Goal: Task Accomplishment & Management: Manage account settings

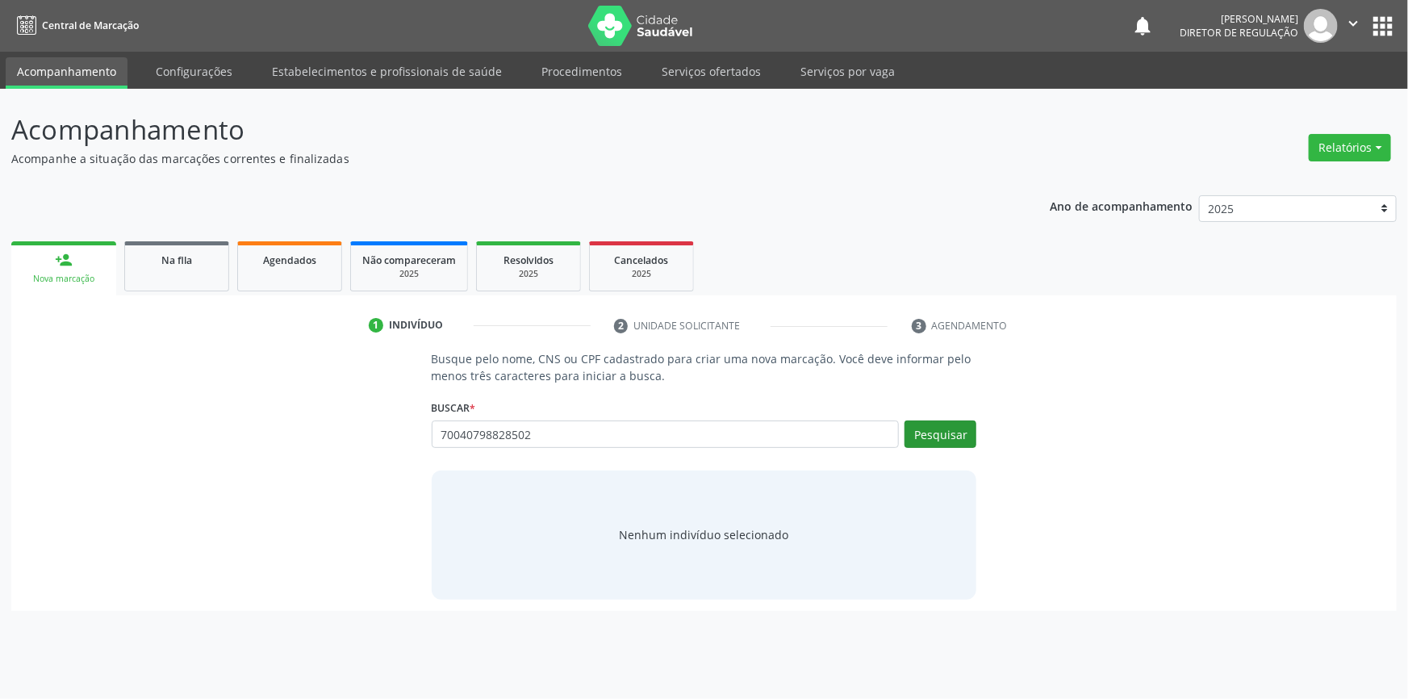
type input "70040798828502"
click at [948, 436] on button "Pesquisar" at bounding box center [940, 433] width 72 height 27
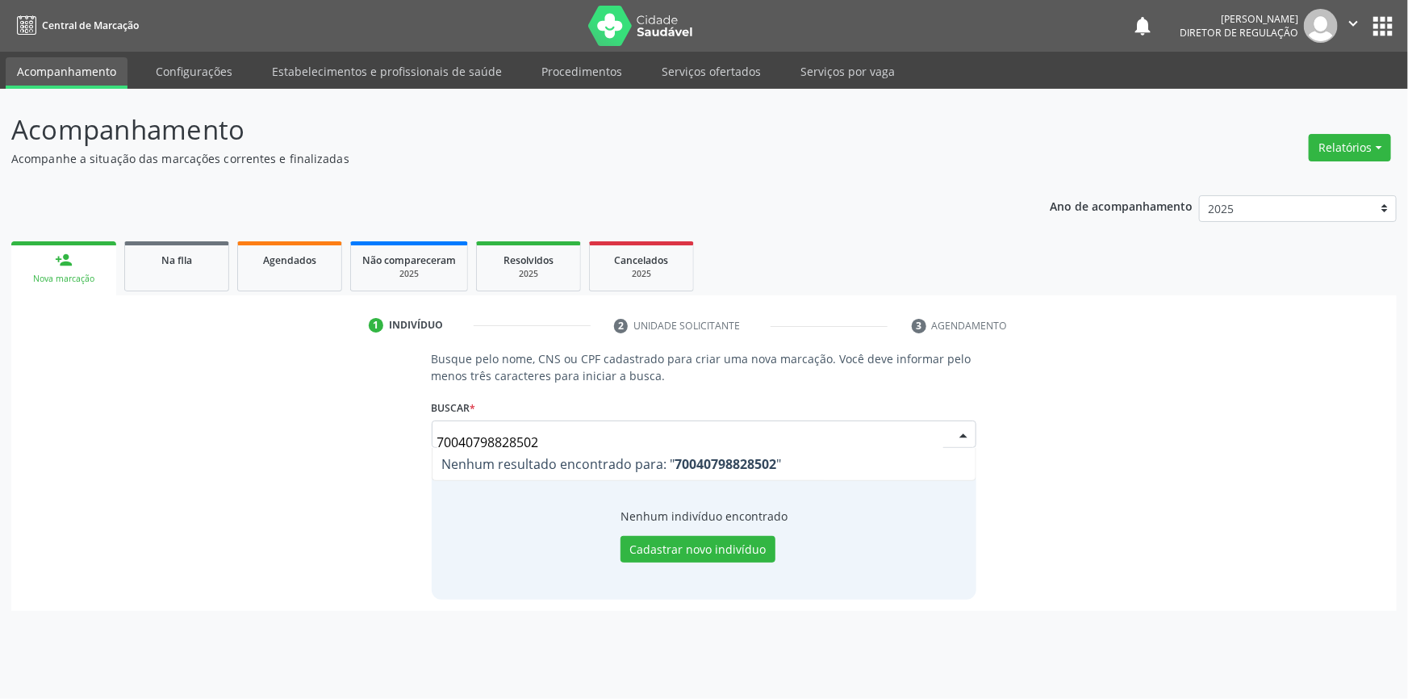
drag, startPoint x: 573, startPoint y: 438, endPoint x: 215, endPoint y: 436, distance: 357.4
click at [215, 436] on div "Busque pelo nome, CNS ou CPF cadastrado para criar uma nova marcação. Você deve…" at bounding box center [704, 474] width 1363 height 248
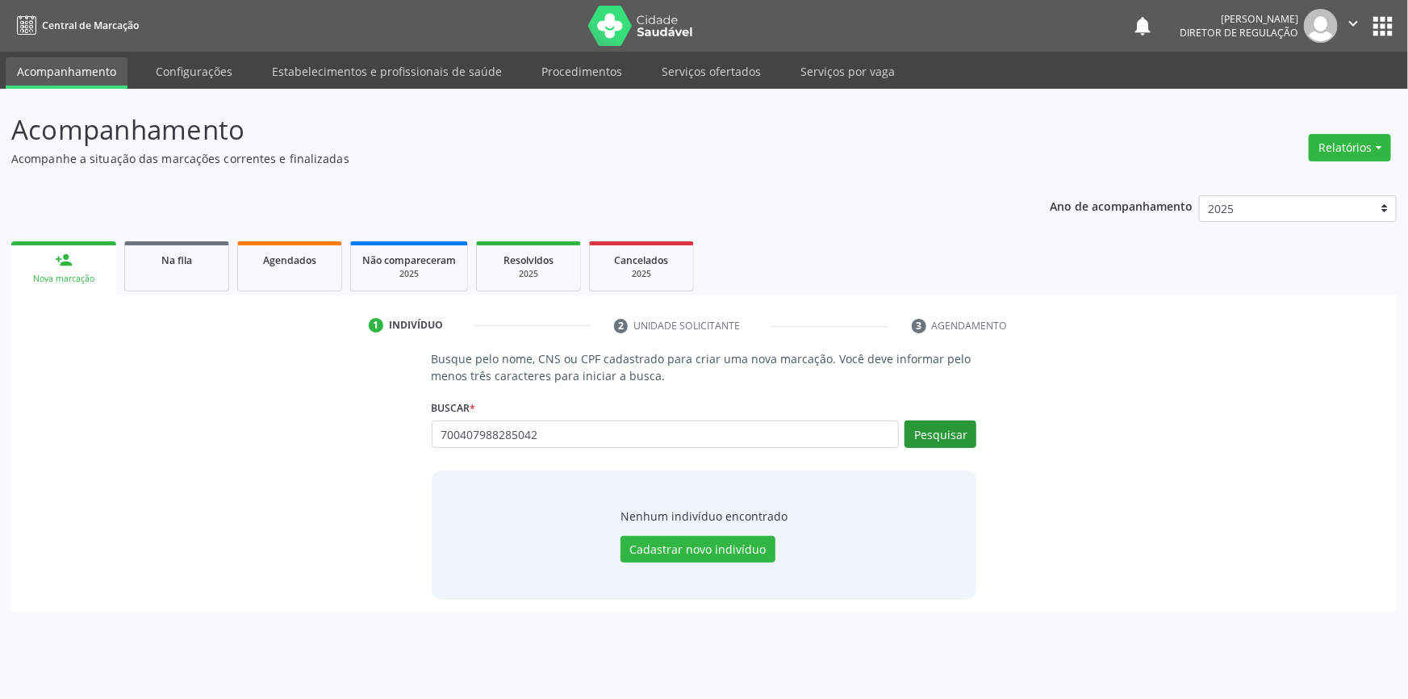
type input "700407988285042"
click at [927, 434] on button "Pesquisar" at bounding box center [940, 433] width 72 height 27
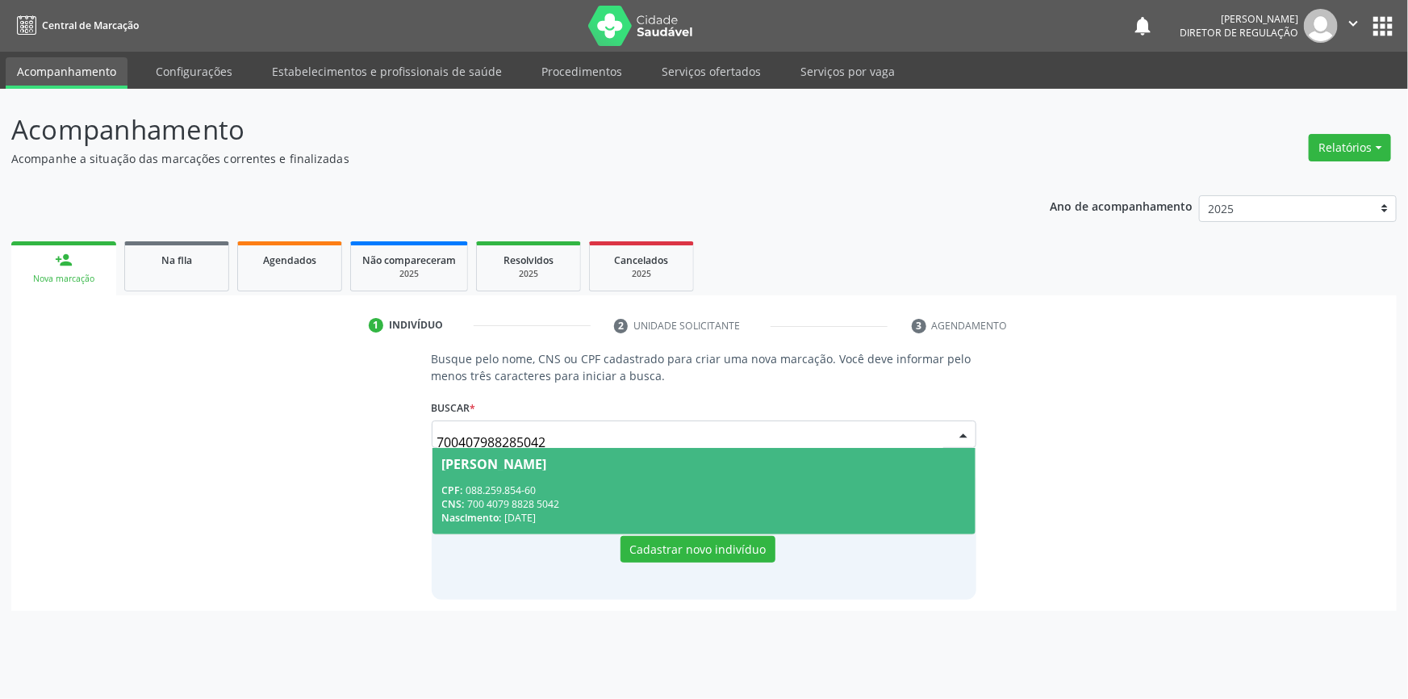
click at [549, 494] on div "CPF: 088.259.854-60" at bounding box center [704, 490] width 524 height 14
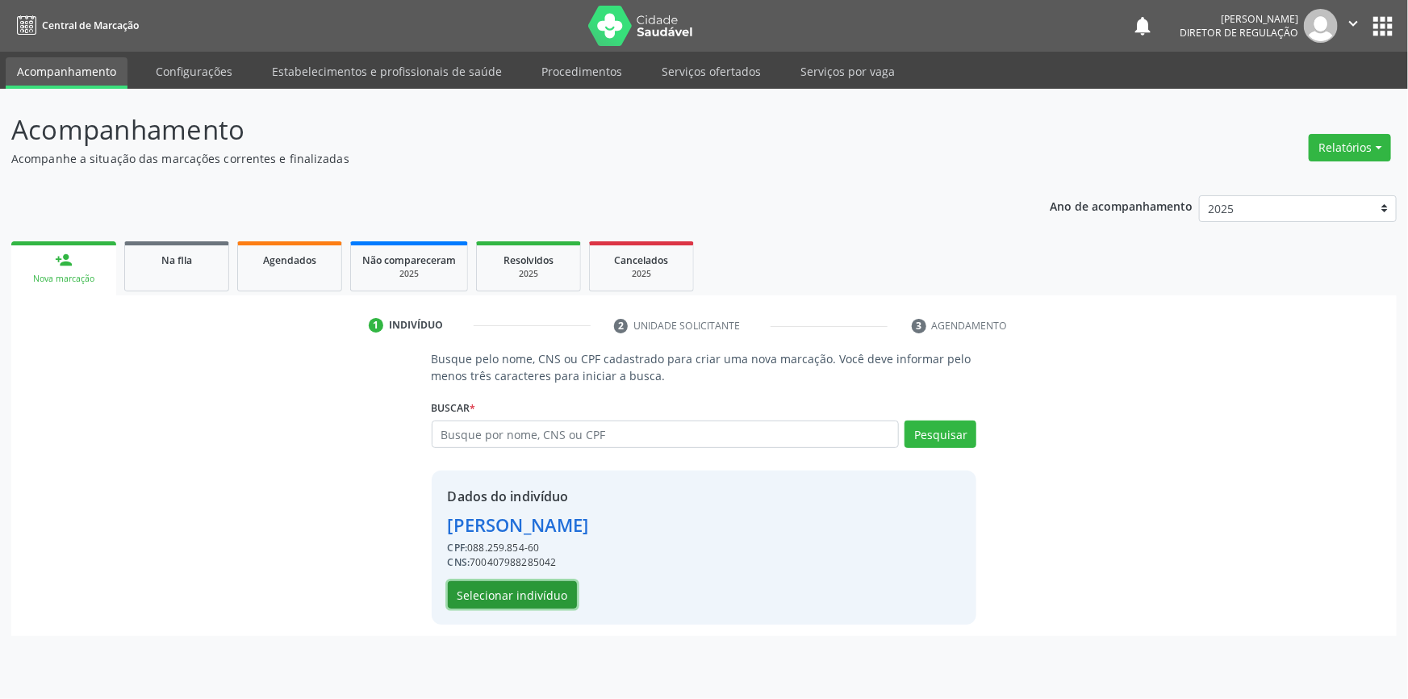
click at [478, 593] on button "Selecionar indivíduo" at bounding box center [512, 594] width 129 height 27
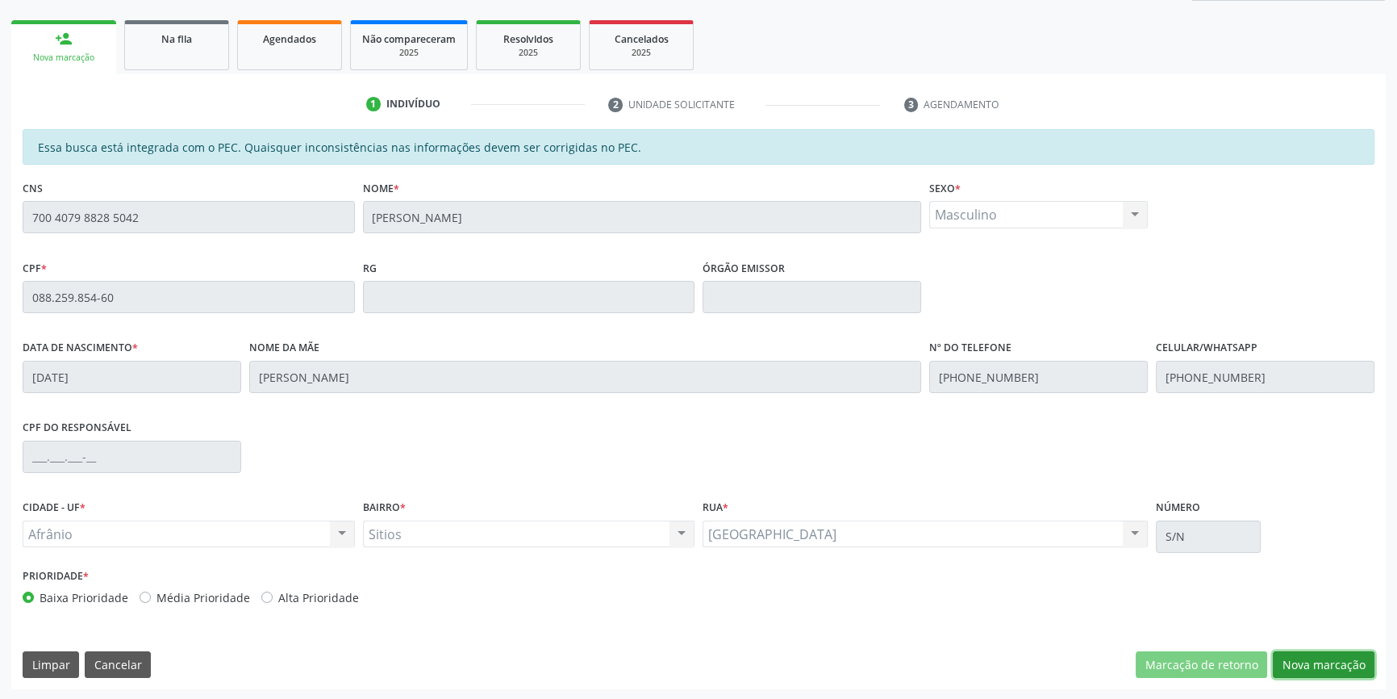
click at [1338, 668] on button "Nova marcação" at bounding box center [1324, 664] width 102 height 27
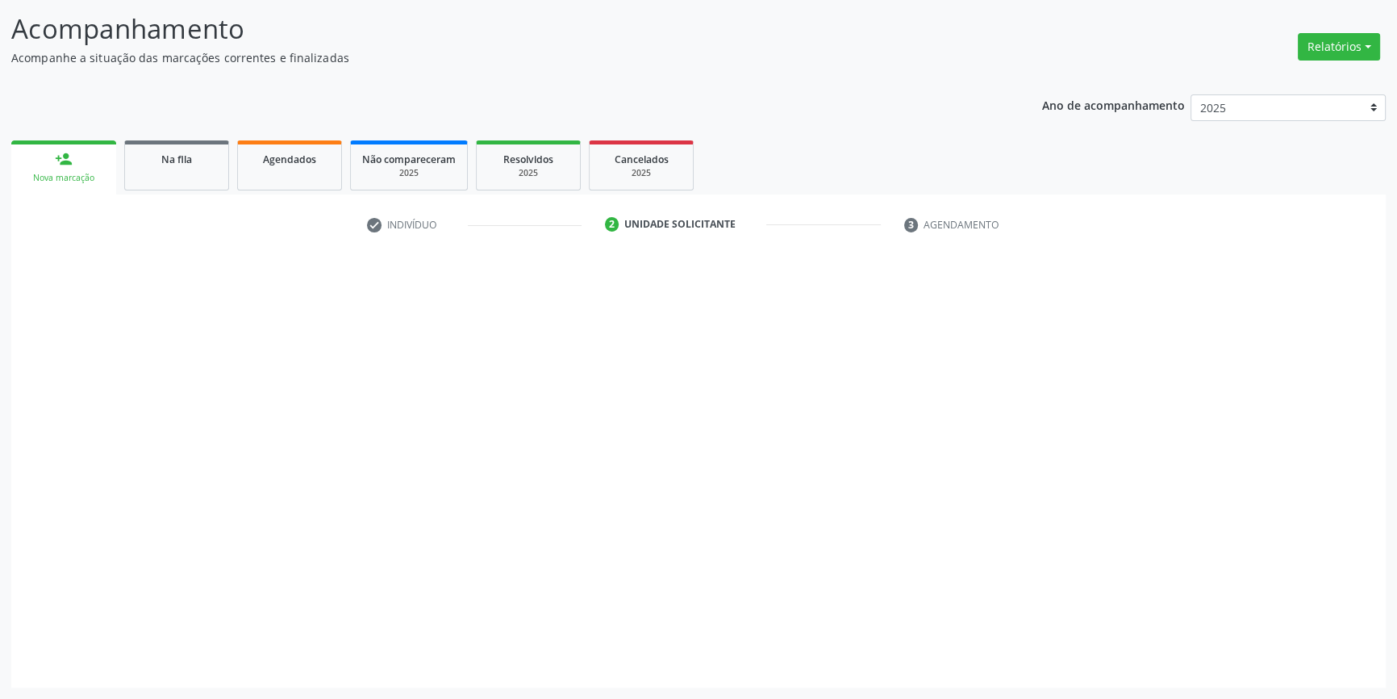
scroll to position [99, 0]
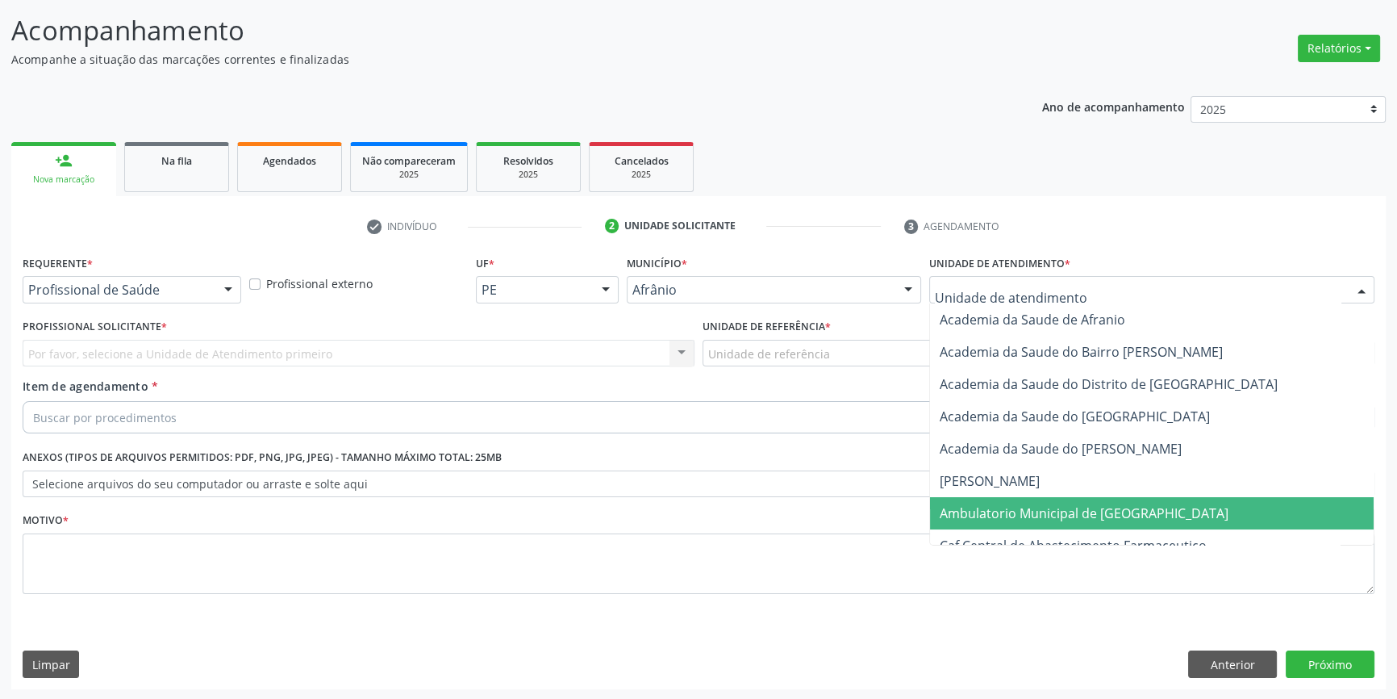
drag, startPoint x: 1015, startPoint y: 503, endPoint x: 871, endPoint y: 417, distance: 167.5
click at [1014, 504] on span "Ambulatorio Municipal de [GEOGRAPHIC_DATA]" at bounding box center [1084, 513] width 289 height 18
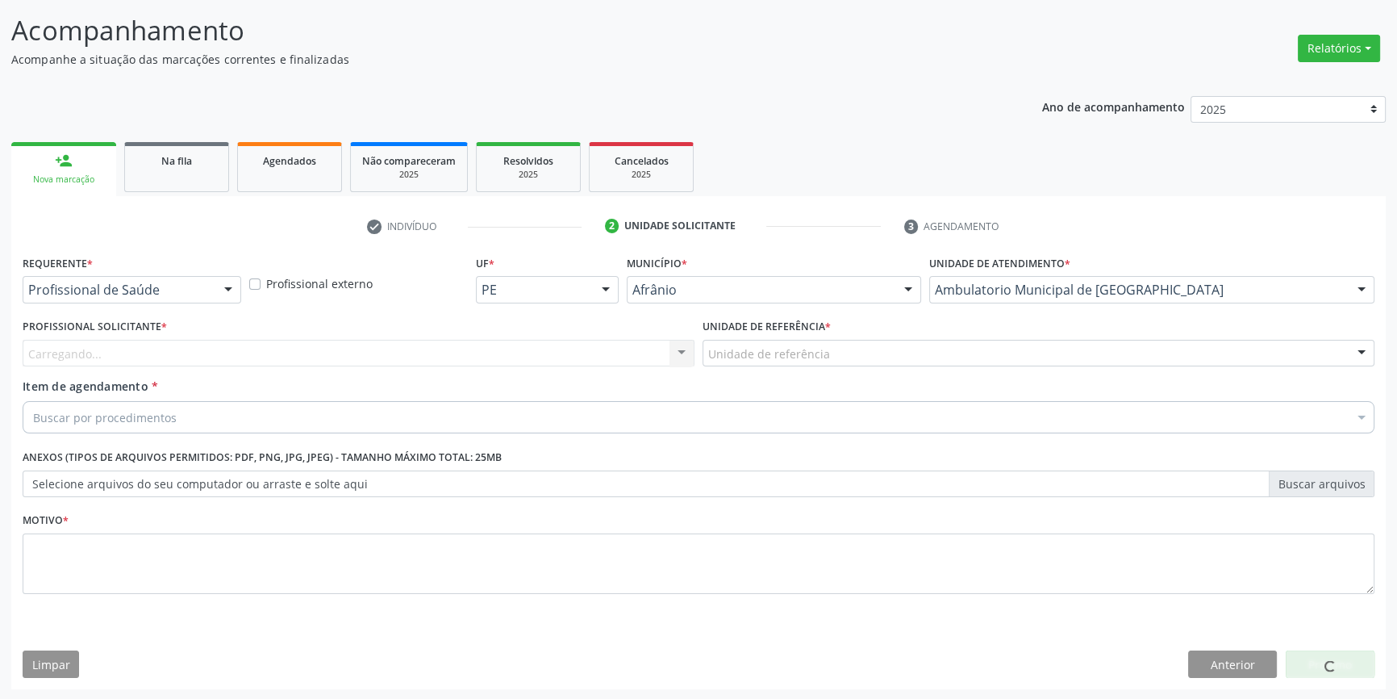
click at [829, 363] on div "Unidade de referência" at bounding box center [1039, 353] width 672 height 27
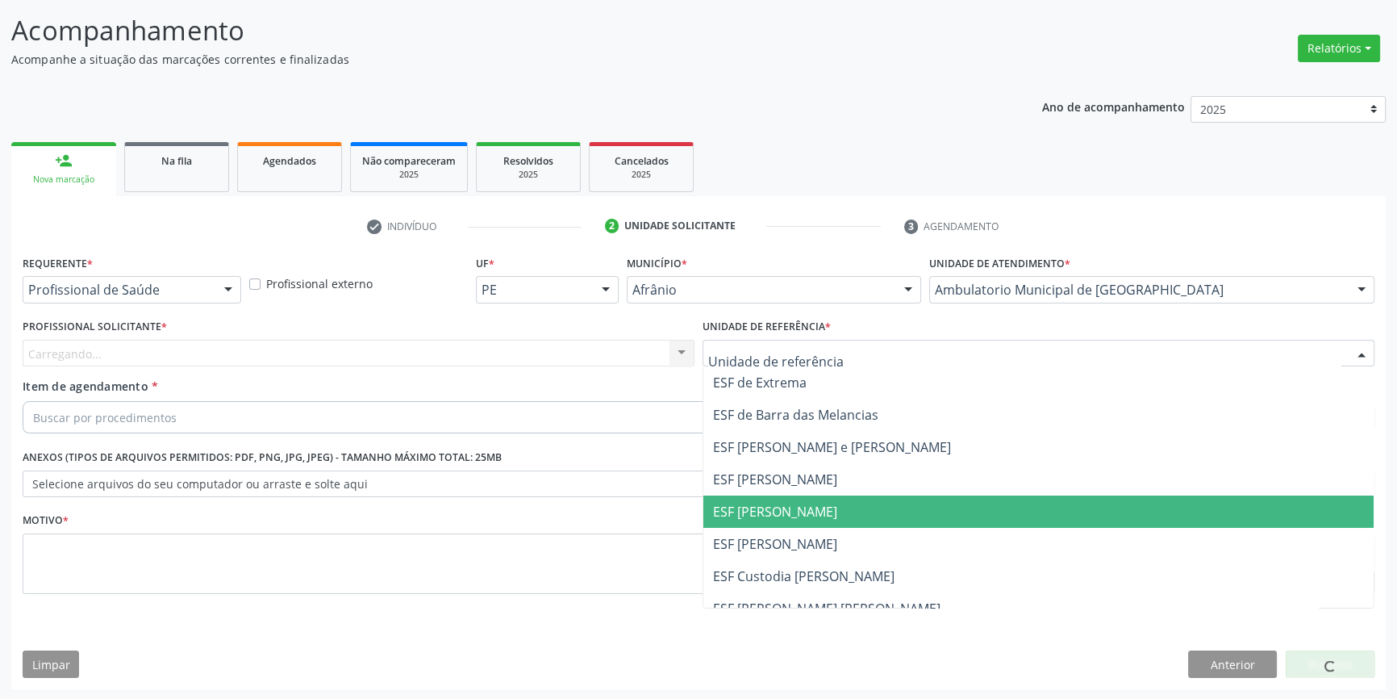
click at [806, 507] on span "ESF [PERSON_NAME]" at bounding box center [775, 512] width 124 height 18
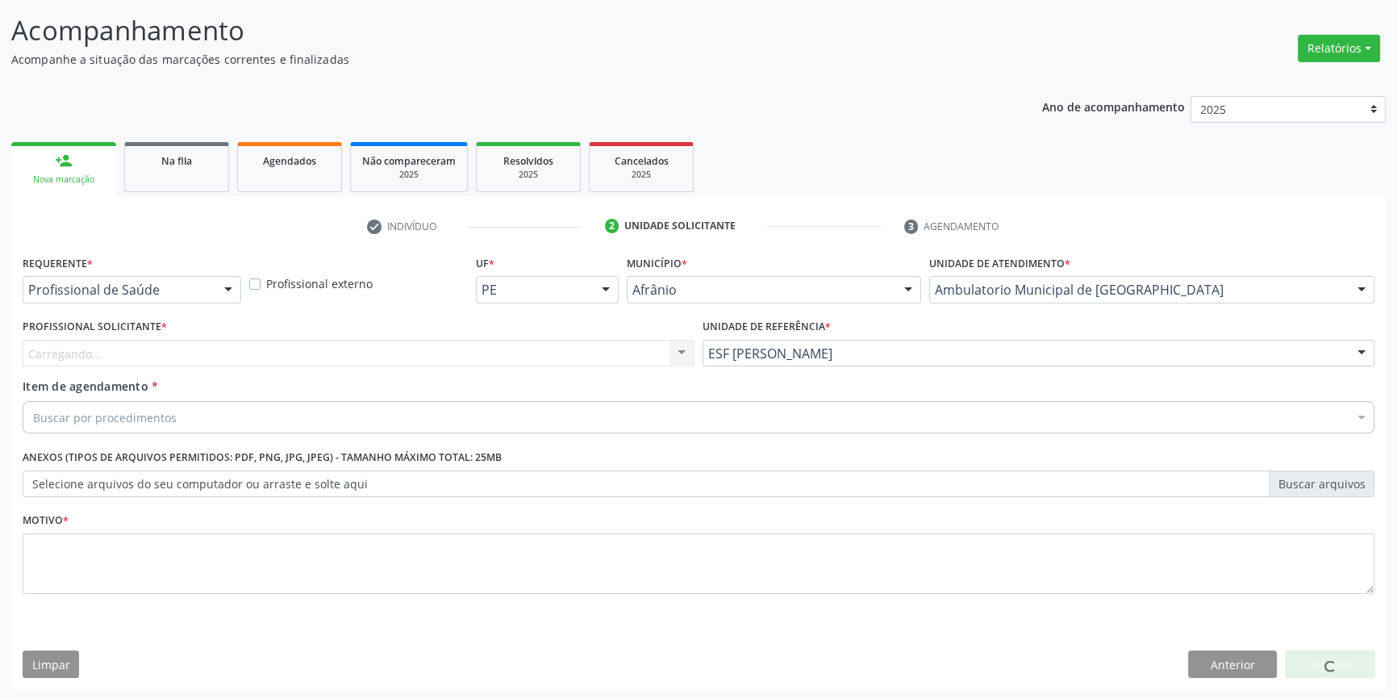
click at [487, 363] on div "Carregando... Nenhum resultado encontrado para: " " Não há nenhuma opção para s…" at bounding box center [359, 353] width 672 height 27
drag, startPoint x: 421, startPoint y: 367, endPoint x: 390, endPoint y: 361, distance: 31.3
click at [390, 361] on div "Profissional Solicitante * [GEOGRAPHIC_DATA]... Nenhum resultado encontrado par…" at bounding box center [359, 346] width 680 height 63
click at [329, 353] on div "Profissional solicitante" at bounding box center [359, 353] width 672 height 27
click at [1213, 644] on div "Requerente * Profissional de Saúde Profissional de Saúde Paciente Nenhum result…" at bounding box center [698, 470] width 1375 height 438
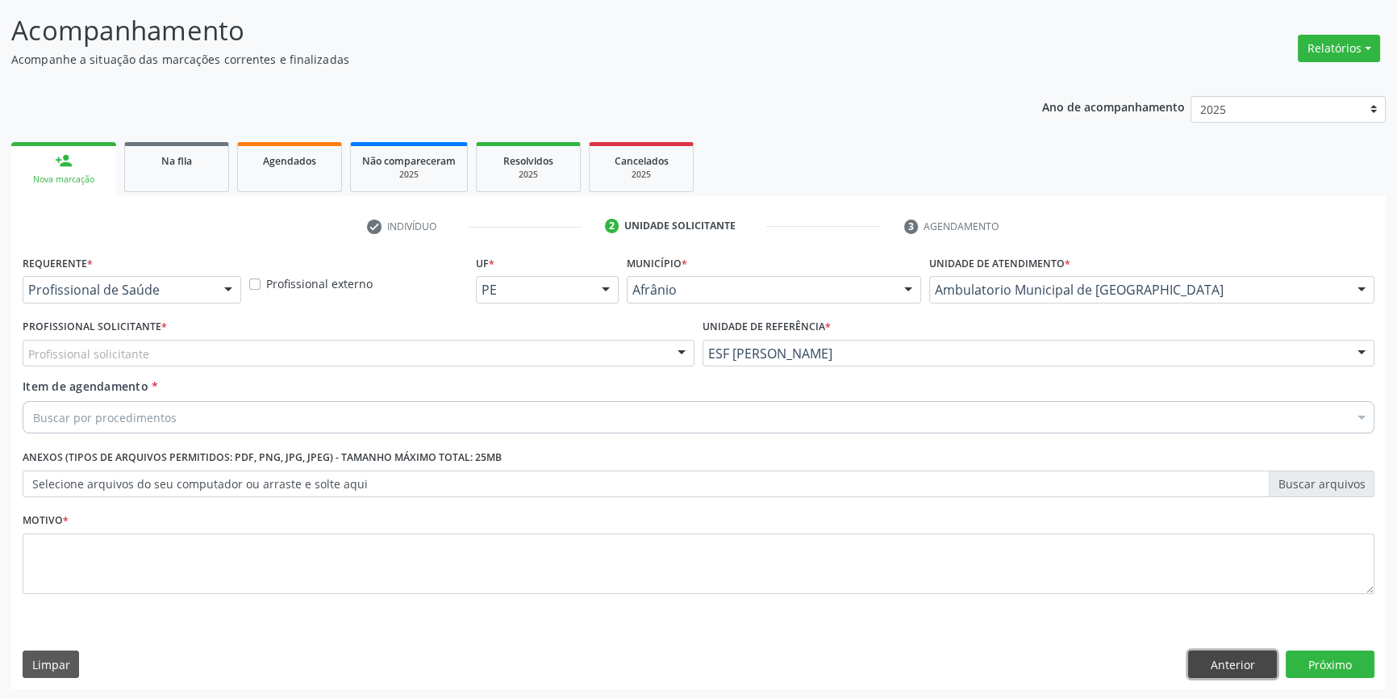
click at [1221, 652] on button "Anterior" at bounding box center [1232, 663] width 89 height 27
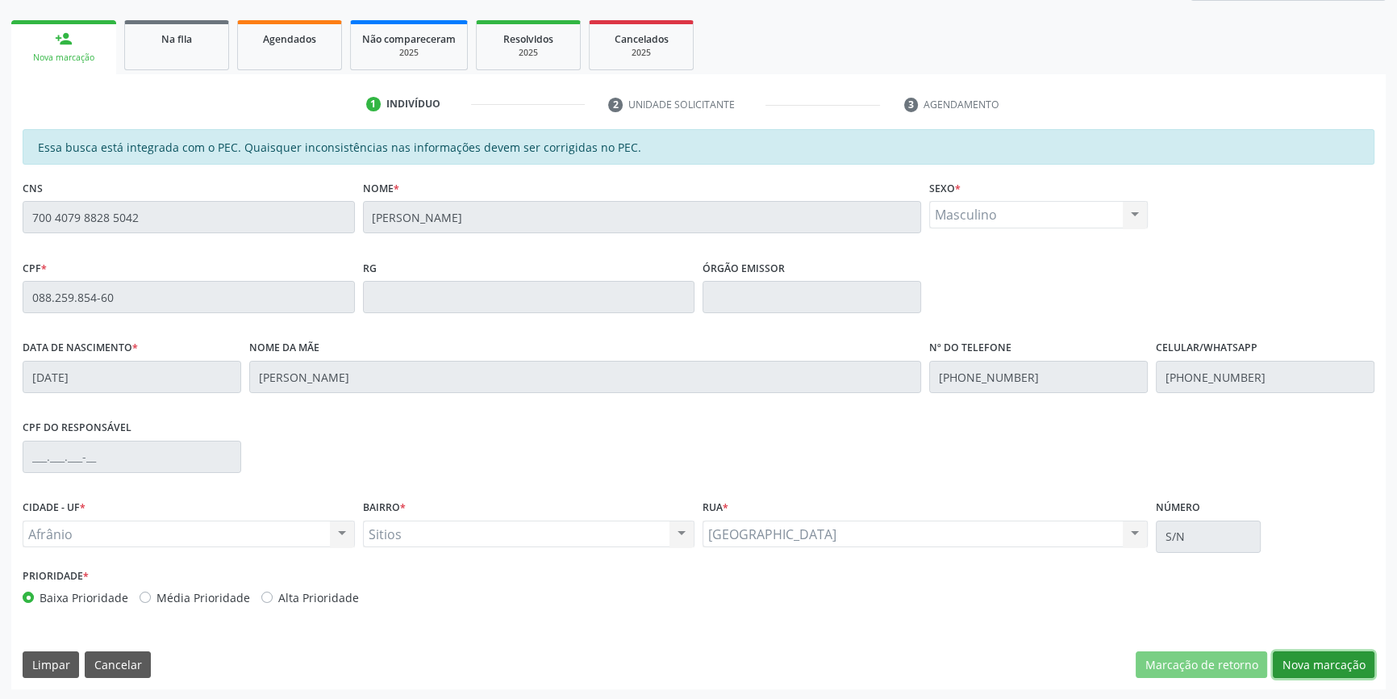
click at [1300, 659] on button "Nova marcação" at bounding box center [1324, 664] width 102 height 27
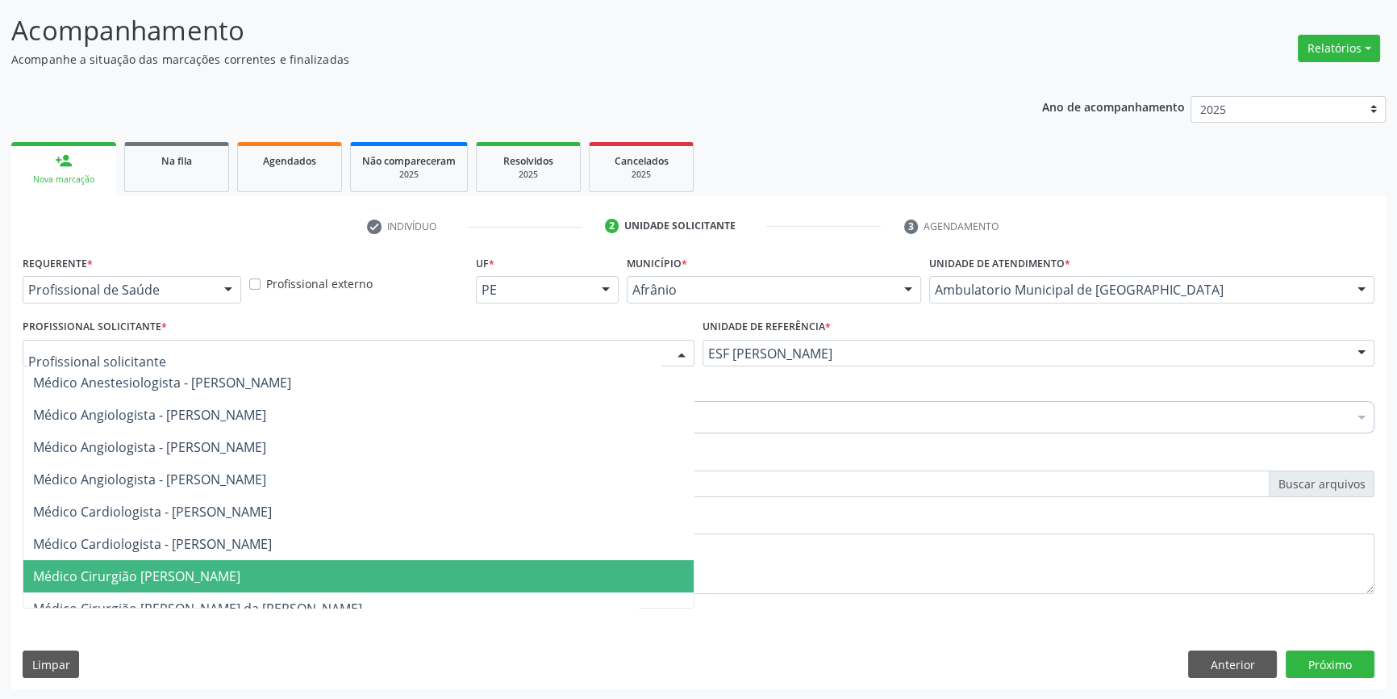
click at [278, 353] on div at bounding box center [359, 353] width 672 height 27
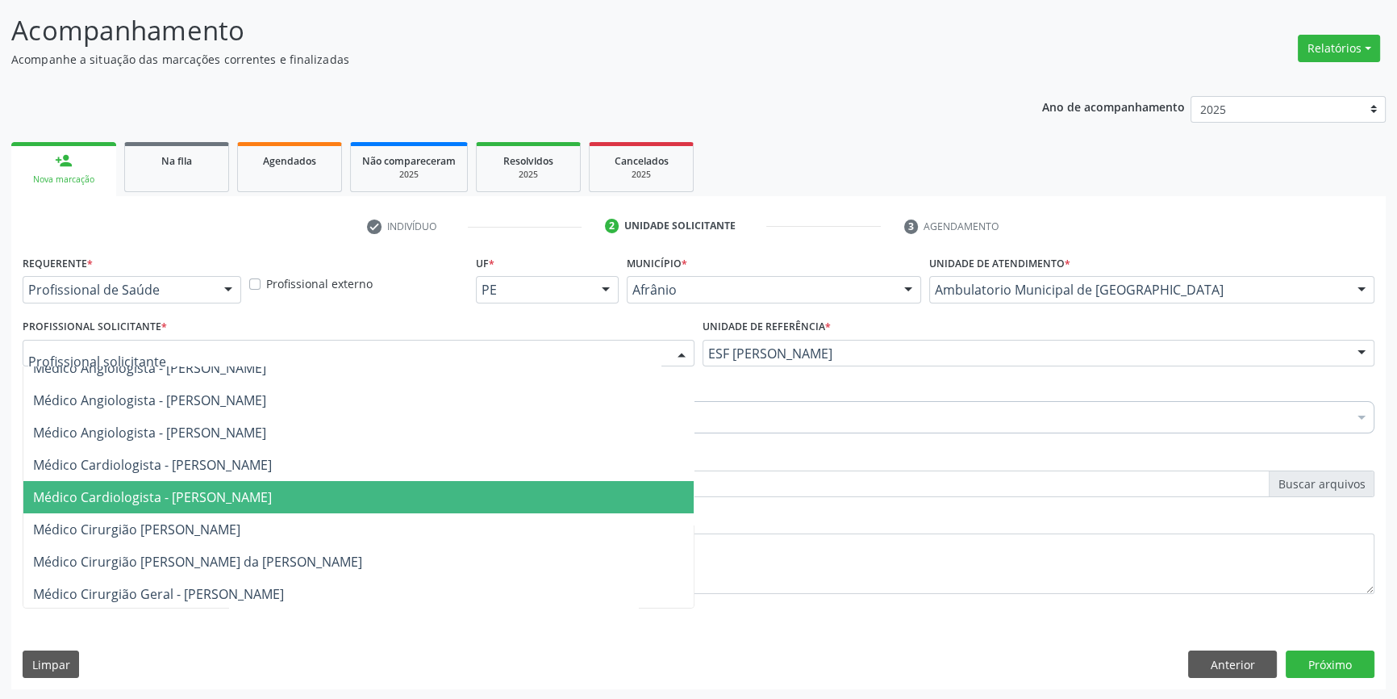
scroll to position [73, 0]
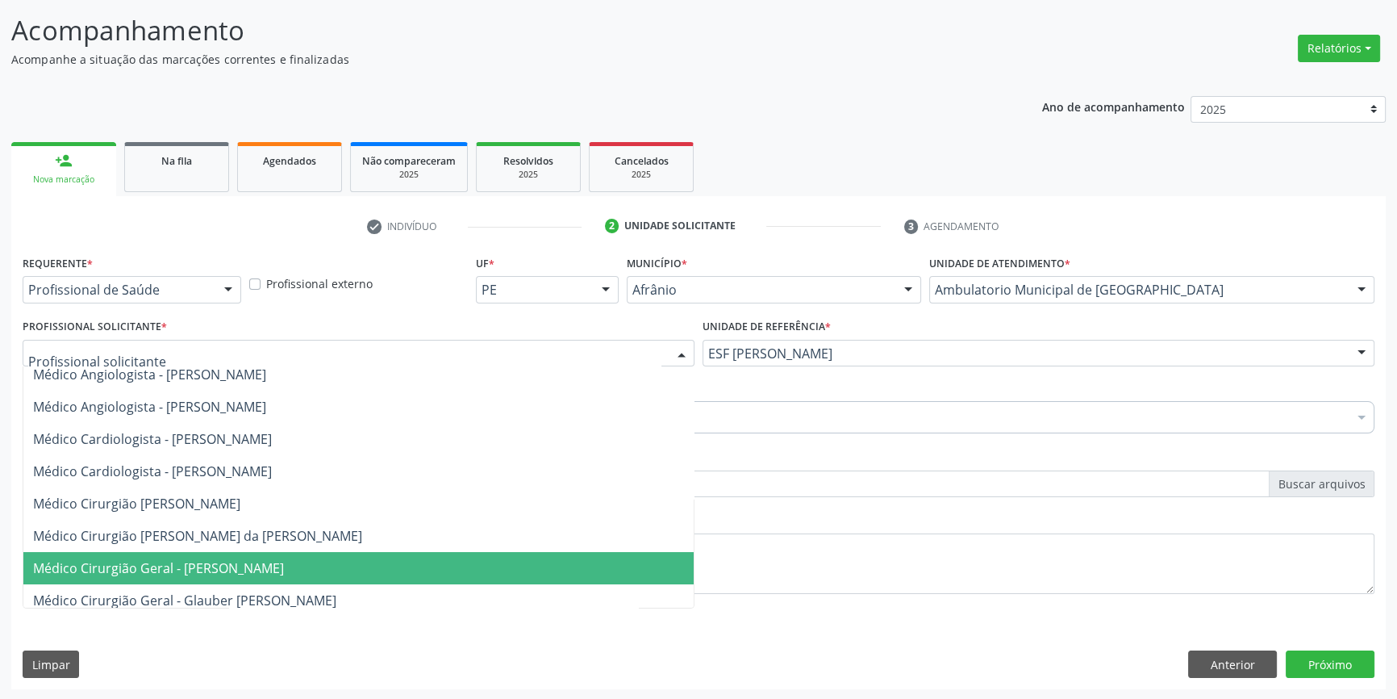
click at [248, 553] on span "Médico Cirurgião Geral - Bruno Saraiva Bezerra Medrado" at bounding box center [358, 568] width 670 height 32
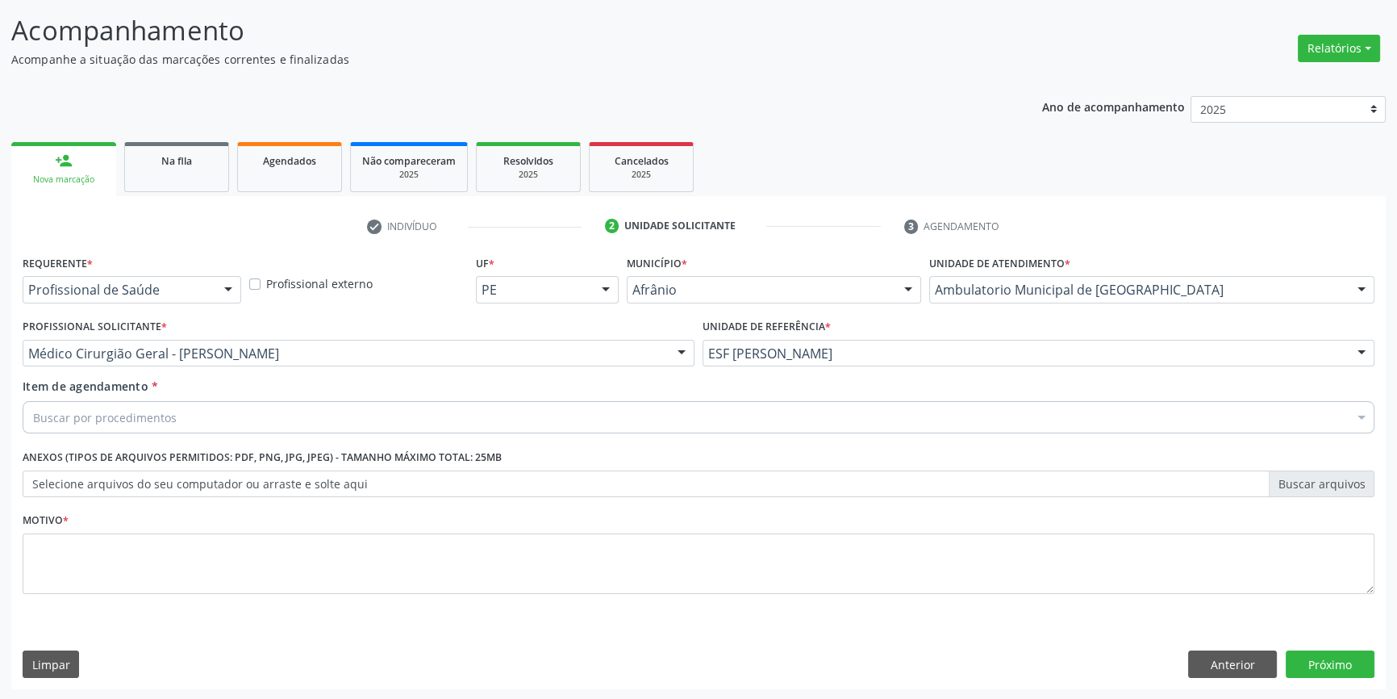
click at [215, 418] on div "Buscar por procedimentos" at bounding box center [699, 417] width 1352 height 32
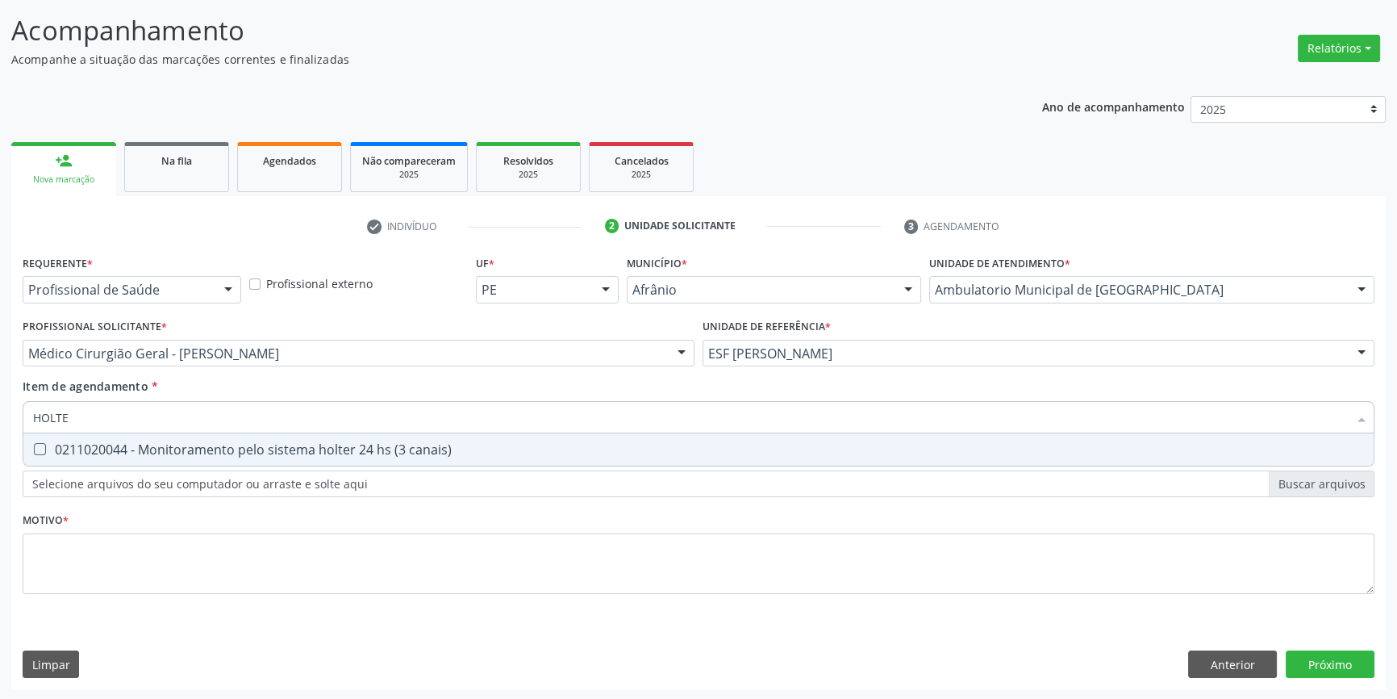
type input "HOLTER"
click at [217, 445] on div "0211020044 - Monitoramento pelo sistema holter 24 hs (3 canais)" at bounding box center [698, 449] width 1331 height 13
checkbox canais\) "true"
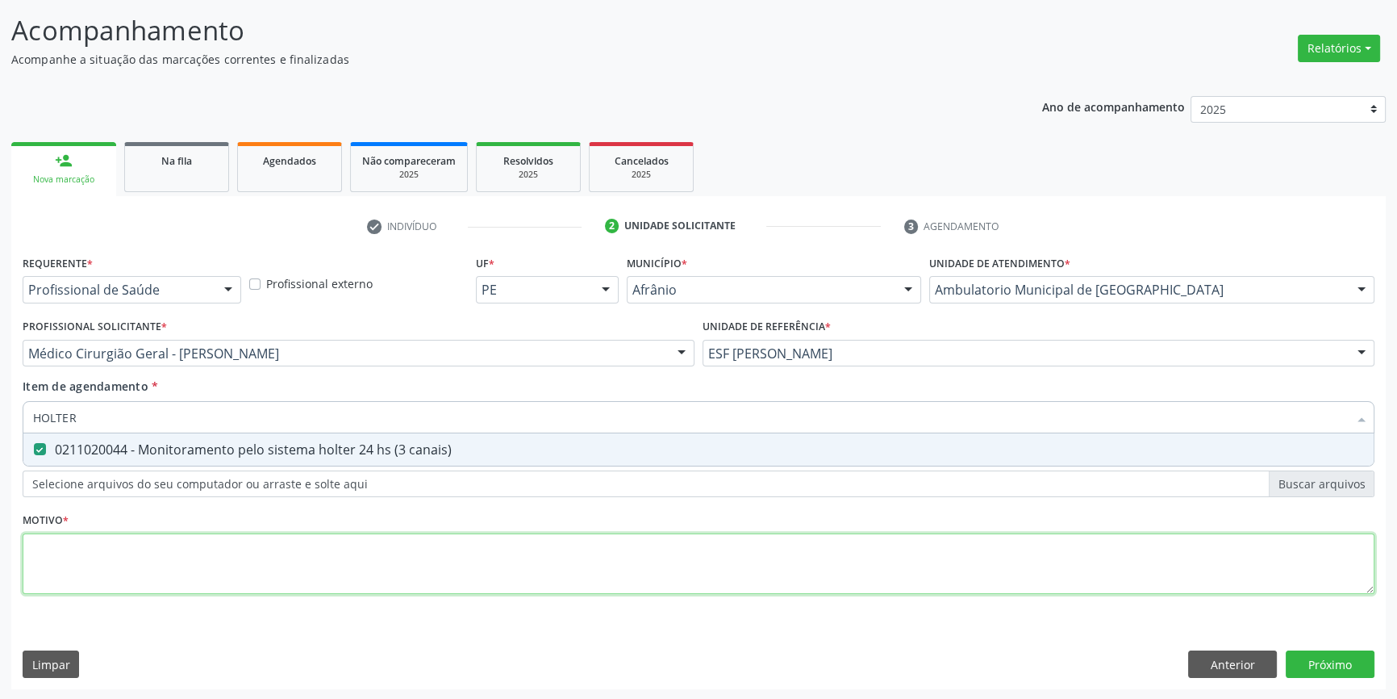
click at [178, 547] on div "Requerente * Profissional de Saúde Profissional de Saúde Paciente Nenhum result…" at bounding box center [699, 433] width 1352 height 365
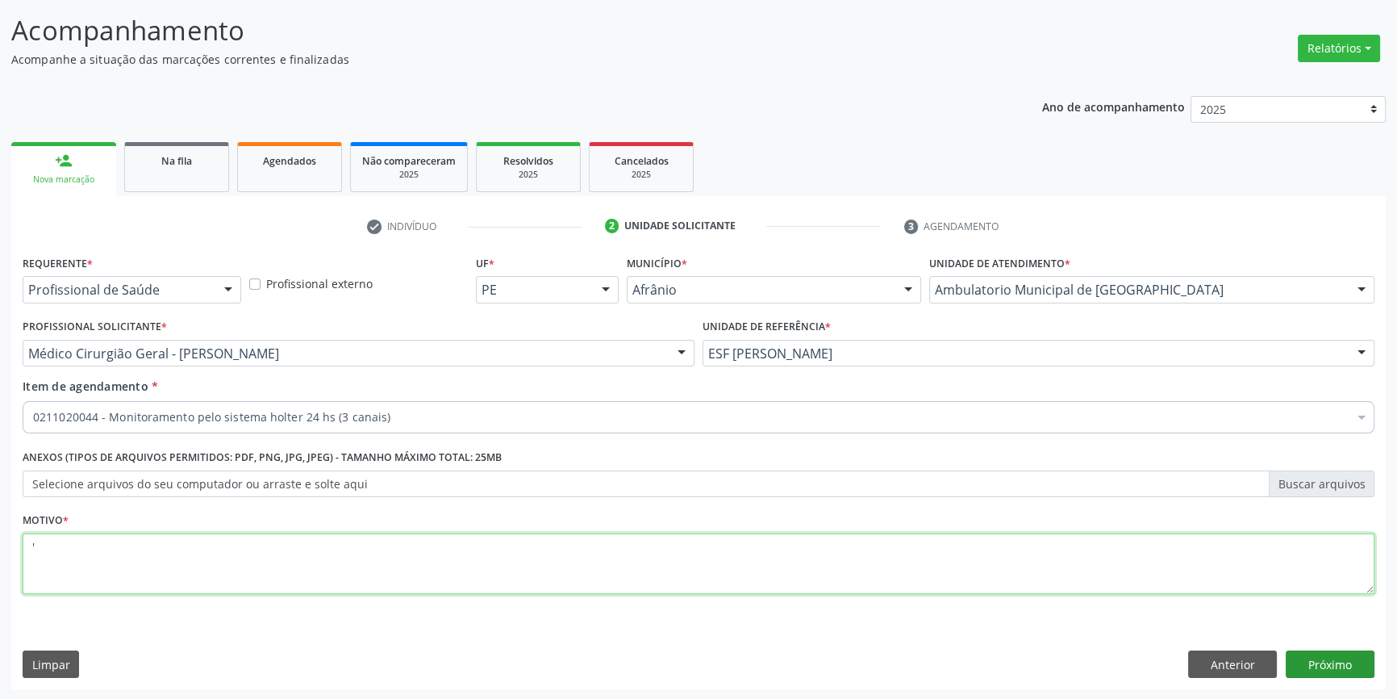
type textarea "'"
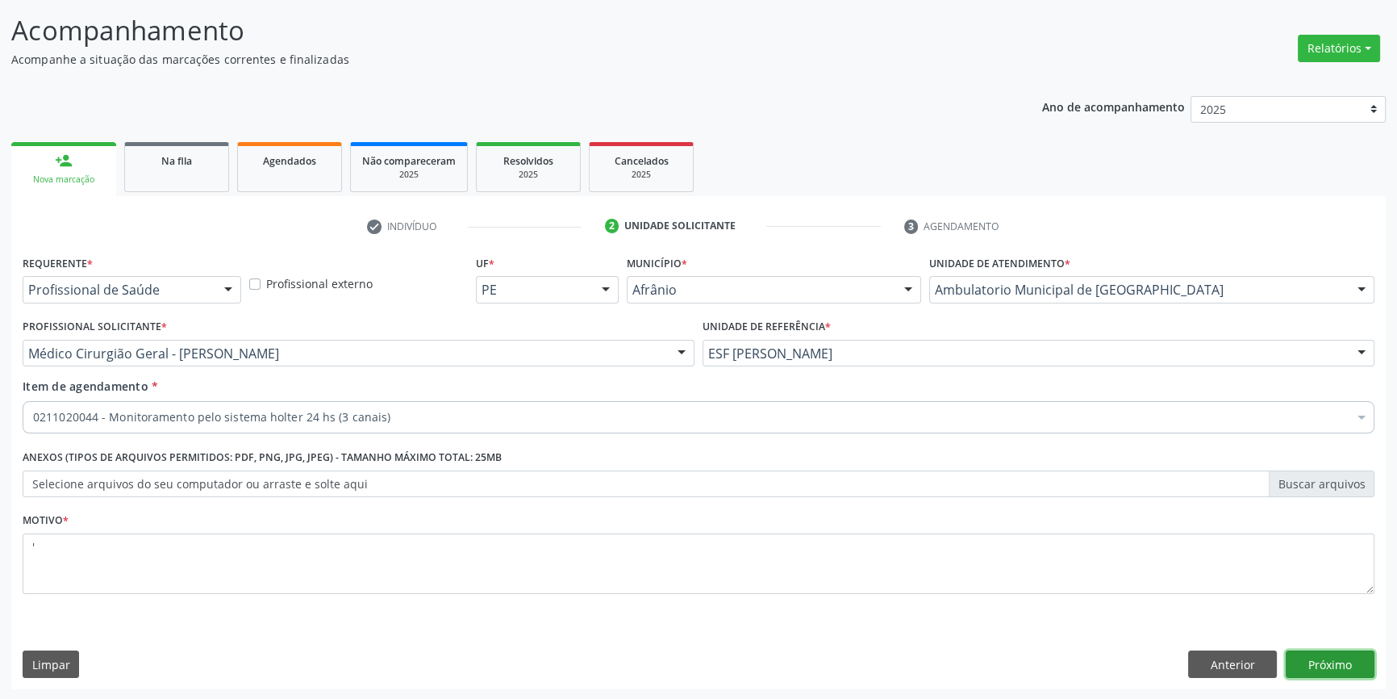
click at [1352, 655] on button "Próximo" at bounding box center [1330, 663] width 89 height 27
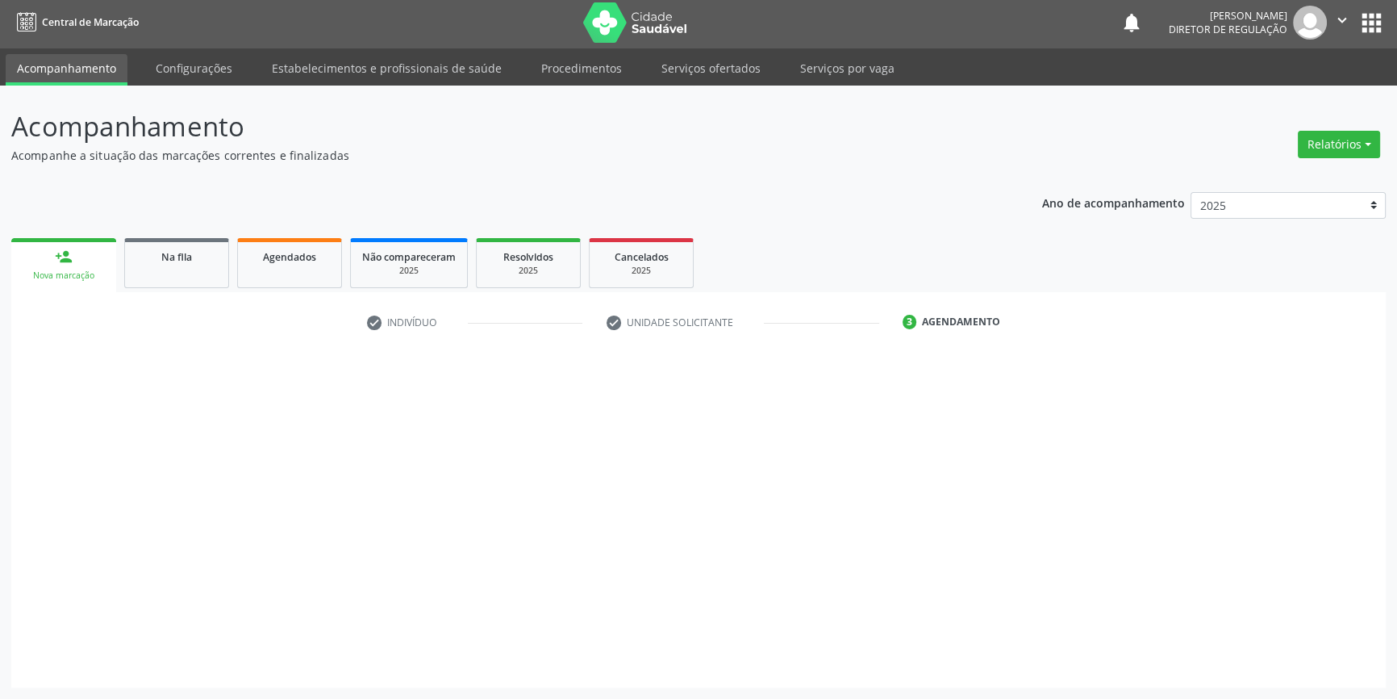
scroll to position [2, 0]
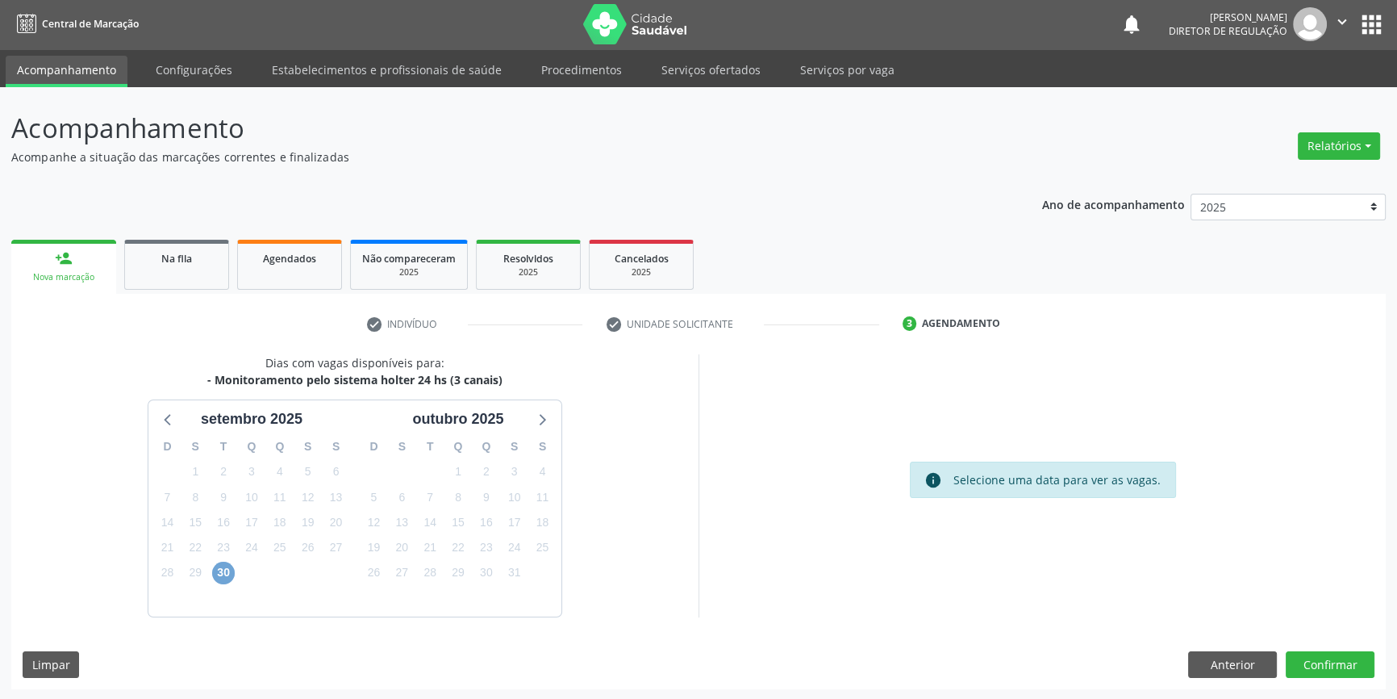
click at [227, 566] on span "30" at bounding box center [223, 572] width 23 height 23
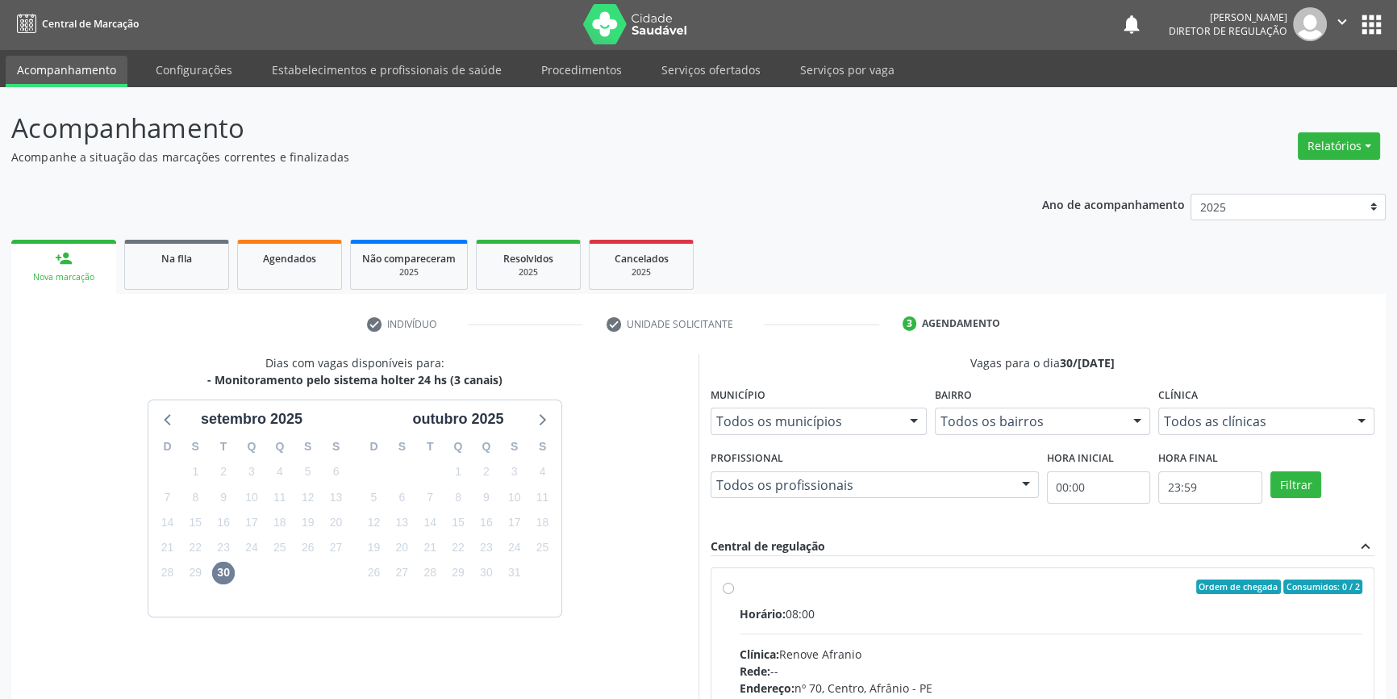
click at [734, 579] on div "Ordem de chegada Consumidos: 0 / 2 Horário: 08:00 Clínica: Renove Afranio Rede:…" at bounding box center [1043, 703] width 640 height 248
radio input "true"
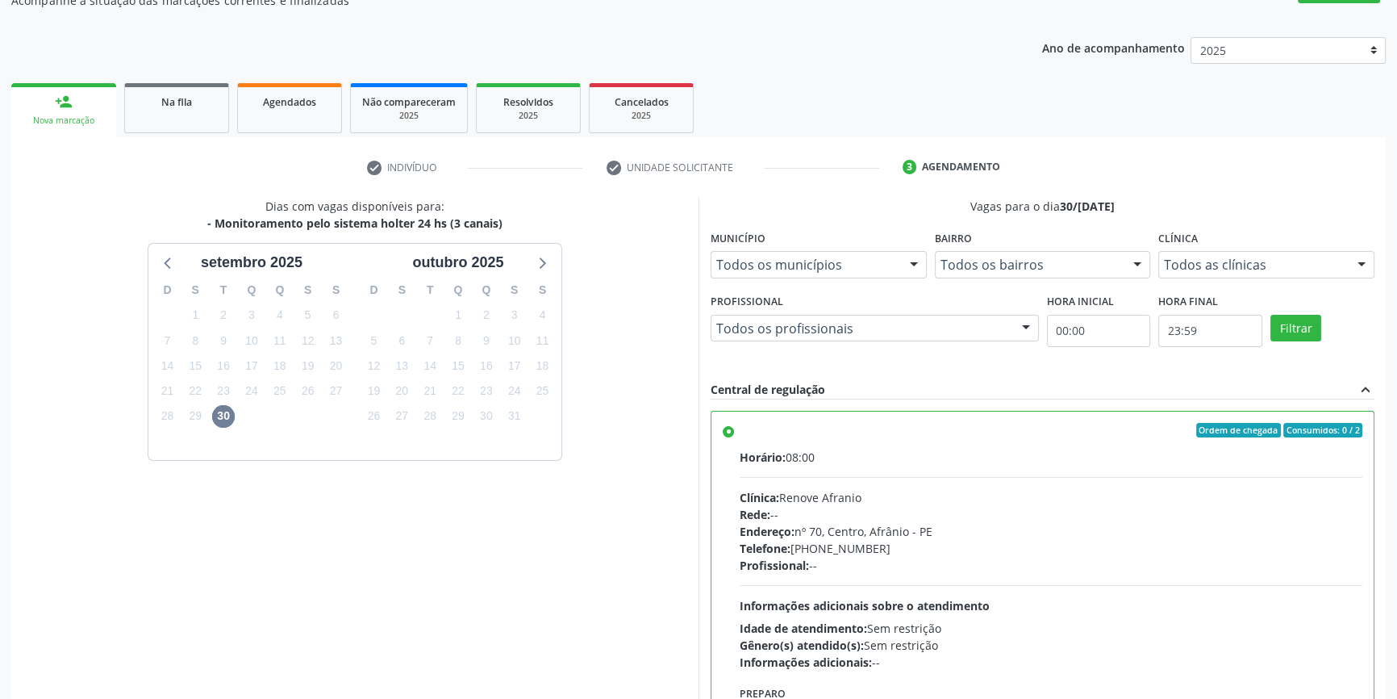
scroll to position [264, 0]
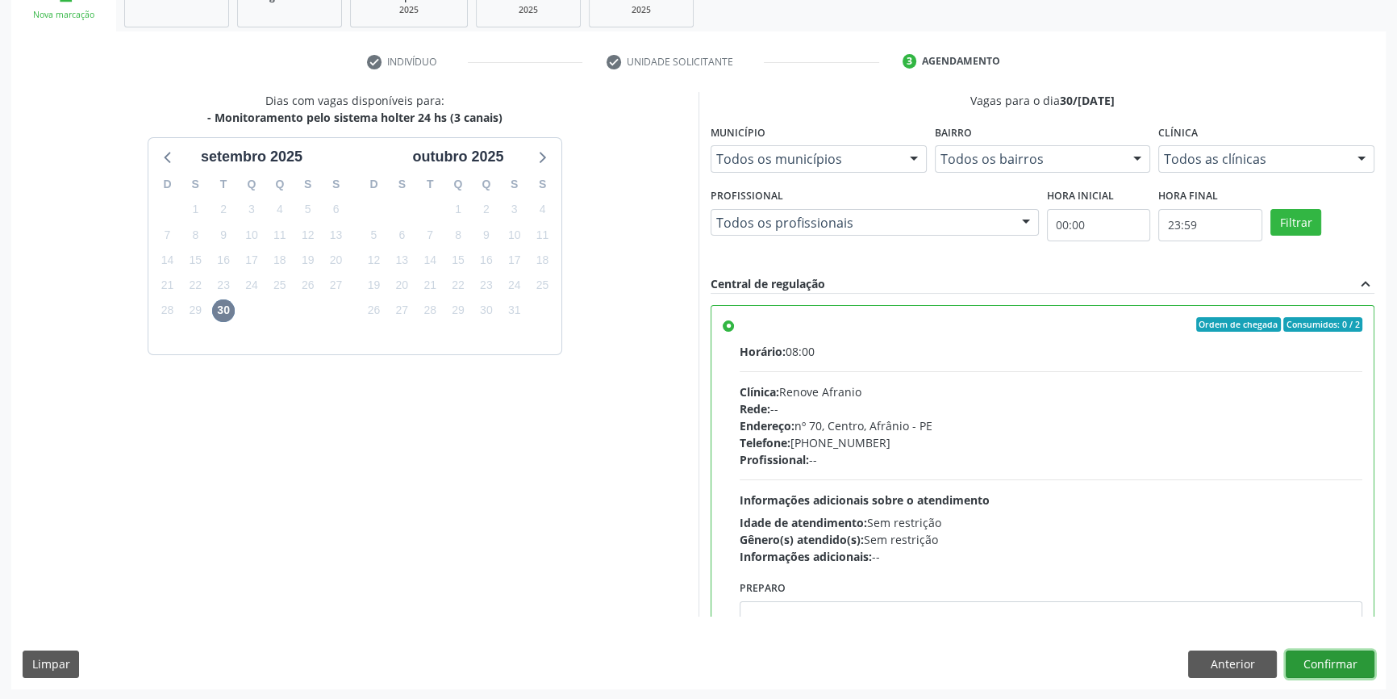
click at [1346, 660] on button "Confirmar" at bounding box center [1330, 663] width 89 height 27
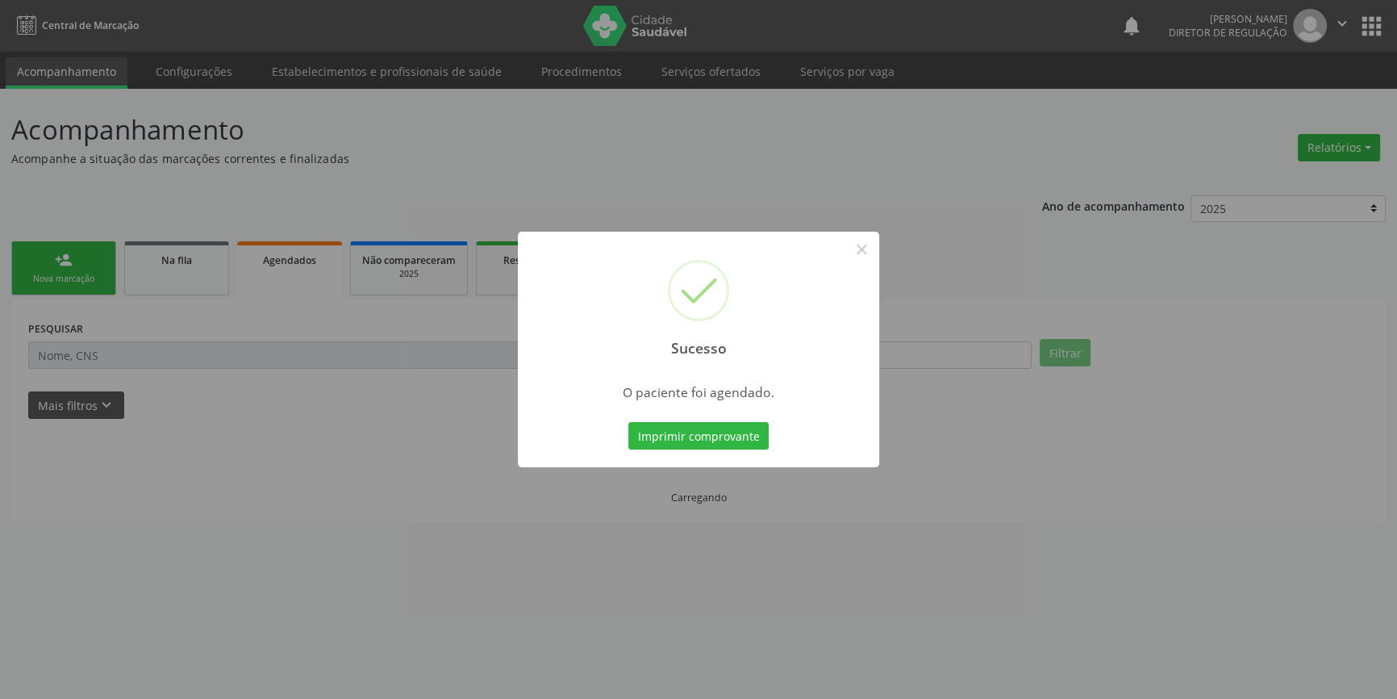
scroll to position [0, 0]
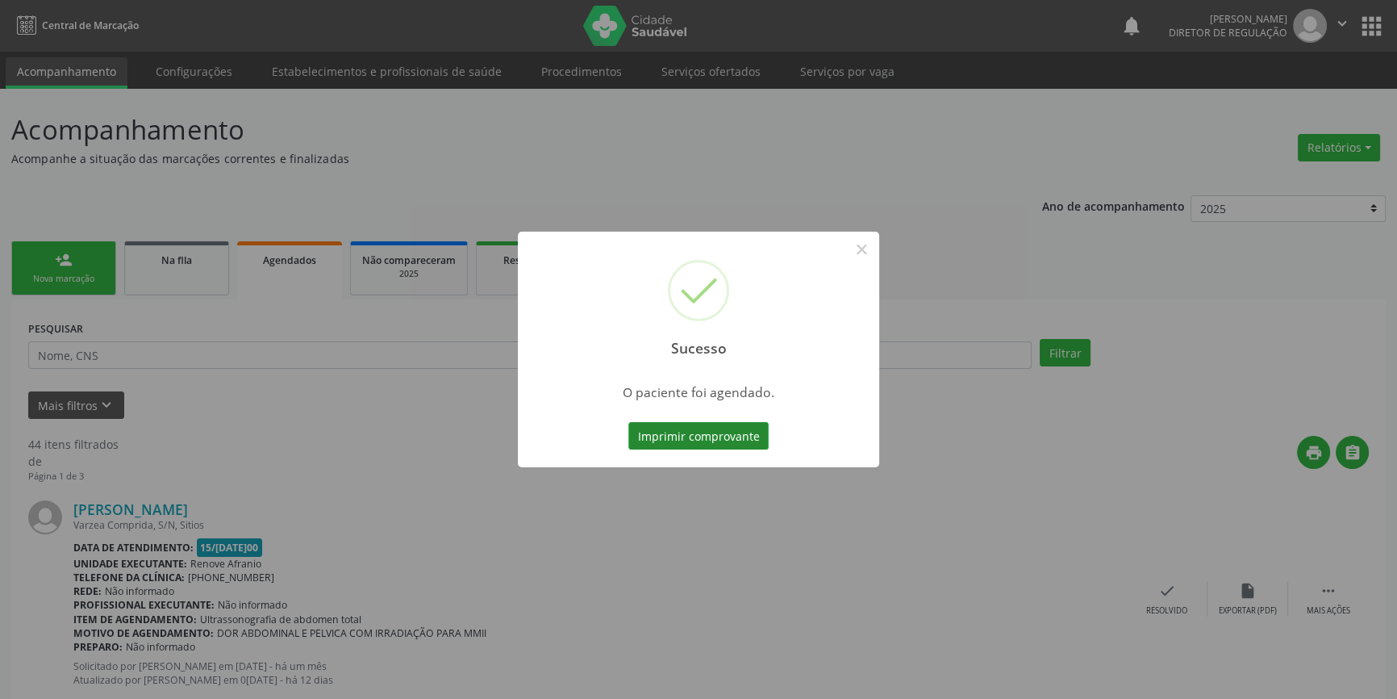
click at [712, 424] on button "Imprimir comprovante" at bounding box center [698, 435] width 140 height 27
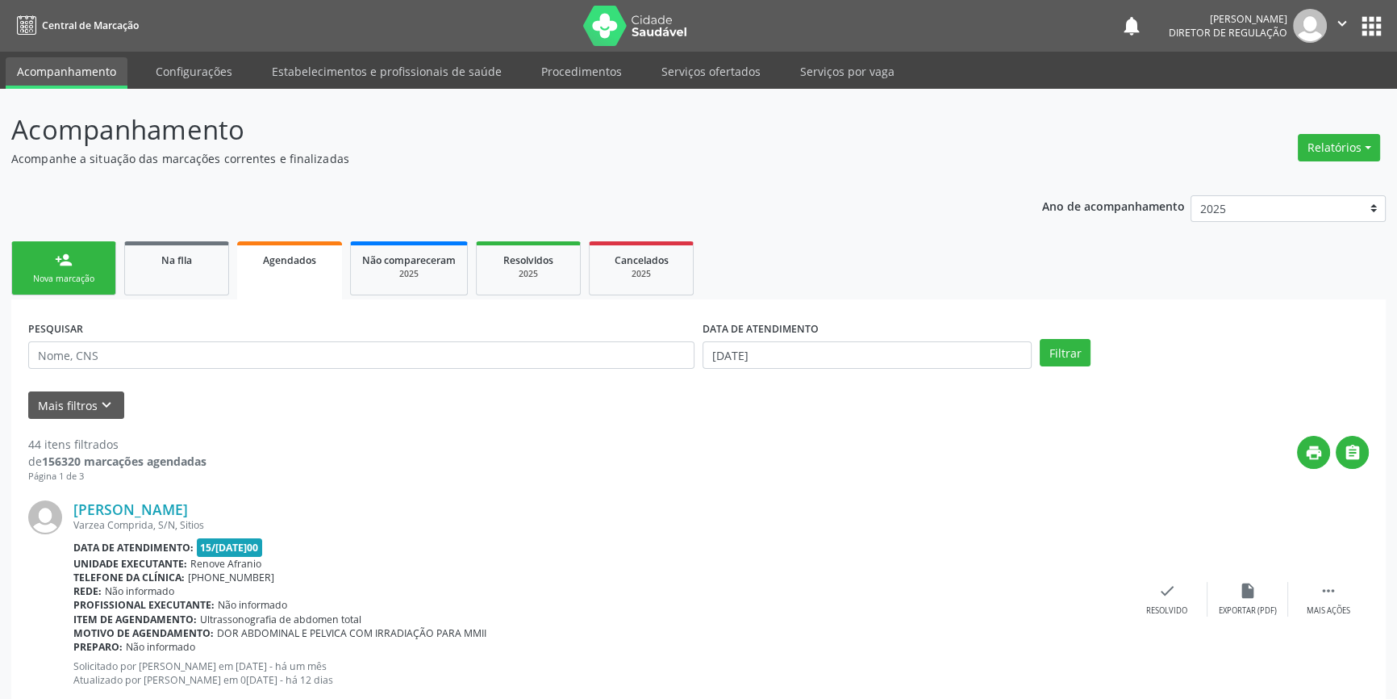
click at [91, 270] on link "person_add Nova marcação" at bounding box center [63, 268] width 105 height 54
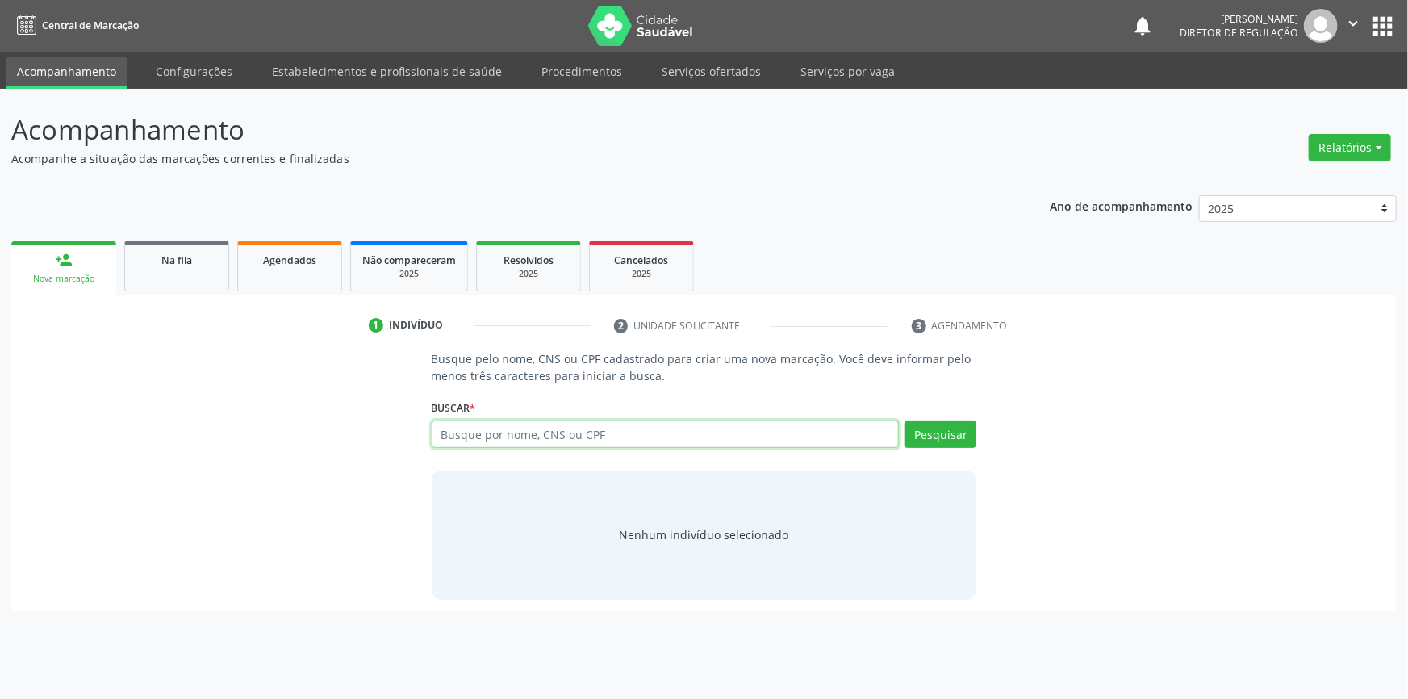
click at [507, 437] on input "text" at bounding box center [666, 433] width 468 height 27
type input "ANTONIA MARIA DA PAIXAO"
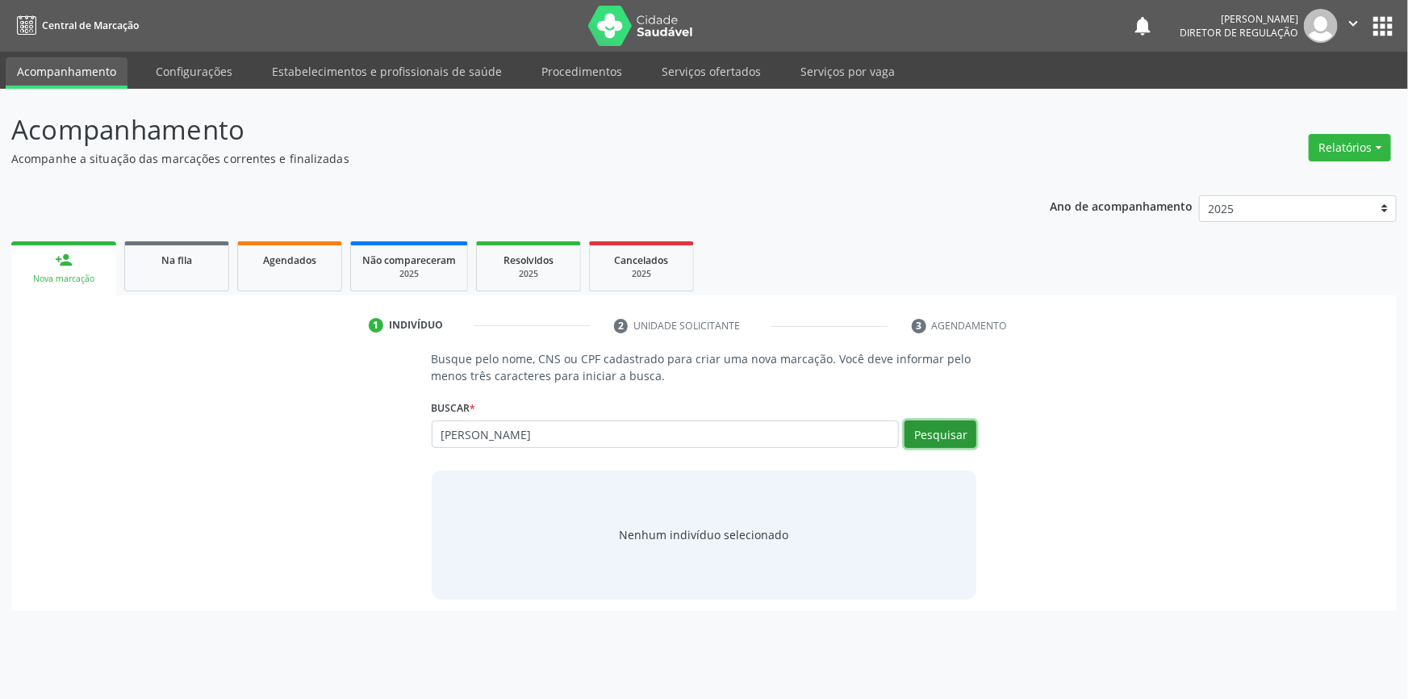
click at [949, 436] on button "Pesquisar" at bounding box center [940, 433] width 72 height 27
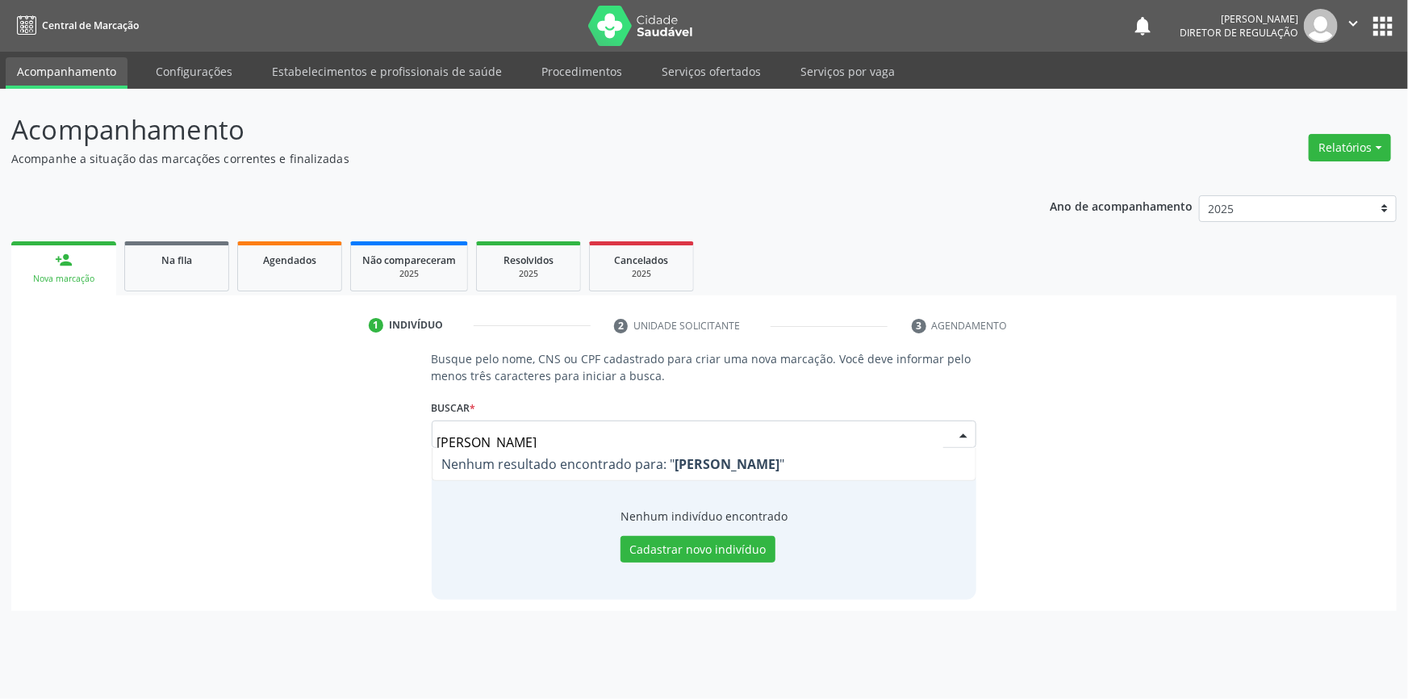
drag, startPoint x: 677, startPoint y: 444, endPoint x: 353, endPoint y: 444, distance: 324.3
click at [353, 444] on div "Busque pelo nome, CNS ou CPF cadastrado para criar uma nova marcação. Você deve…" at bounding box center [704, 474] width 1363 height 248
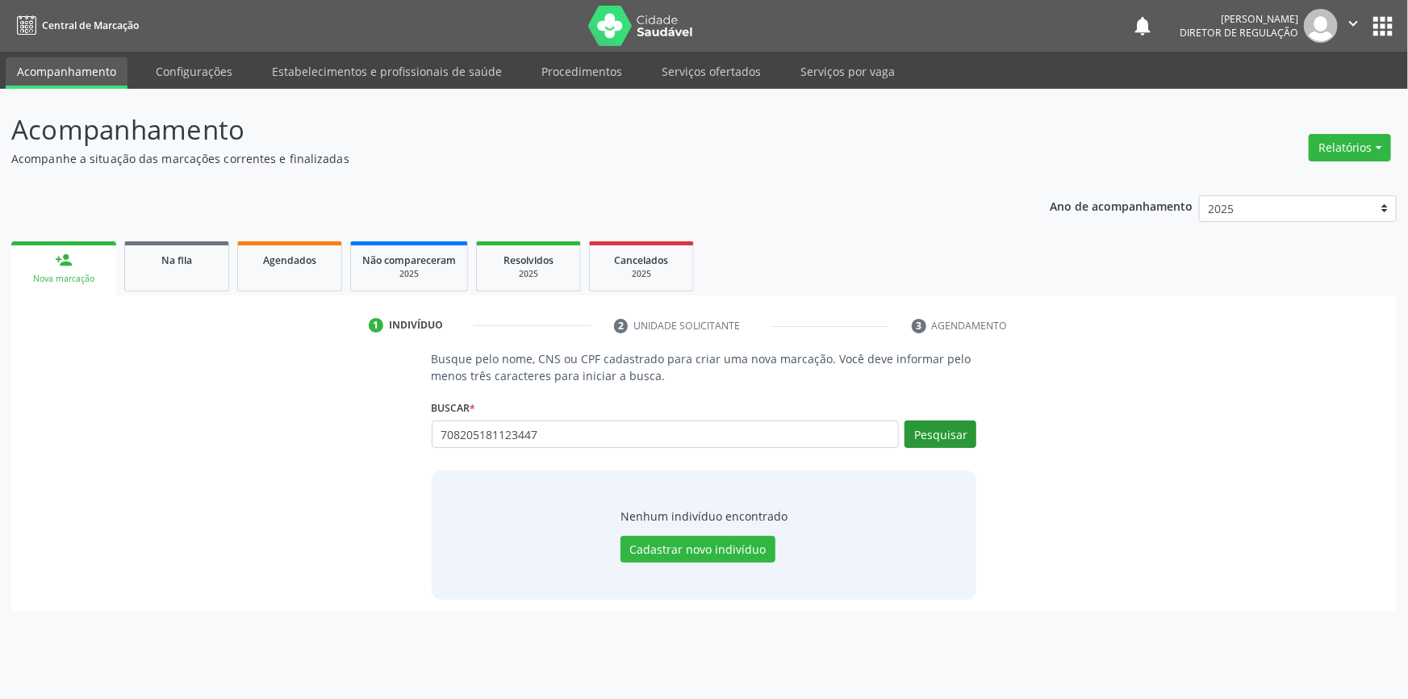
type input "708205181123447"
click at [928, 421] on button "Pesquisar" at bounding box center [940, 433] width 72 height 27
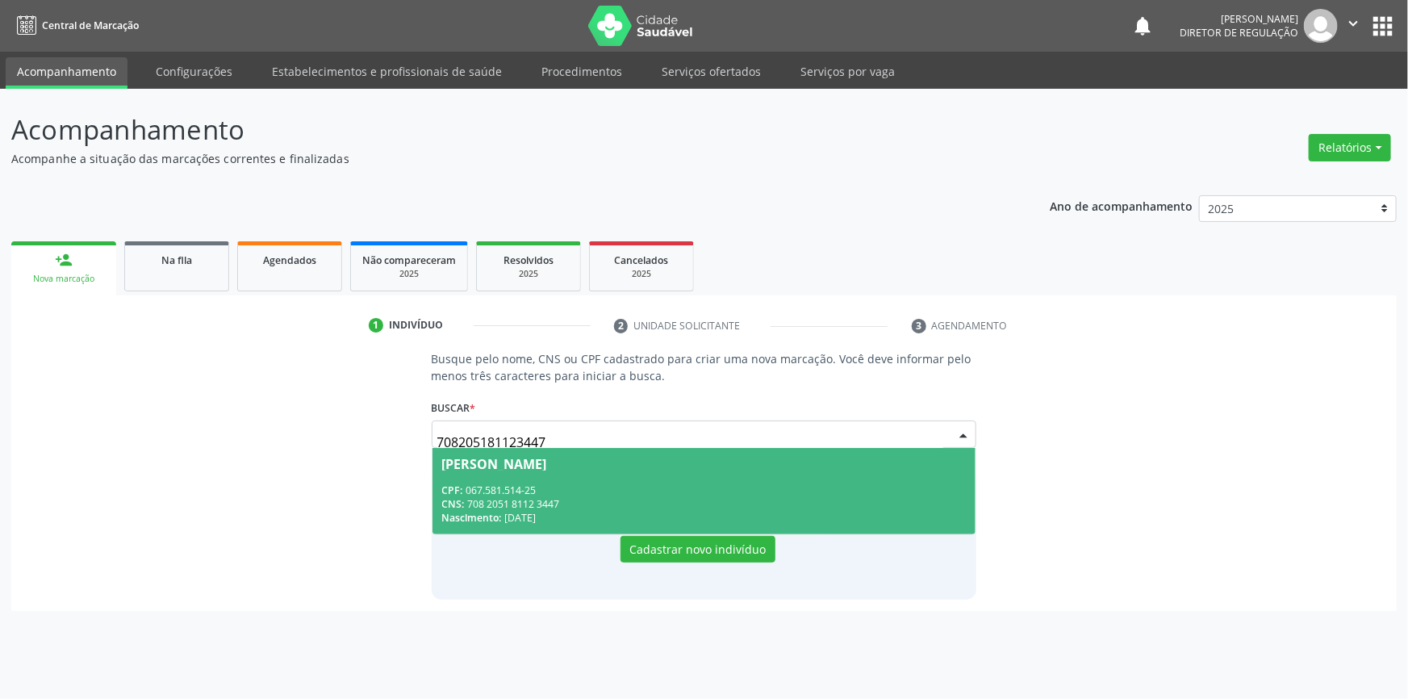
click at [564, 497] on div "CNS: 708 2051 8112 3447" at bounding box center [704, 504] width 524 height 14
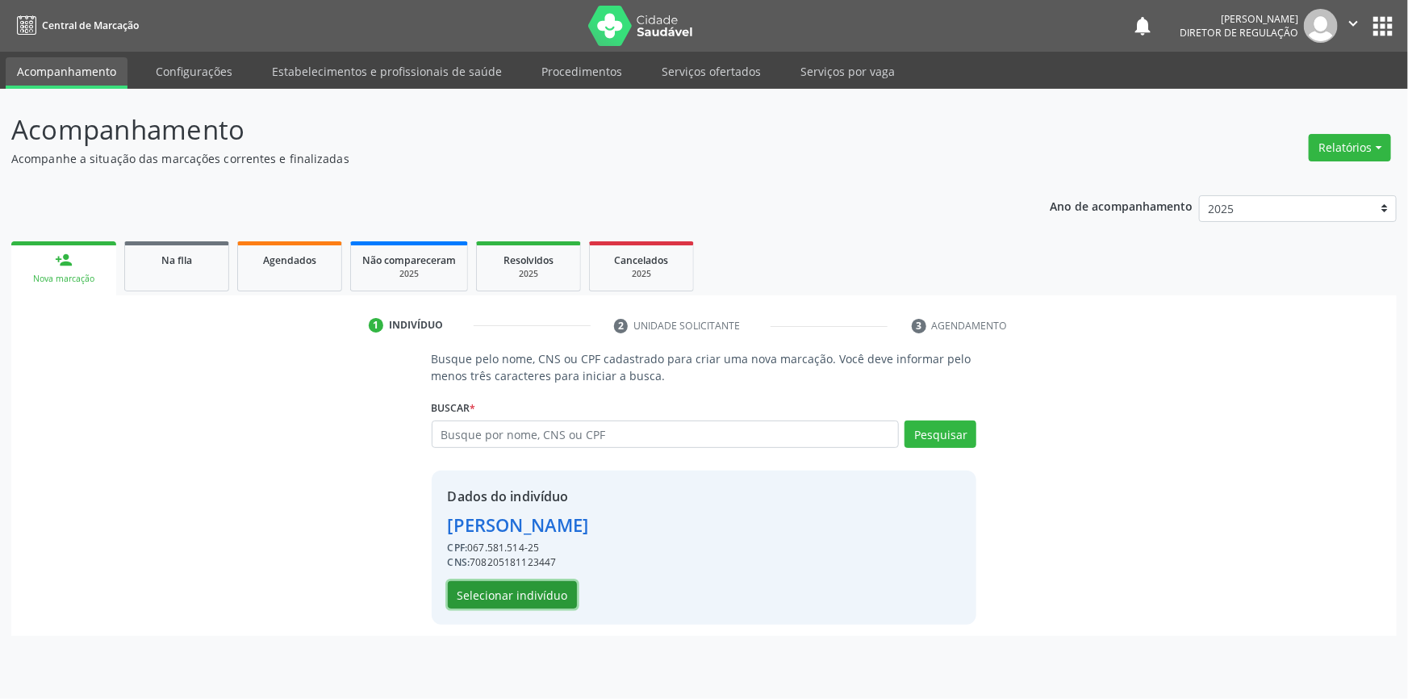
click at [520, 589] on button "Selecionar indivíduo" at bounding box center [512, 594] width 129 height 27
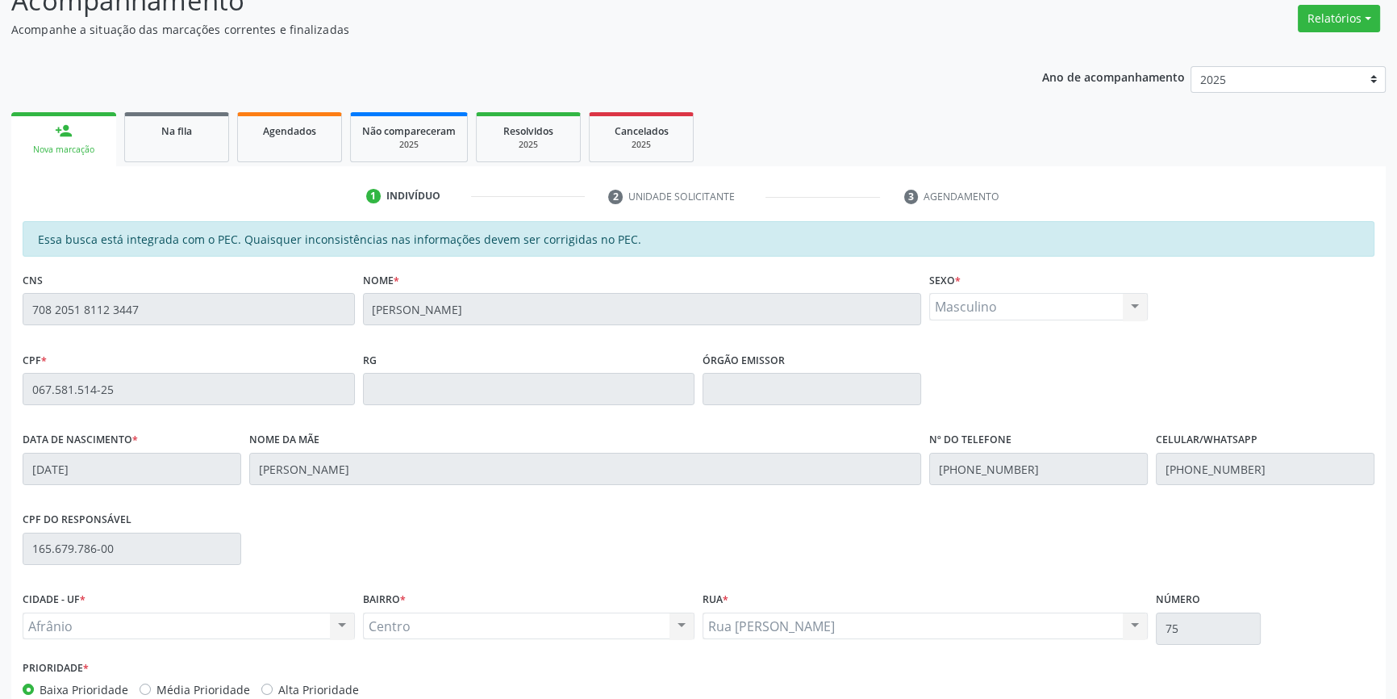
scroll to position [221, 0]
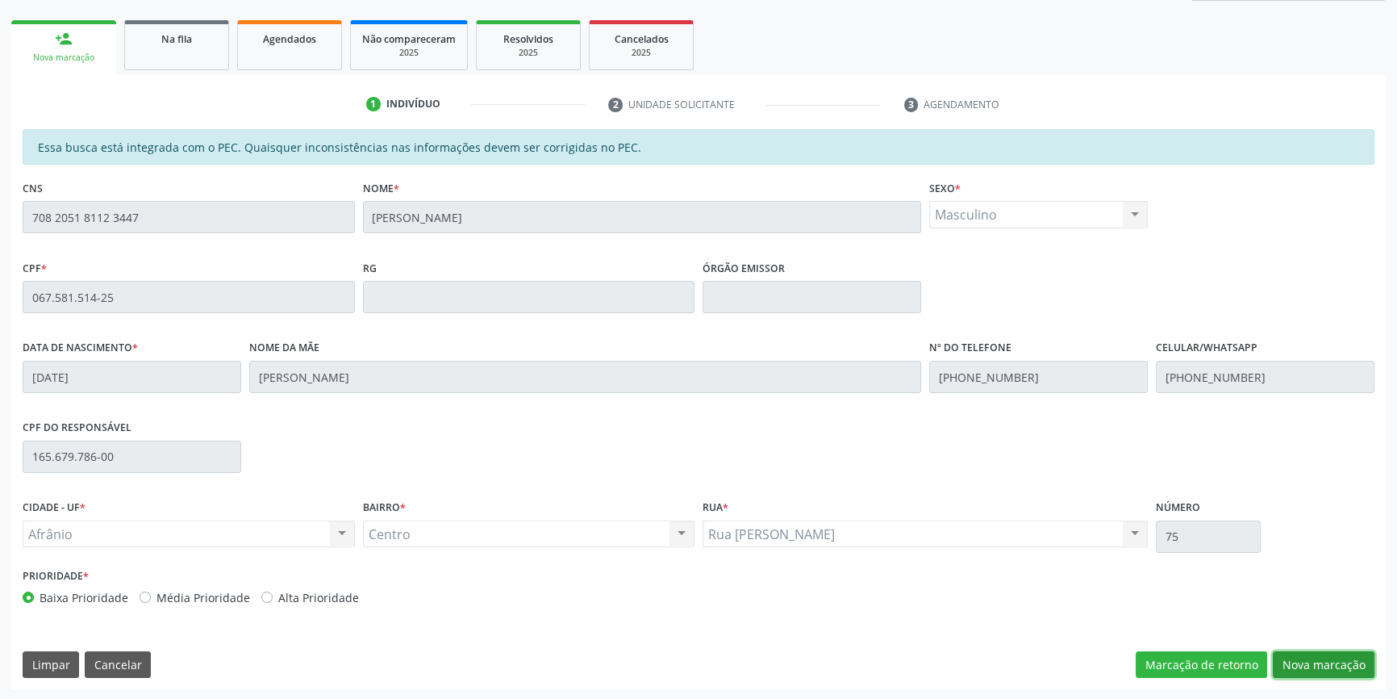
click at [1313, 666] on button "Nova marcação" at bounding box center [1324, 664] width 102 height 27
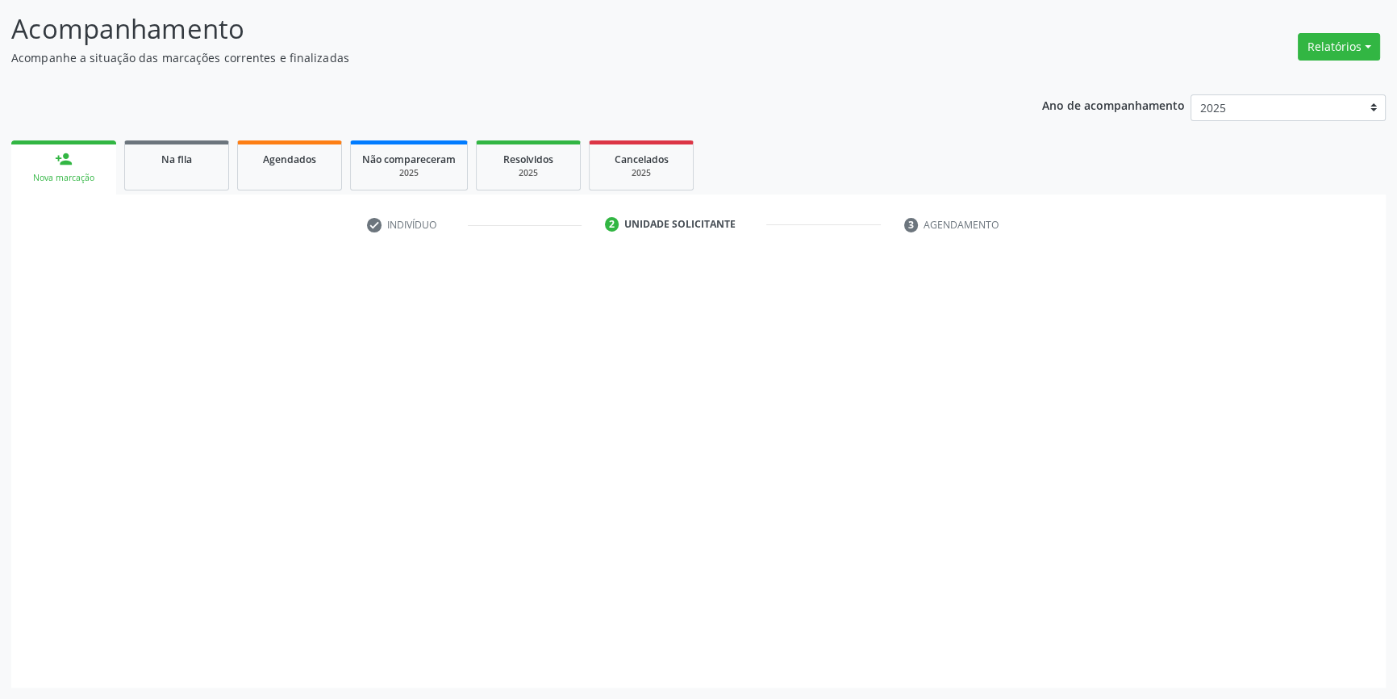
scroll to position [99, 0]
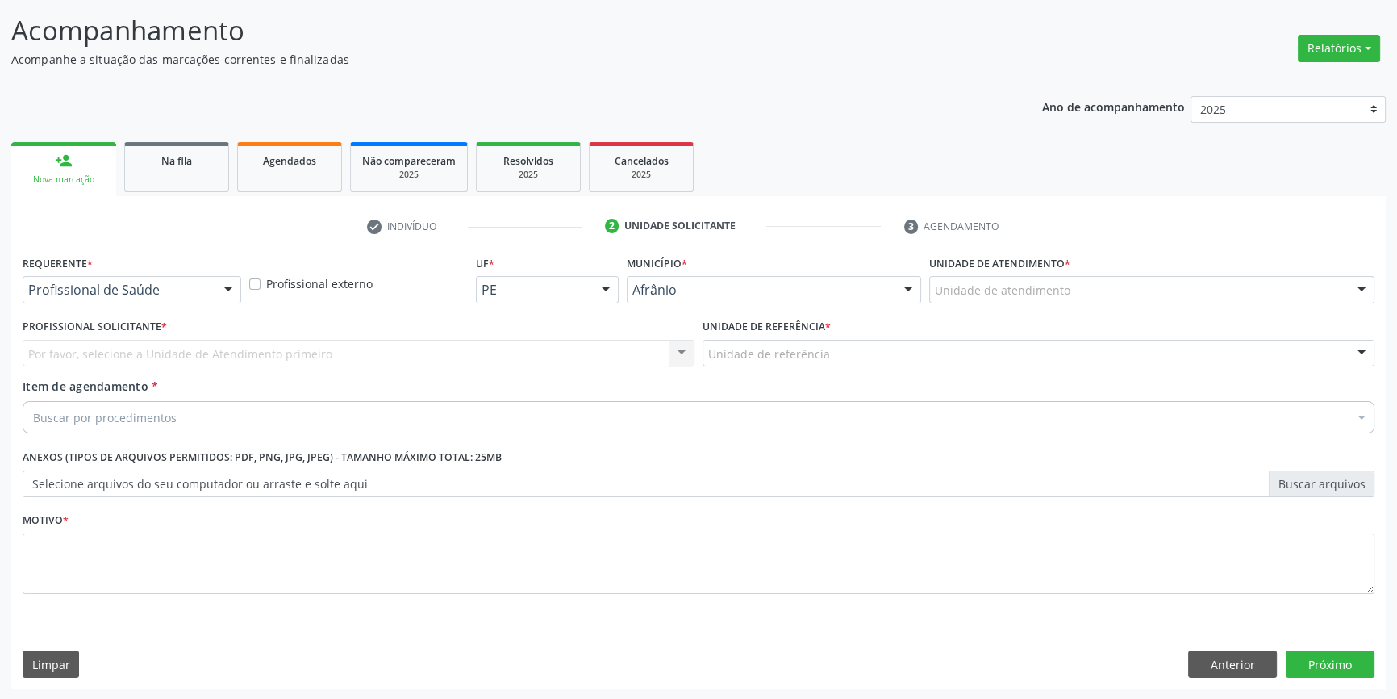
click at [984, 305] on div "Unidade de atendimento * Unidade de atendimento Academia da Saude de Afranio Ac…" at bounding box center [1151, 282] width 453 height 63
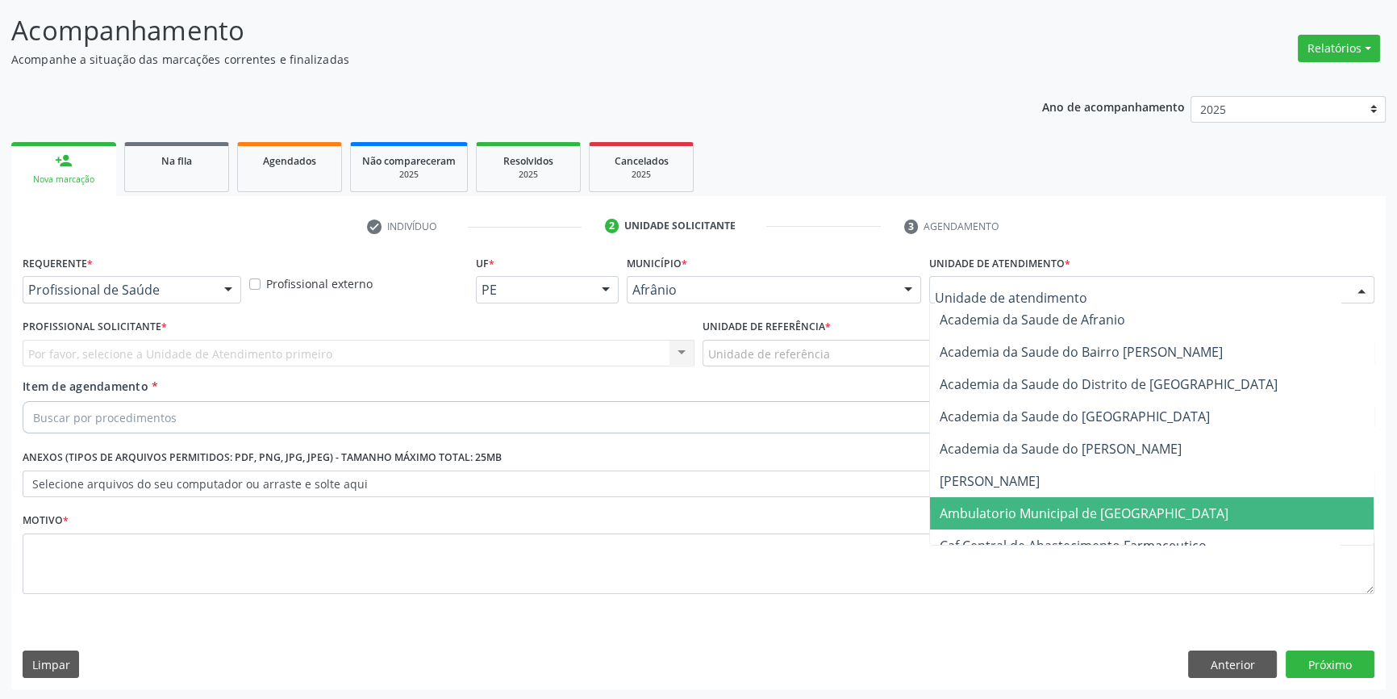
click at [1011, 504] on span "Ambulatorio Municipal de Saude" at bounding box center [1084, 513] width 289 height 18
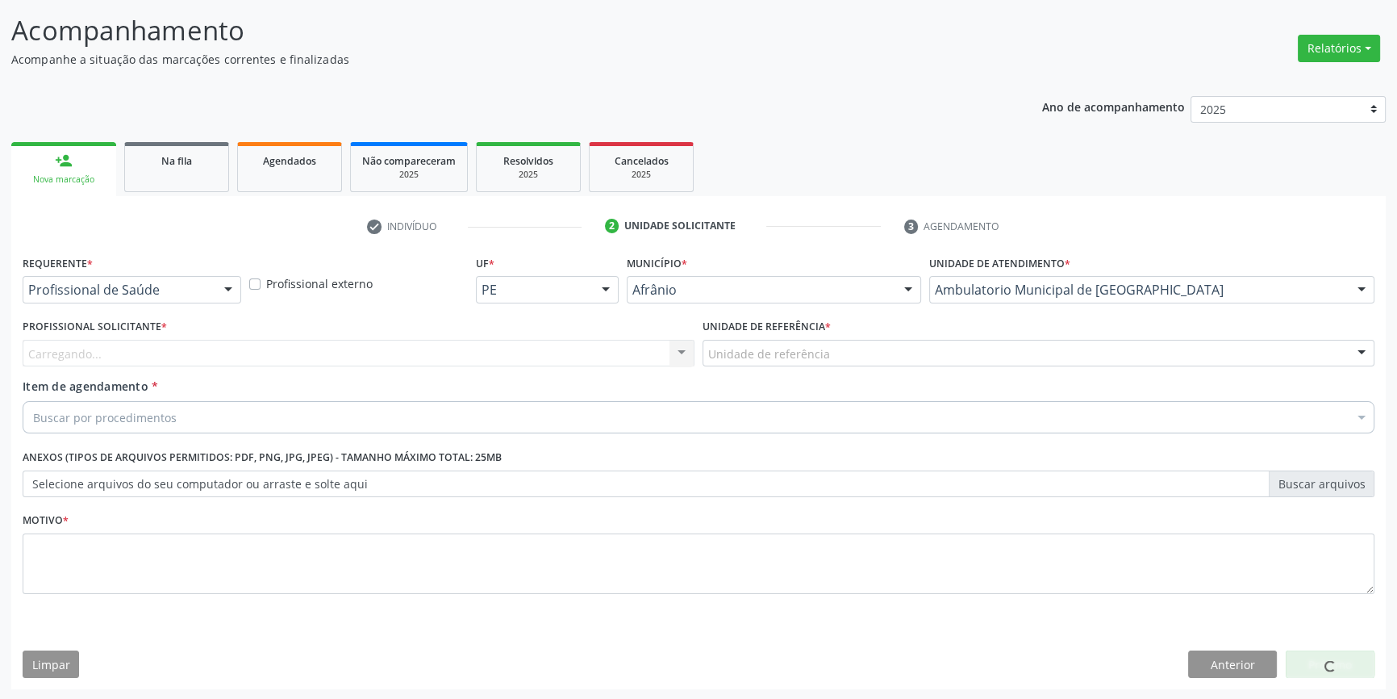
click at [826, 365] on div "Unidade de referência ESF de Extrema ESF de Barra das Melancias ESF Jose e Mari…" at bounding box center [1039, 353] width 672 height 27
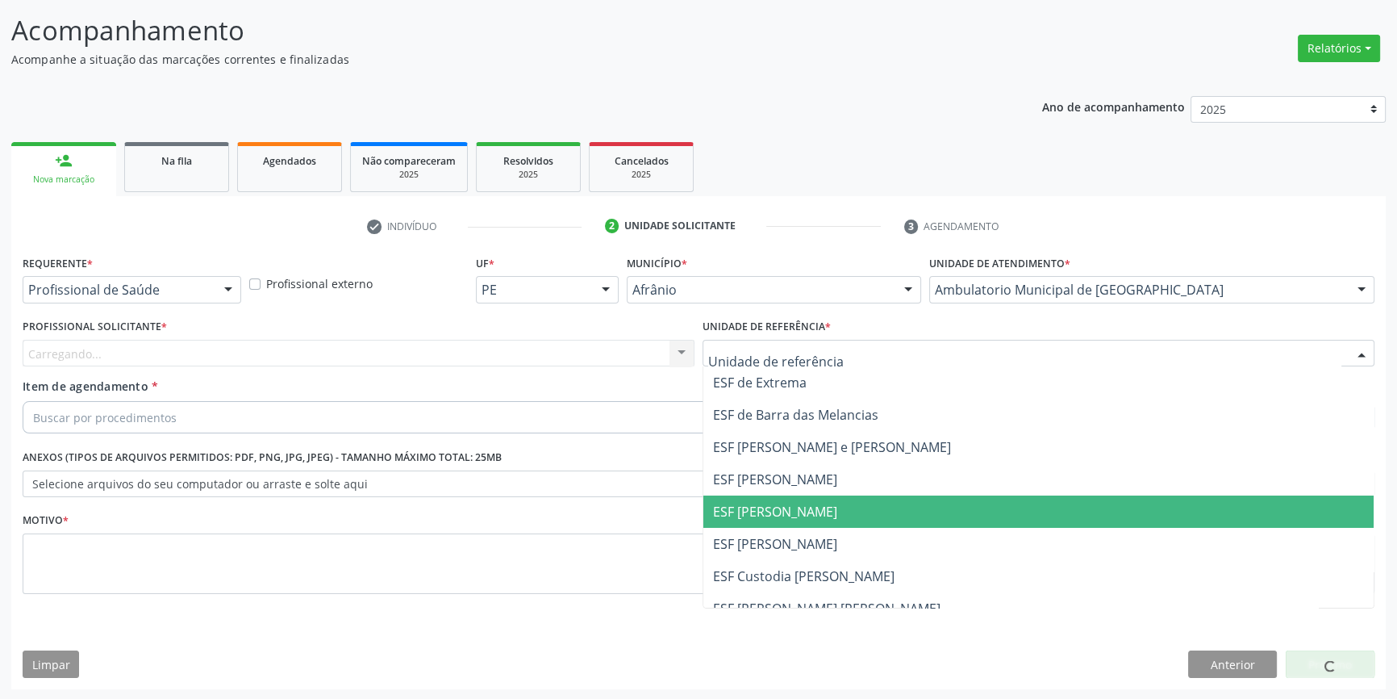
click at [794, 504] on span "ESF Isabel Gomes" at bounding box center [775, 512] width 124 height 18
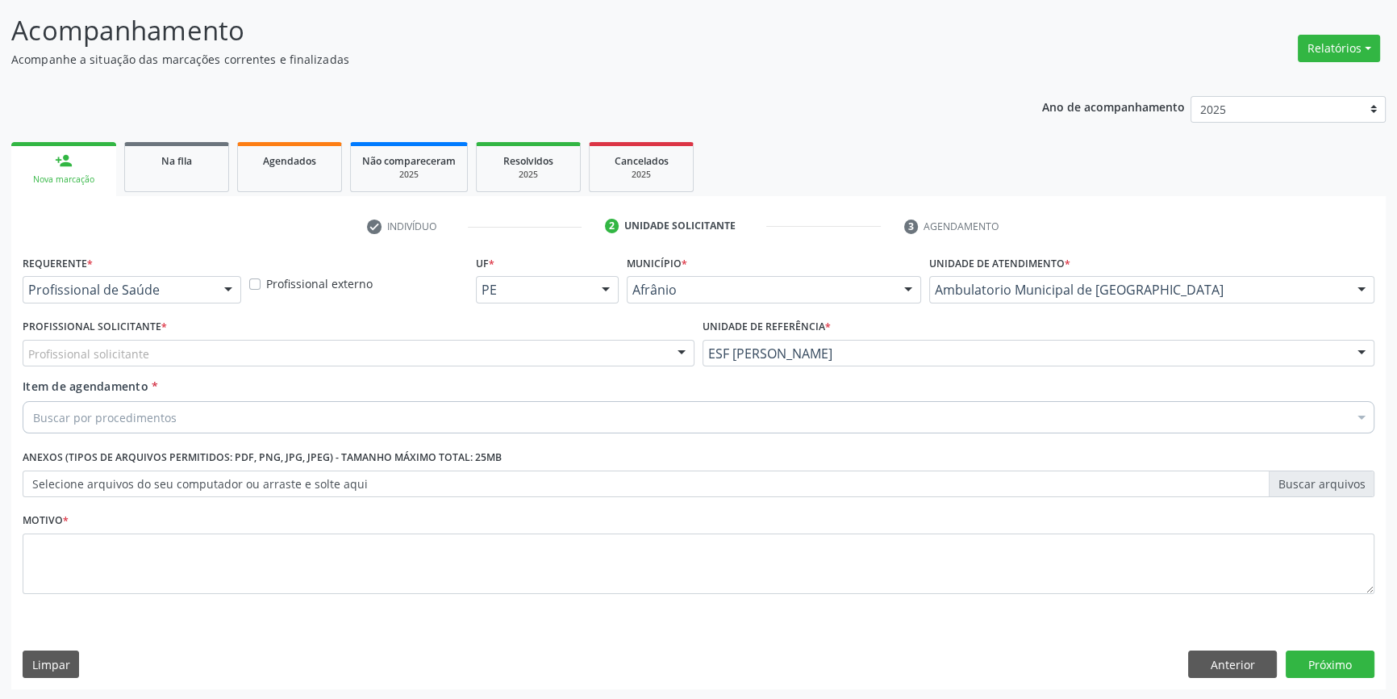
click at [456, 353] on div "Profissional solicitante" at bounding box center [359, 353] width 672 height 27
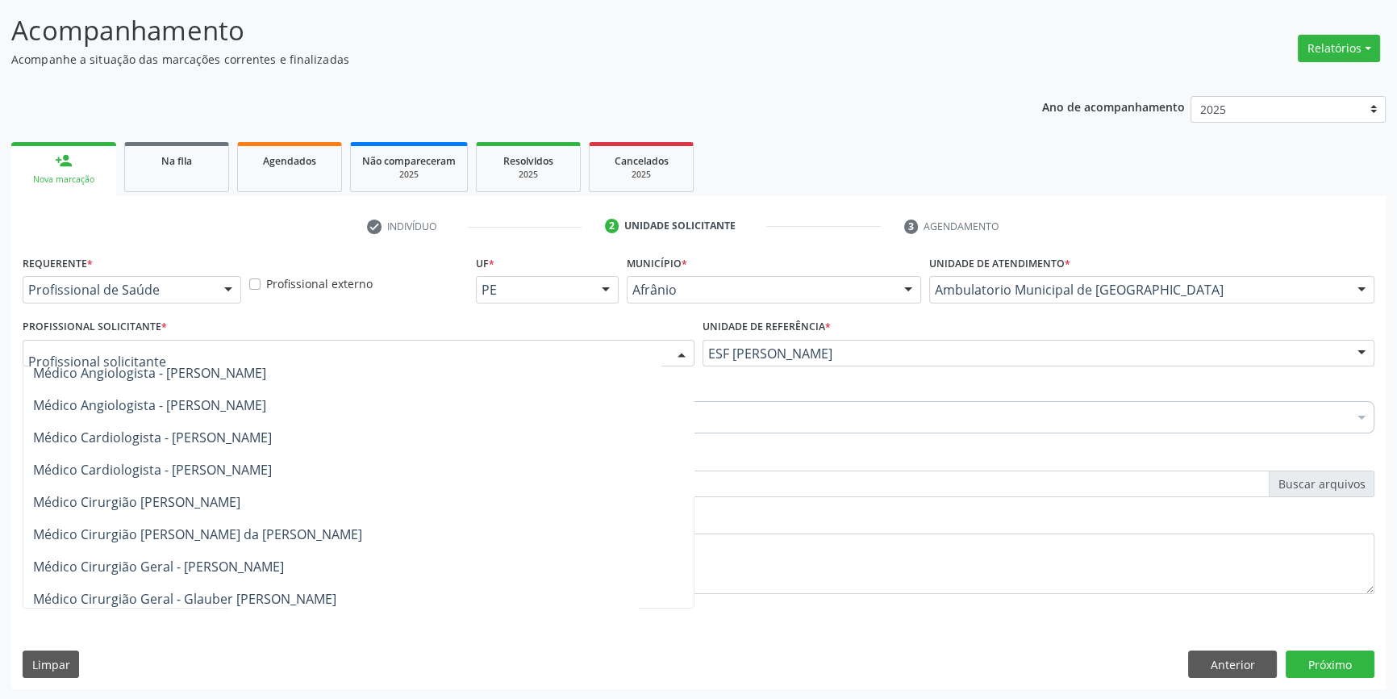
scroll to position [146, 0]
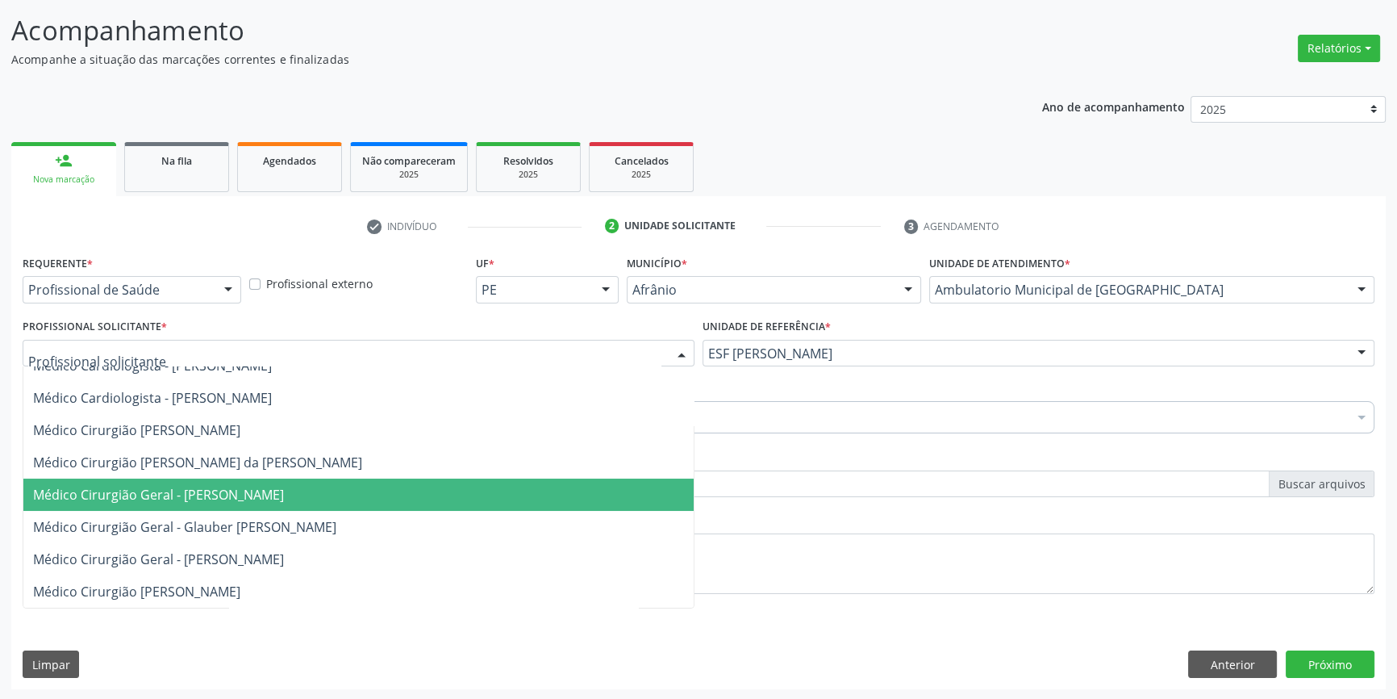
click at [245, 506] on span "Médico Cirurgião Geral - Bruno Saraiva Bezerra Medrado" at bounding box center [358, 494] width 670 height 32
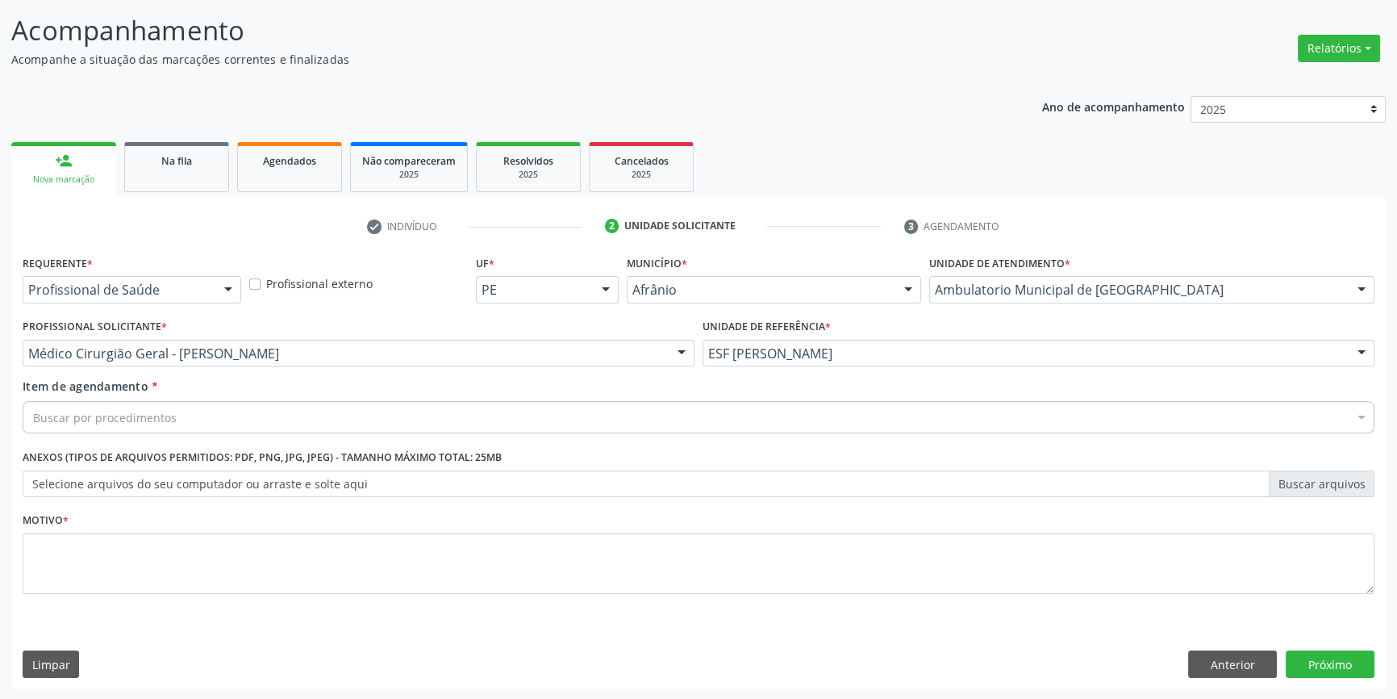
click at [212, 422] on div "Buscar por procedimentos" at bounding box center [699, 417] width 1352 height 32
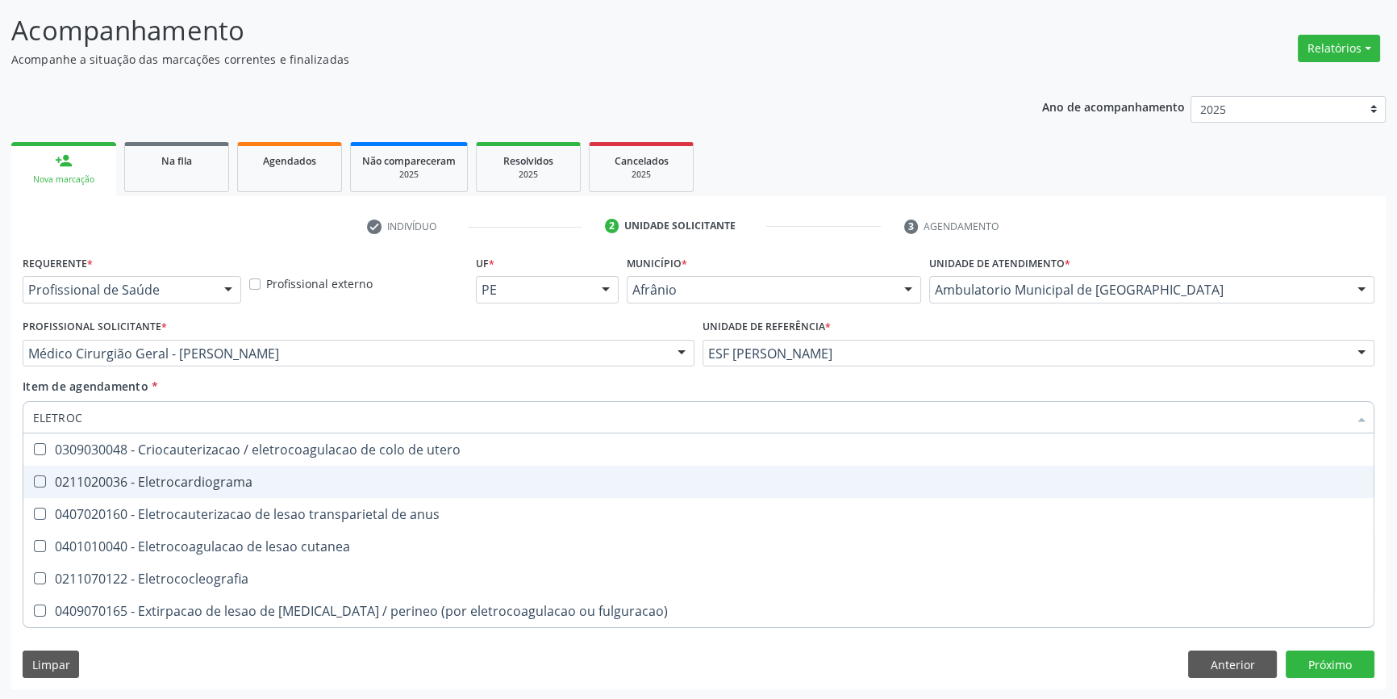
type input "ELETROCA"
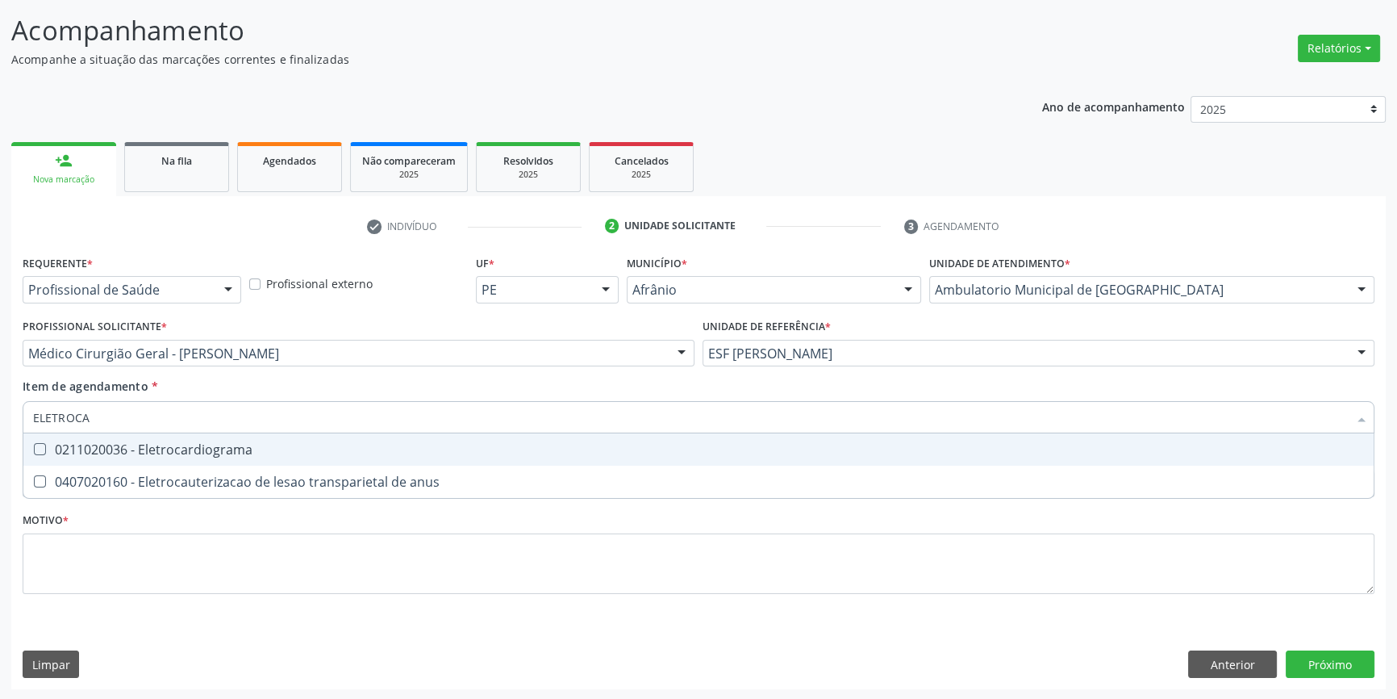
click at [244, 452] on div "0211020036 - Eletrocardiograma" at bounding box center [698, 449] width 1331 height 13
checkbox Eletrocardiograma "true"
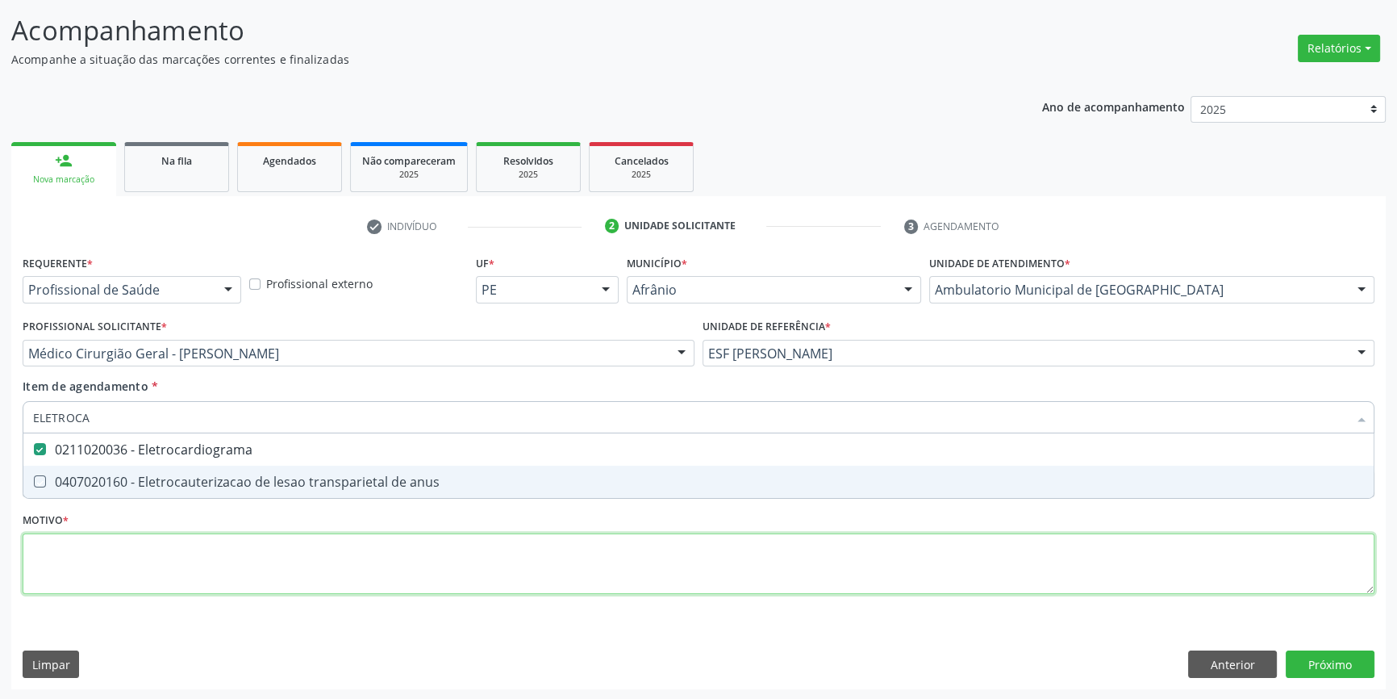
click at [182, 573] on div "Requerente * Profissional de Saúde Profissional de Saúde Paciente Nenhum result…" at bounding box center [699, 433] width 1352 height 365
checkbox anus "true"
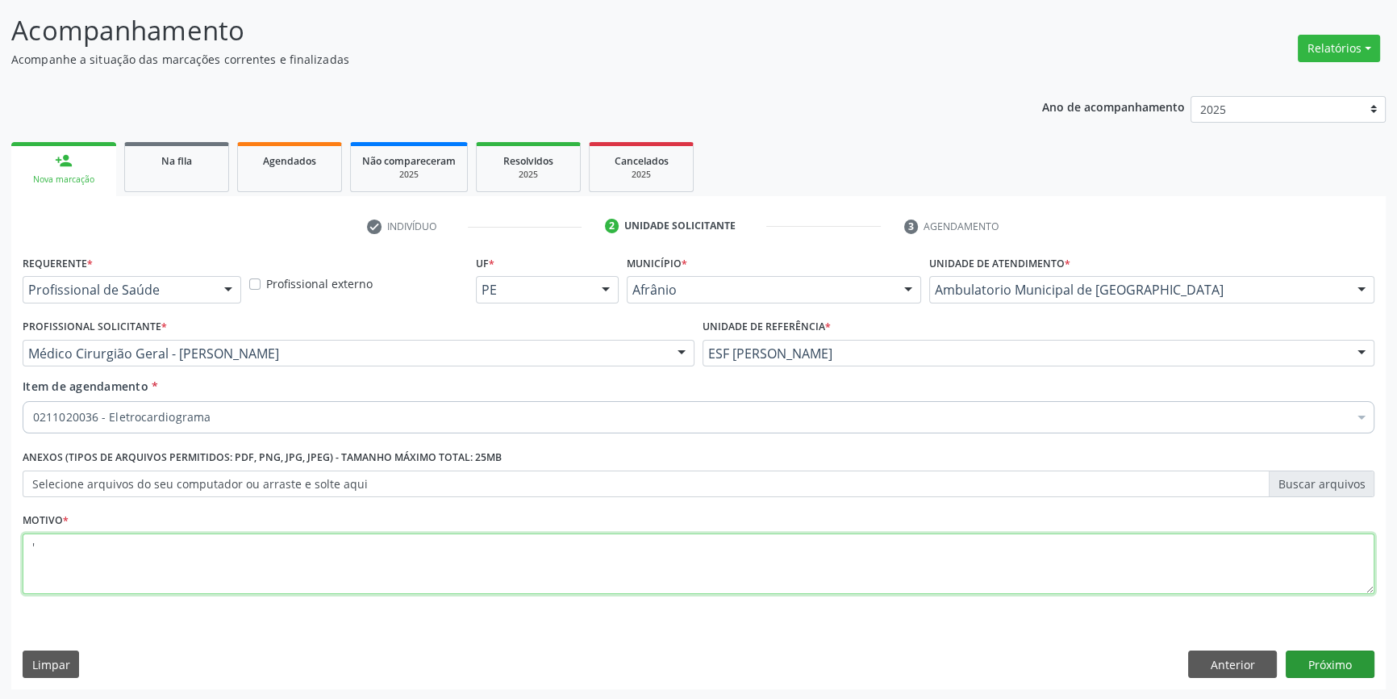
type textarea "'"
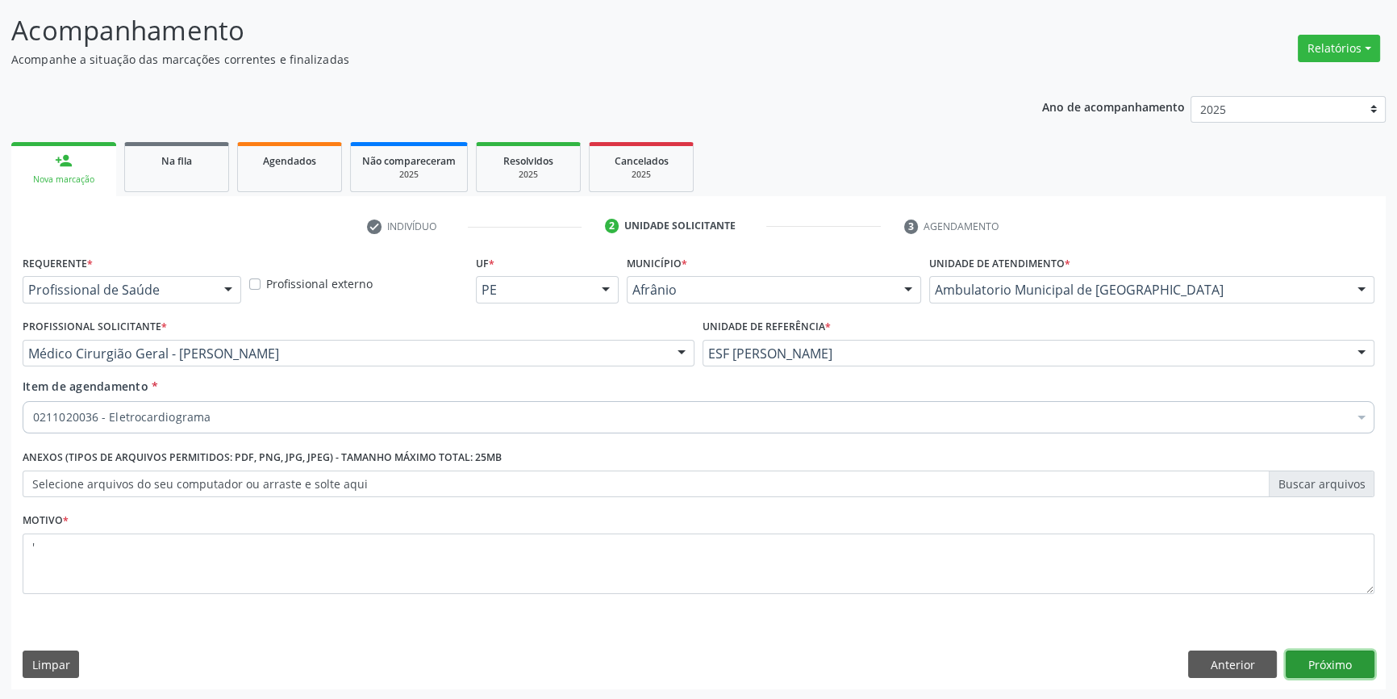
click at [1325, 662] on button "Próximo" at bounding box center [1330, 663] width 89 height 27
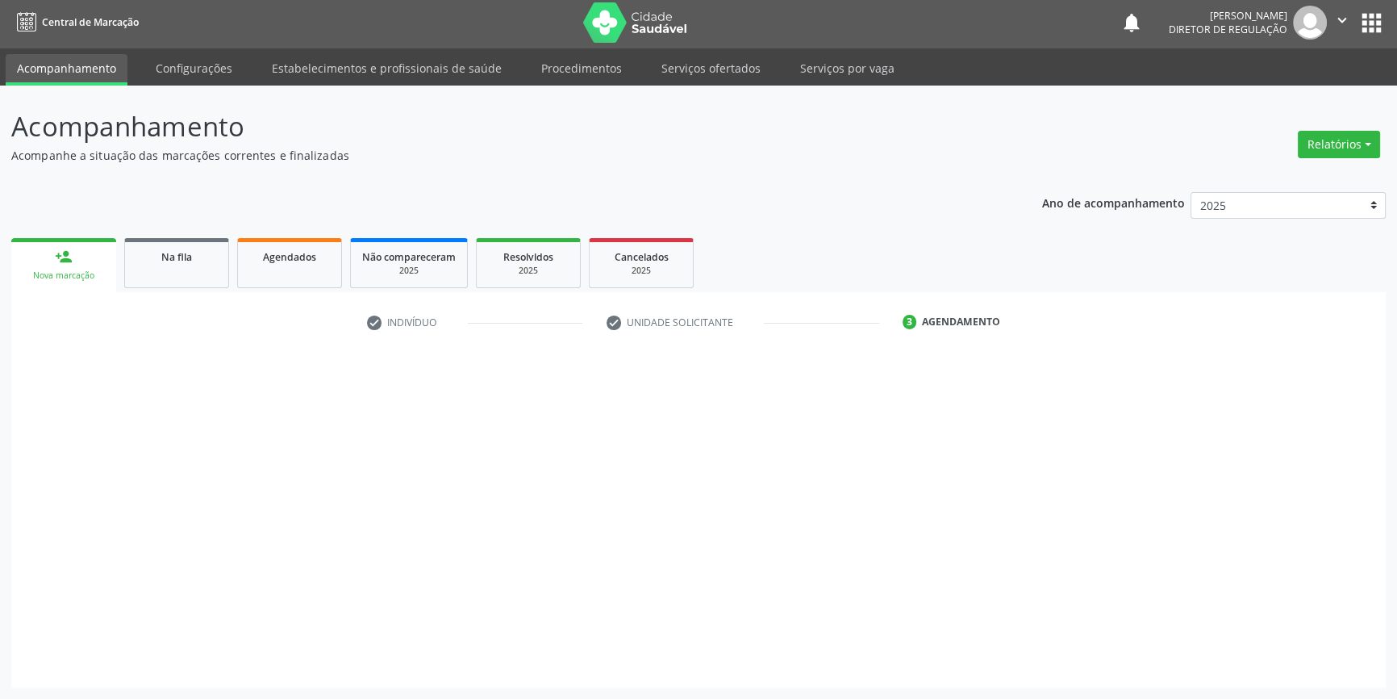
scroll to position [2, 0]
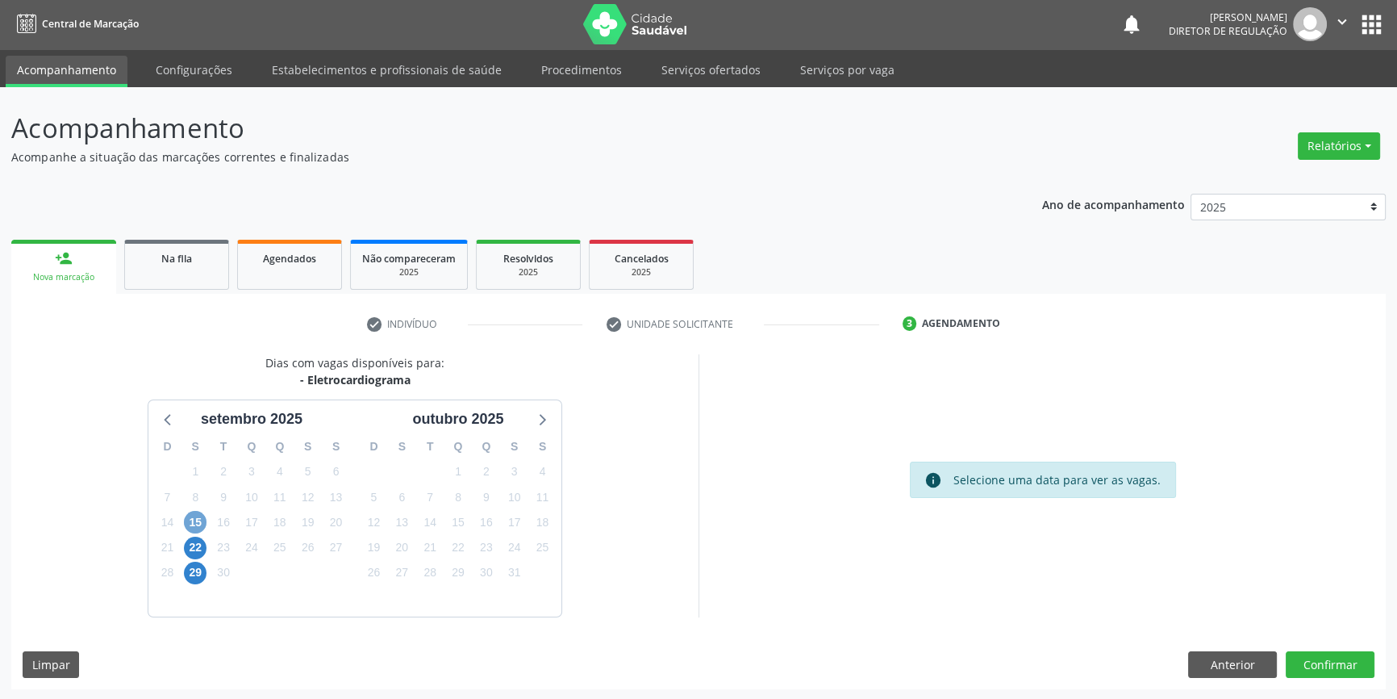
click at [193, 528] on span "15" at bounding box center [195, 522] width 23 height 23
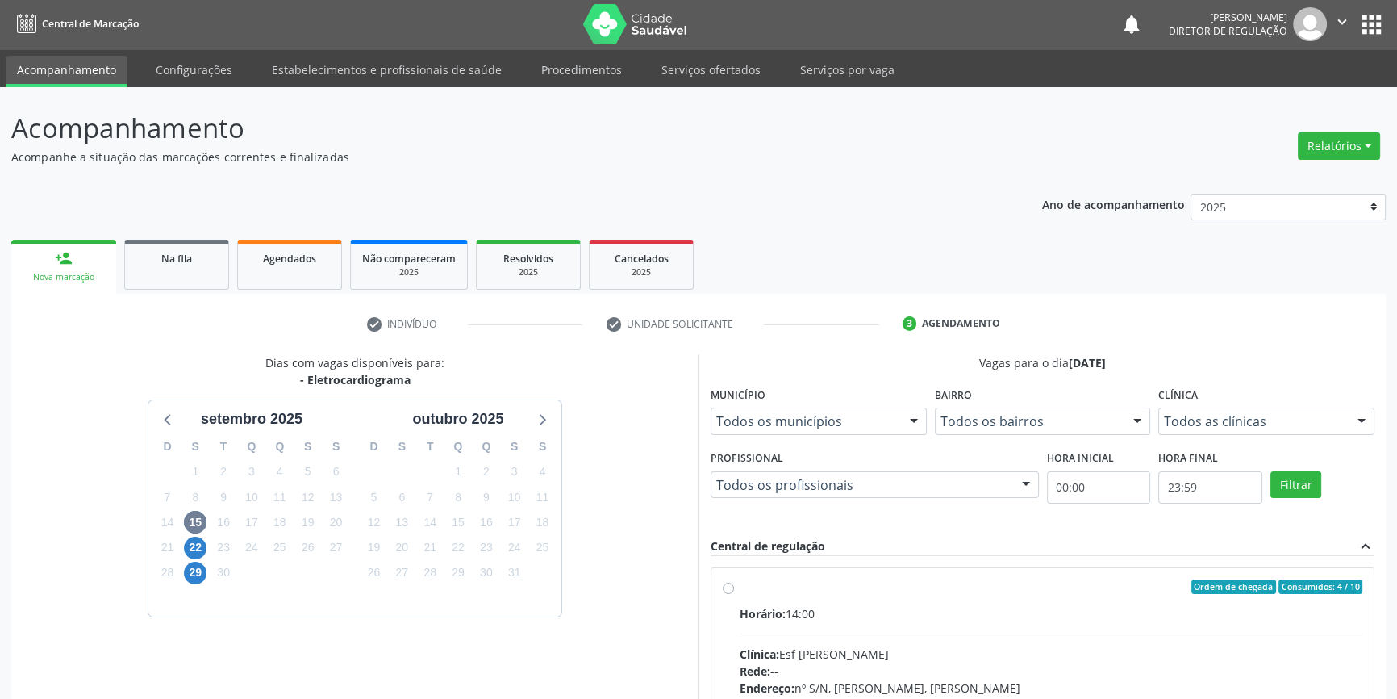
click at [795, 589] on div "Ordem de chegada Consumidos: 4 / 10" at bounding box center [1051, 586] width 623 height 15
click at [734, 589] on input "Ordem de chegada Consumidos: 4 / 10 Horário: 14:00 Clínica: Esf Isabel Gomes Re…" at bounding box center [728, 586] width 11 height 15
radio input "true"
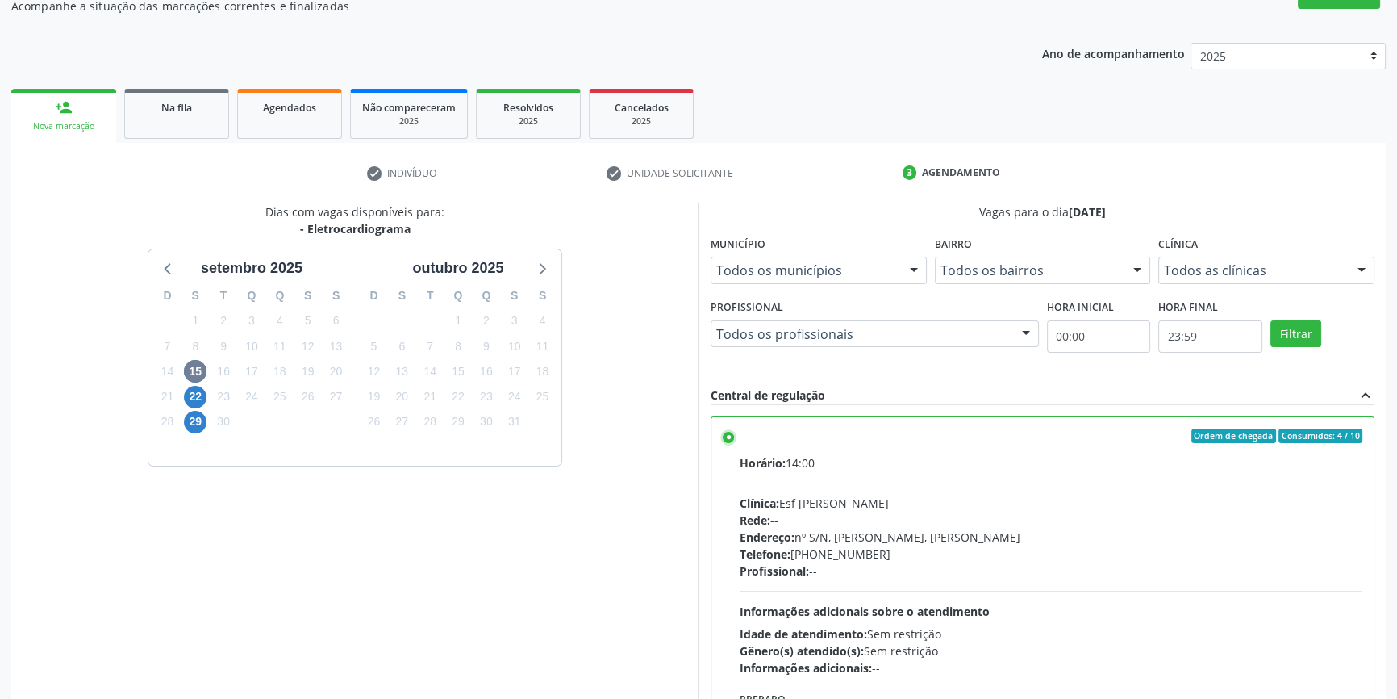
scroll to position [264, 0]
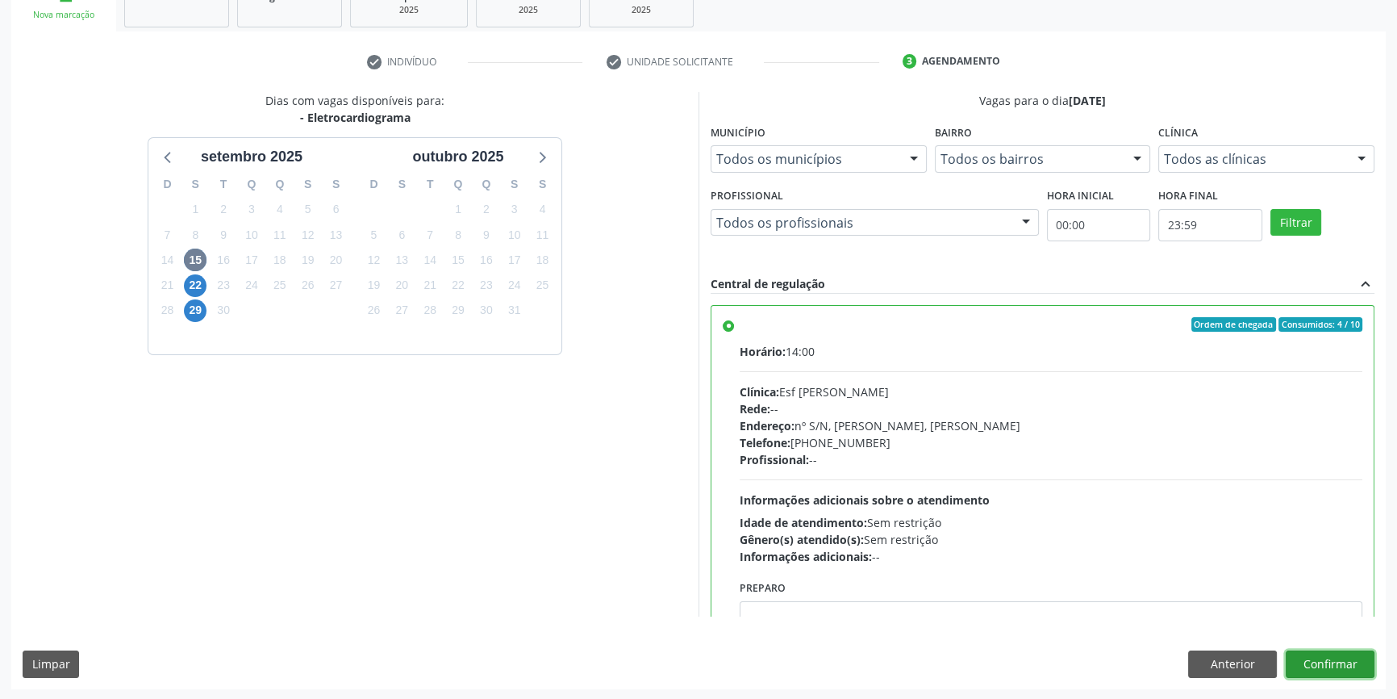
click at [1323, 660] on button "Confirmar" at bounding box center [1330, 663] width 89 height 27
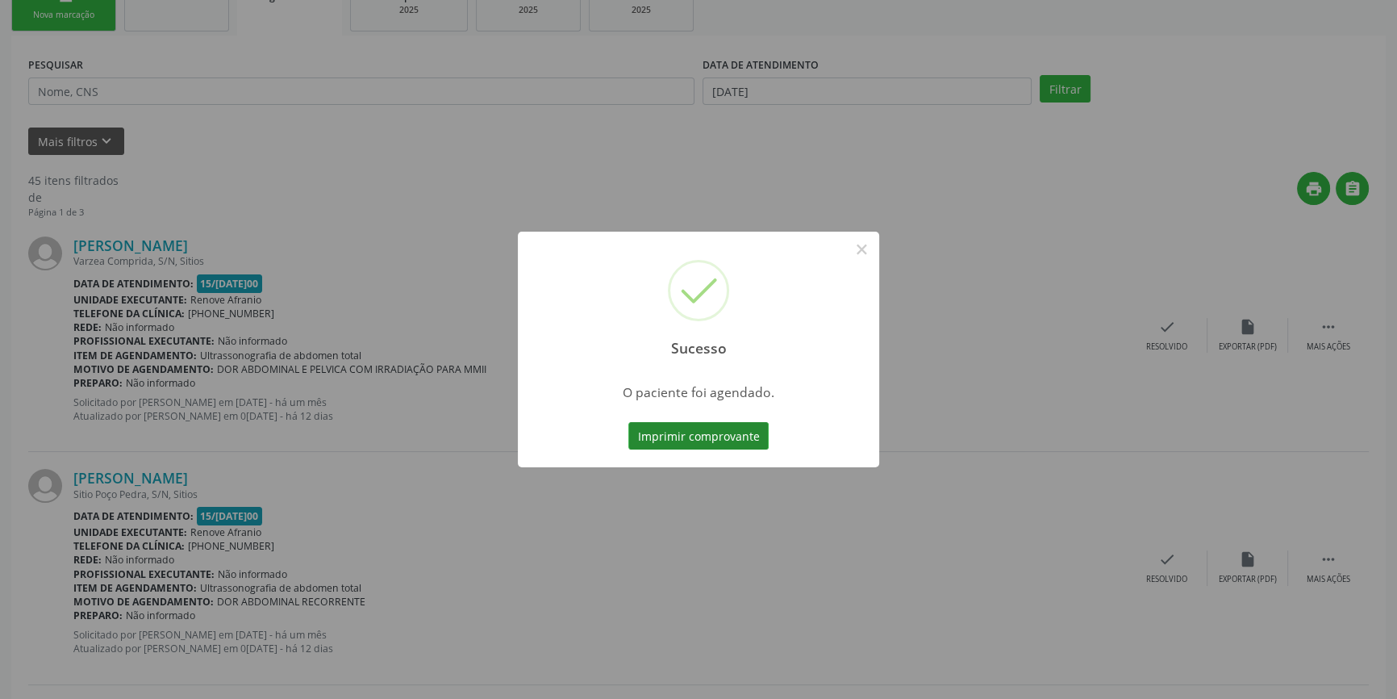
scroll to position [0, 0]
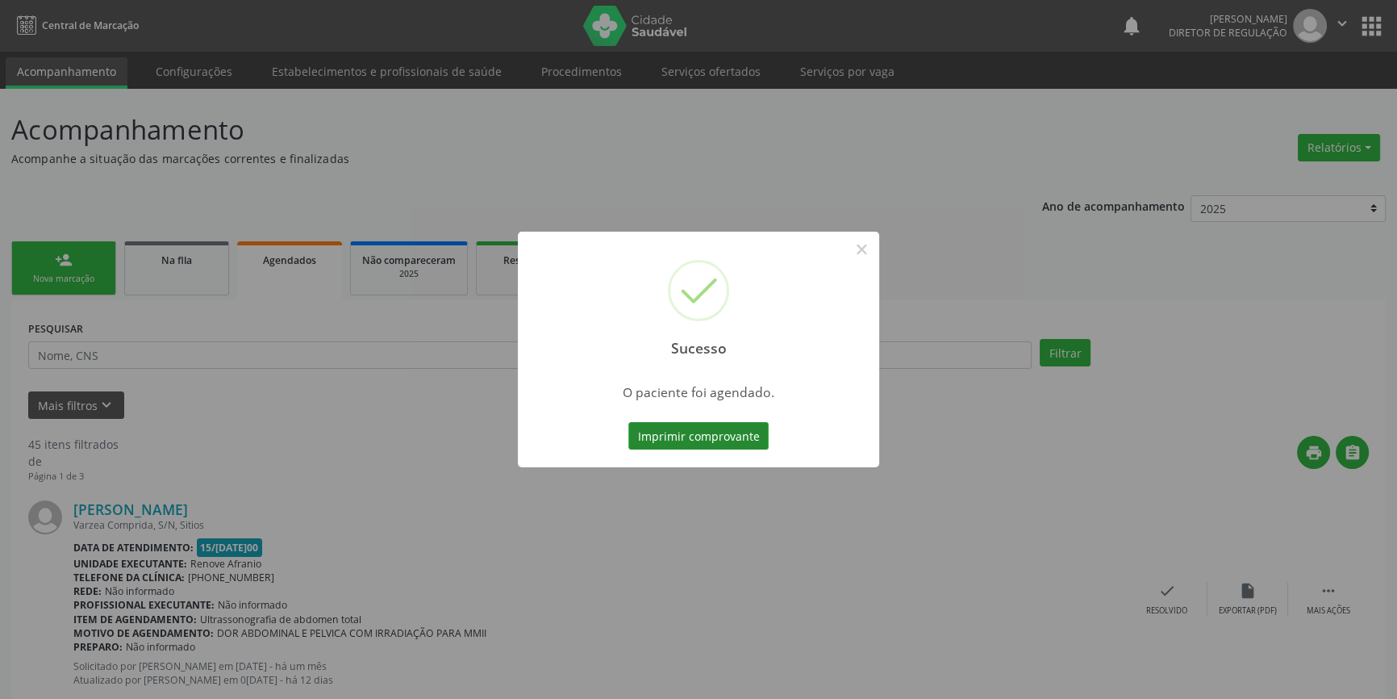
click at [734, 428] on button "Imprimir comprovante" at bounding box center [698, 435] width 140 height 27
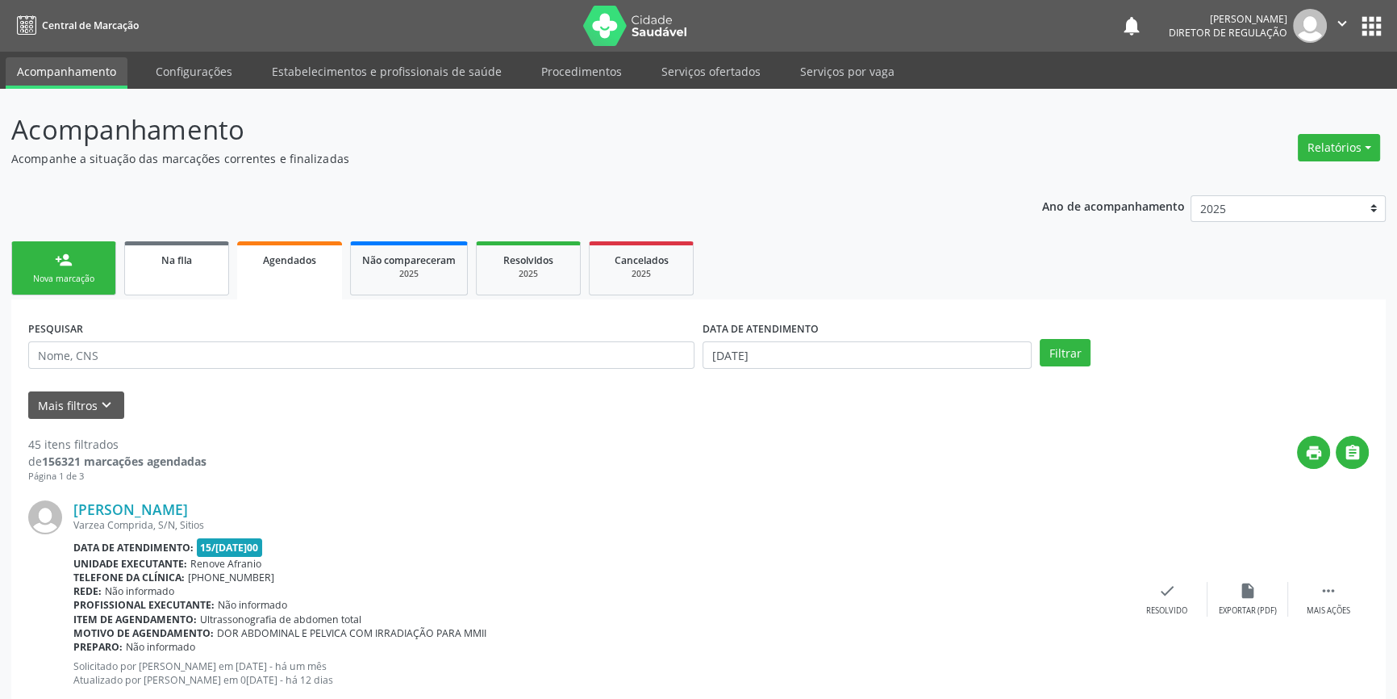
click at [184, 276] on link "Na fila" at bounding box center [176, 268] width 105 height 54
click at [299, 279] on link "Agendados" at bounding box center [289, 270] width 105 height 58
click at [142, 350] on input "text" at bounding box center [361, 354] width 666 height 27
type input "7"
type input "GABRIEL RODRIGUES"
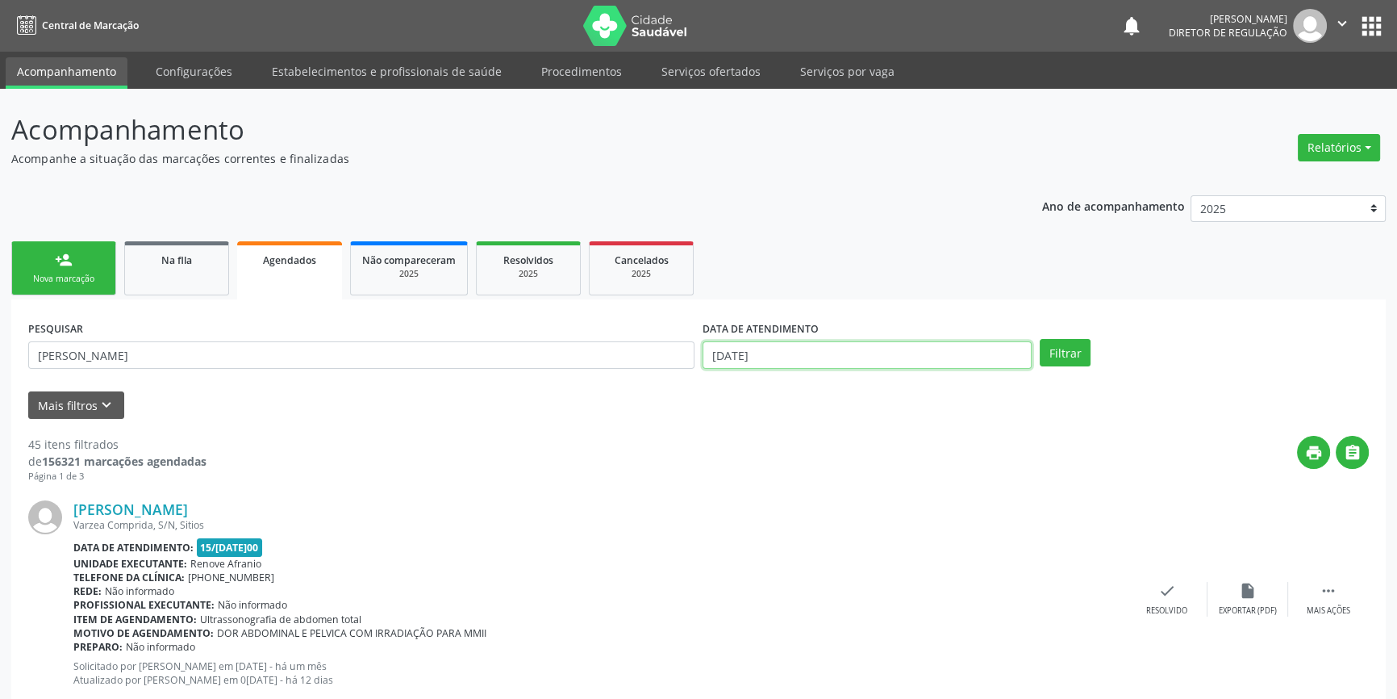
click at [900, 345] on input "[DATE]" at bounding box center [867, 354] width 329 height 27
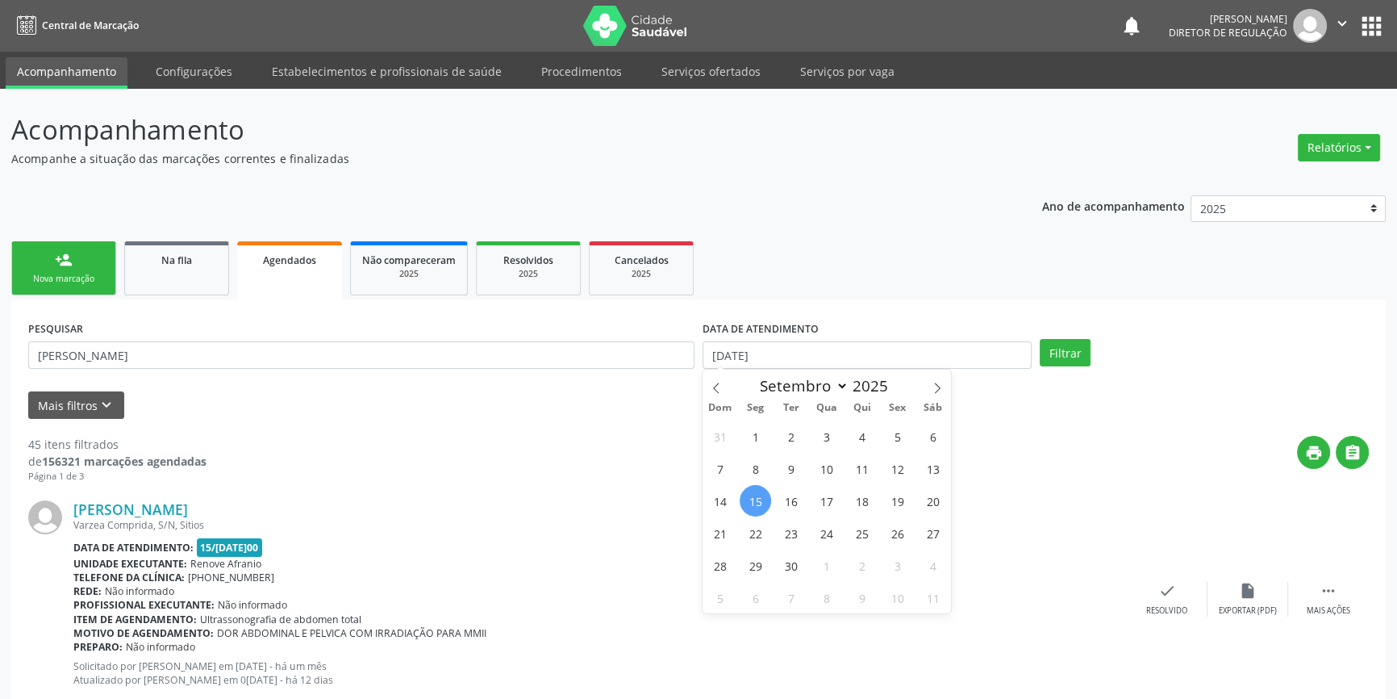
click at [763, 500] on span "15" at bounding box center [755, 500] width 31 height 31
type input "[DATE]"
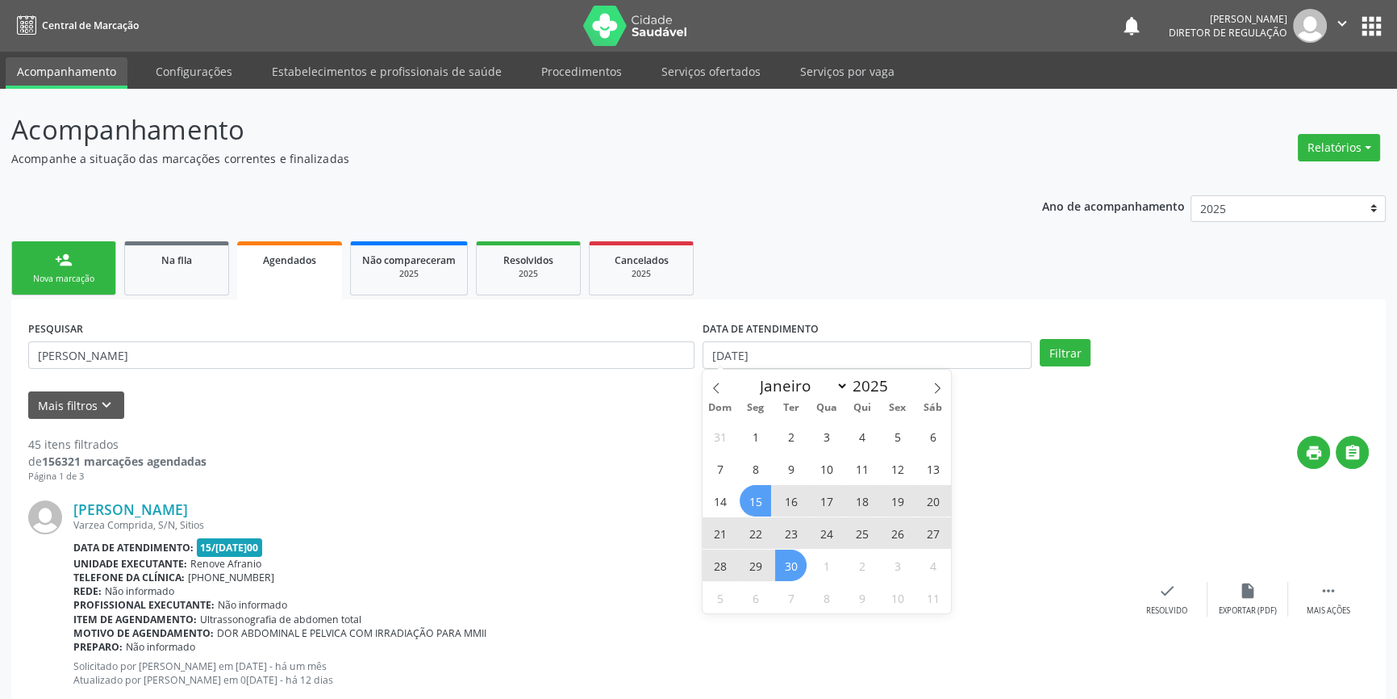
click at [791, 561] on span "30" at bounding box center [790, 564] width 31 height 31
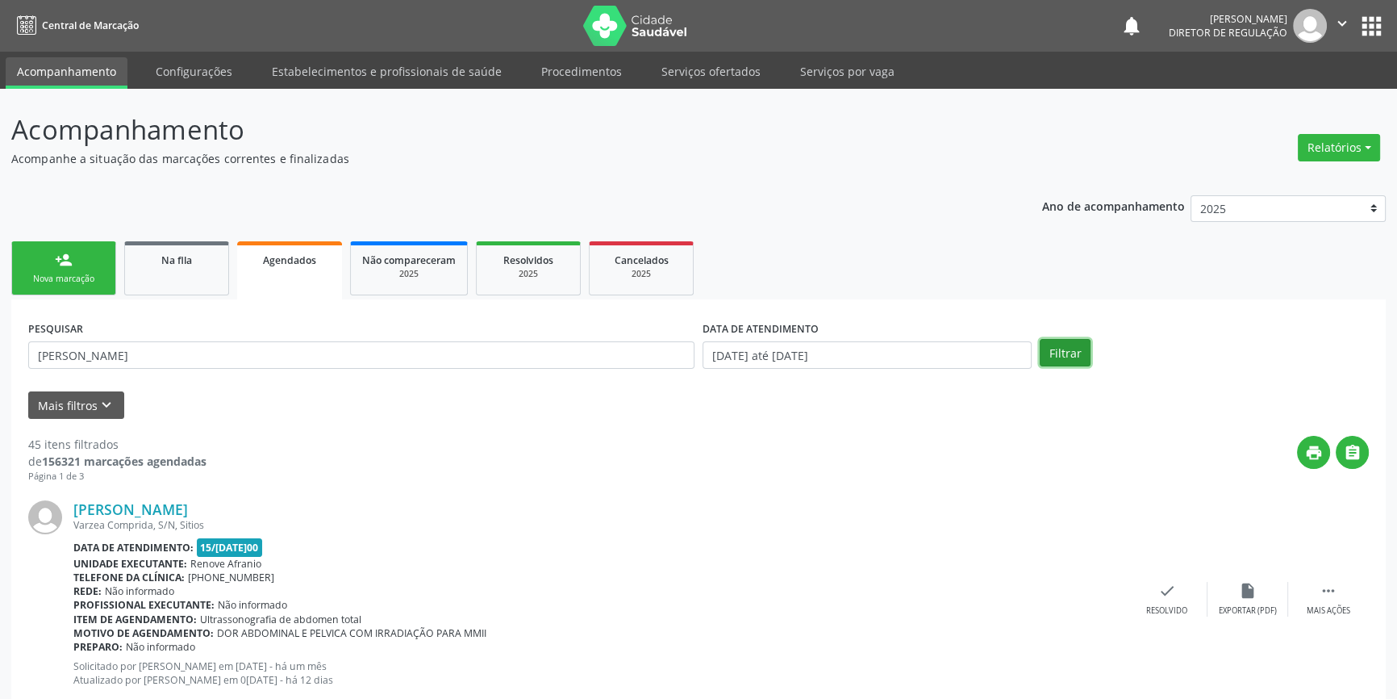
click at [1066, 343] on button "Filtrar" at bounding box center [1065, 352] width 51 height 27
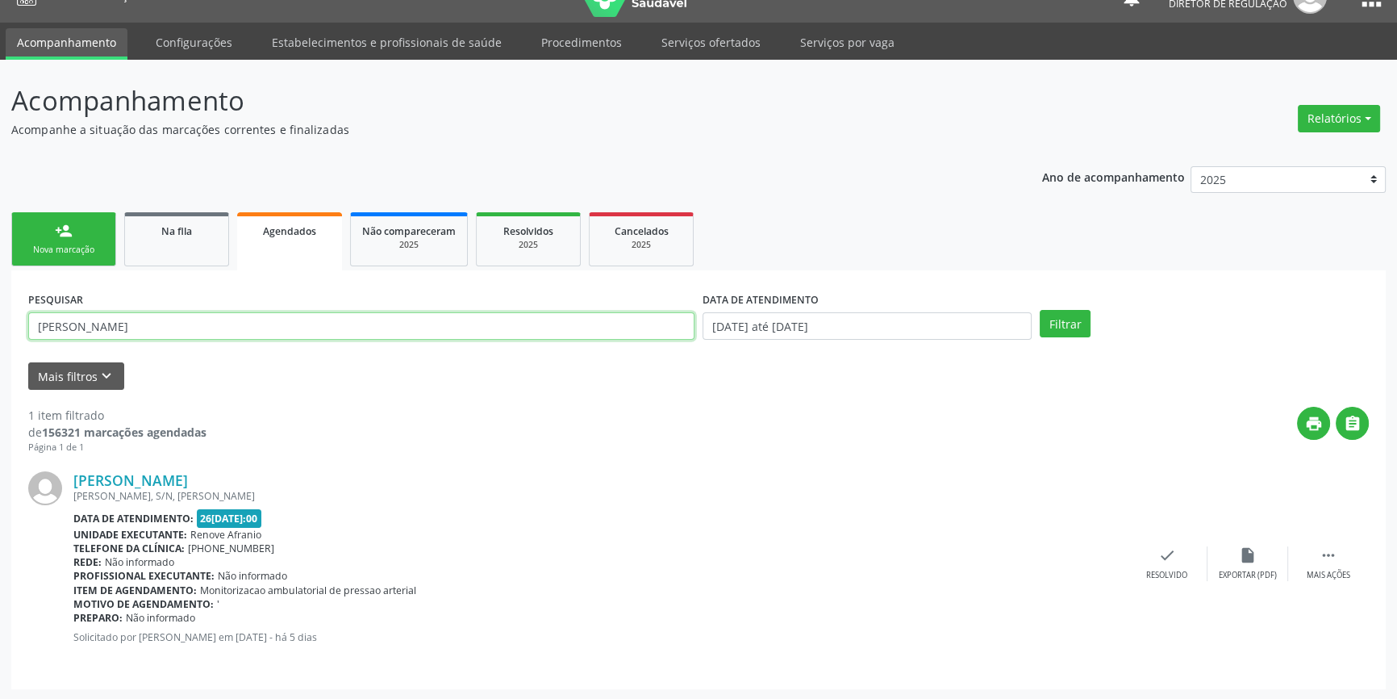
click at [167, 332] on input "GABRIEL RODRIGUES" at bounding box center [361, 325] width 666 height 27
drag, startPoint x: 167, startPoint y: 332, endPoint x: 94, endPoint y: 323, distance: 73.1
click at [94, 323] on input "GABRIEL RODRIGUES" at bounding box center [361, 325] width 666 height 27
click at [81, 324] on input "GABRIELCRUZ" at bounding box center [361, 325] width 666 height 27
type input "GABRIEL CRUZ"
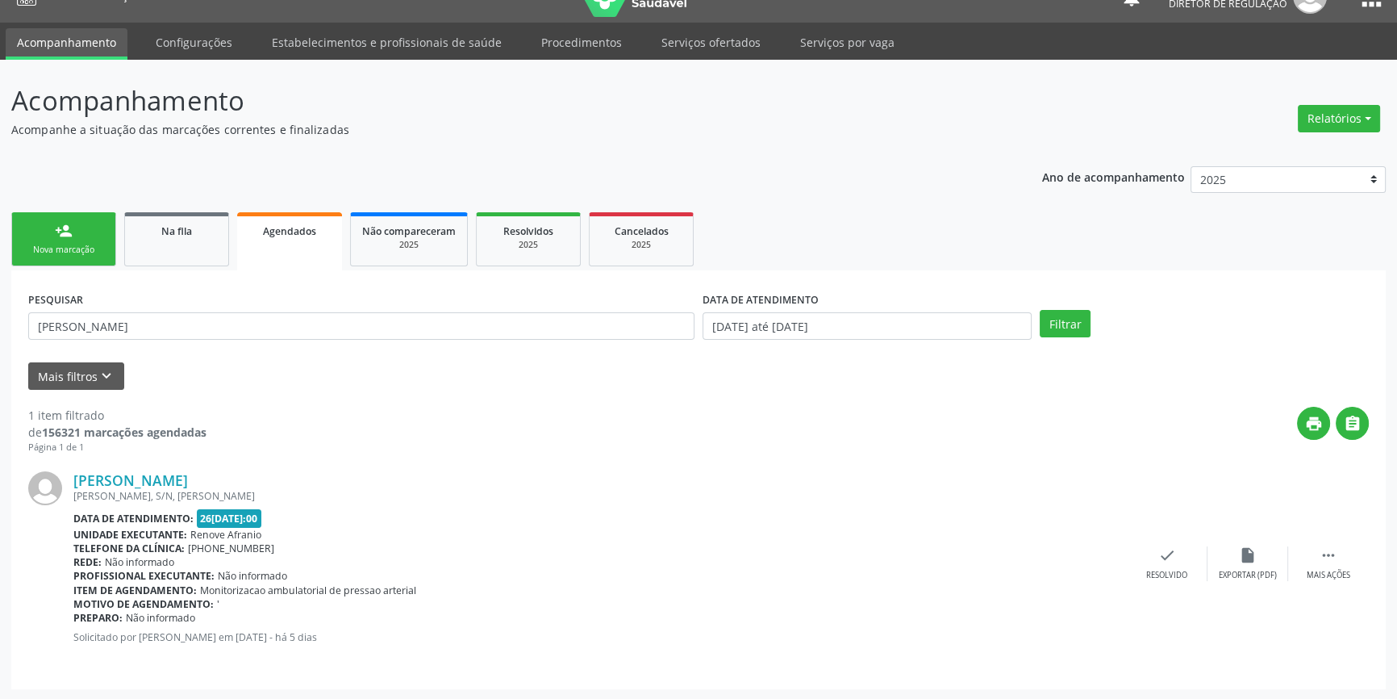
click at [1090, 320] on div "Filtrar" at bounding box center [1204, 323] width 337 height 27
click at [1087, 319] on button "Filtrar" at bounding box center [1065, 323] width 51 height 27
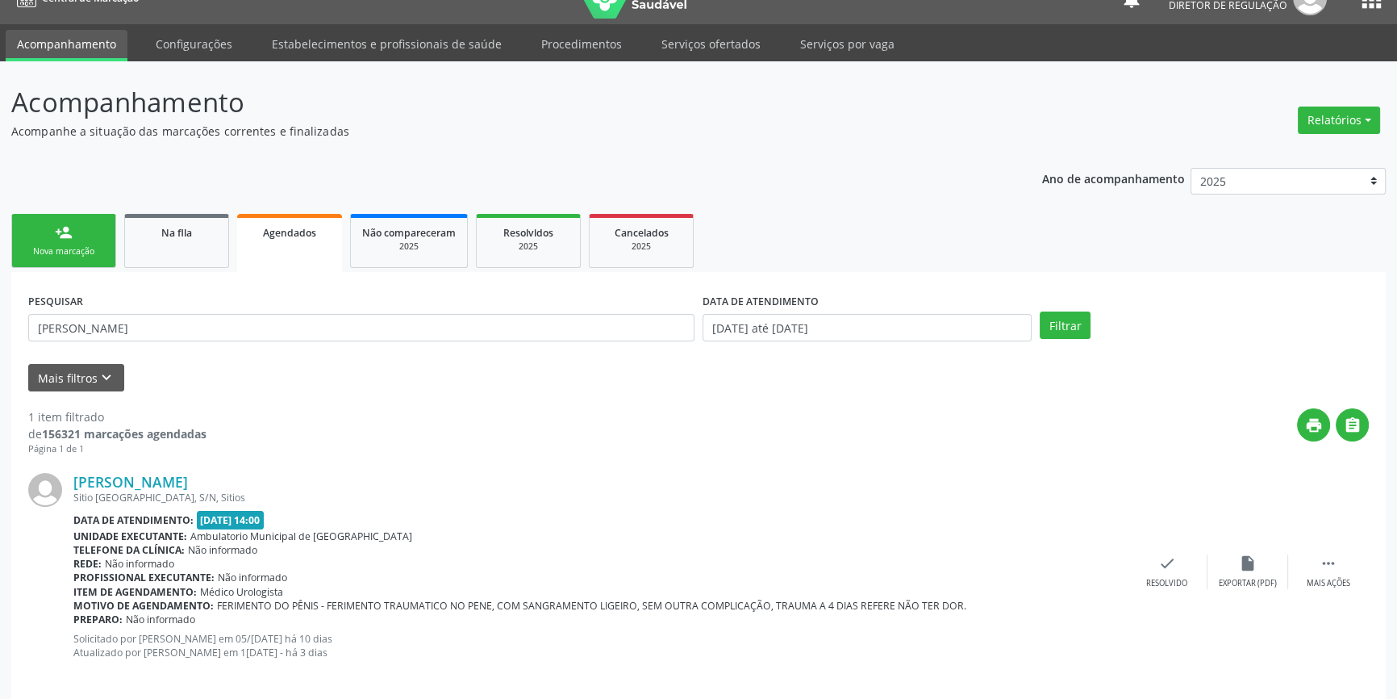
scroll to position [43, 0]
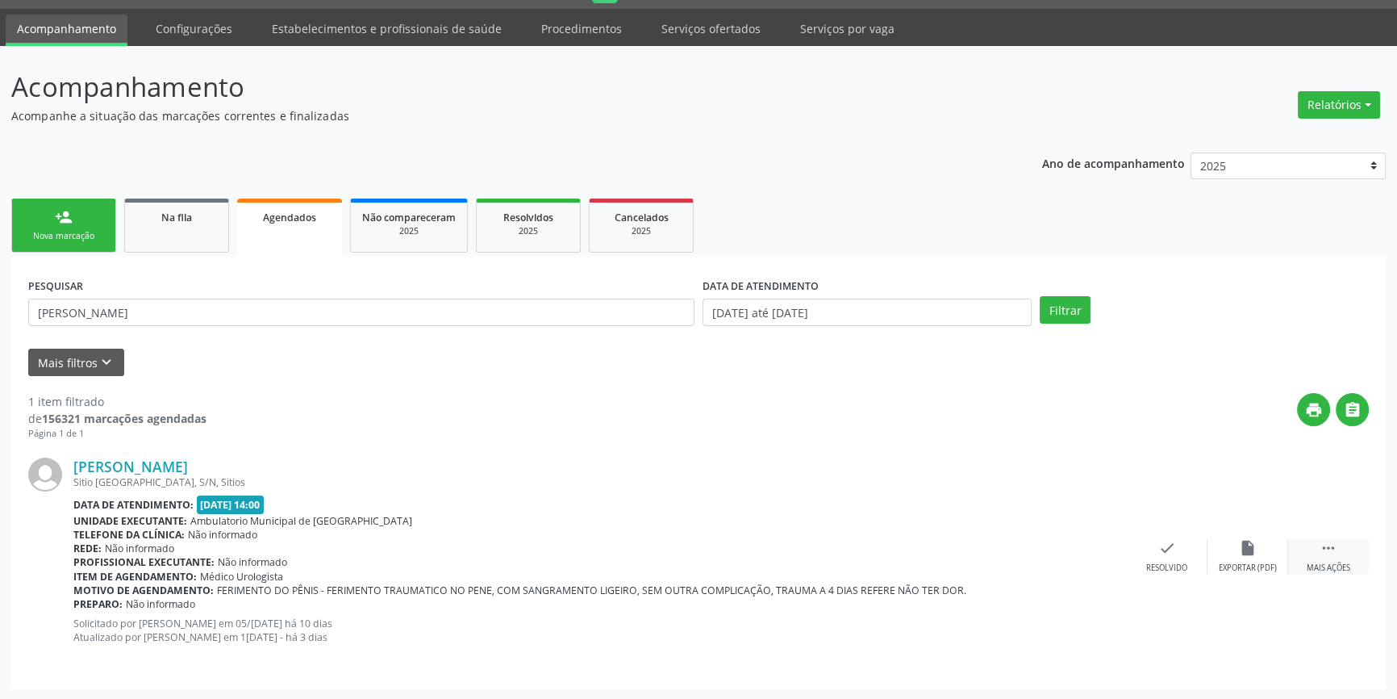
click at [1338, 539] on div " Mais ações" at bounding box center [1328, 556] width 81 height 35
click at [1020, 544] on div "print Imprimir" at bounding box center [1006, 556] width 81 height 35
click at [106, 223] on link "person_add Nova marcação" at bounding box center [63, 225] width 105 height 54
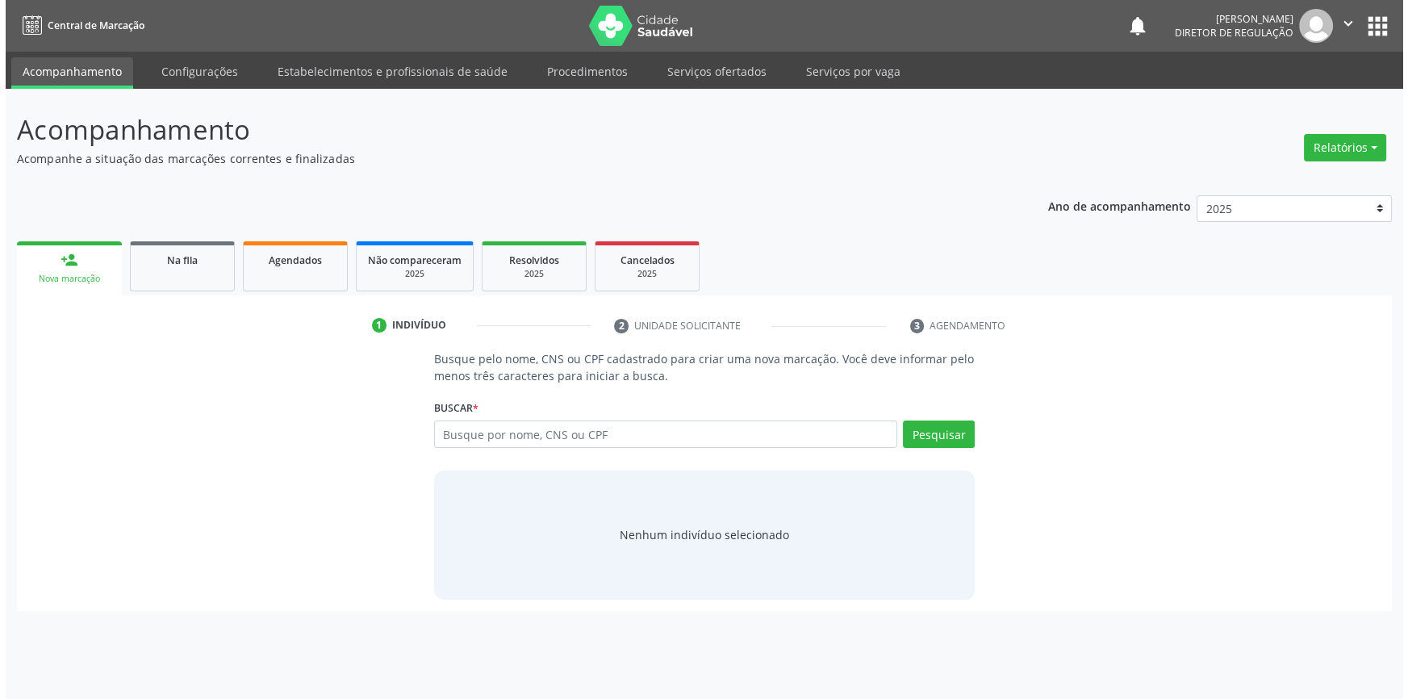
scroll to position [0, 0]
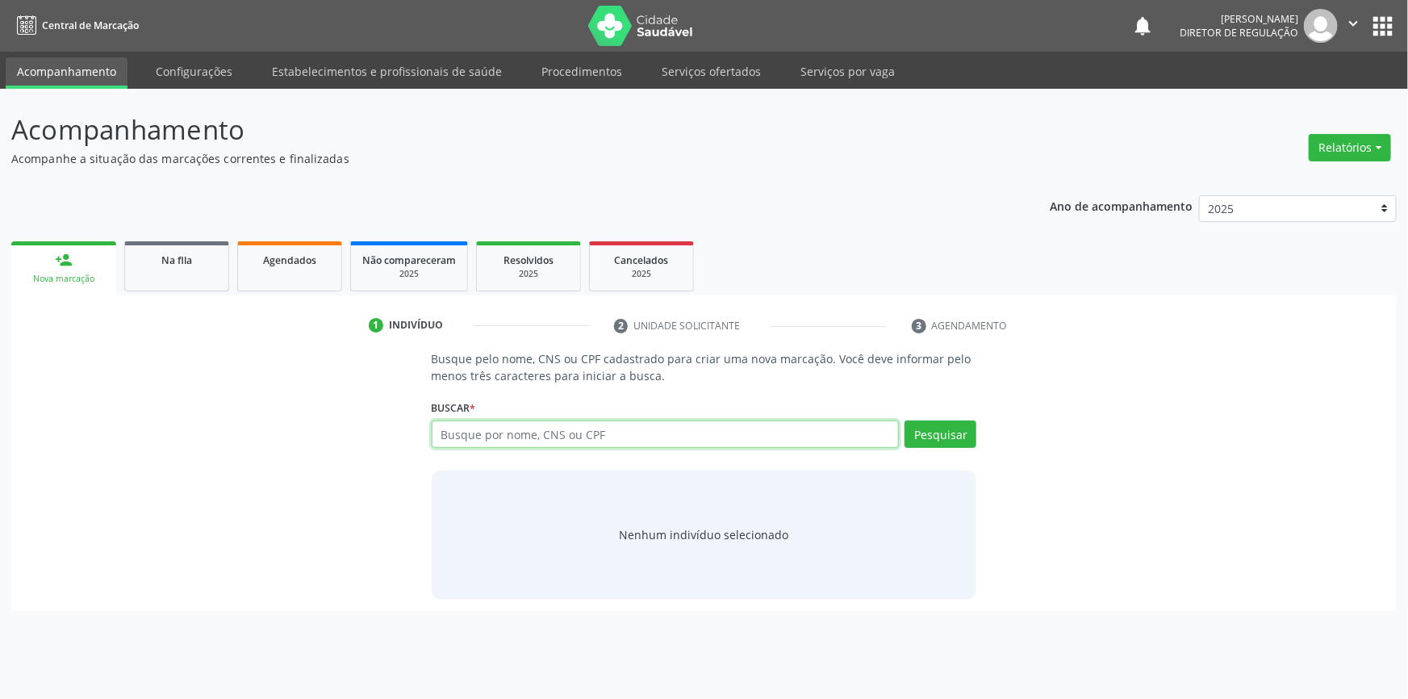
click at [552, 445] on input "text" at bounding box center [666, 433] width 468 height 27
type input "ANTONIA MARIA"
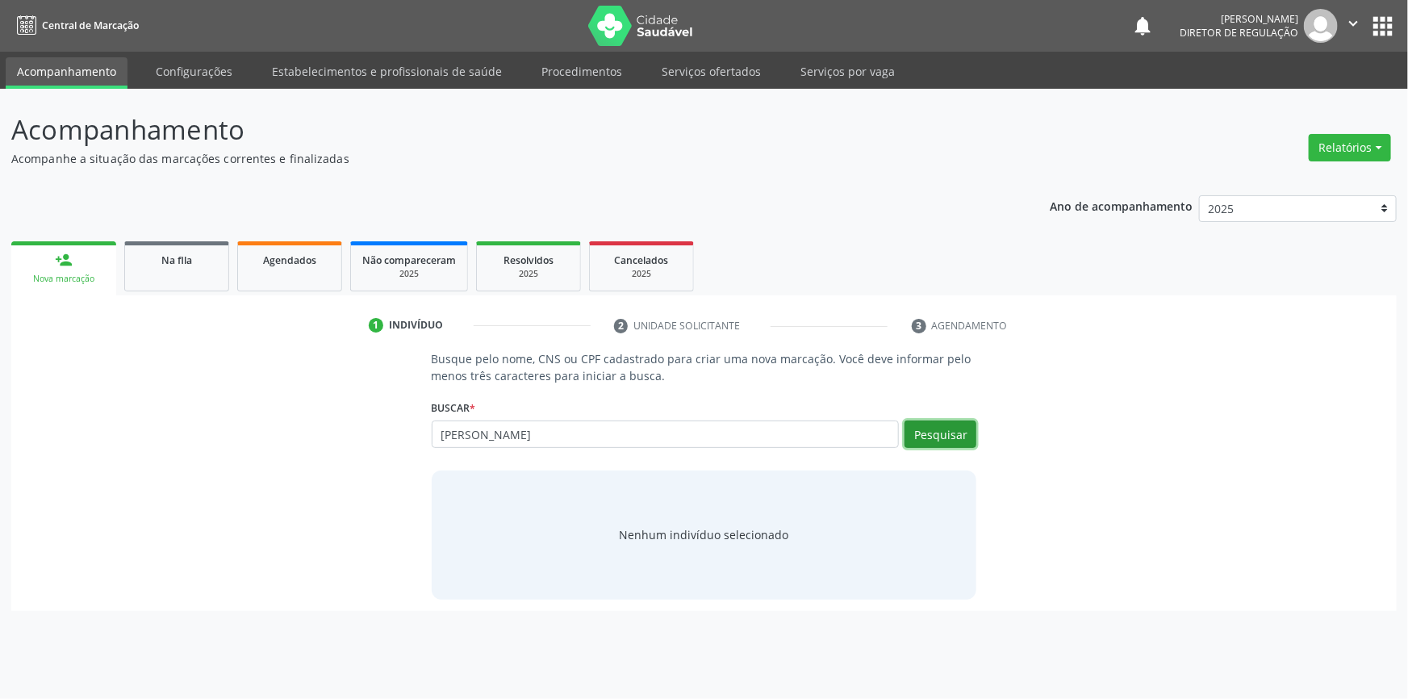
click at [939, 432] on button "Pesquisar" at bounding box center [940, 433] width 72 height 27
type input "ANTÔNIA MARIA"
click at [924, 448] on div "Pesquisar" at bounding box center [937, 439] width 77 height 39
click at [925, 441] on button "Pesquisar" at bounding box center [940, 433] width 72 height 27
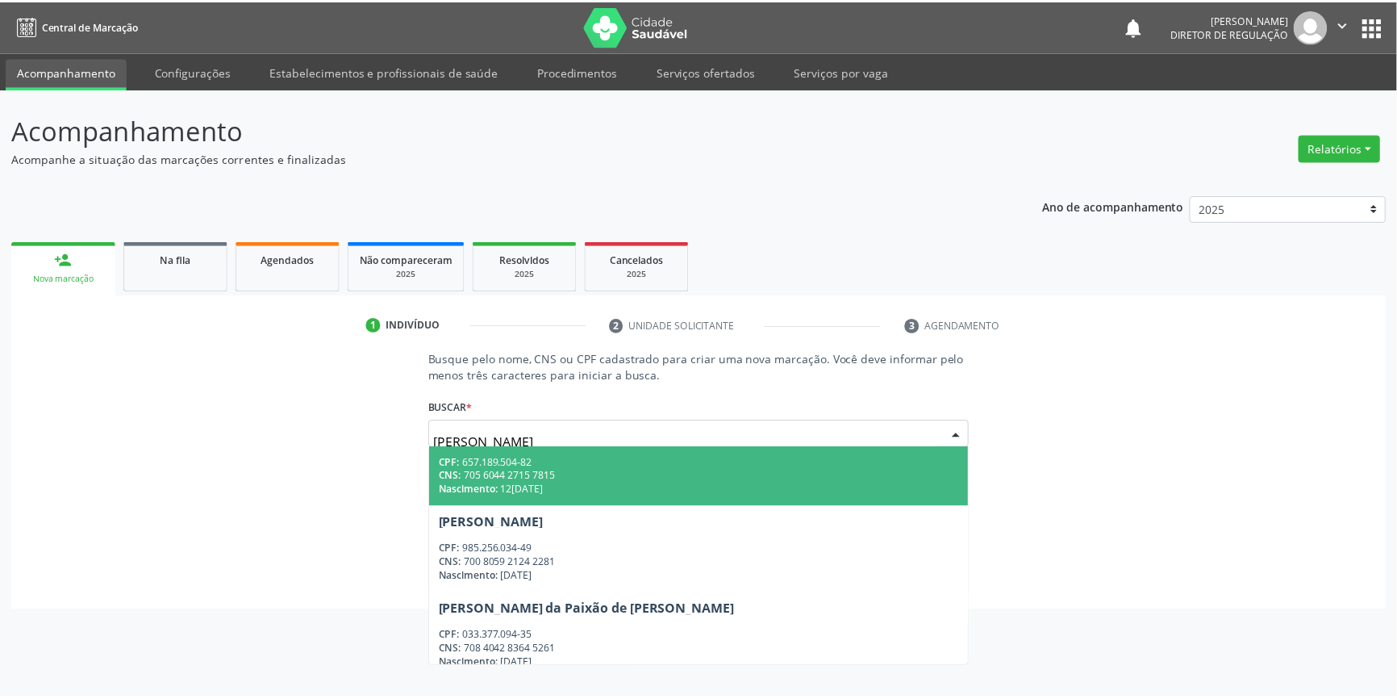
scroll to position [40, 0]
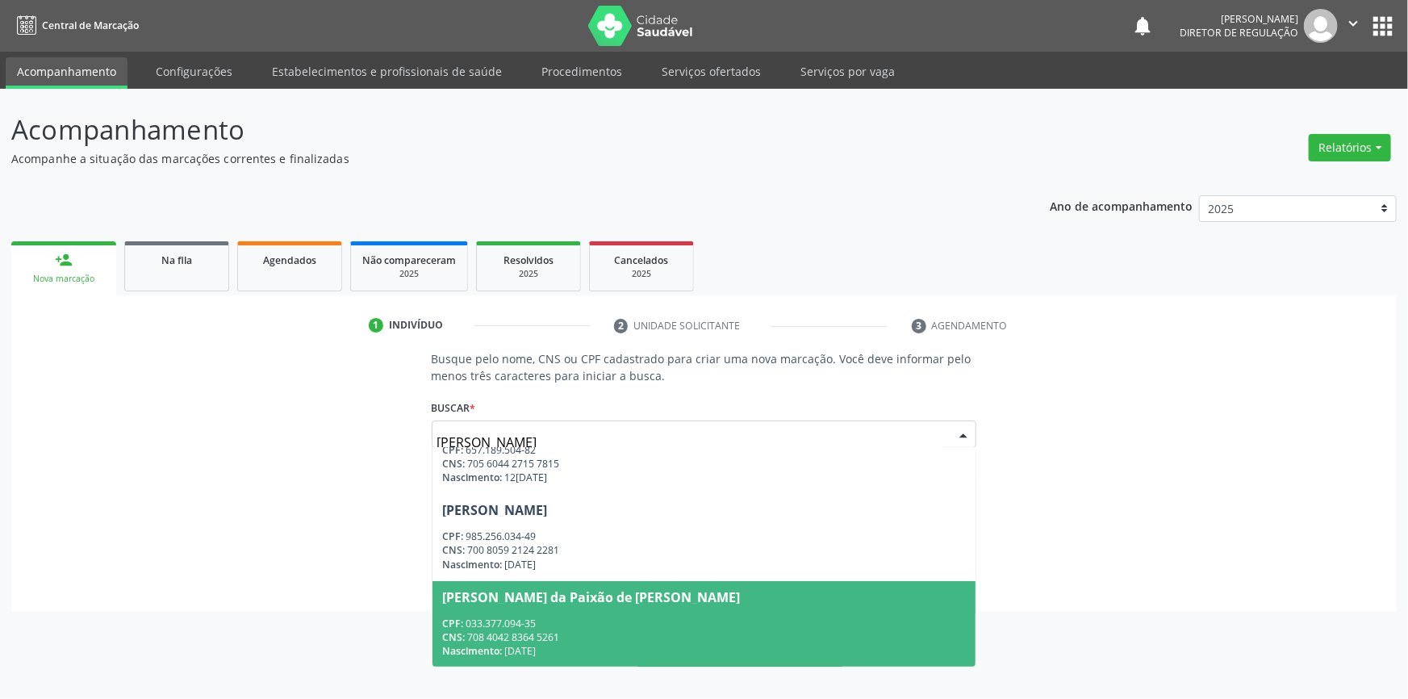
click at [663, 616] on div "CPF: 033.377.094-35" at bounding box center [704, 623] width 524 height 14
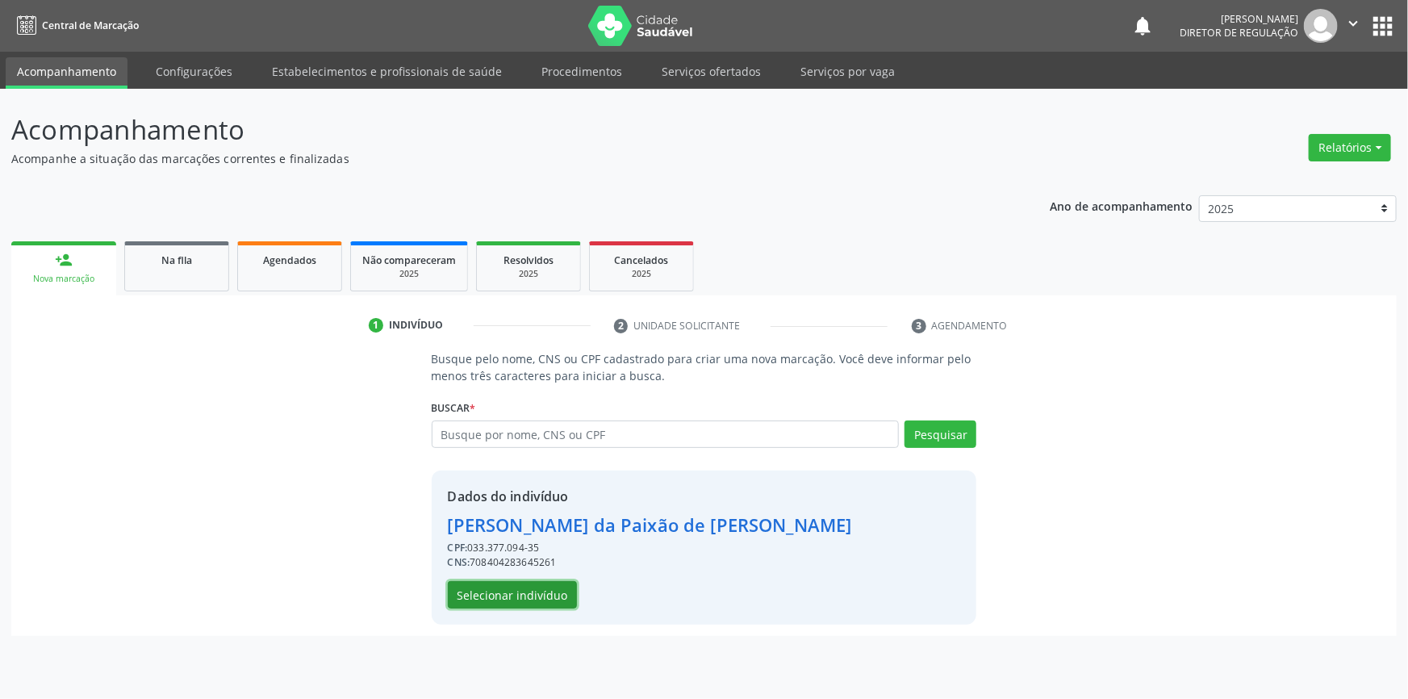
click at [524, 591] on button "Selecionar indivíduo" at bounding box center [512, 594] width 129 height 27
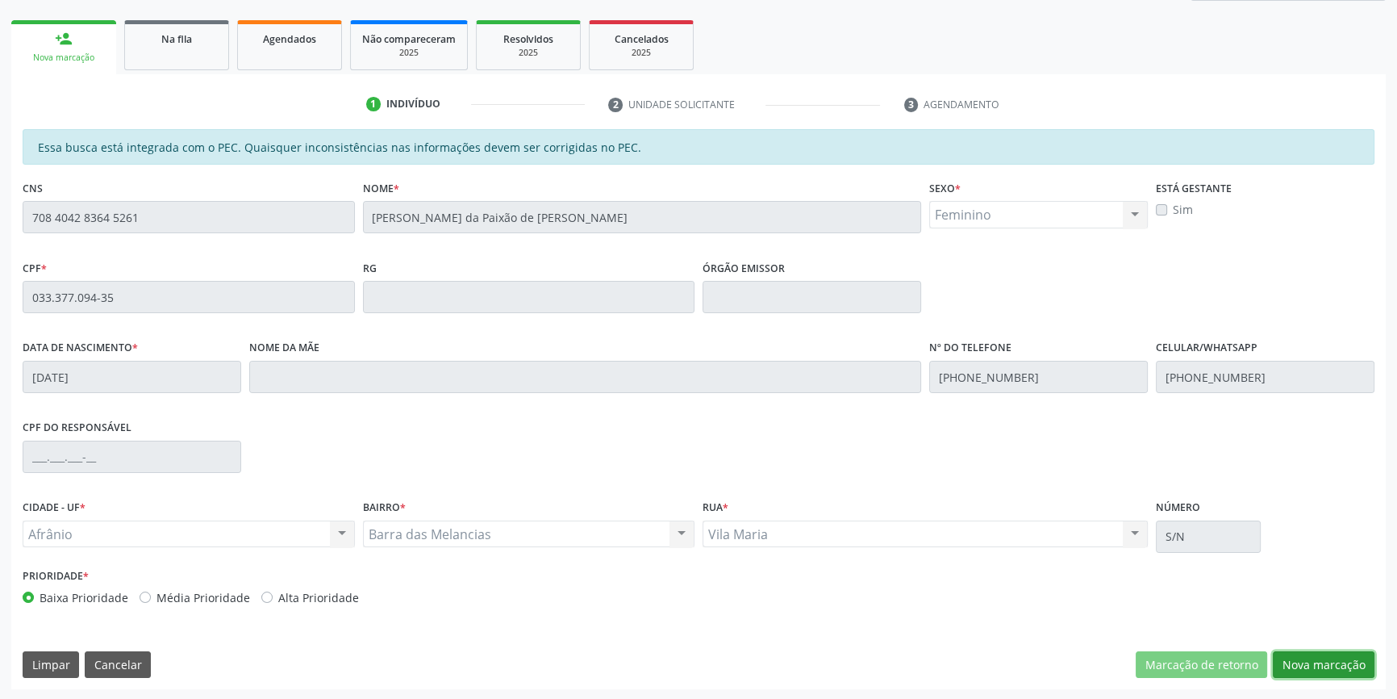
click at [1316, 661] on button "Nova marcação" at bounding box center [1324, 664] width 102 height 27
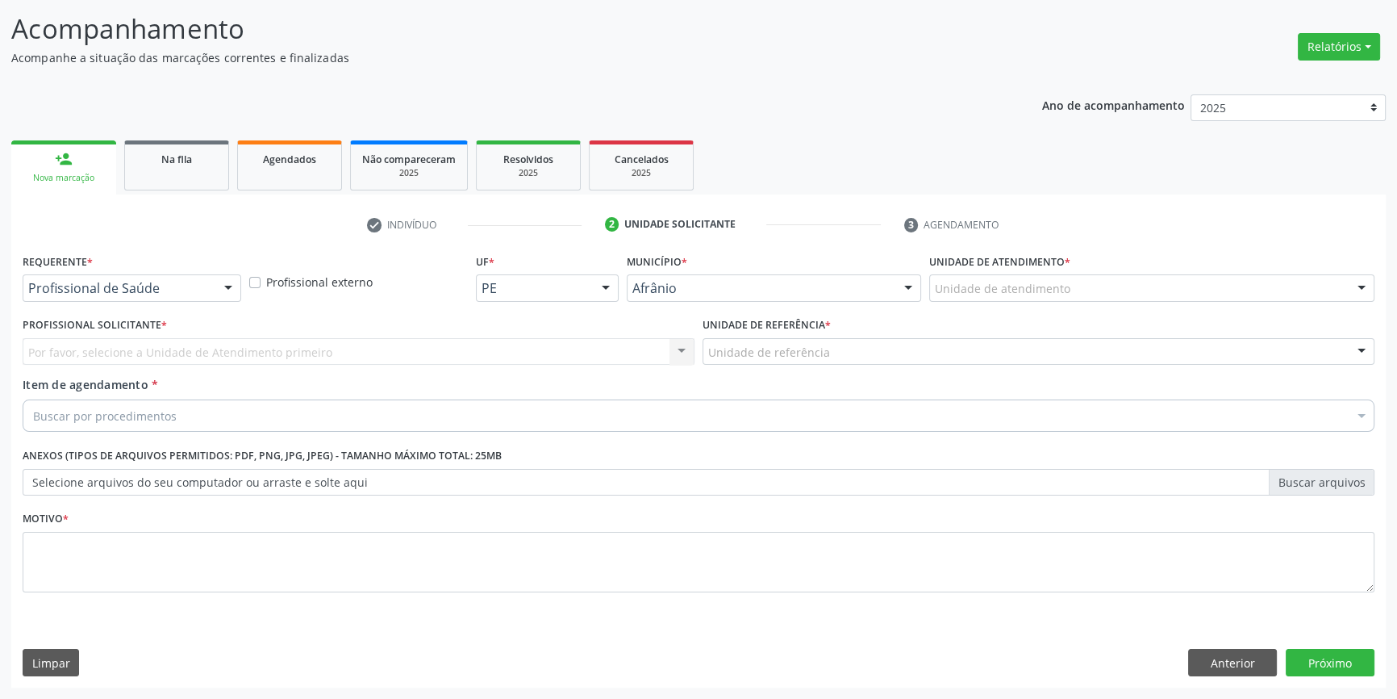
scroll to position [99, 0]
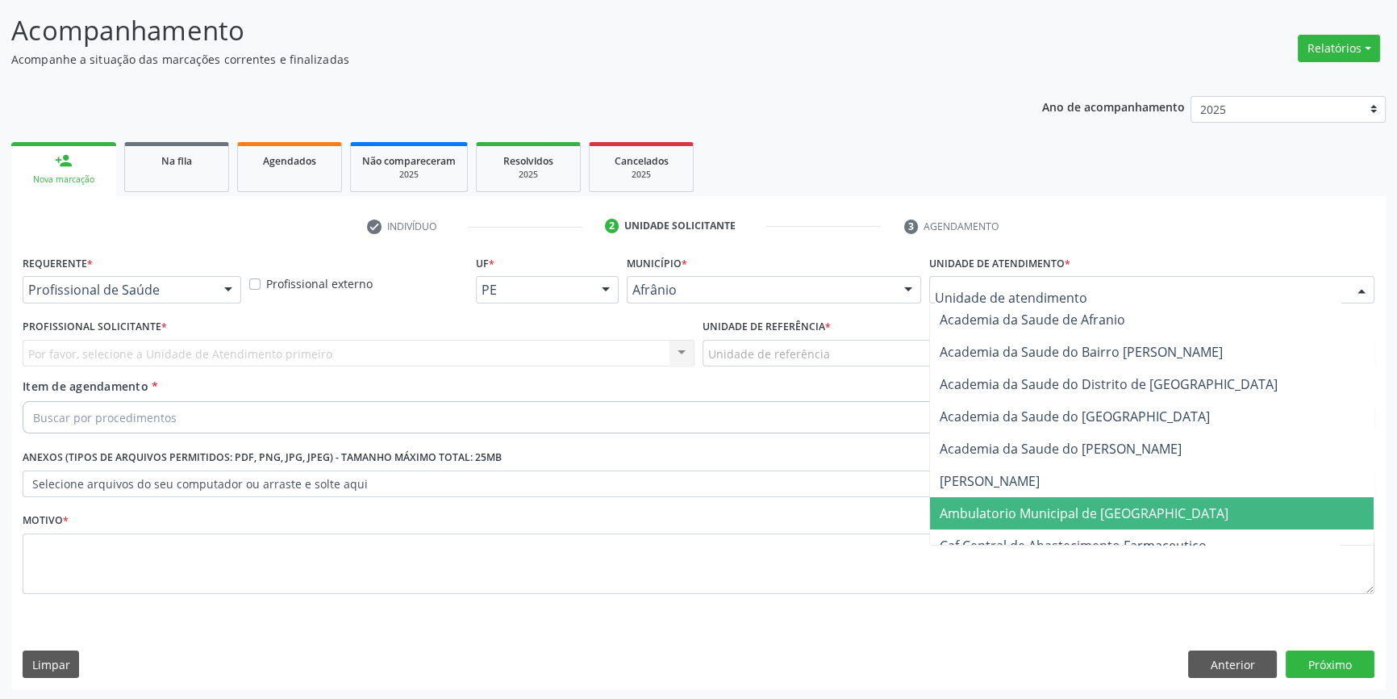
click at [1005, 515] on span "Ambulatorio Municipal de Saude" at bounding box center [1084, 513] width 289 height 18
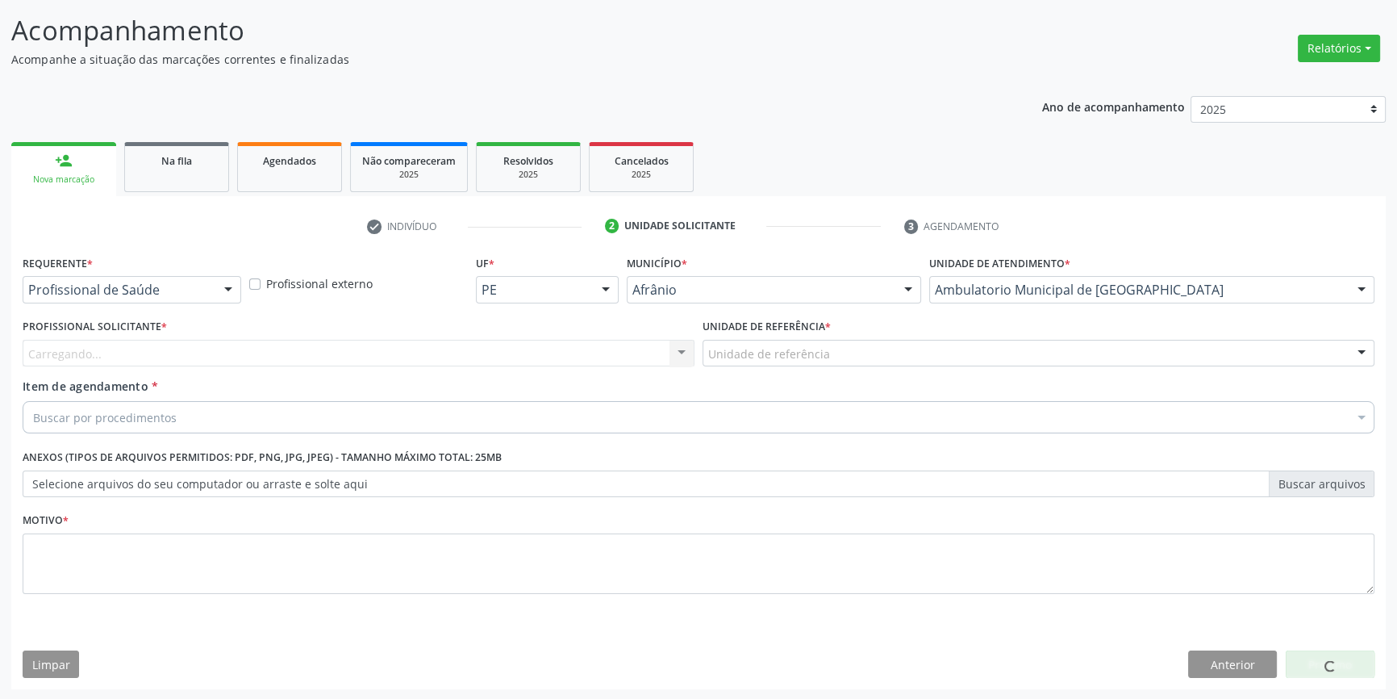
click at [833, 352] on div "Unidade de referência" at bounding box center [1039, 353] width 672 height 27
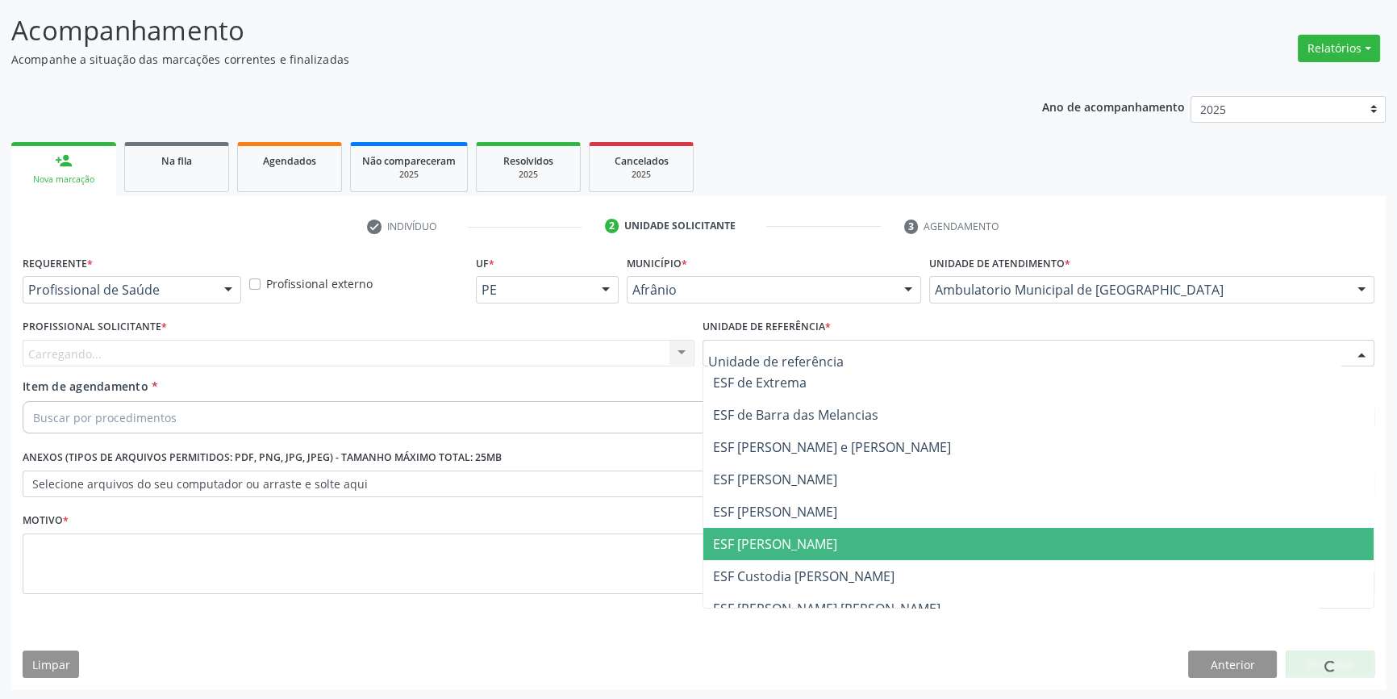
click at [794, 520] on ul "ESF de Extrema ESF de Barra das Melancias ESF Jose e Maria Rodrigues de Macedo …" at bounding box center [1038, 527] width 670 height 323
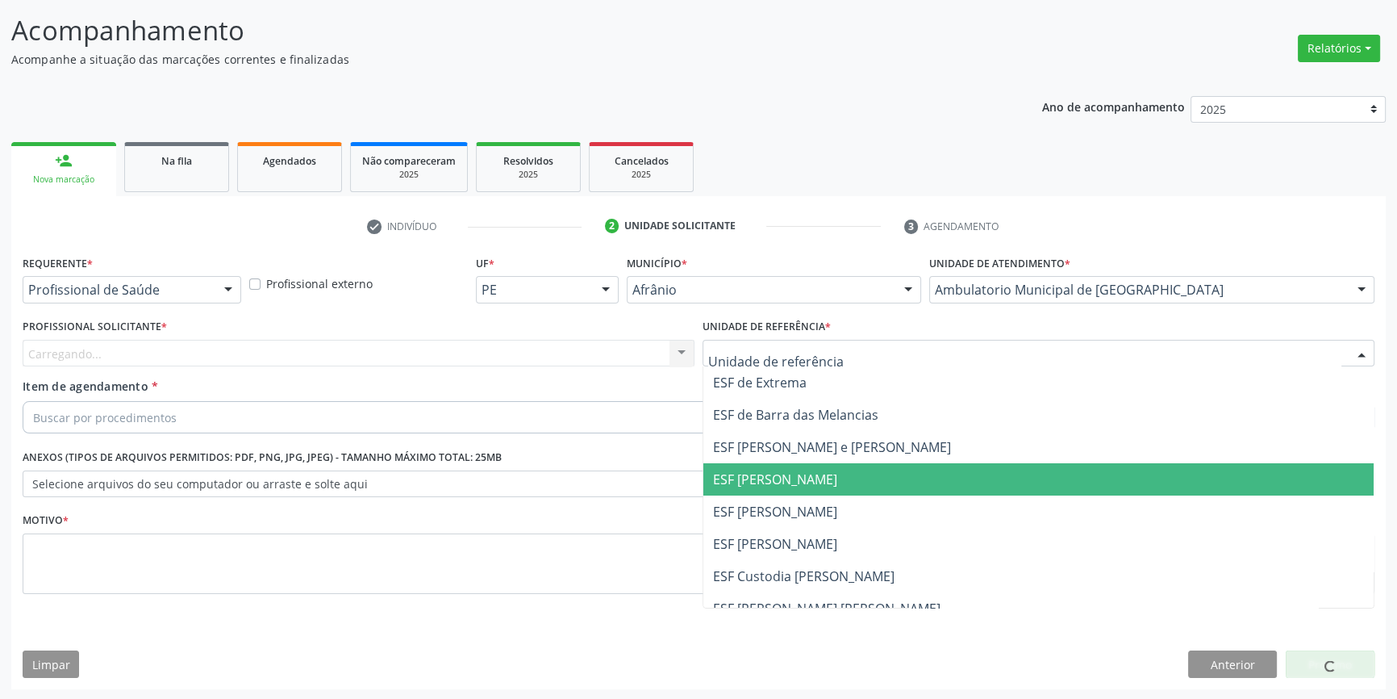
click at [383, 324] on div "Profissional Solicitante * Carregando... Nenhum resultado encontrado para: " " …" at bounding box center [359, 341] width 672 height 52
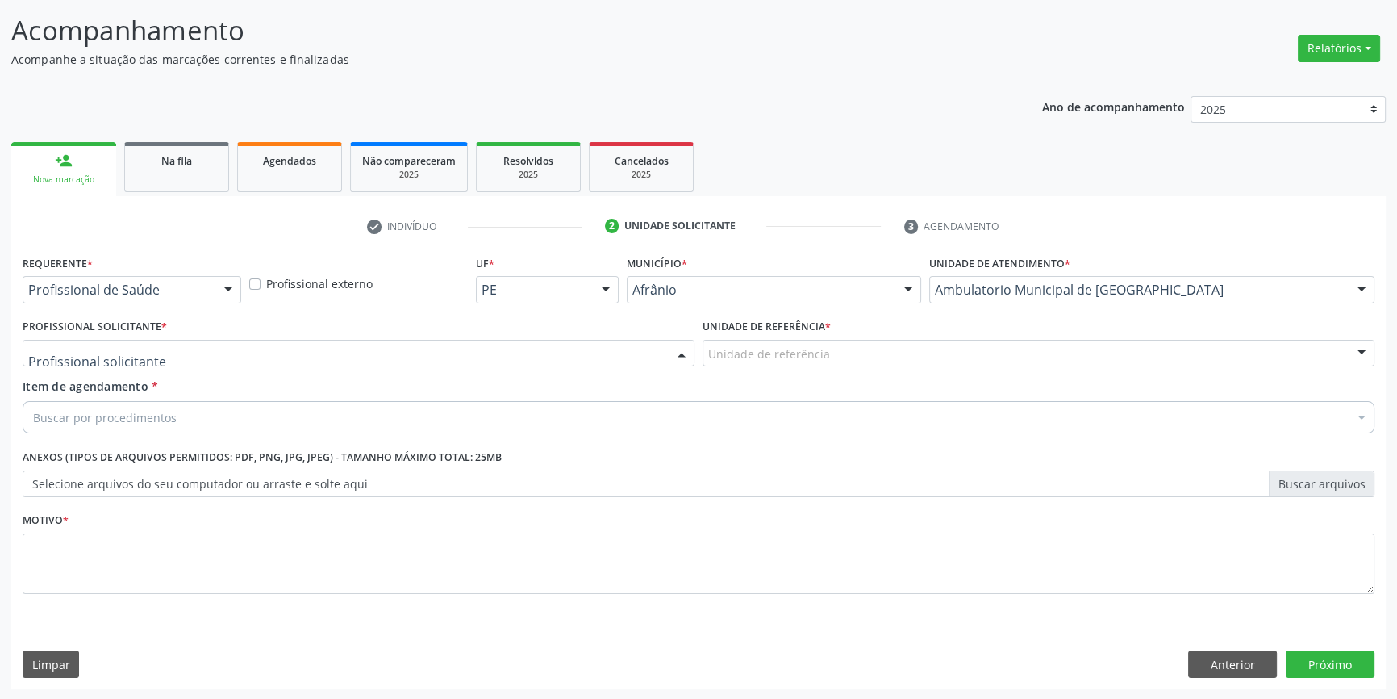
click at [358, 341] on div at bounding box center [359, 353] width 672 height 27
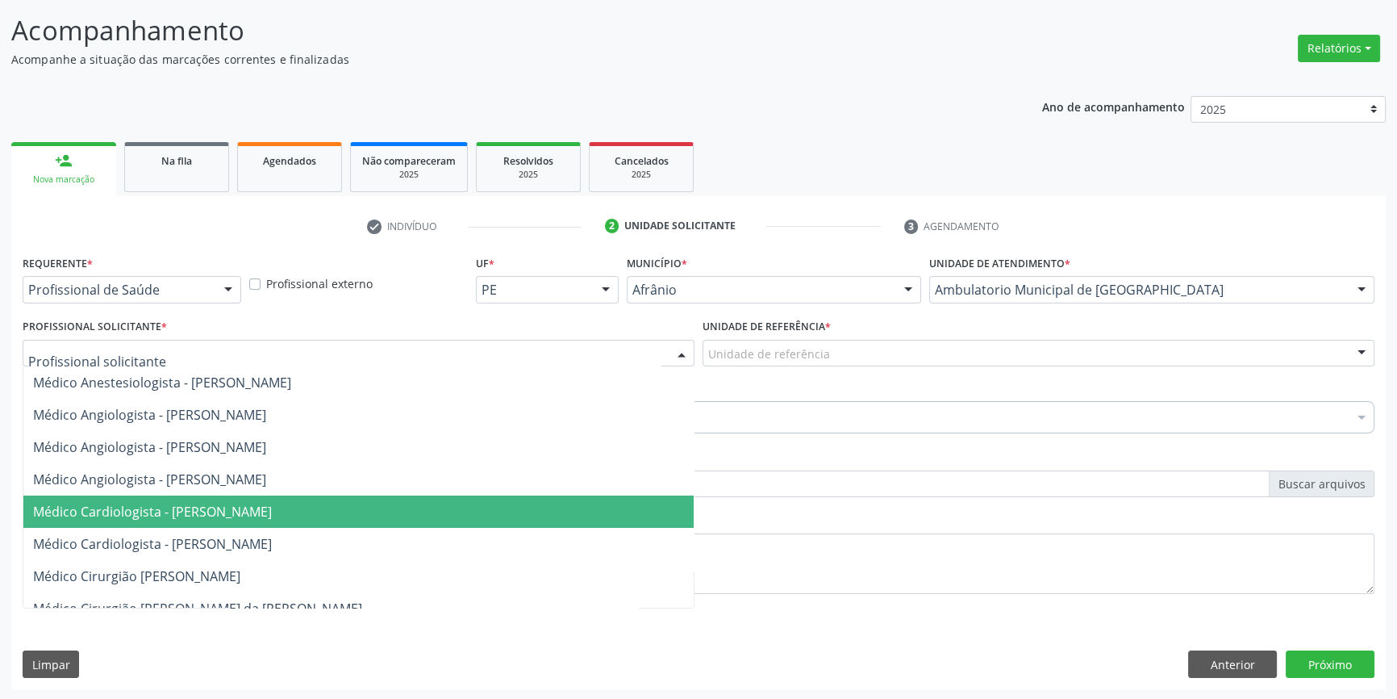
click at [258, 522] on span "Médico Cardiologista - Alysson Rodrigo Ferreira Cavalcanti" at bounding box center [358, 511] width 670 height 32
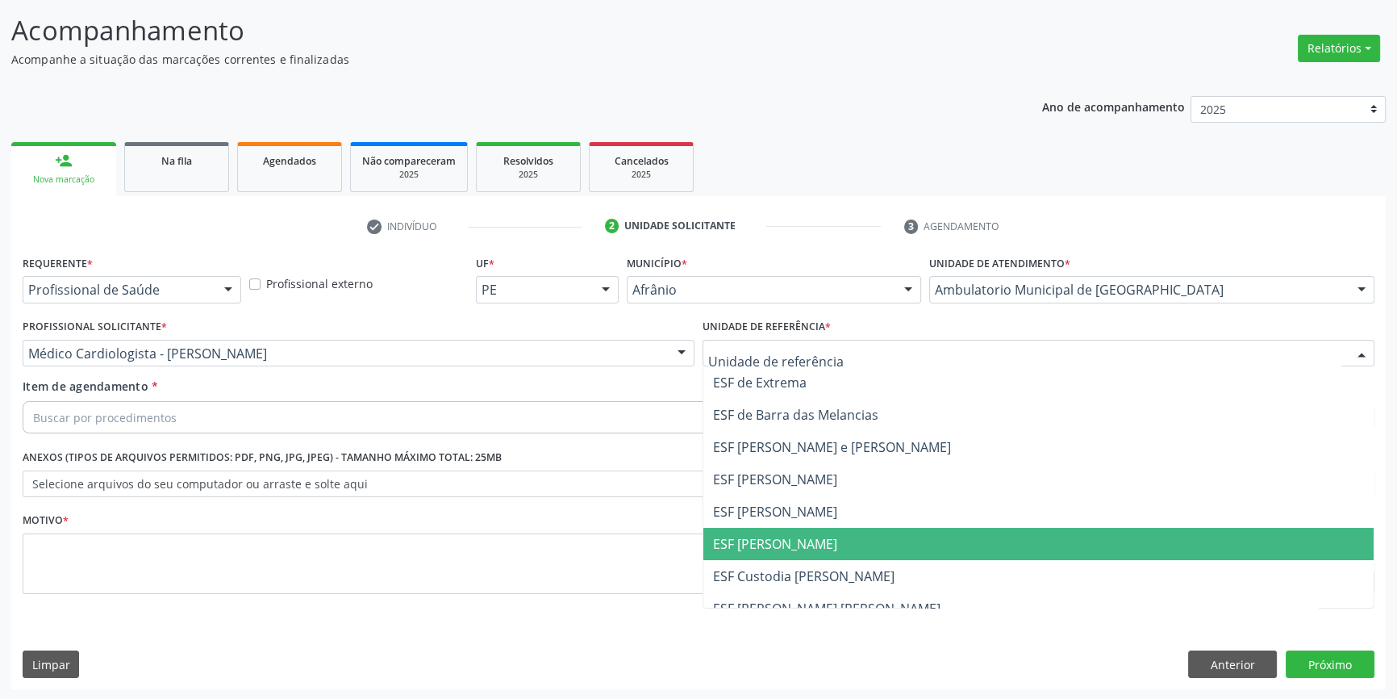
click at [782, 535] on span "ESF Jose Ramos" at bounding box center [775, 544] width 124 height 18
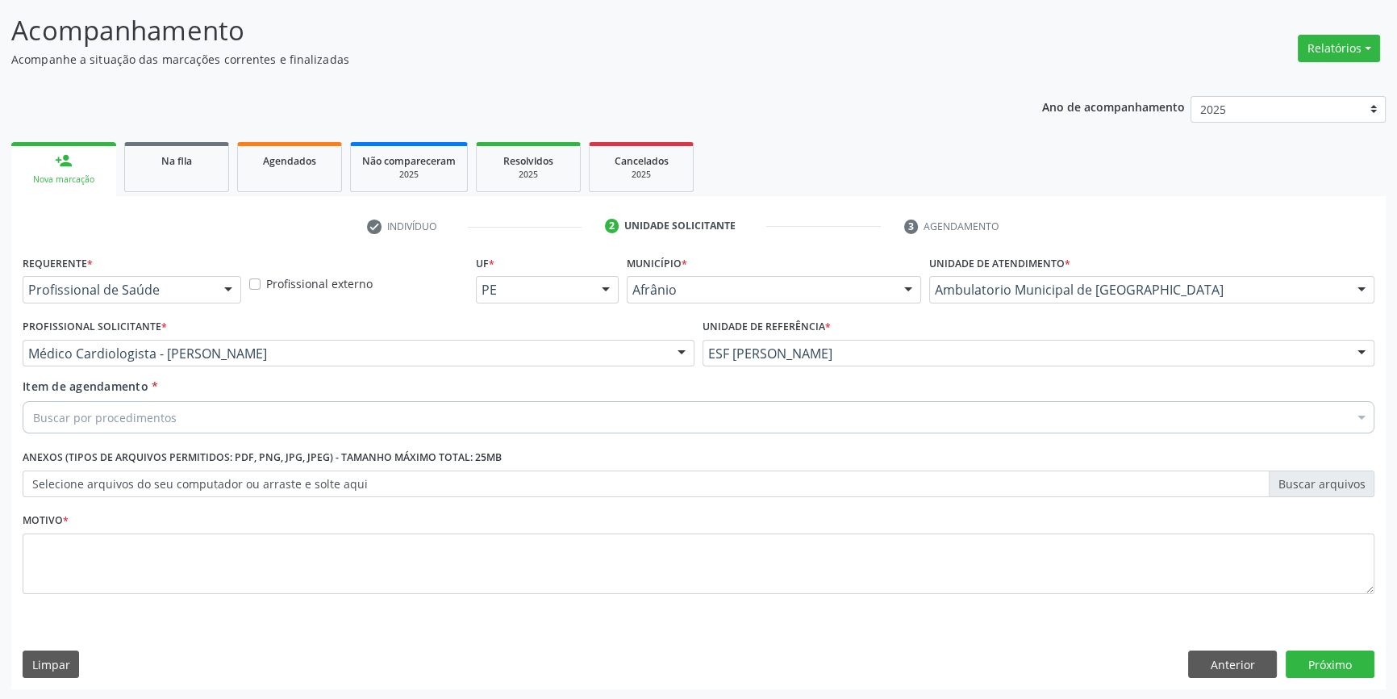
click at [329, 415] on div "Buscar por procedimentos" at bounding box center [699, 417] width 1352 height 32
type input "COLPOS"
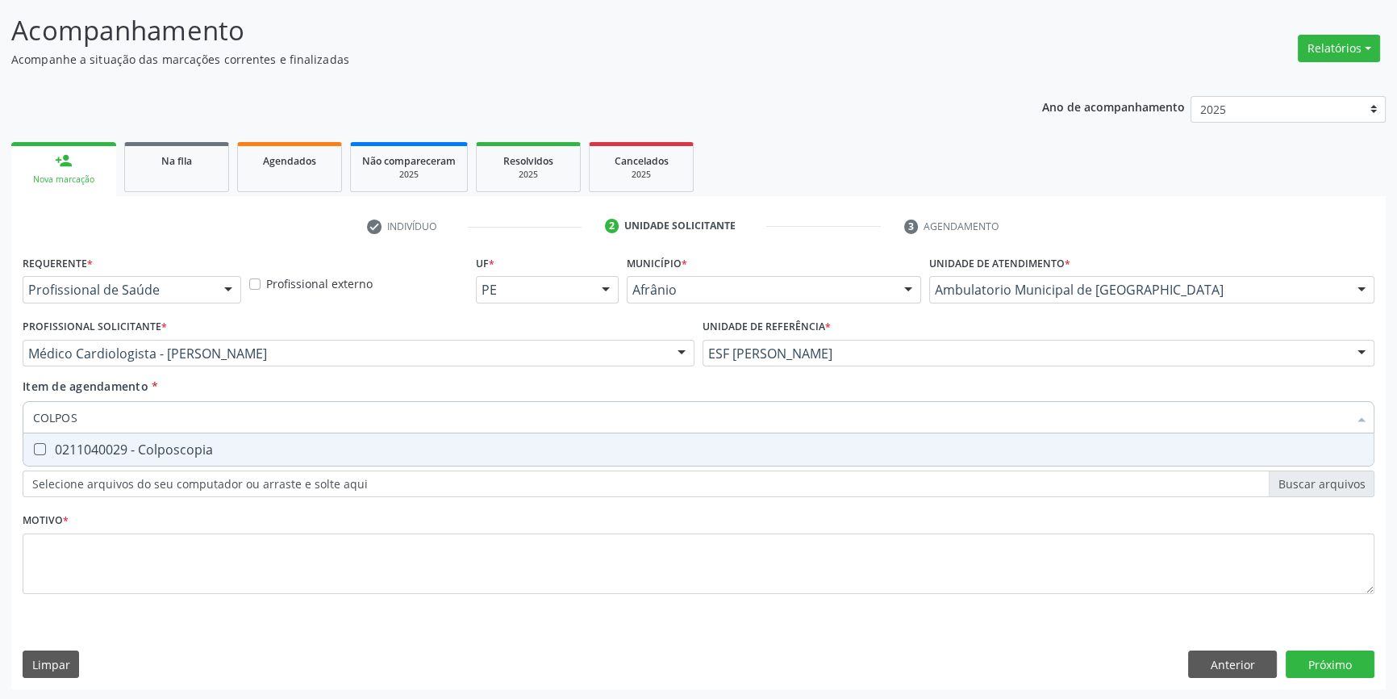
click at [205, 445] on div "0211040029 - Colposcopia" at bounding box center [698, 449] width 1331 height 13
checkbox Colposcopia "true"
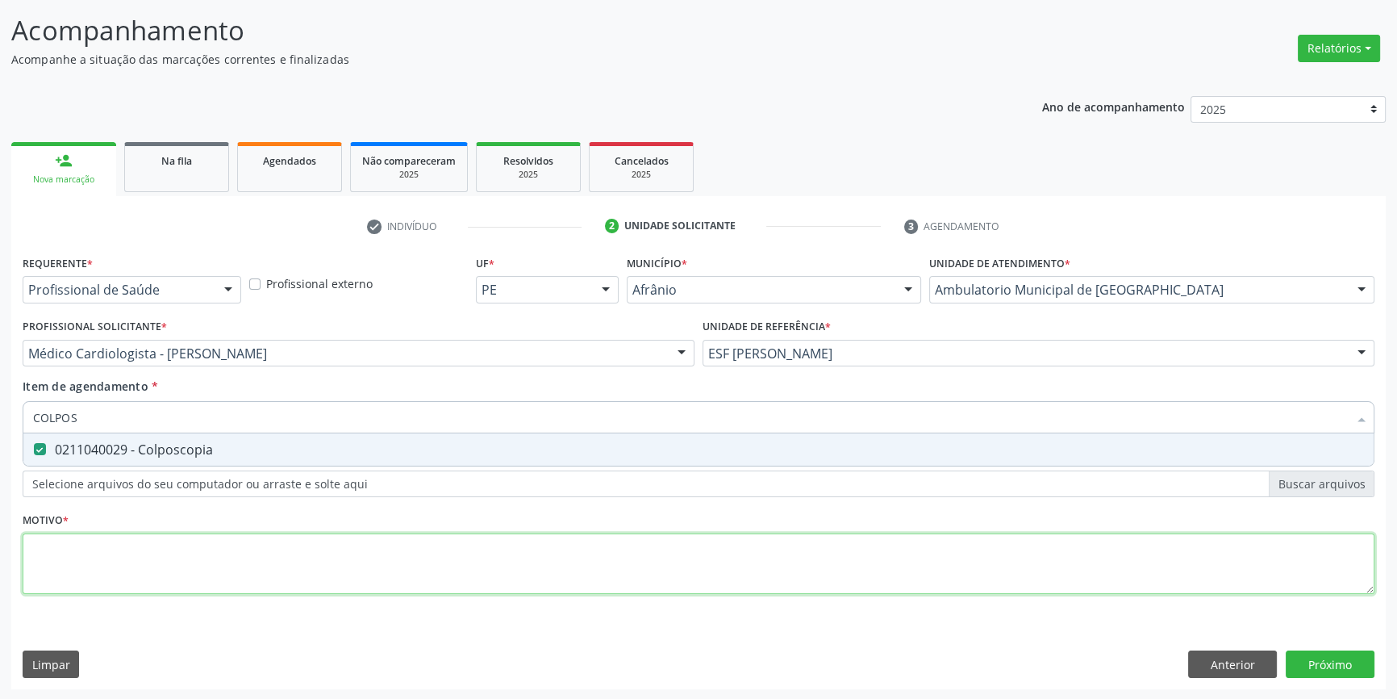
click at [185, 564] on div "Requerente * Profissional de Saúde Profissional de Saúde Paciente Nenhum result…" at bounding box center [699, 433] width 1352 height 365
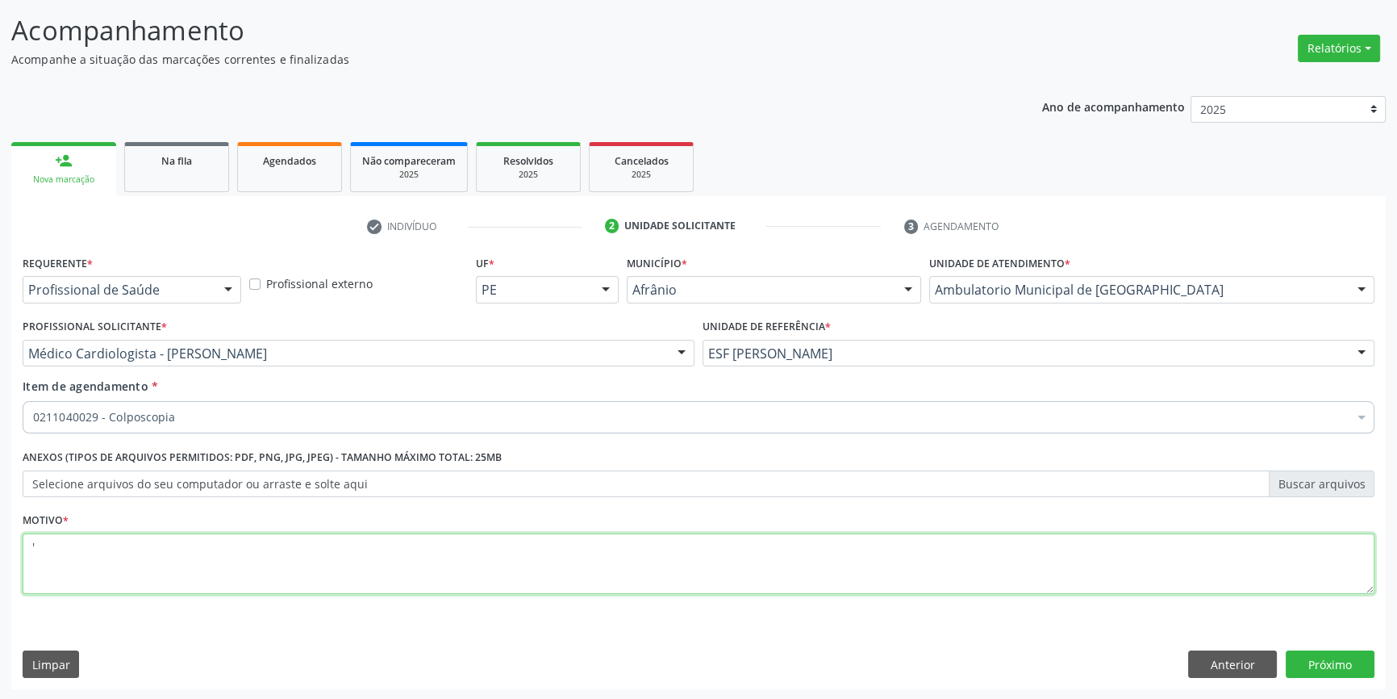
type textarea "'"
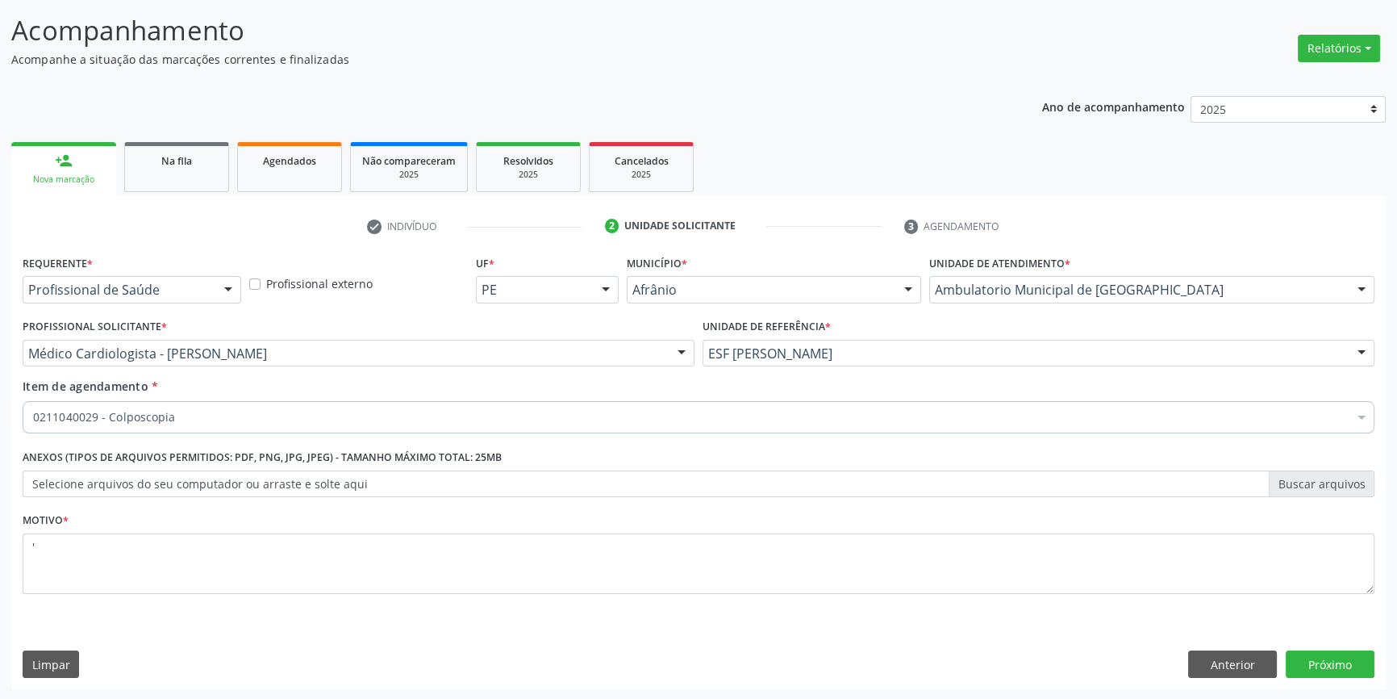
click at [1329, 679] on div "Requerente * Profissional de Saúde Profissional de Saúde Paciente Nenhum result…" at bounding box center [698, 470] width 1375 height 438
click at [1340, 662] on button "Próximo" at bounding box center [1330, 663] width 89 height 27
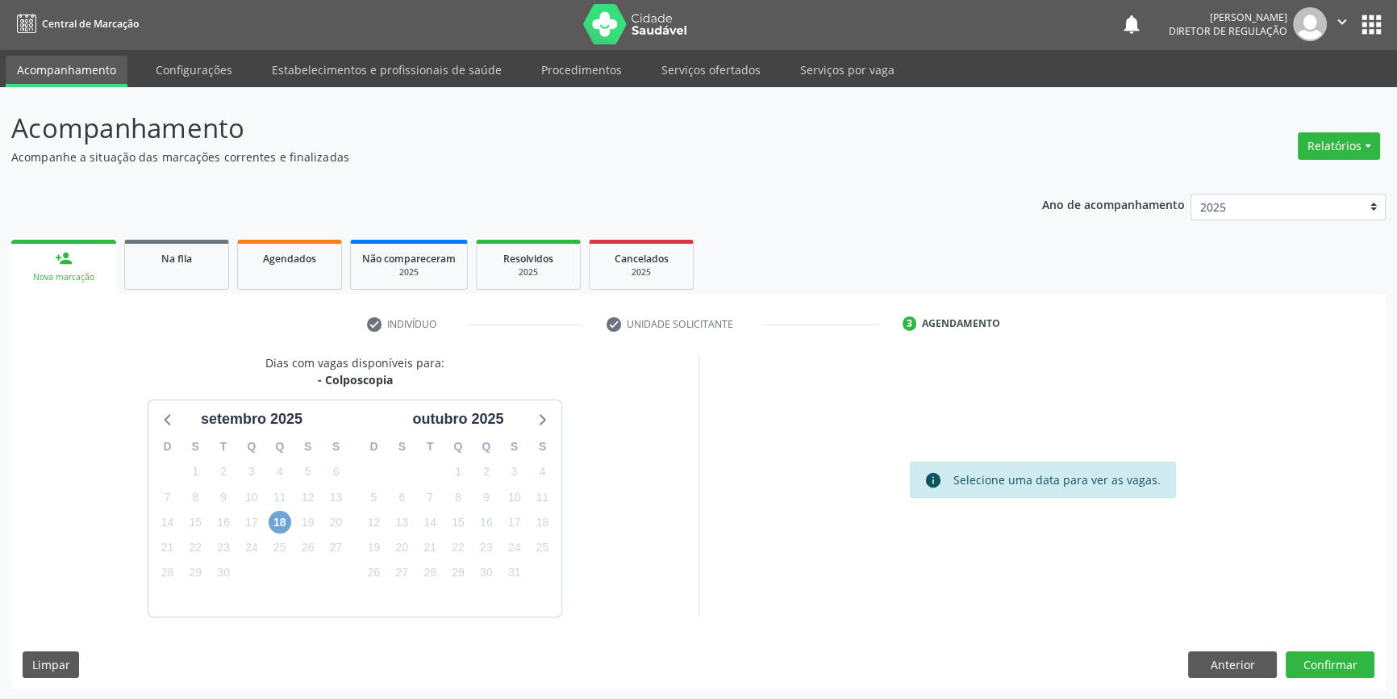
click at [285, 524] on span "18" at bounding box center [280, 522] width 23 height 23
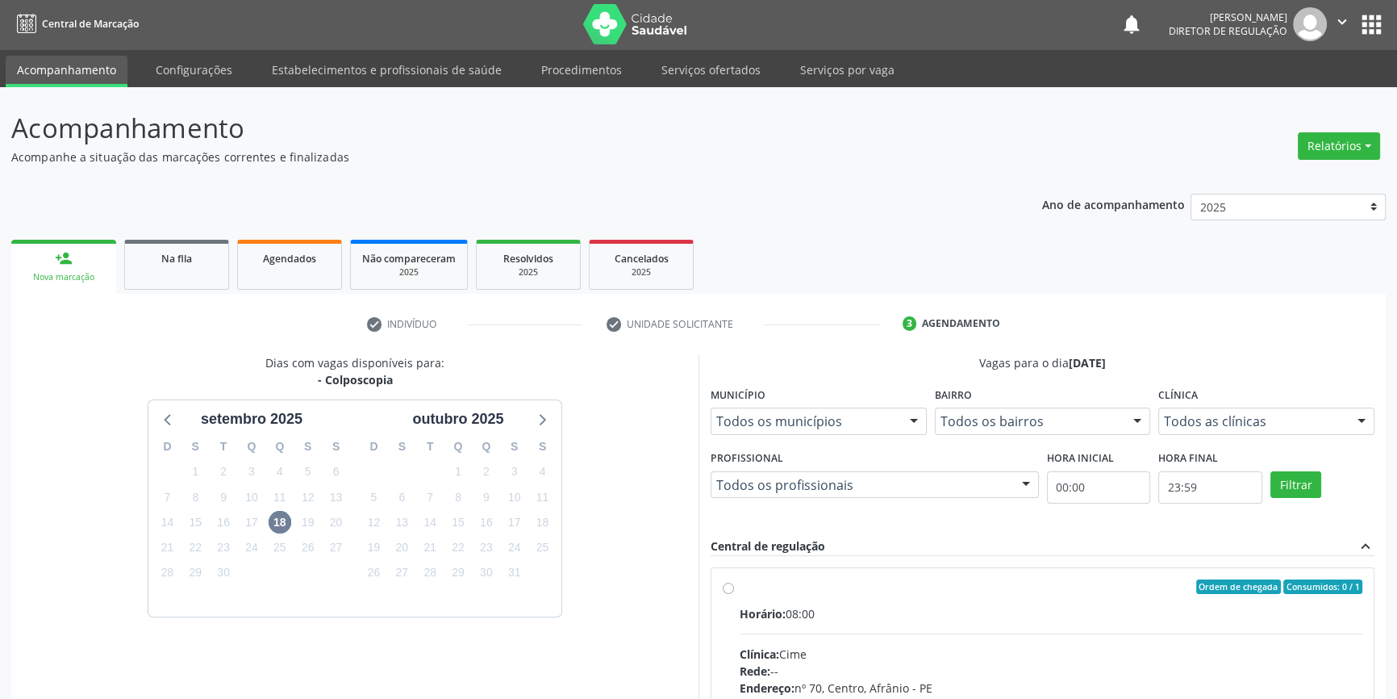
click at [779, 609] on span "Horário:" at bounding box center [763, 613] width 46 height 15
click at [734, 594] on input "Ordem de chegada Consumidos: 0 / 1 Horário: 08:00 Clínica: Cime Rede: -- Endere…" at bounding box center [728, 586] width 11 height 15
radio input "true"
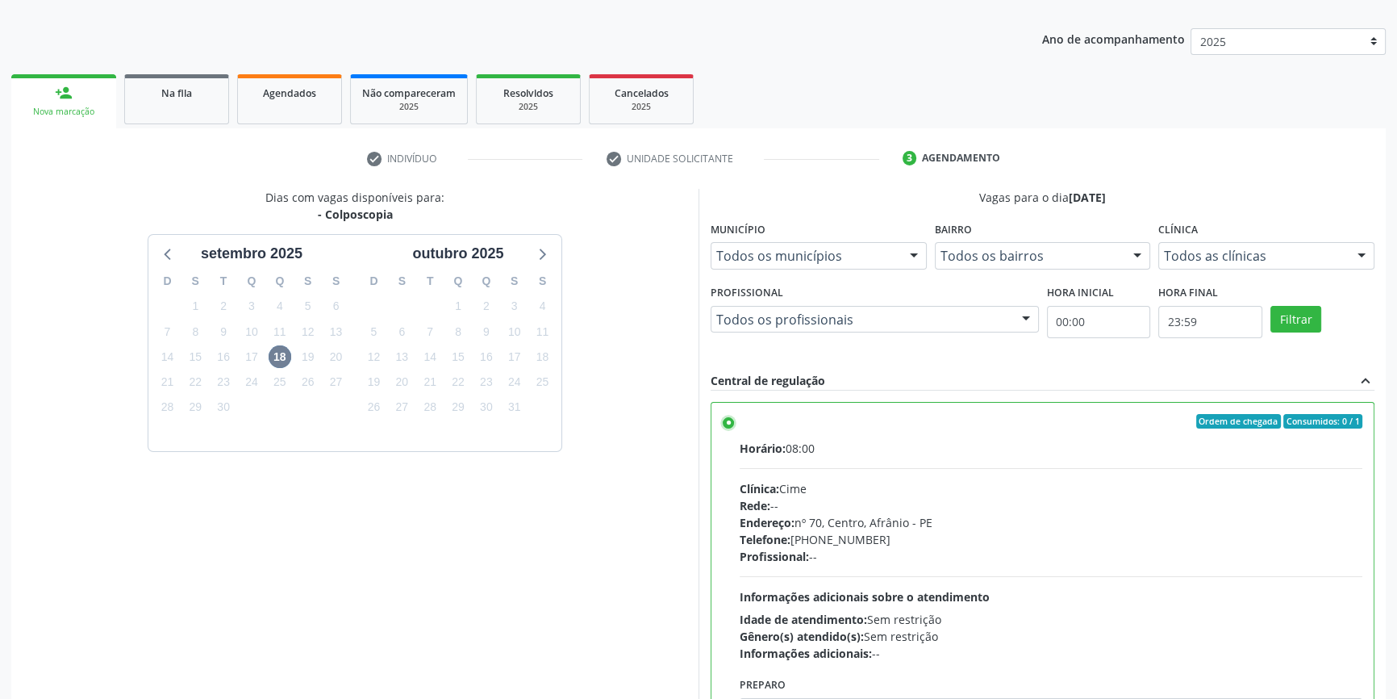
scroll to position [264, 0]
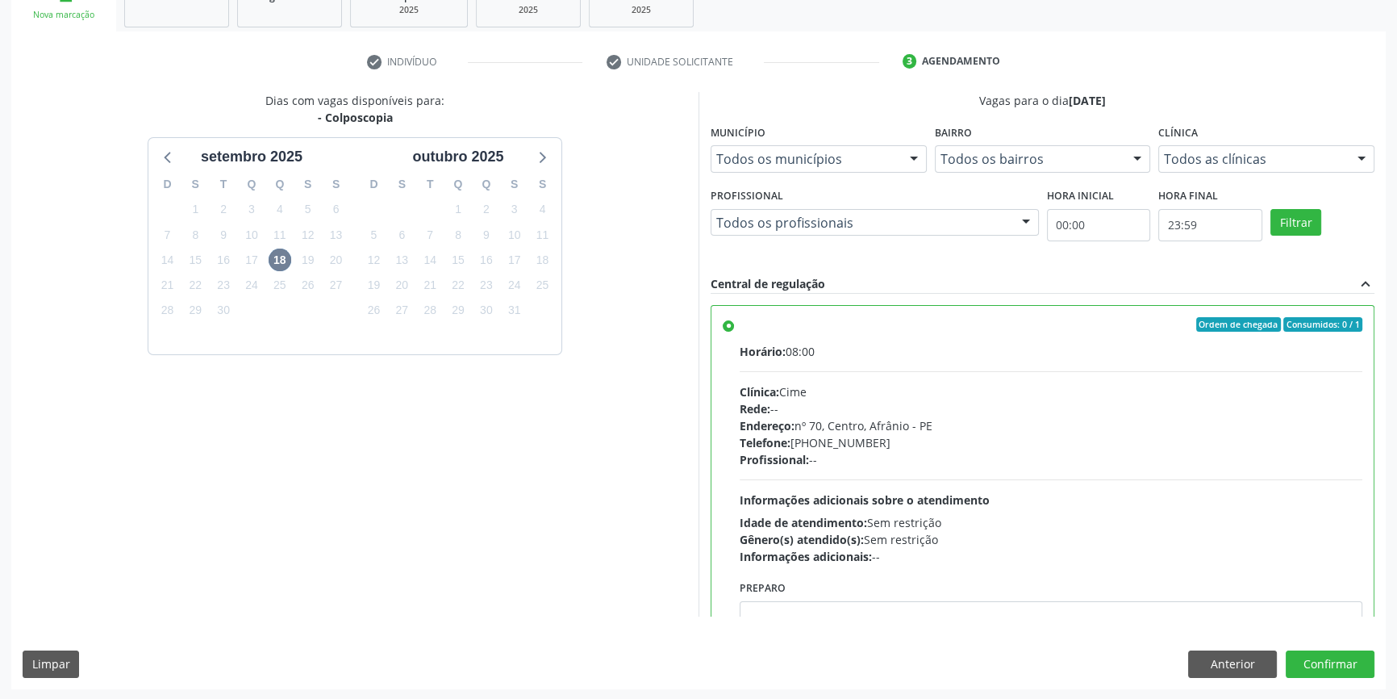
click at [1356, 682] on div "Dias com vagas disponíveis para: - Colposcopia setembro 2025 D S T Q Q S S 31 1…" at bounding box center [698, 390] width 1375 height 596
click at [1352, 677] on div "Dias com vagas disponíveis para: - Colposcopia setembro 2025 D S T Q Q S S 31 1…" at bounding box center [698, 390] width 1375 height 596
click at [1350, 670] on button "Confirmar" at bounding box center [1330, 663] width 89 height 27
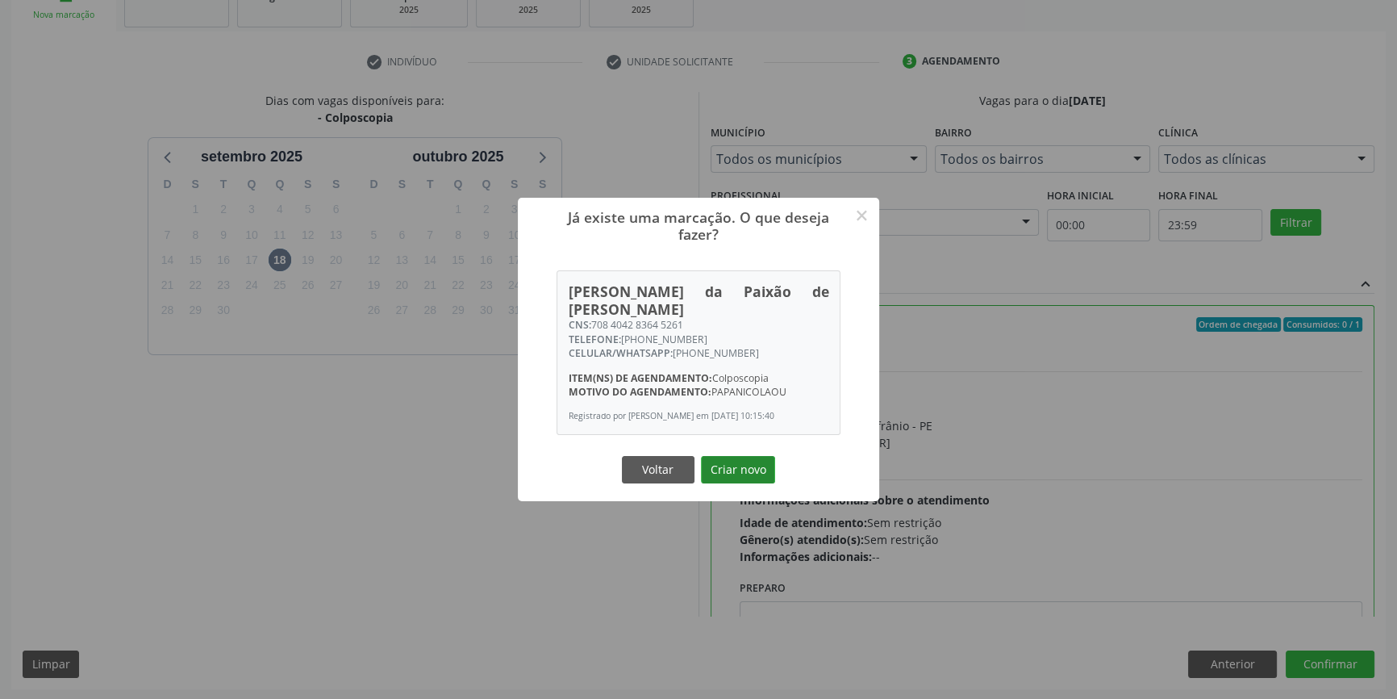
click at [754, 467] on button "Criar novo" at bounding box center [738, 469] width 74 height 27
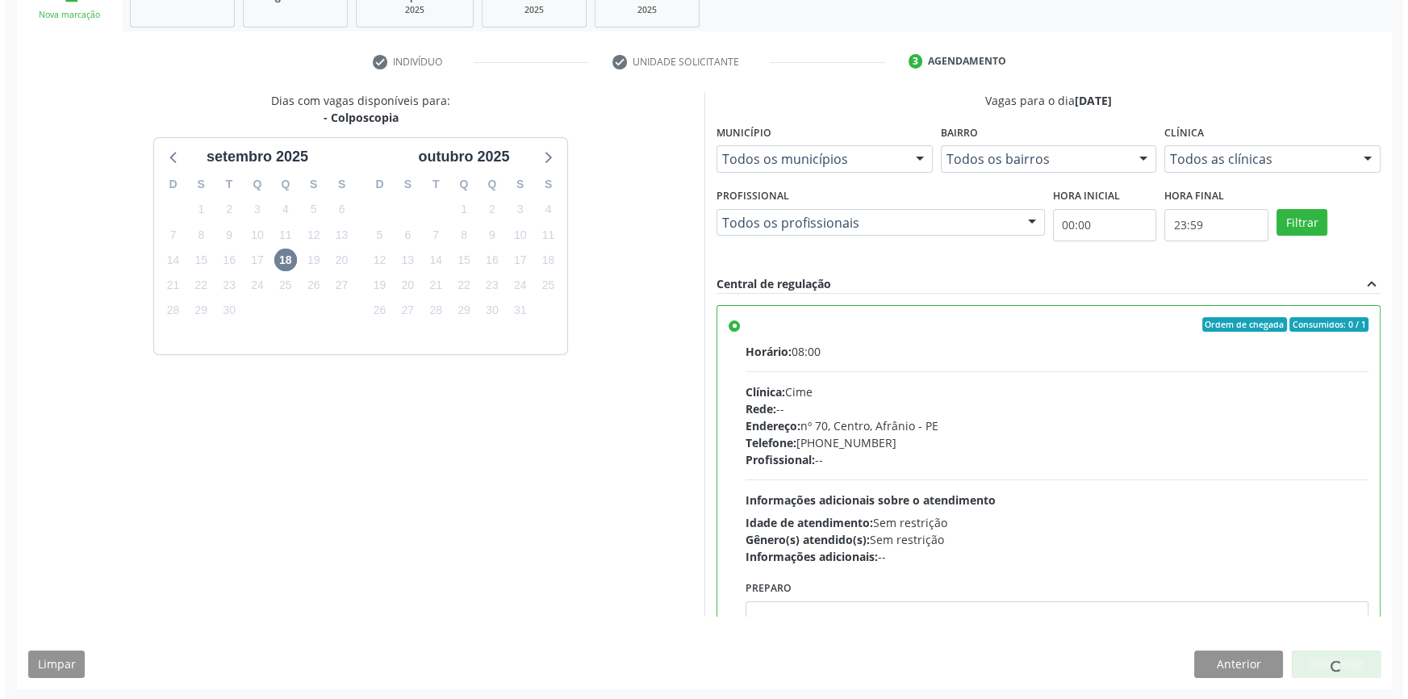
scroll to position [0, 0]
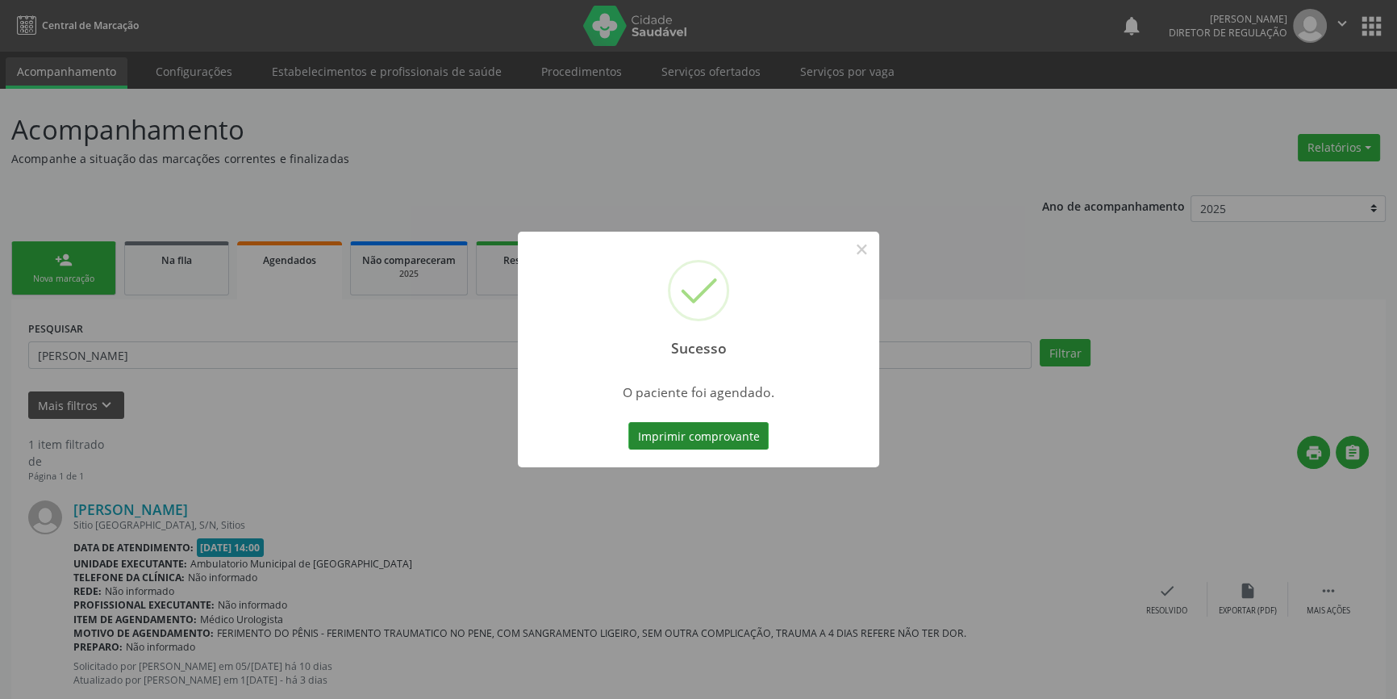
click at [732, 445] on button "Imprimir comprovante" at bounding box center [698, 435] width 140 height 27
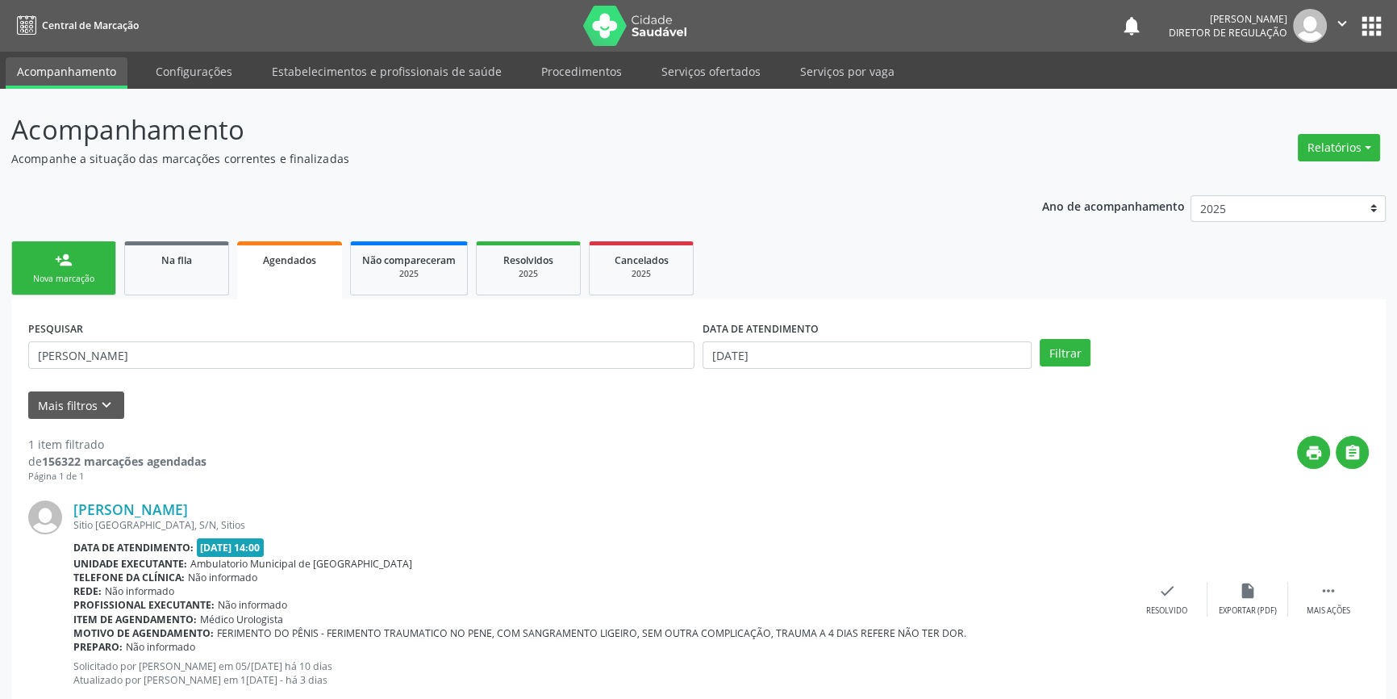
click at [90, 278] on div "Nova marcação" at bounding box center [63, 279] width 81 height 12
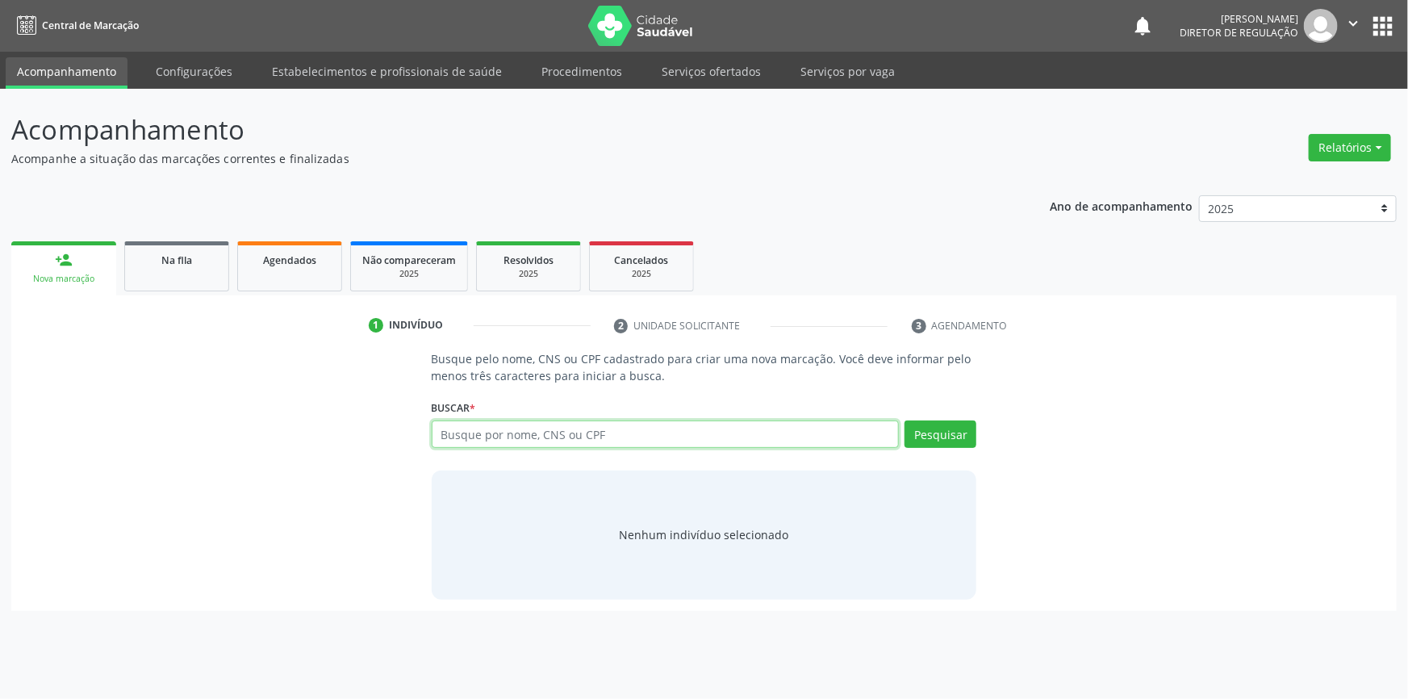
click at [504, 434] on input "text" at bounding box center [666, 433] width 468 height 27
type input "706306765186078"
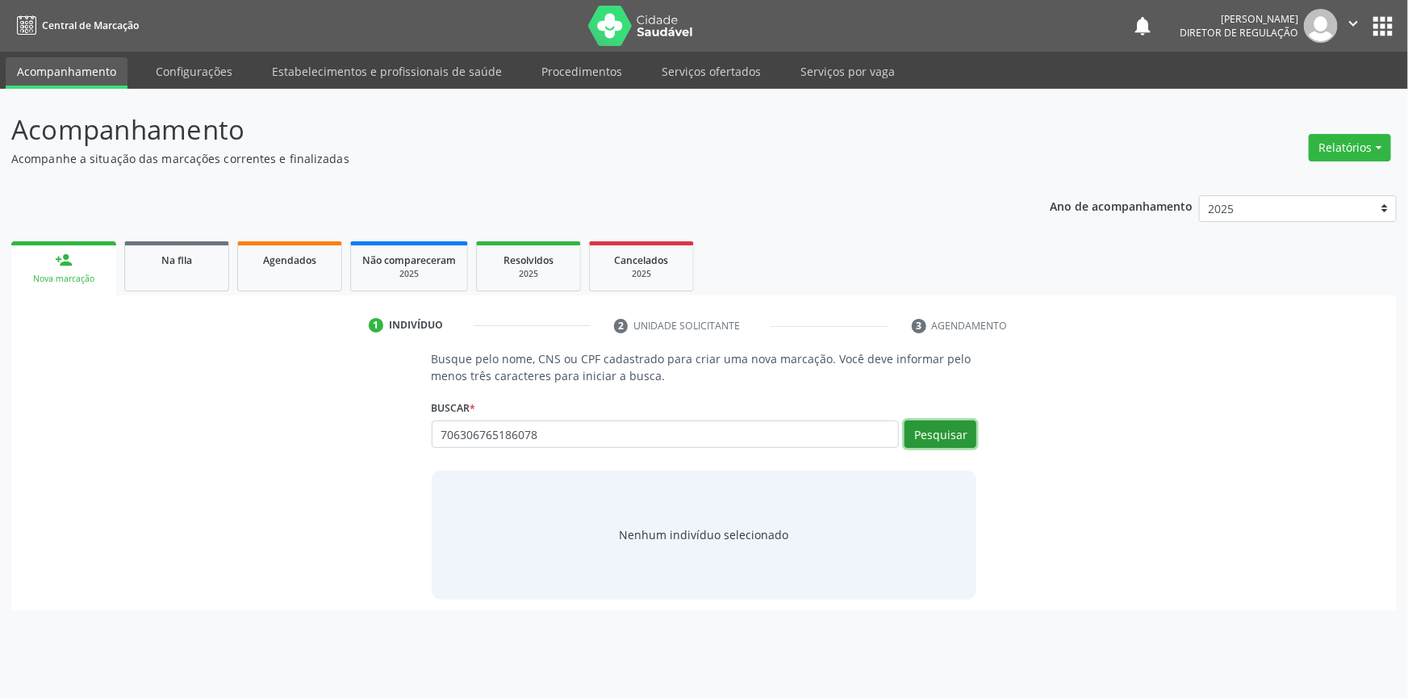
click at [952, 431] on button "Pesquisar" at bounding box center [940, 433] width 72 height 27
click at [193, 287] on link "Na fila" at bounding box center [176, 266] width 105 height 50
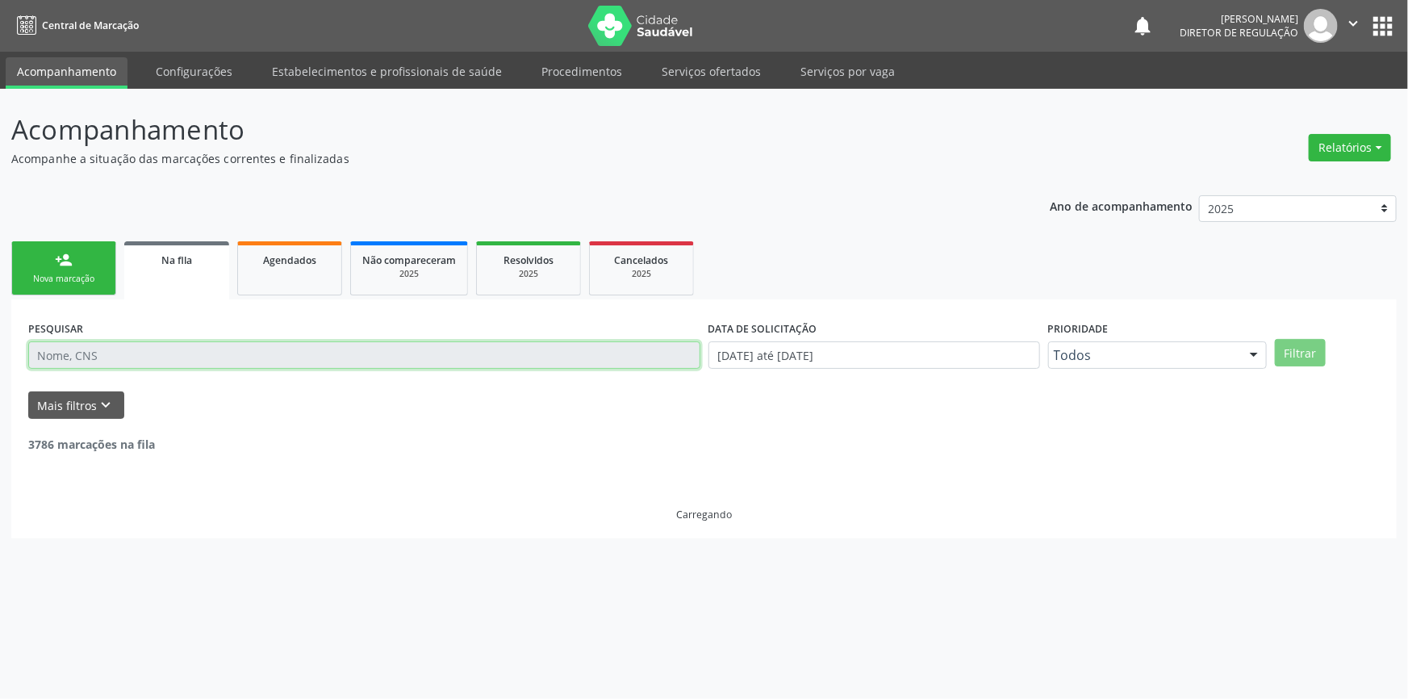
click at [171, 351] on input "text" at bounding box center [364, 354] width 672 height 27
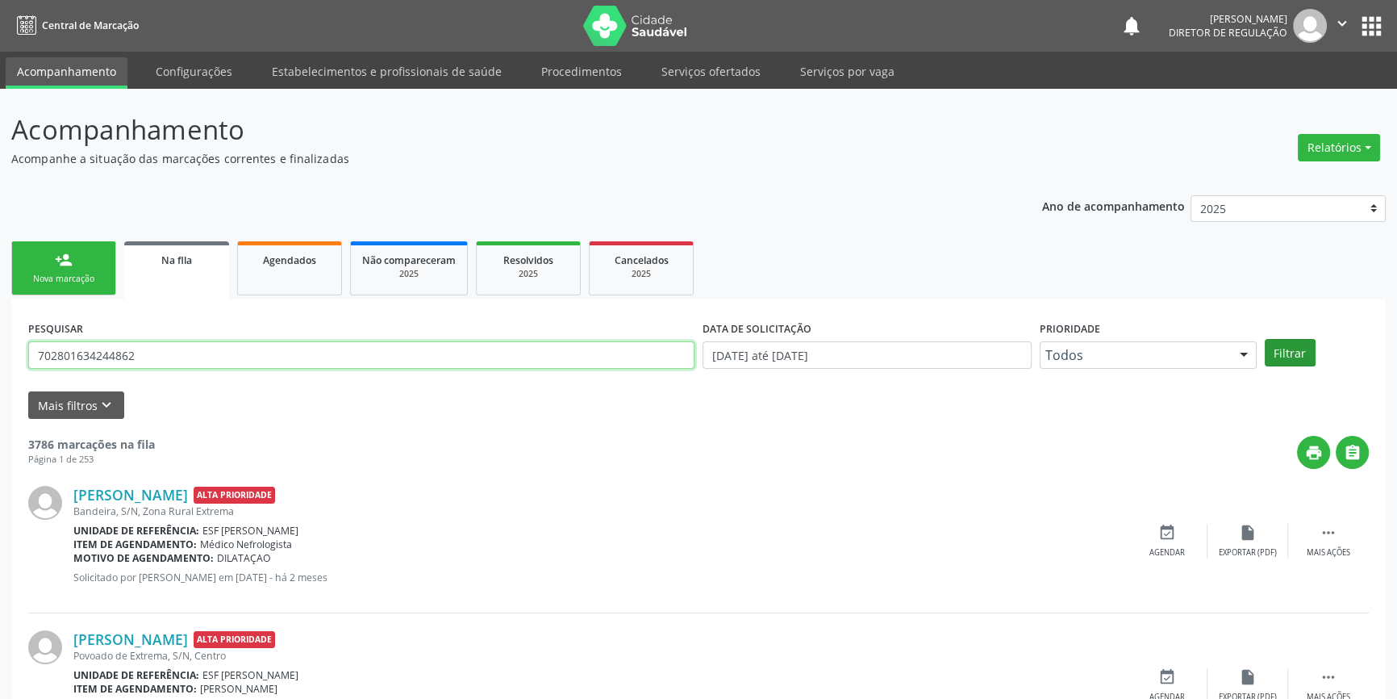
type input "702801634244862"
click at [1287, 357] on button "Filtrar" at bounding box center [1290, 352] width 51 height 27
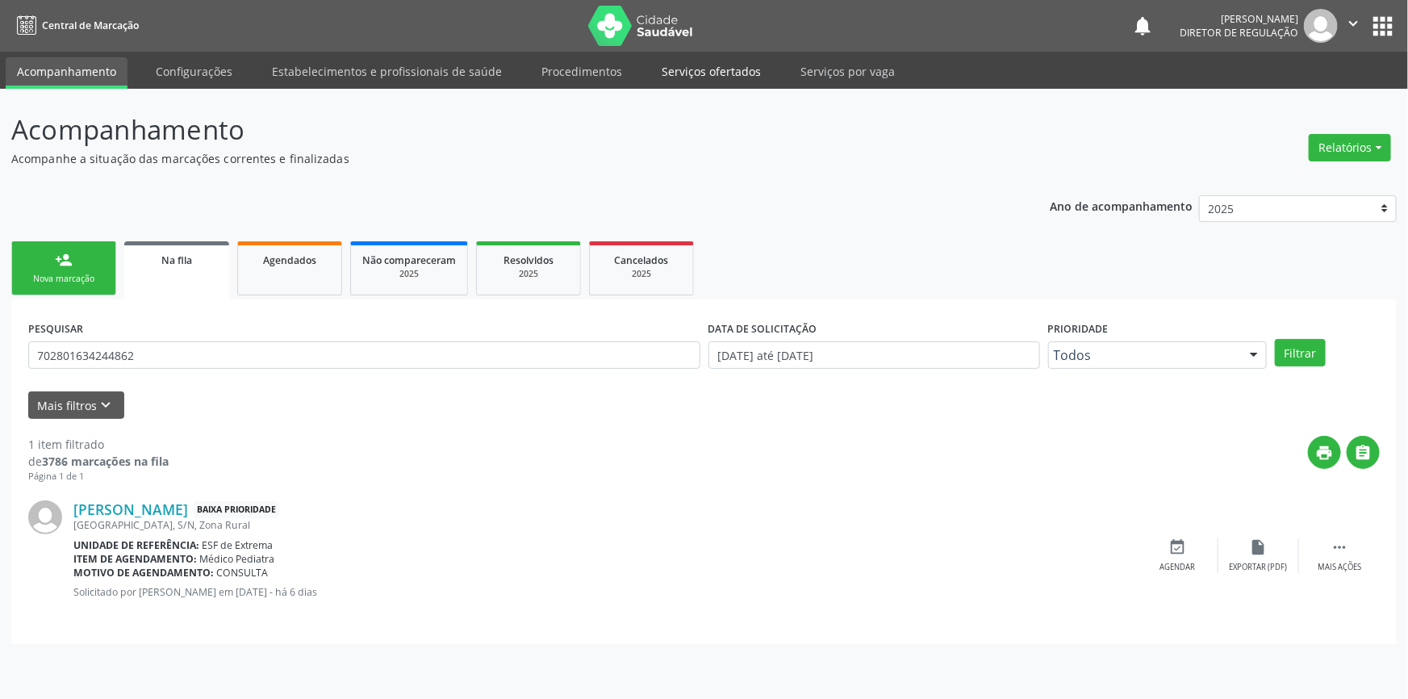
click at [734, 65] on link "Serviços ofertados" at bounding box center [711, 71] width 122 height 28
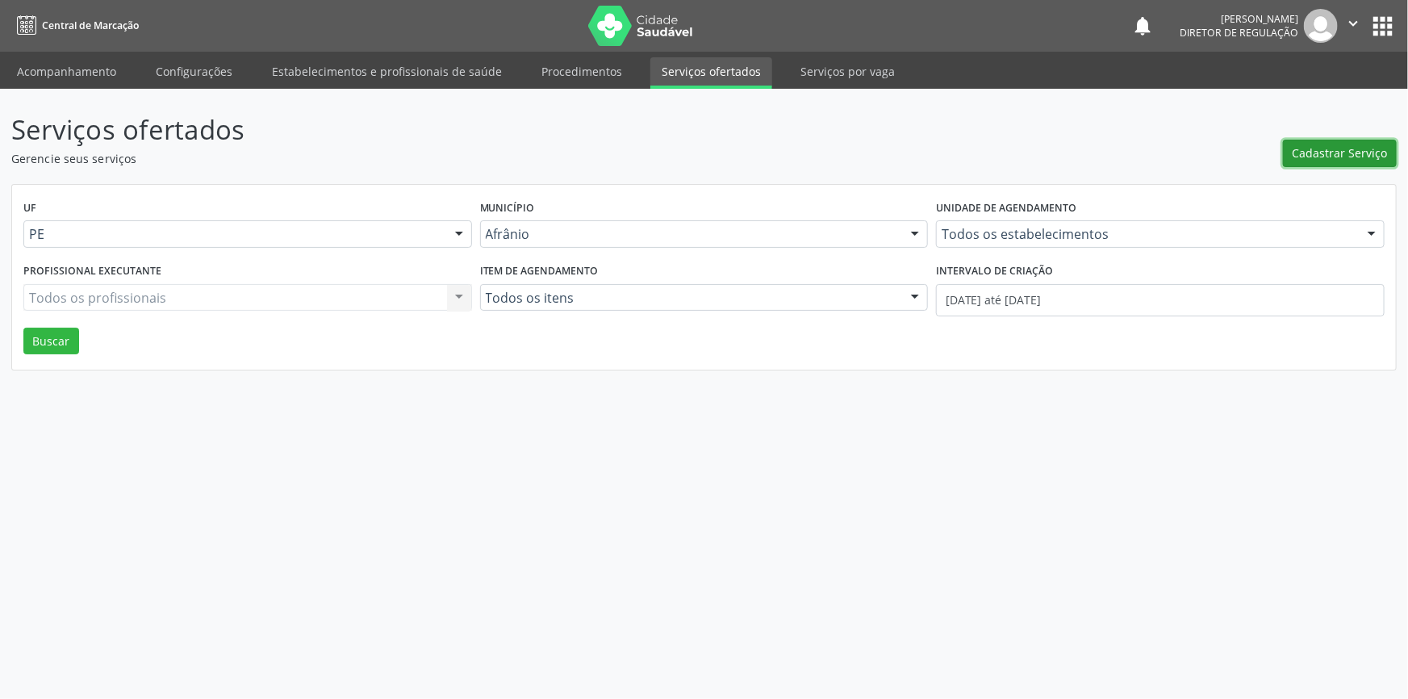
click at [1365, 144] on span "Cadastrar Serviço" at bounding box center [1339, 152] width 95 height 17
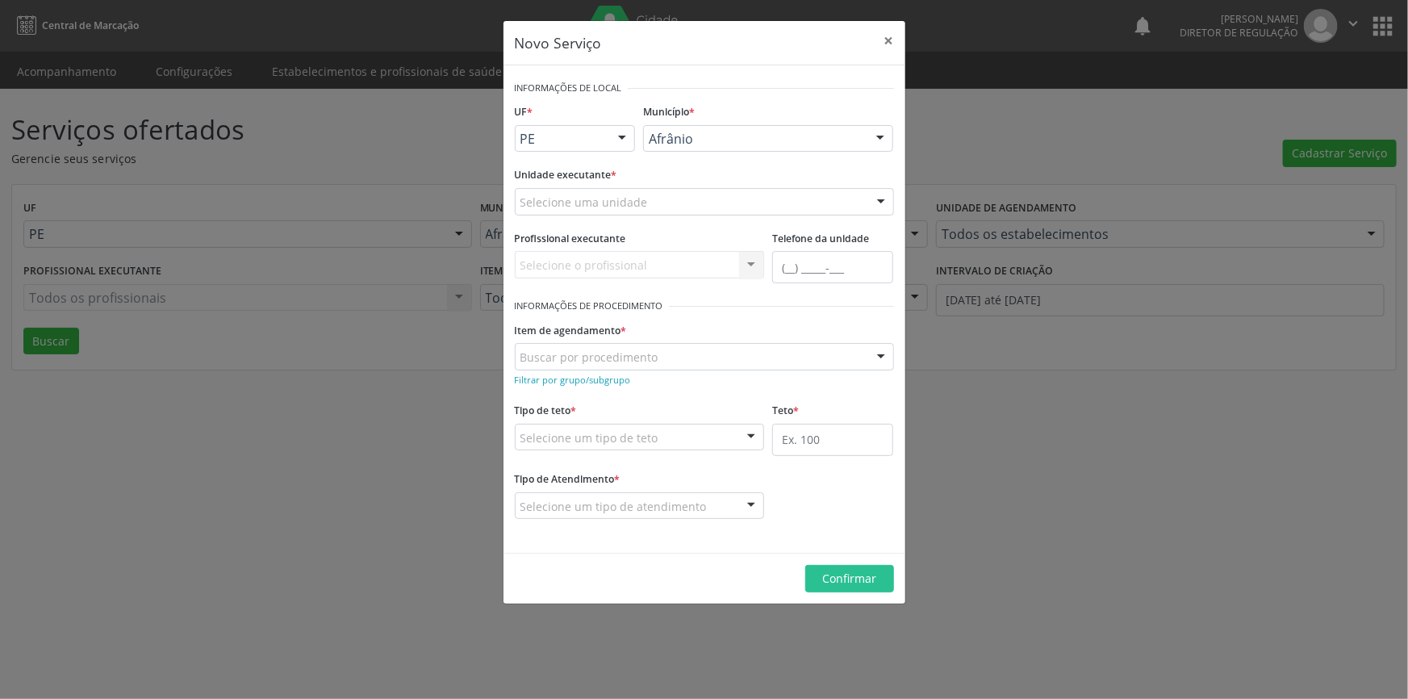
click at [702, 210] on div "Selecione uma unidade" at bounding box center [704, 201] width 379 height 27
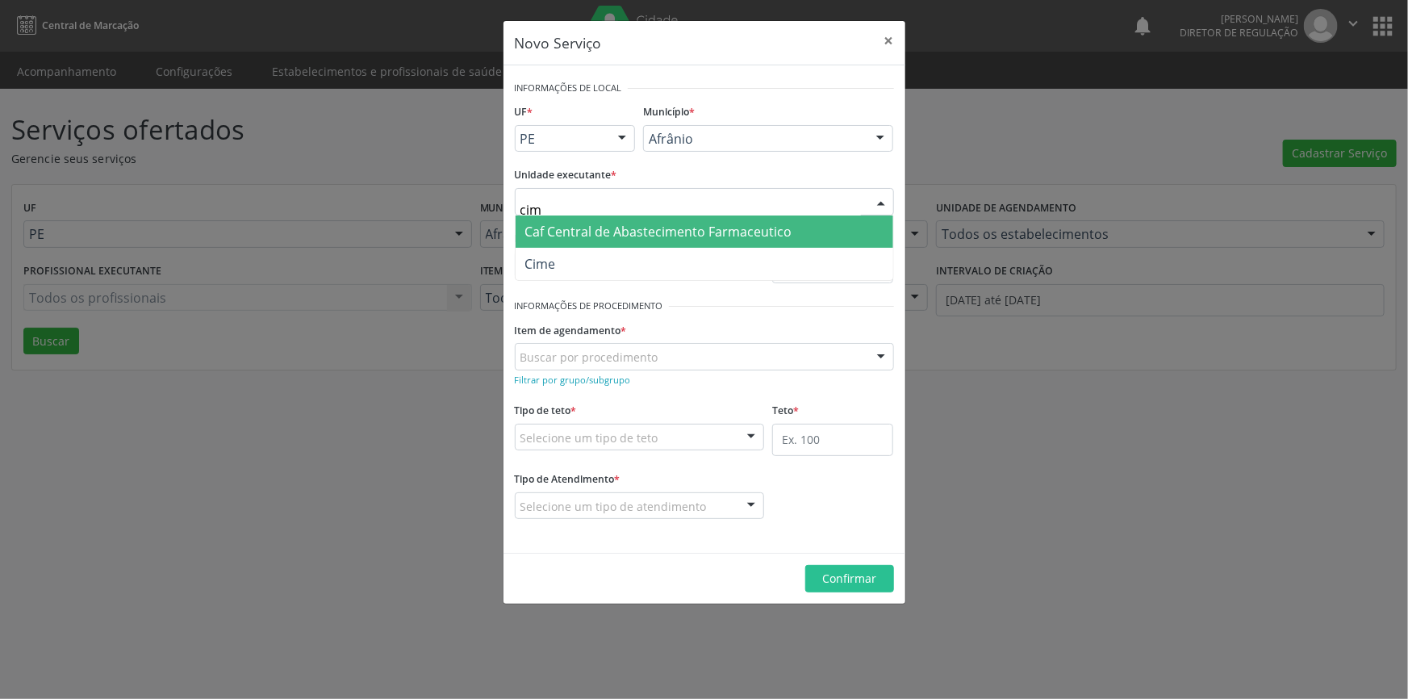
type input "cime"
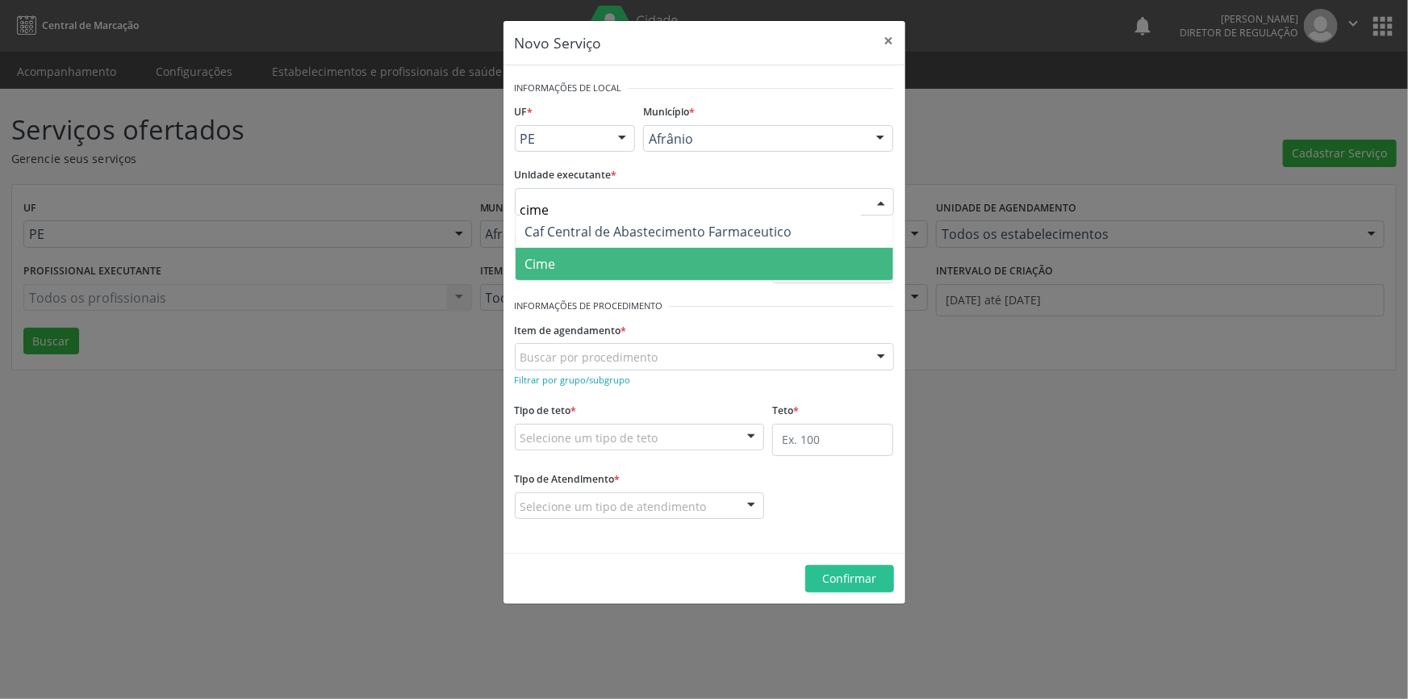
click at [672, 256] on span "Cime" at bounding box center [705, 264] width 378 height 32
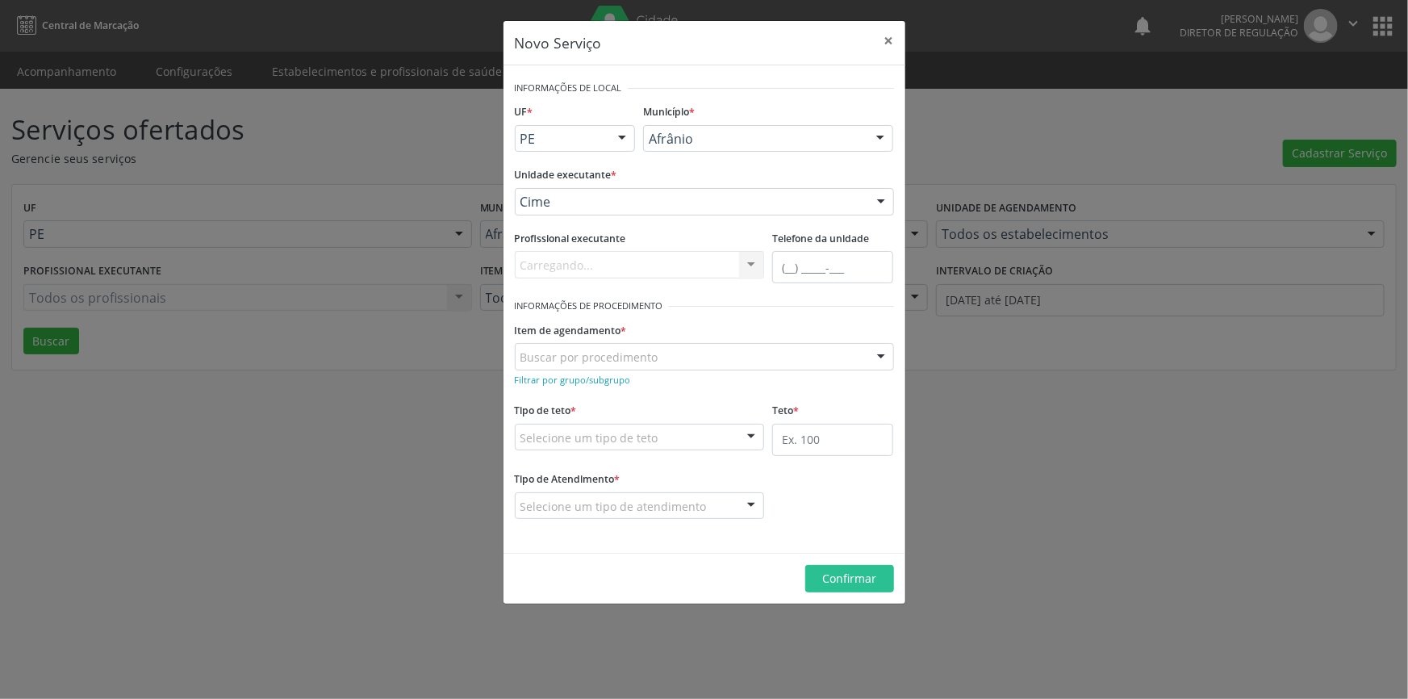
click at [659, 362] on div "Buscar por procedimento" at bounding box center [704, 356] width 379 height 27
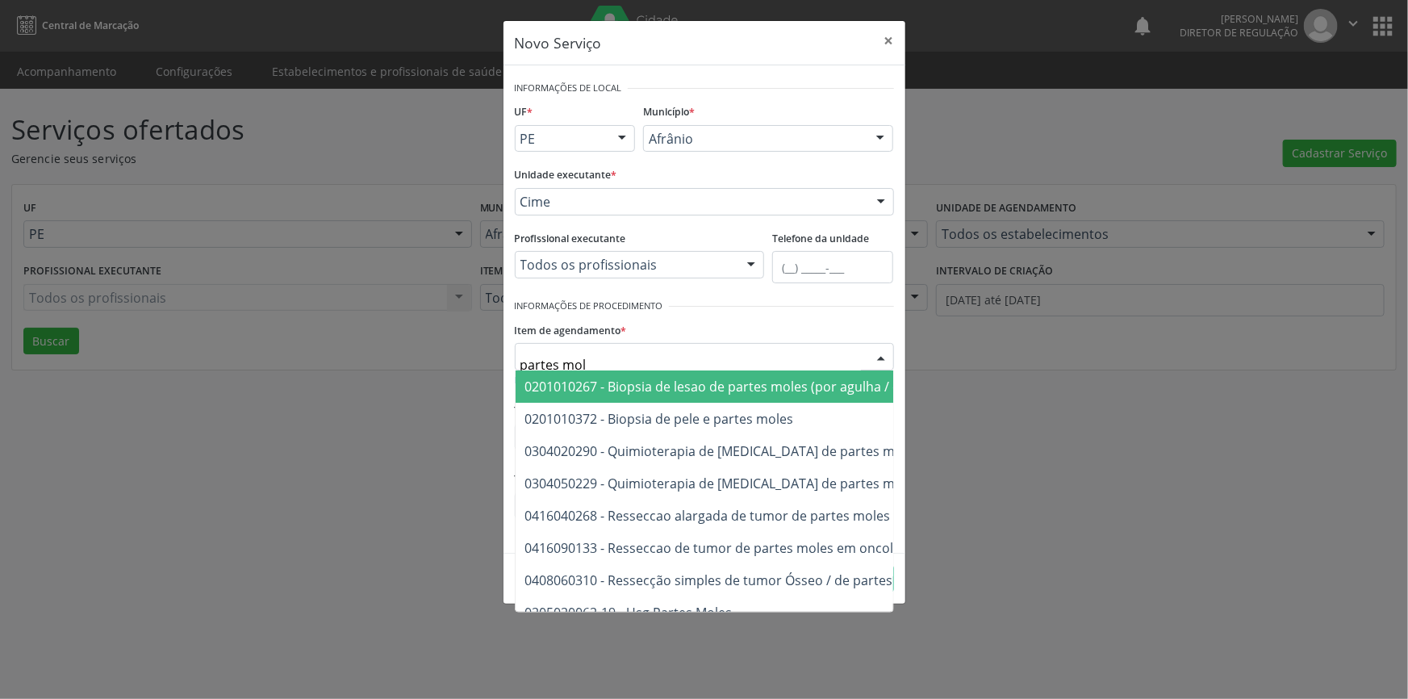
type input "partes mole"
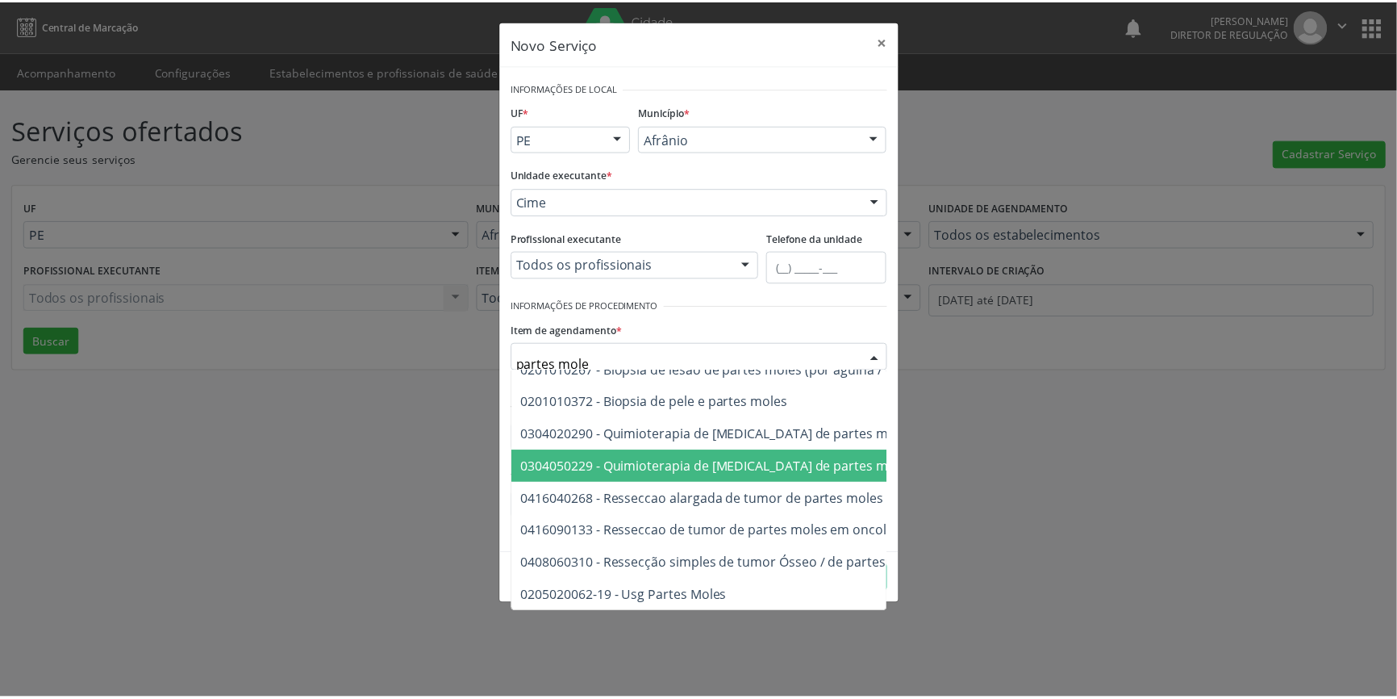
scroll to position [27, 0]
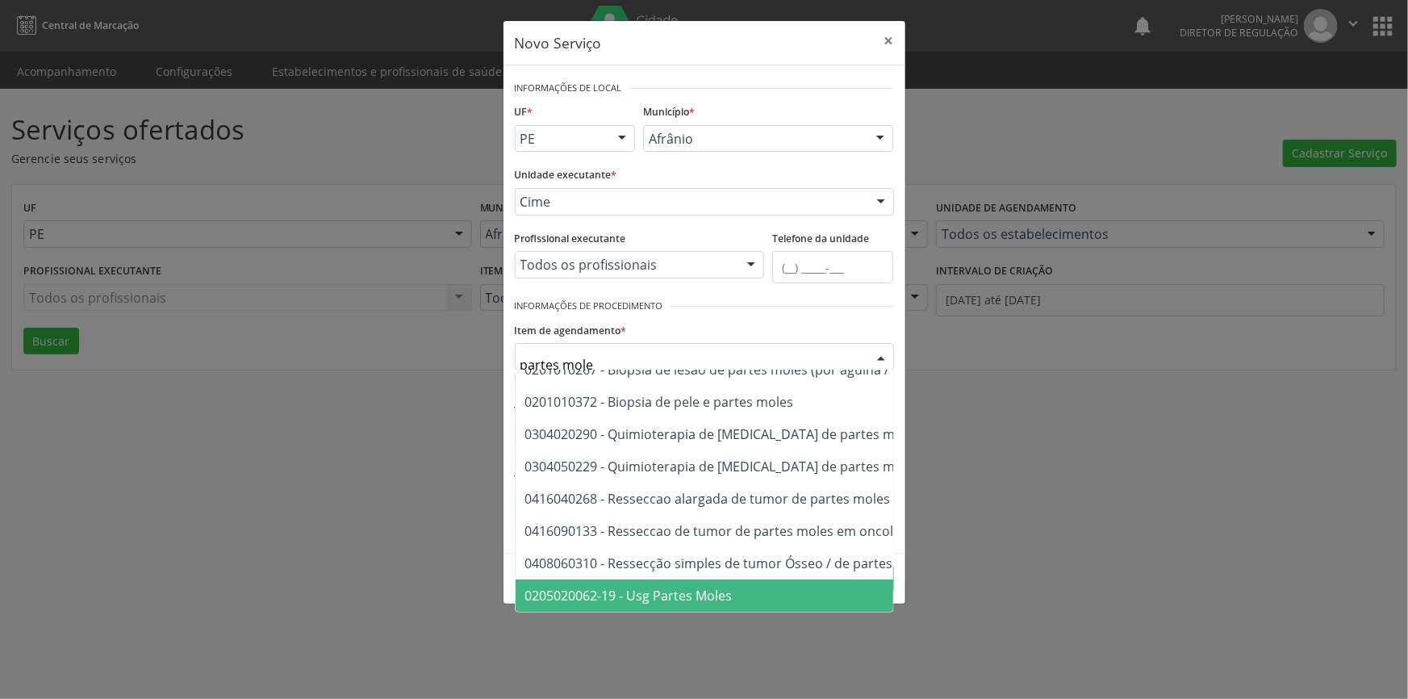
click at [685, 587] on span "0205020062-19 - Usg Partes Moles" at bounding box center [628, 596] width 207 height 18
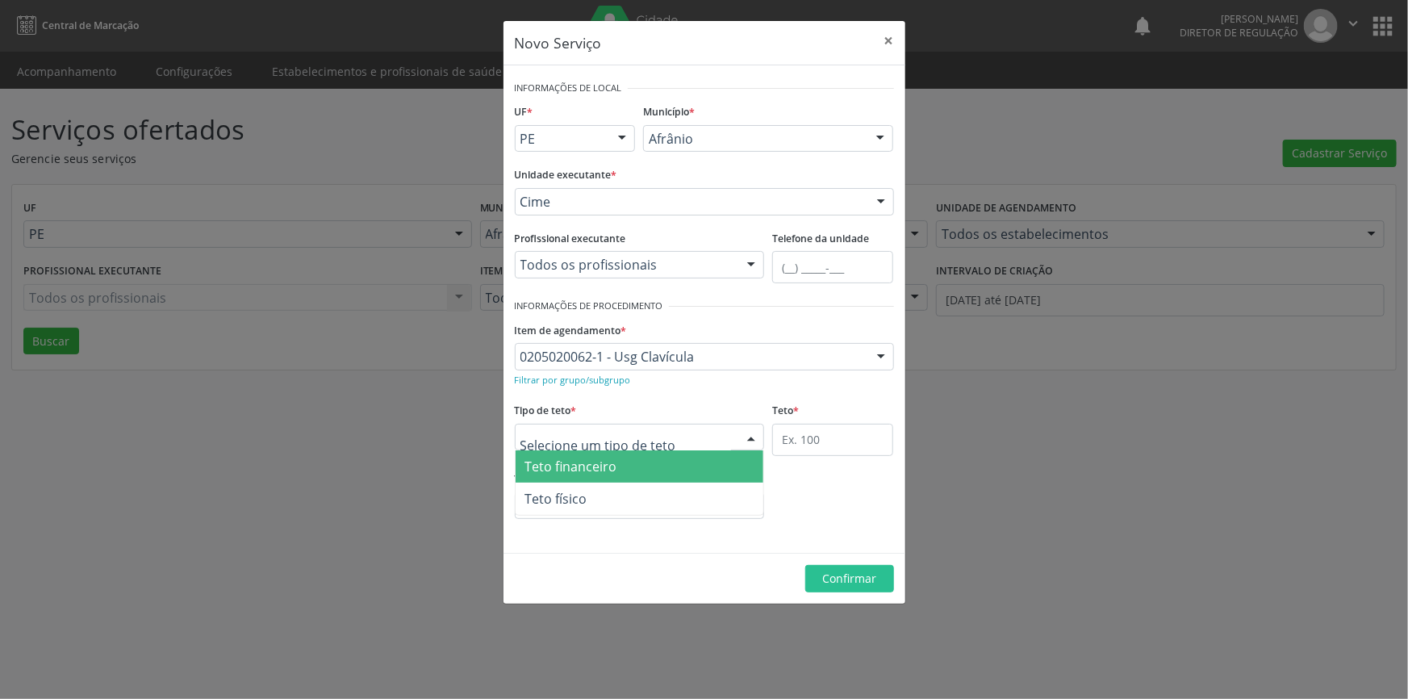
click at [673, 441] on div at bounding box center [640, 437] width 250 height 27
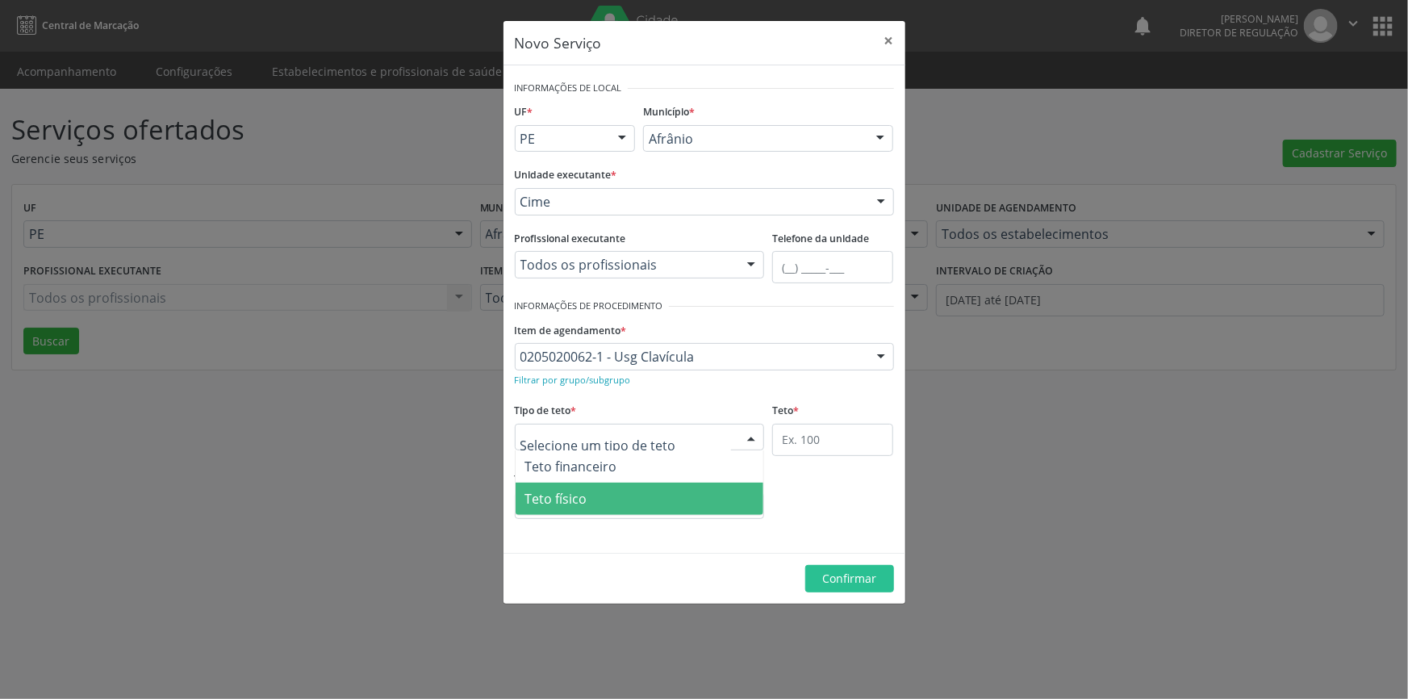
click at [653, 494] on span "Teto físico" at bounding box center [640, 498] width 248 height 32
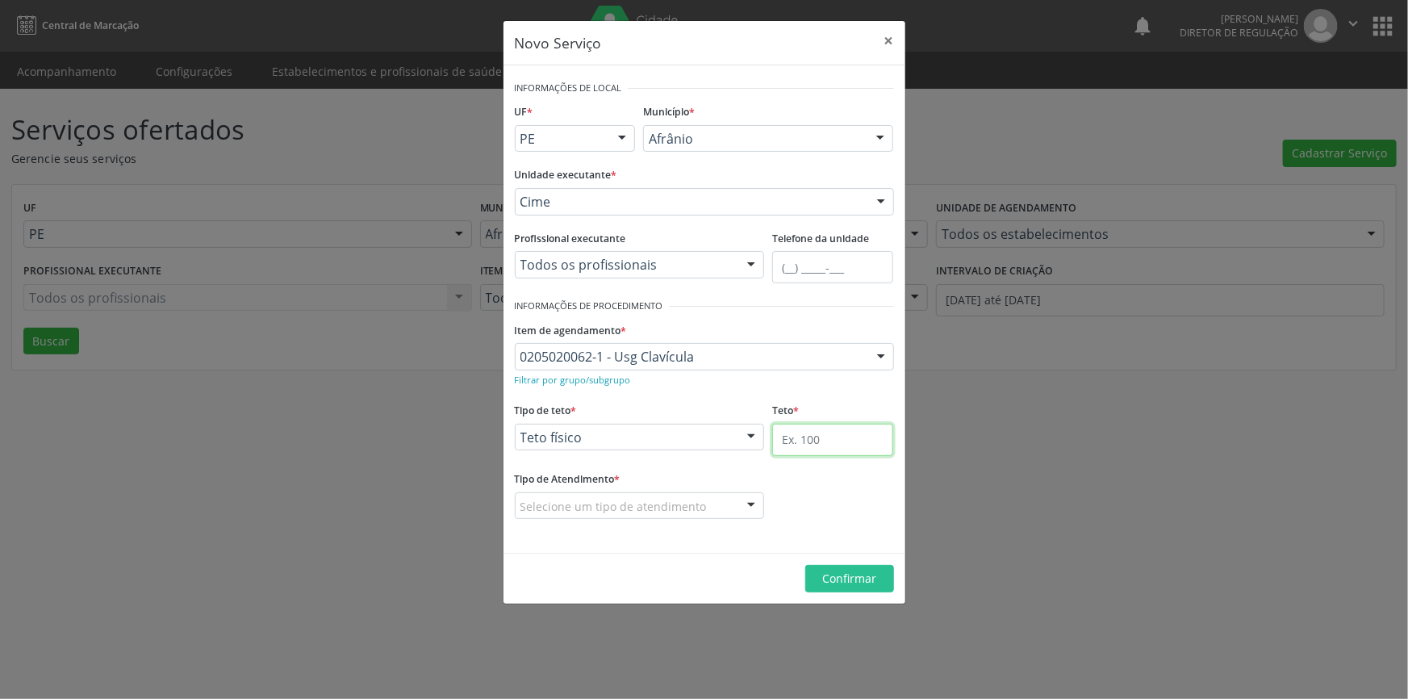
click at [812, 434] on input "text" at bounding box center [832, 440] width 121 height 32
type input "1"
click at [714, 510] on div "Selecione um tipo de atendimento" at bounding box center [640, 505] width 250 height 27
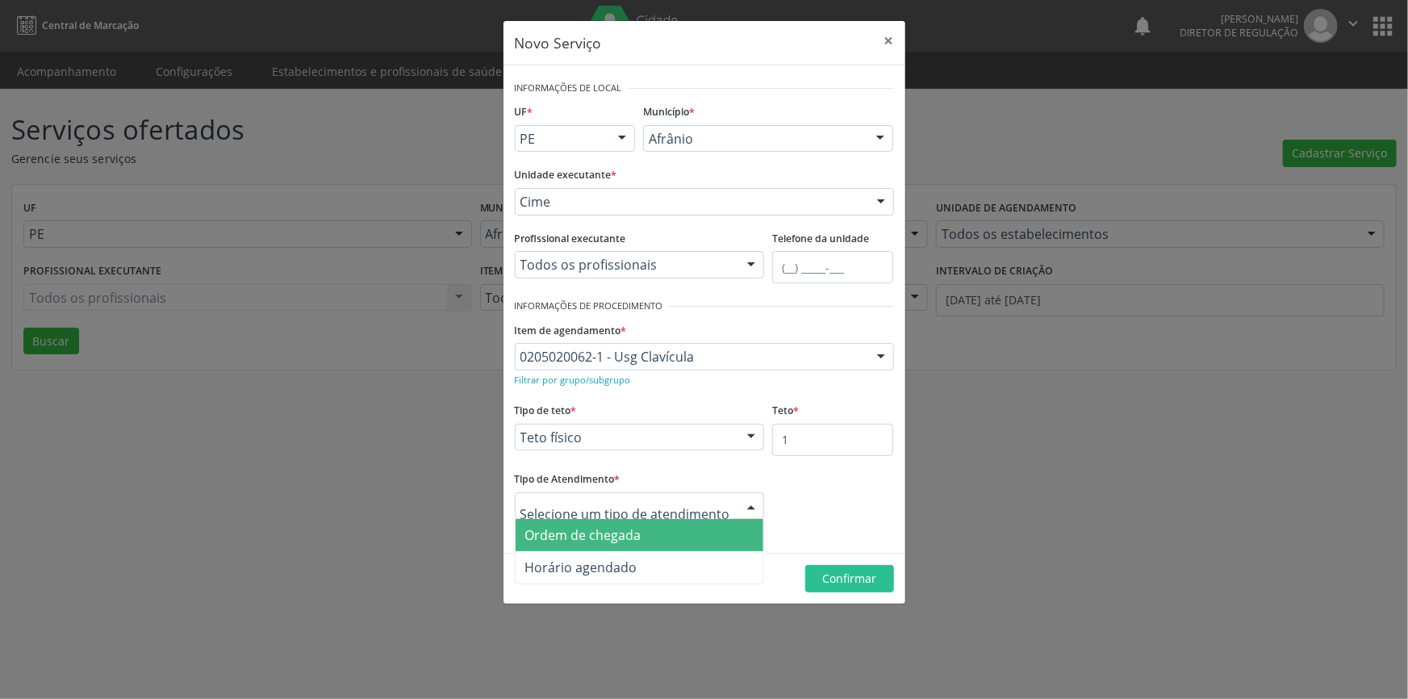
click at [647, 541] on span "Ordem de chegada" at bounding box center [640, 535] width 248 height 32
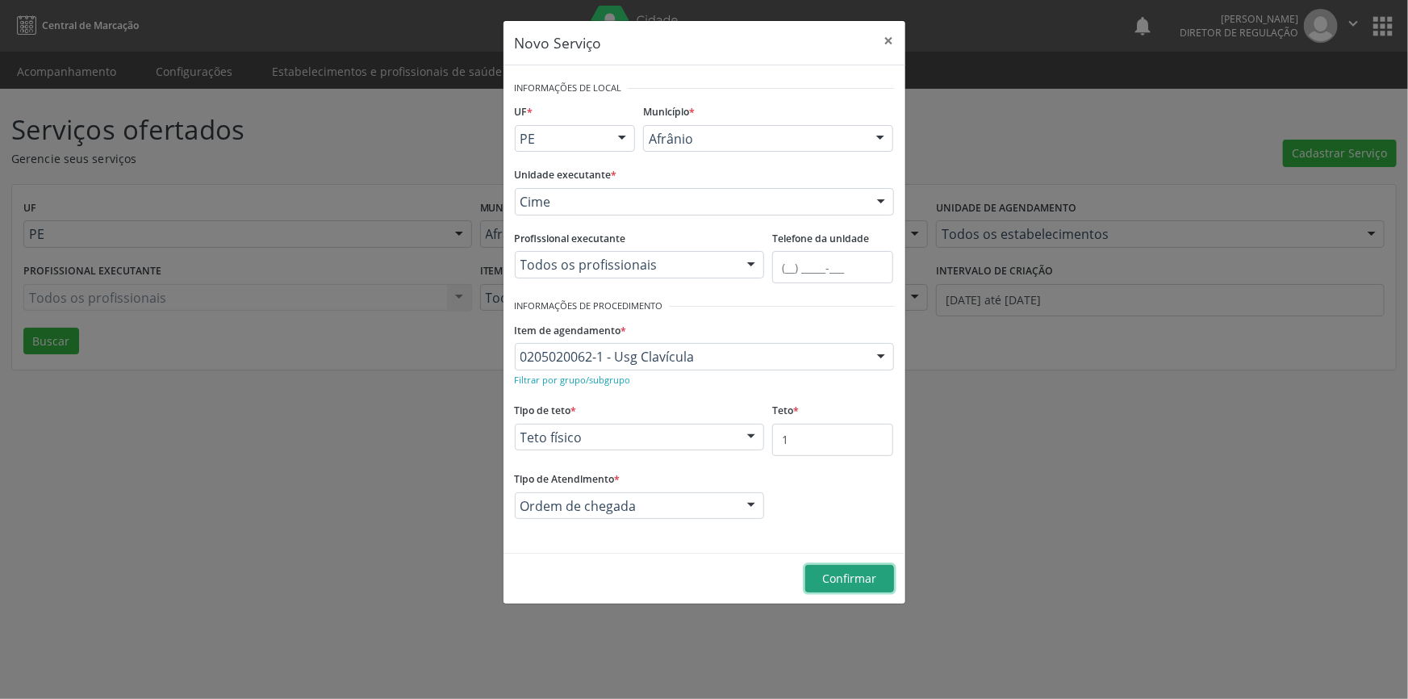
click at [868, 572] on span "Confirmar" at bounding box center [849, 577] width 54 height 15
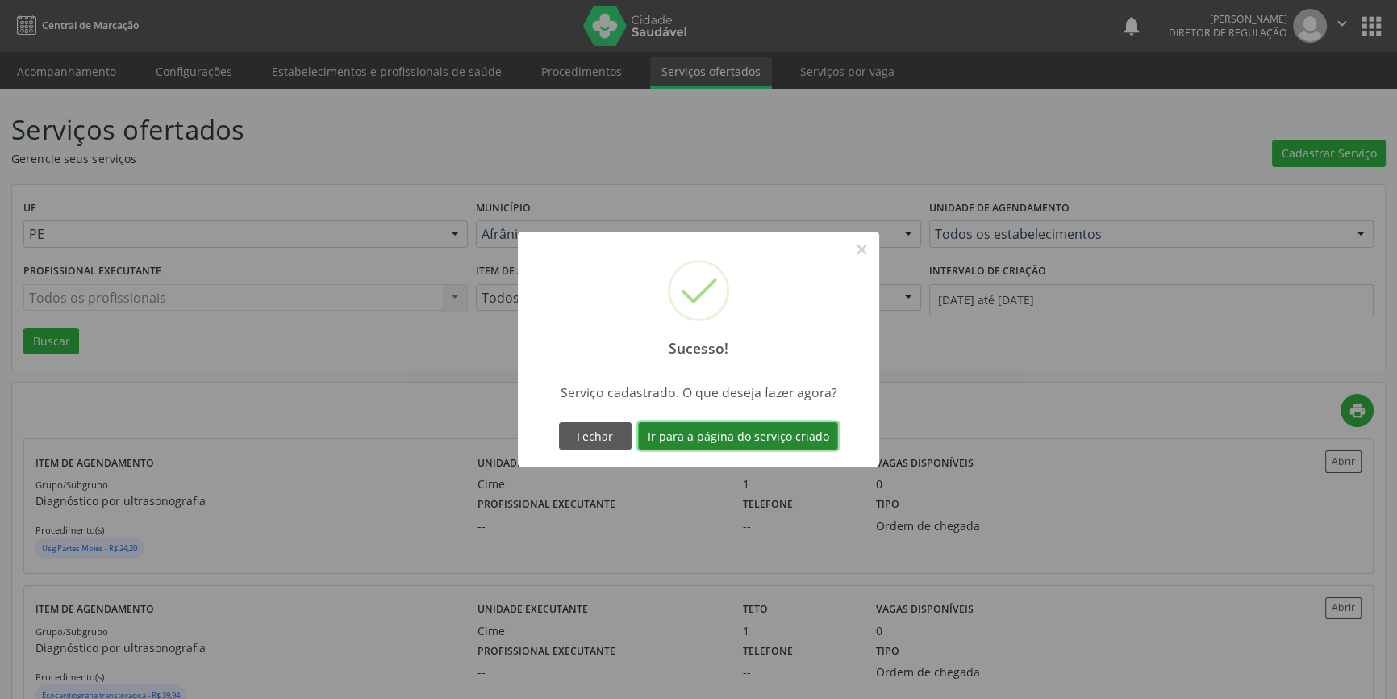
click at [778, 440] on button "Ir para a página do serviço criado" at bounding box center [738, 435] width 200 height 27
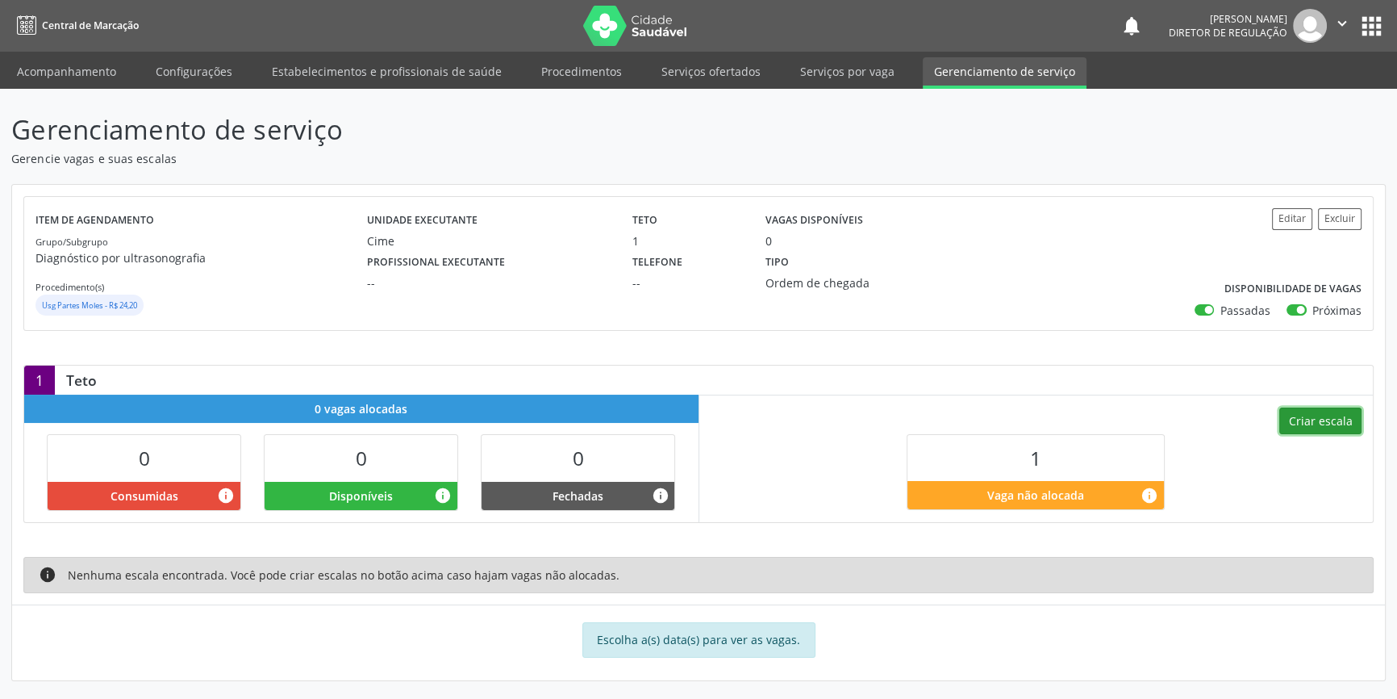
click at [1334, 423] on button "Criar escala" at bounding box center [1320, 420] width 82 height 27
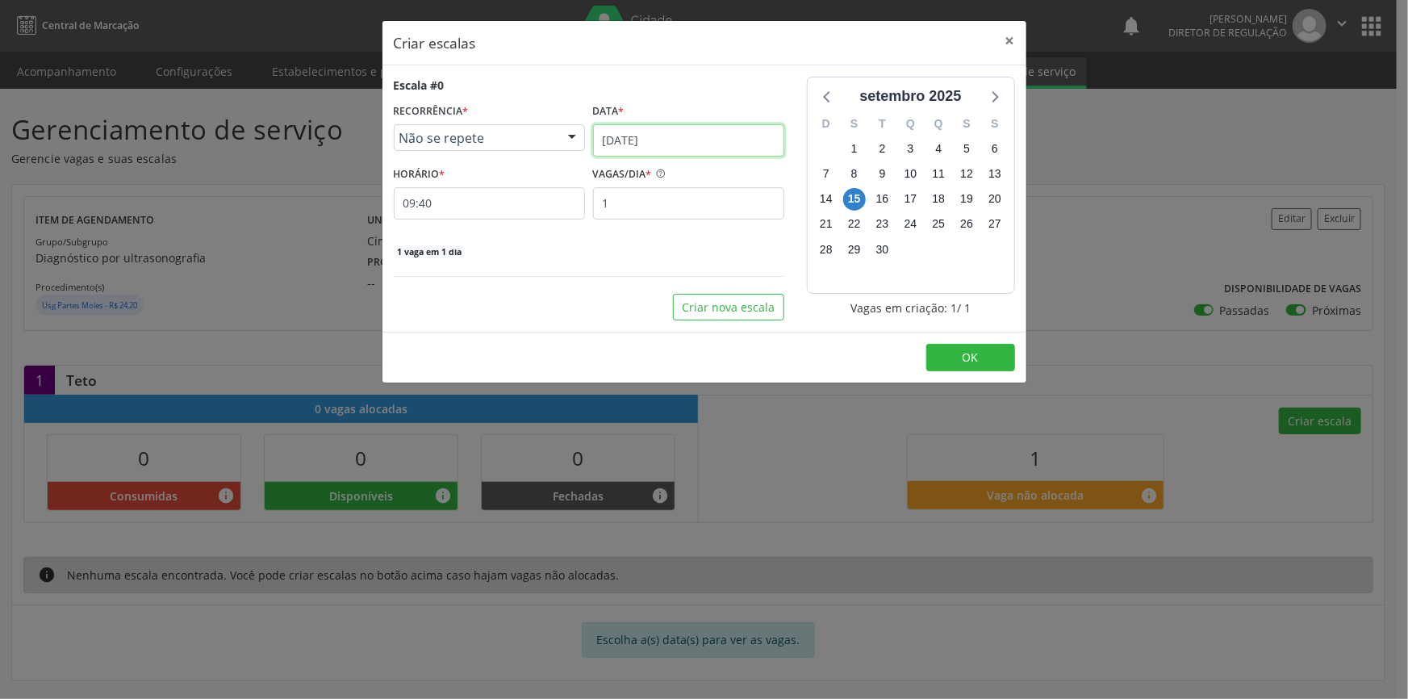
click at [701, 148] on input "[DATE]" at bounding box center [688, 140] width 191 height 32
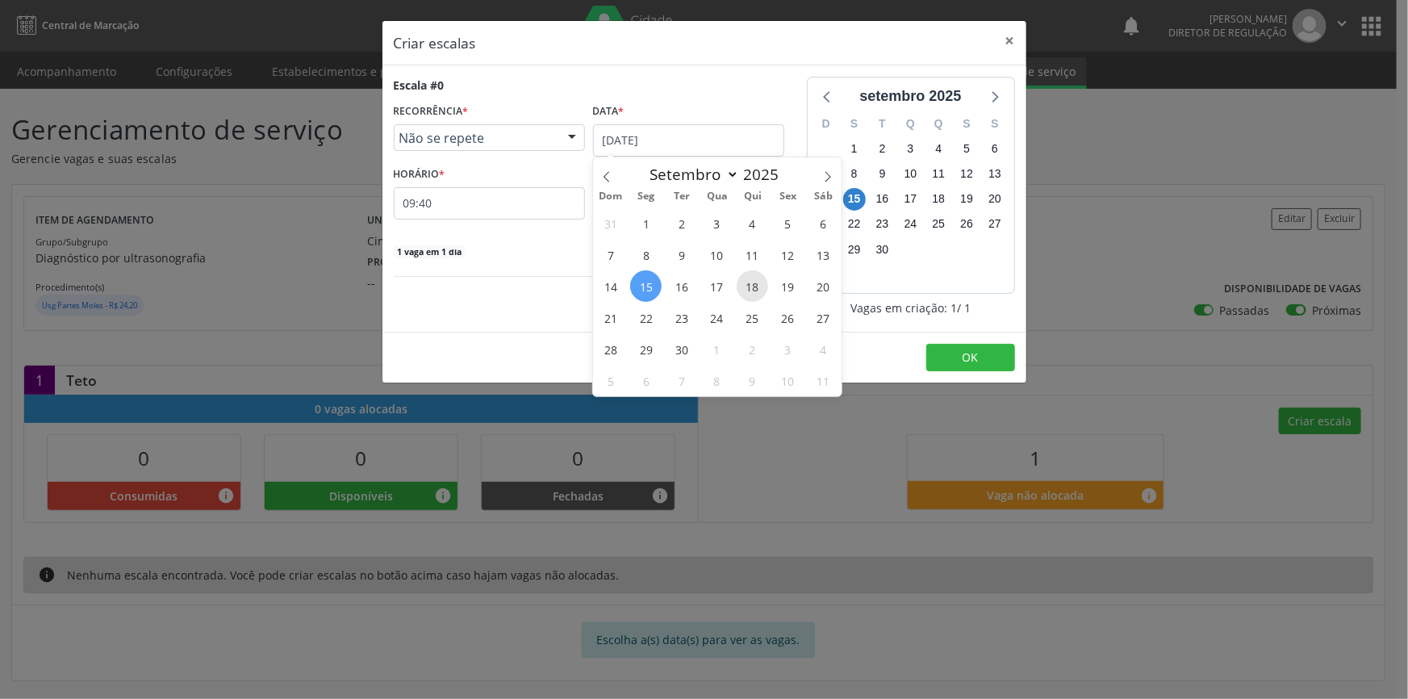
click at [748, 292] on span "18" at bounding box center [752, 285] width 31 height 31
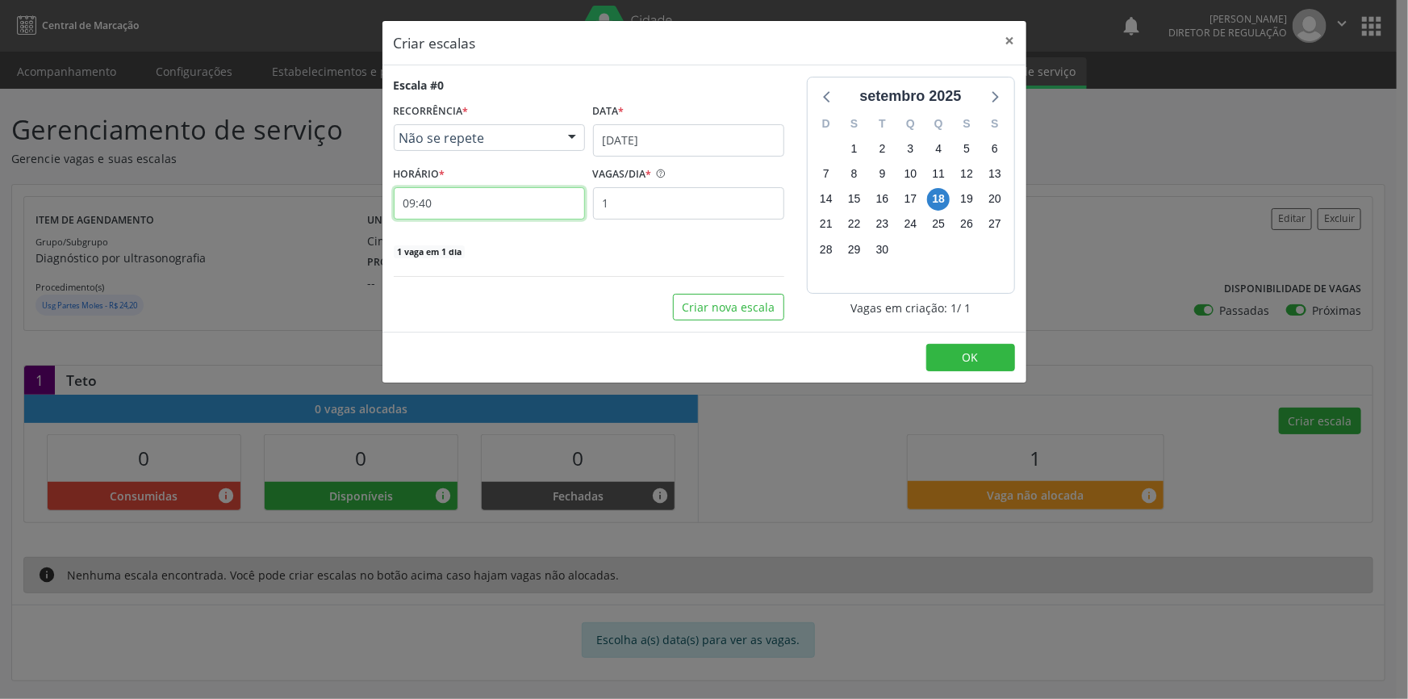
click at [472, 193] on input "09:40" at bounding box center [489, 203] width 191 height 32
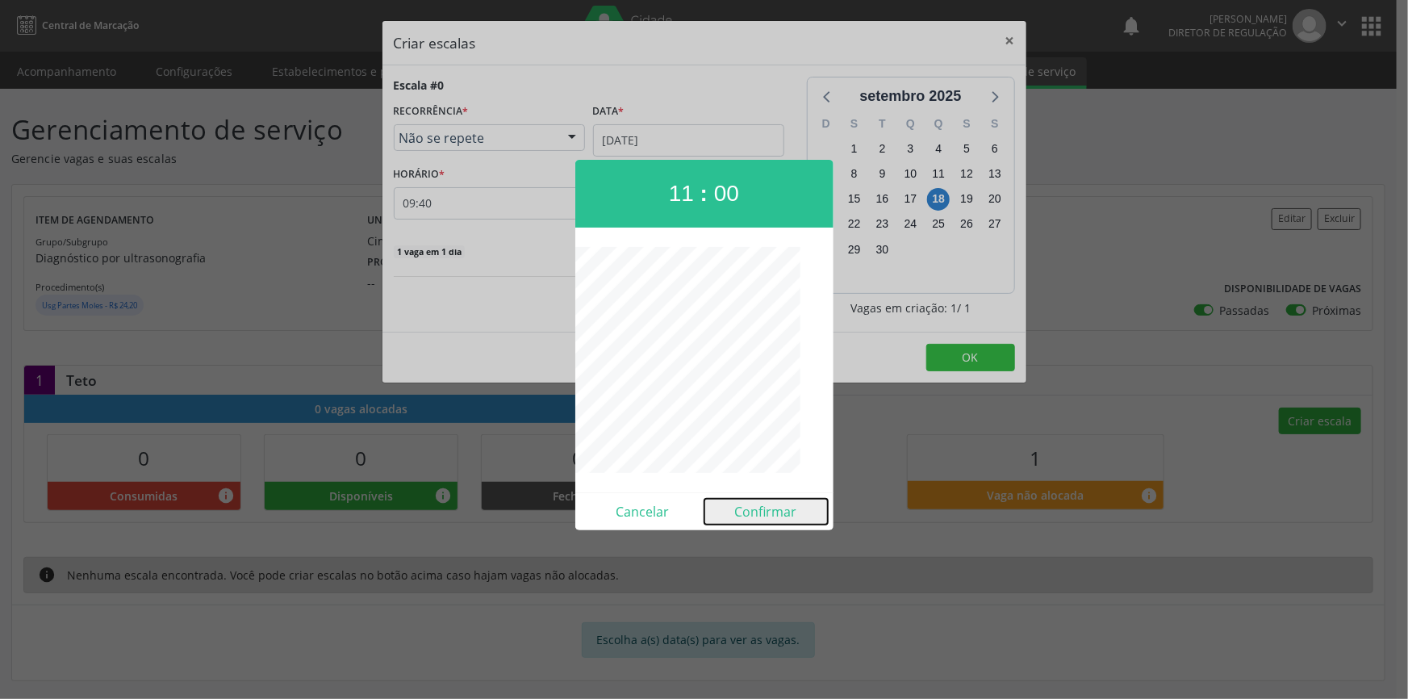
click at [796, 512] on button "Confirmar" at bounding box center [765, 512] width 123 height 26
type input "11:00"
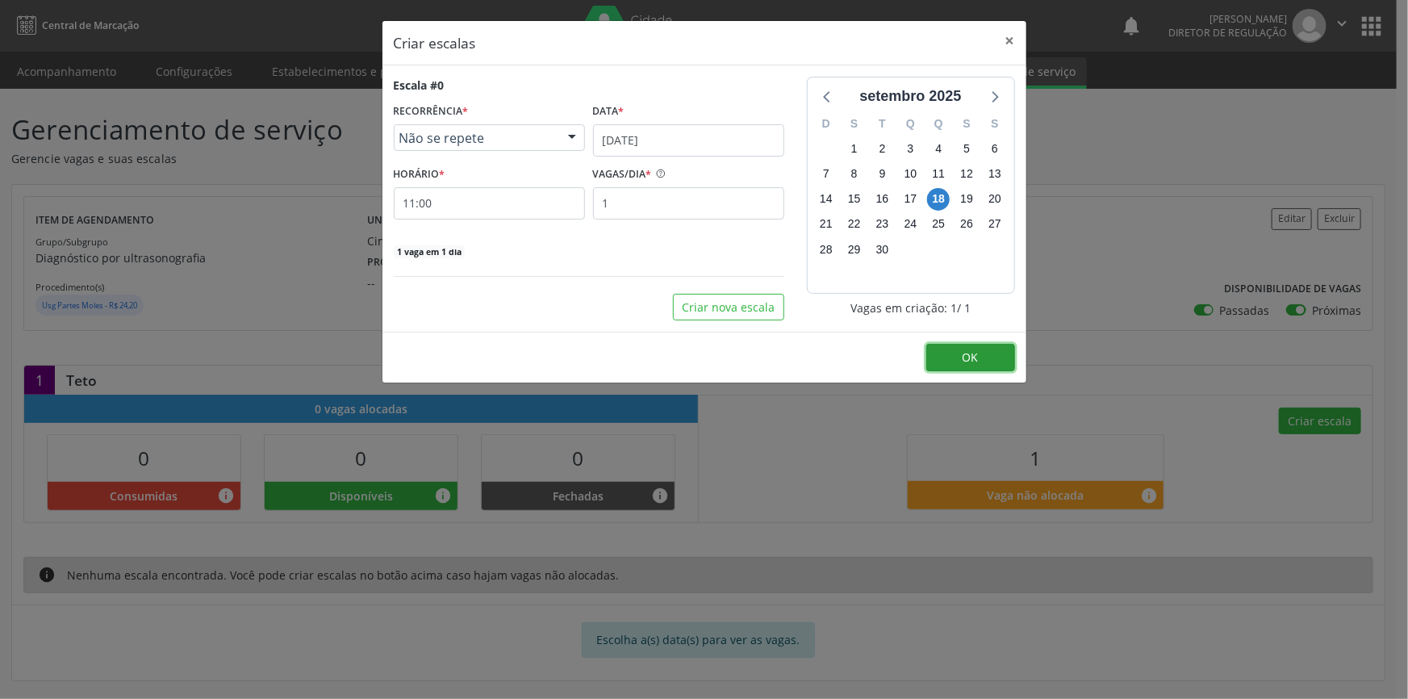
click at [960, 348] on button "OK" at bounding box center [970, 357] width 89 height 27
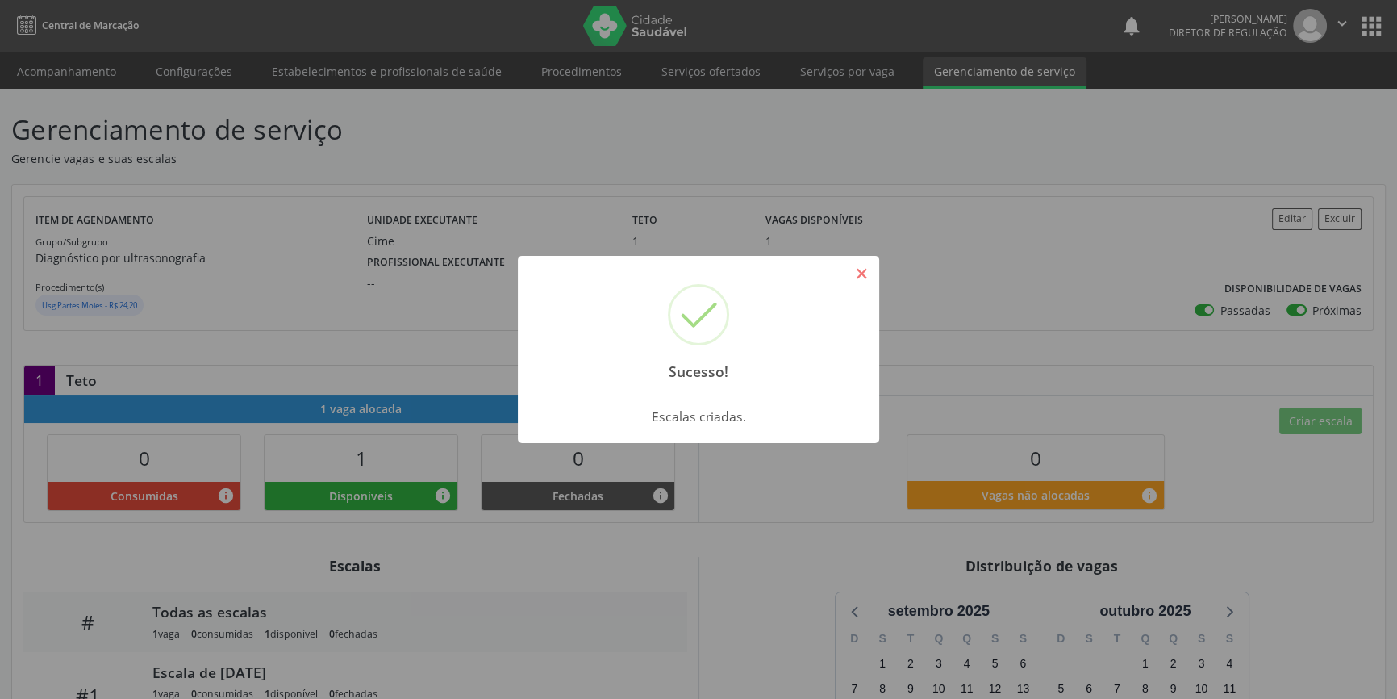
click at [862, 273] on button "×" at bounding box center [861, 273] width 27 height 27
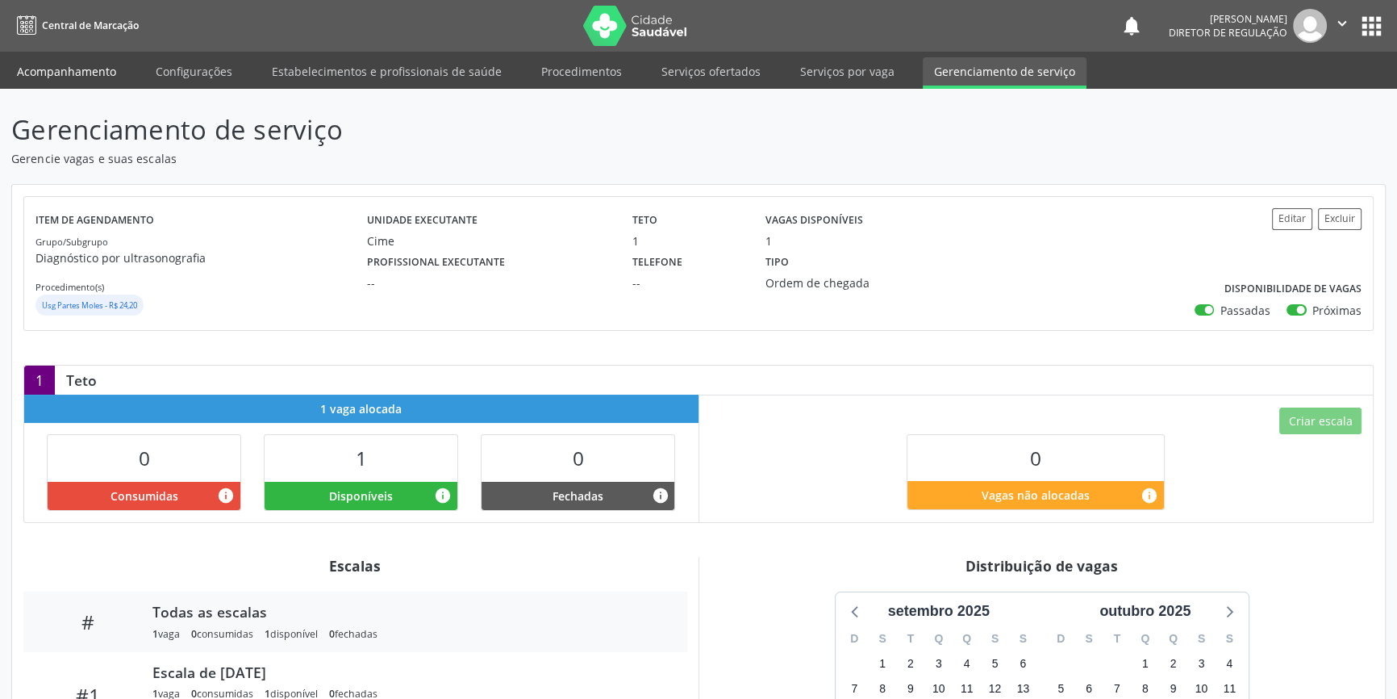
click at [94, 75] on link "Acompanhamento" at bounding box center [67, 71] width 122 height 28
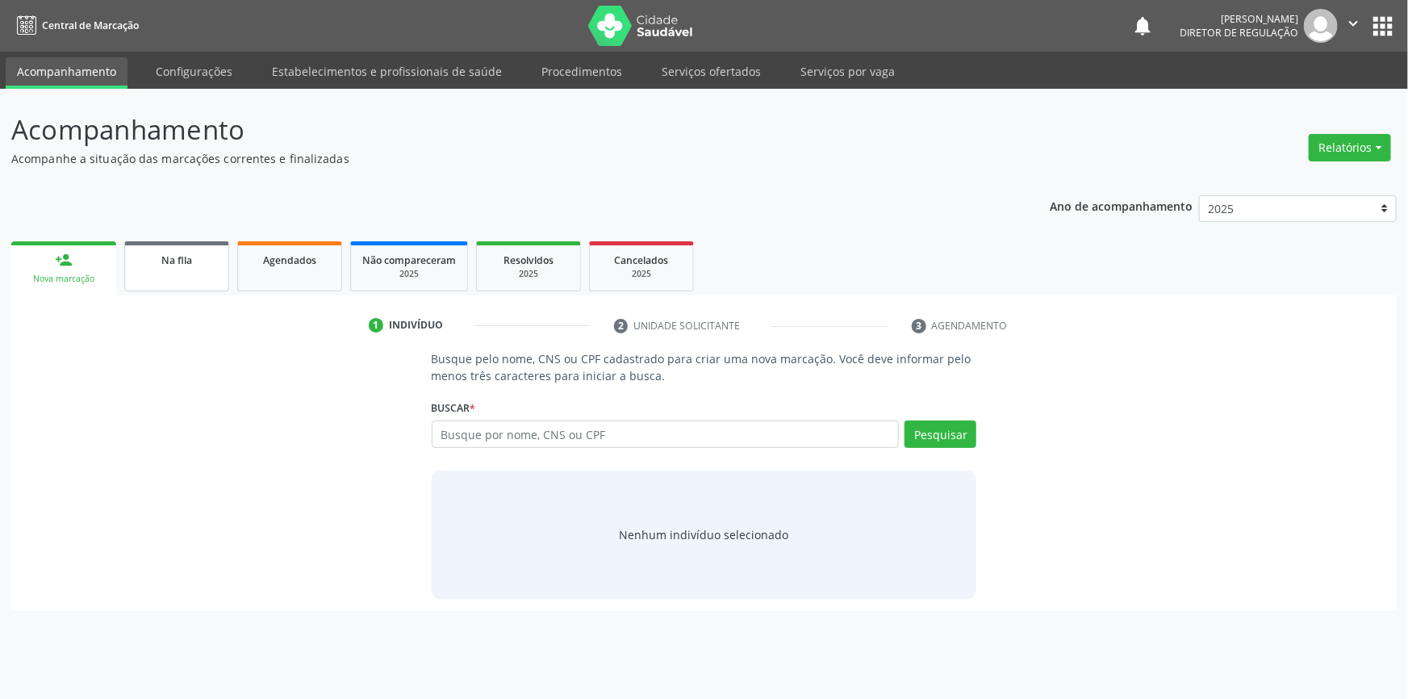
click at [157, 282] on link "Na fila" at bounding box center [176, 266] width 105 height 50
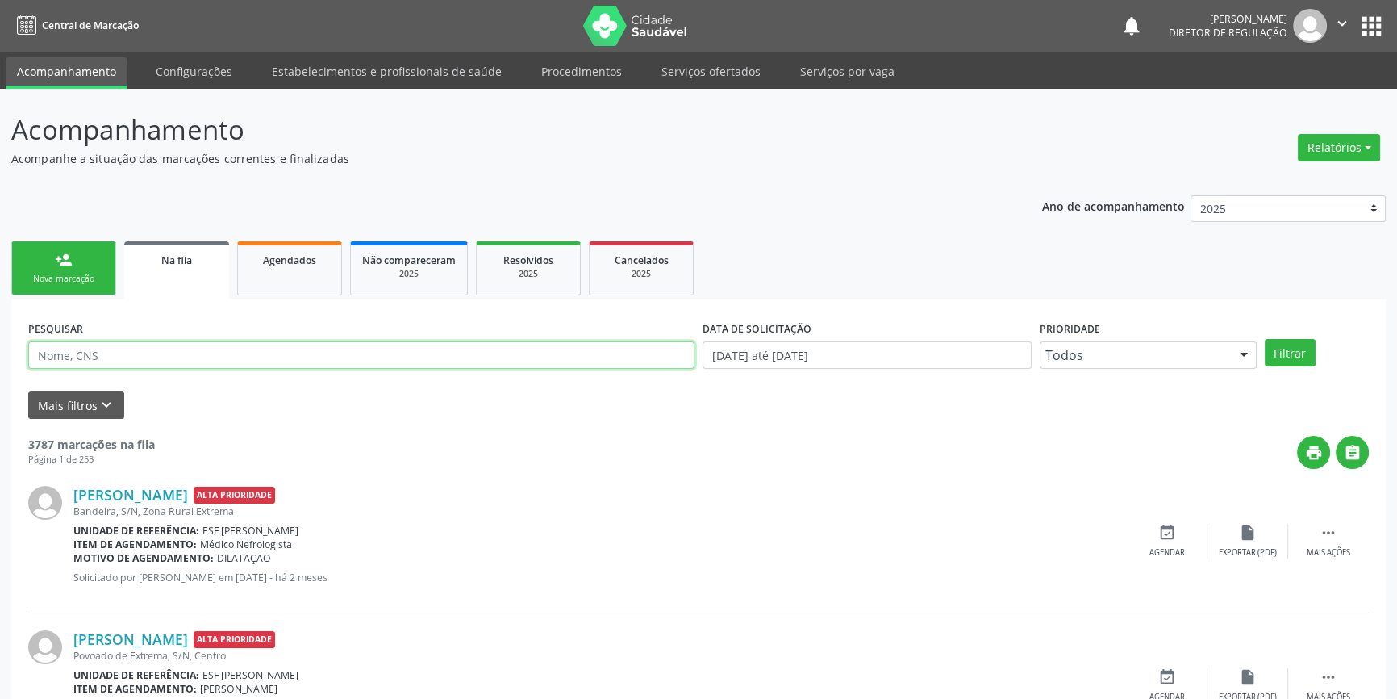
click at [232, 353] on input "text" at bounding box center [361, 354] width 666 height 27
type input "706808289447929"
click at [1300, 361] on button "Filtrar" at bounding box center [1290, 352] width 51 height 27
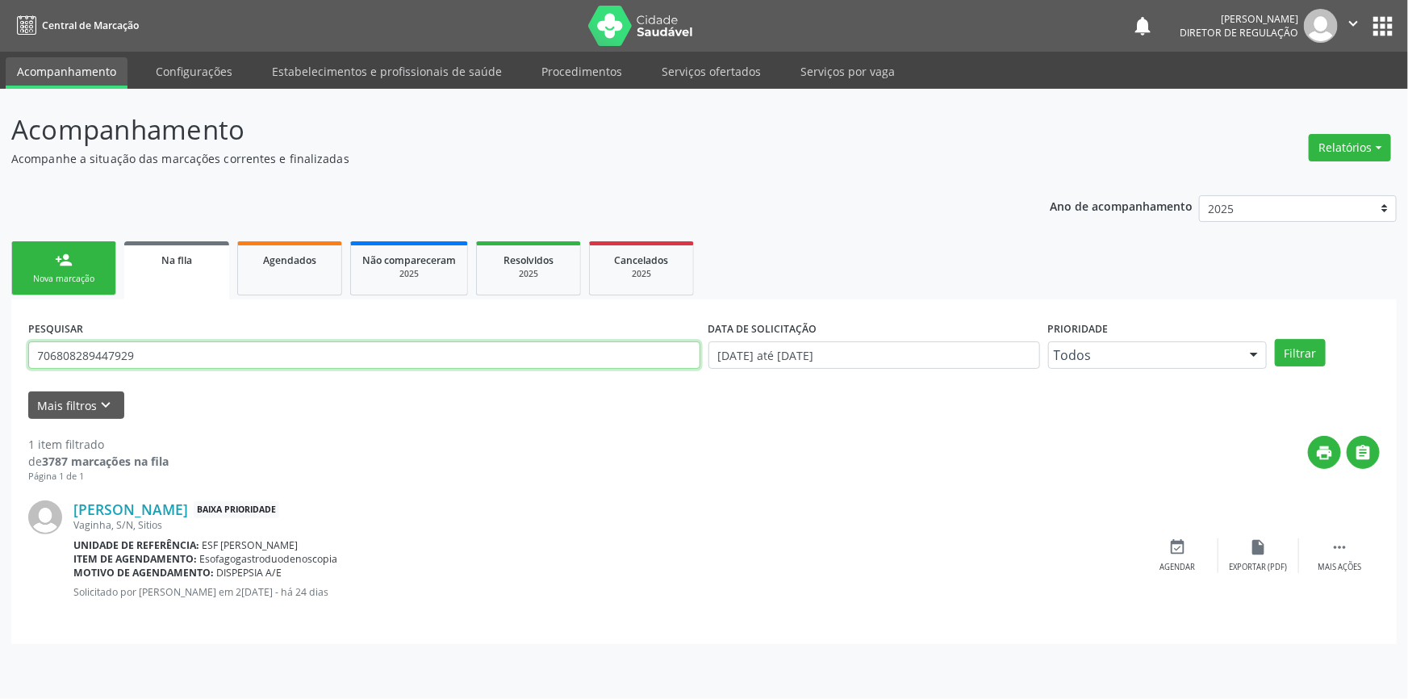
drag, startPoint x: 145, startPoint y: 347, endPoint x: 91, endPoint y: 345, distance: 54.1
click at [91, 345] on input "706808289447929" at bounding box center [364, 354] width 672 height 27
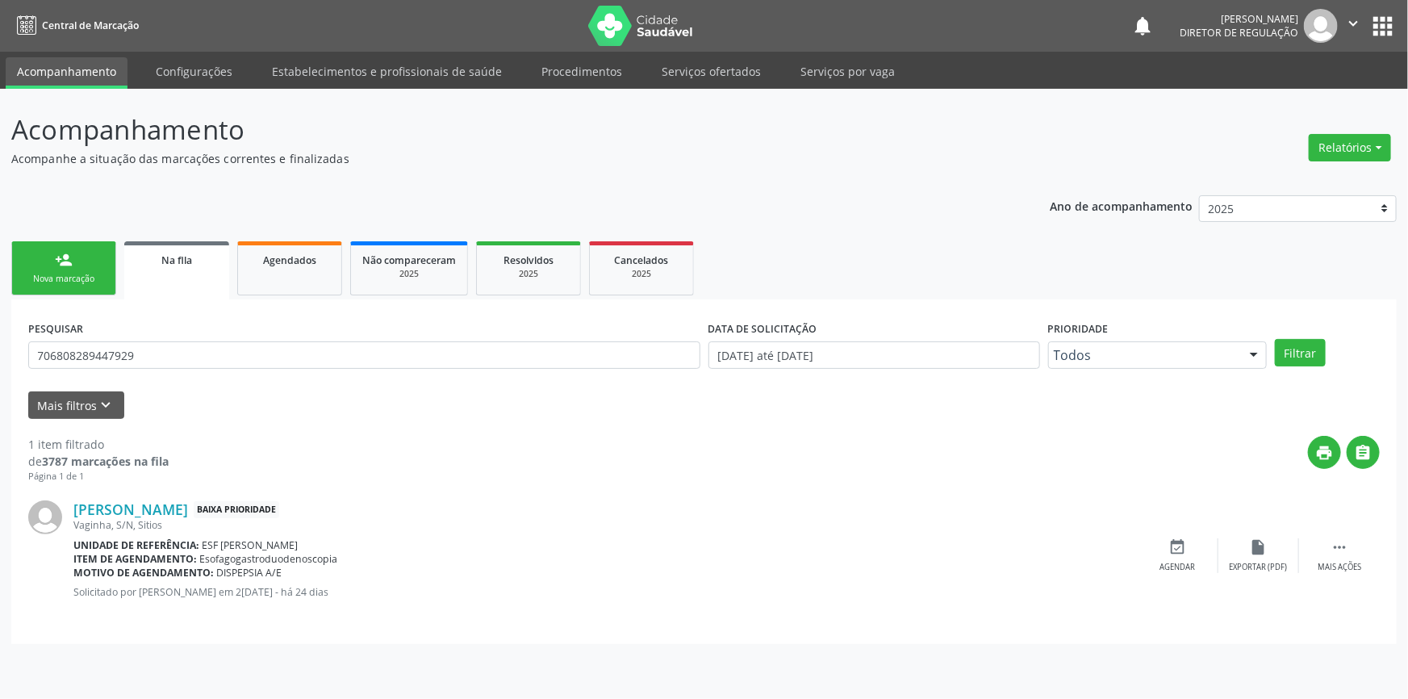
click at [64, 270] on link "person_add Nova marcação" at bounding box center [63, 268] width 105 height 54
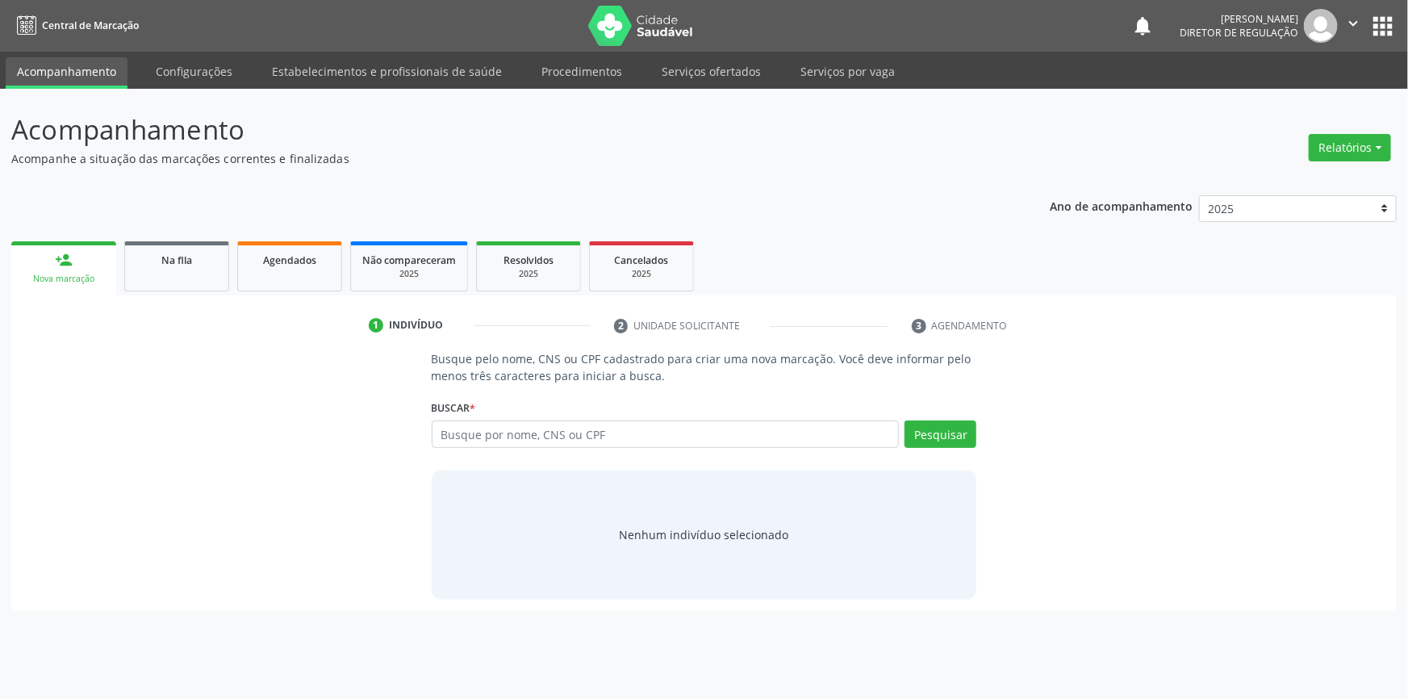
click at [73, 255] on link "person_add Nova marcação" at bounding box center [63, 268] width 105 height 54
click at [475, 440] on input "text" at bounding box center [666, 433] width 468 height 27
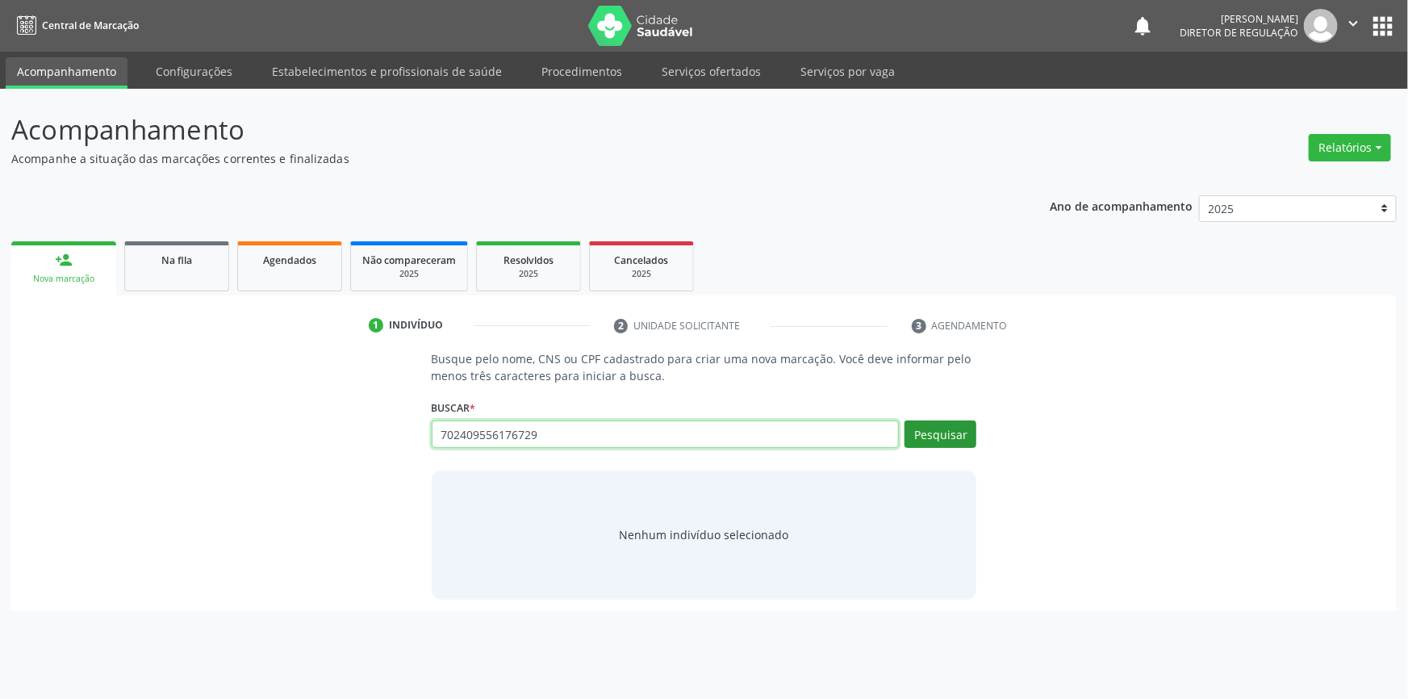
type input "702409556176729"
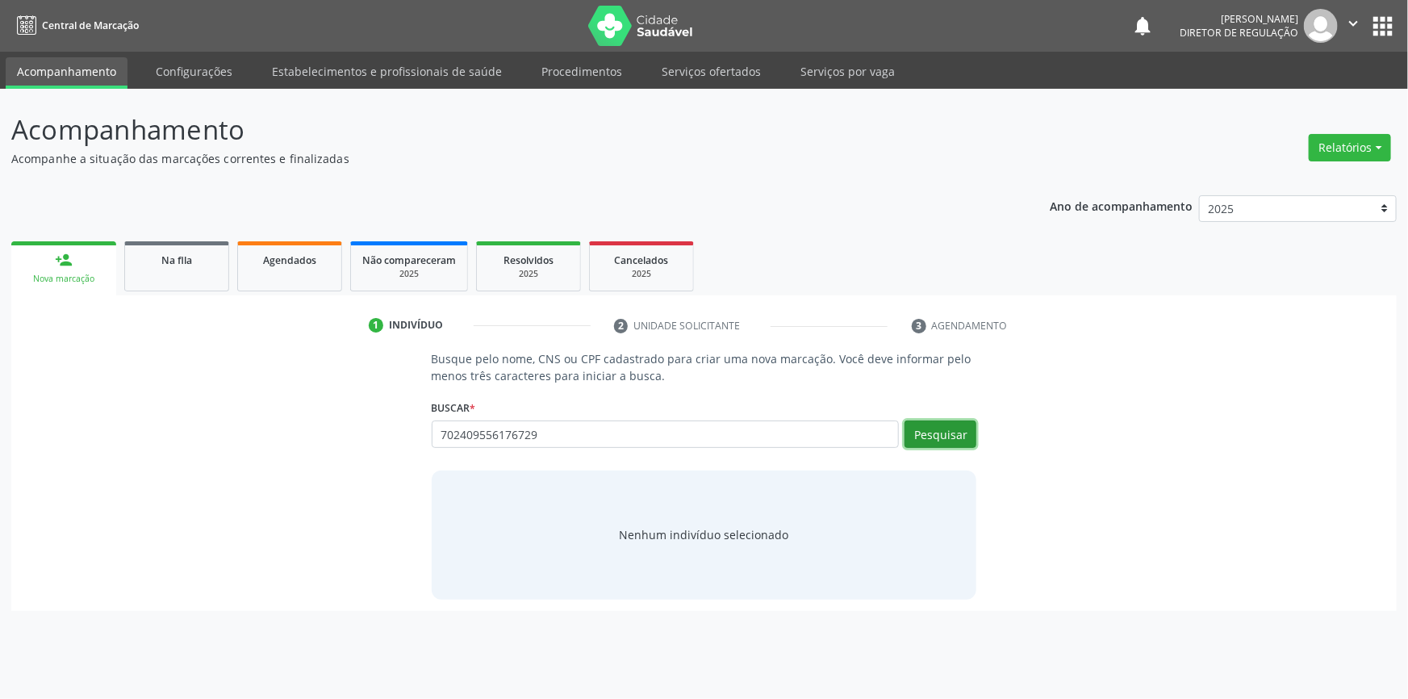
click at [928, 433] on button "Pesquisar" at bounding box center [940, 433] width 72 height 27
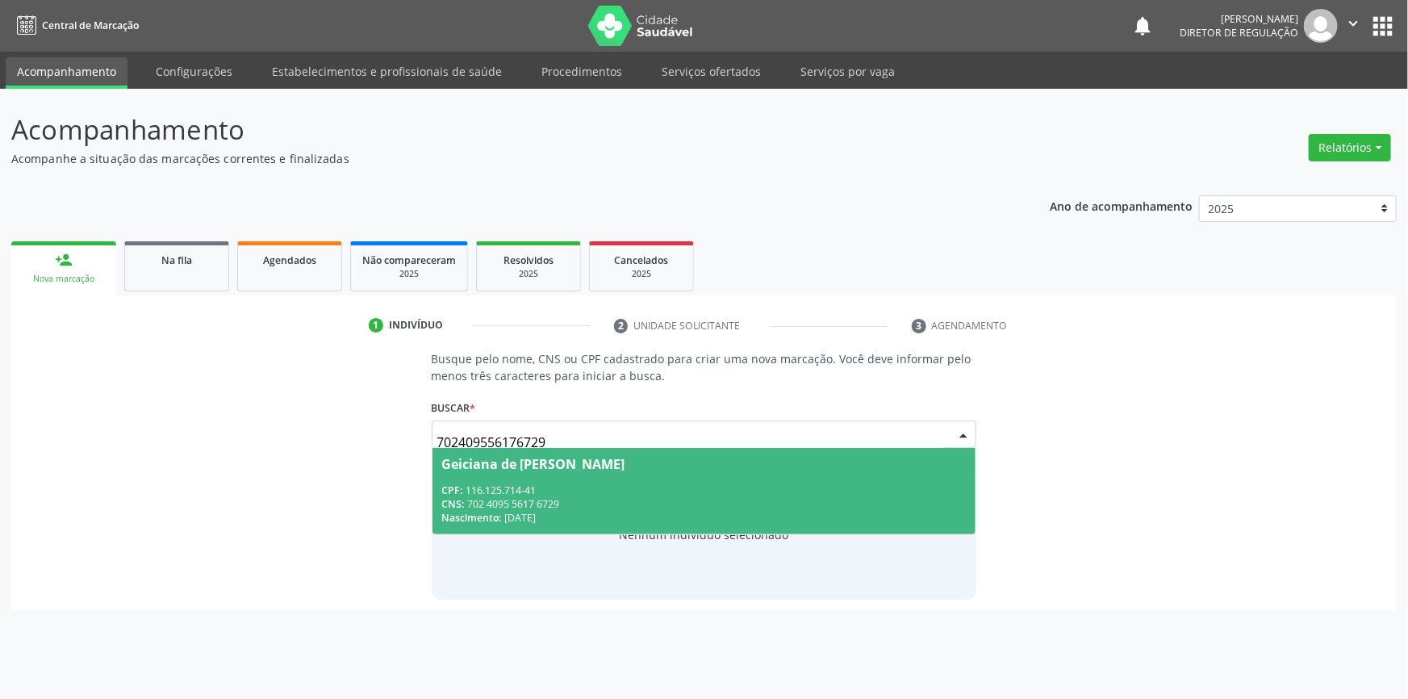
click at [691, 497] on div "CNS: 702 4095 5617 6729" at bounding box center [704, 504] width 524 height 14
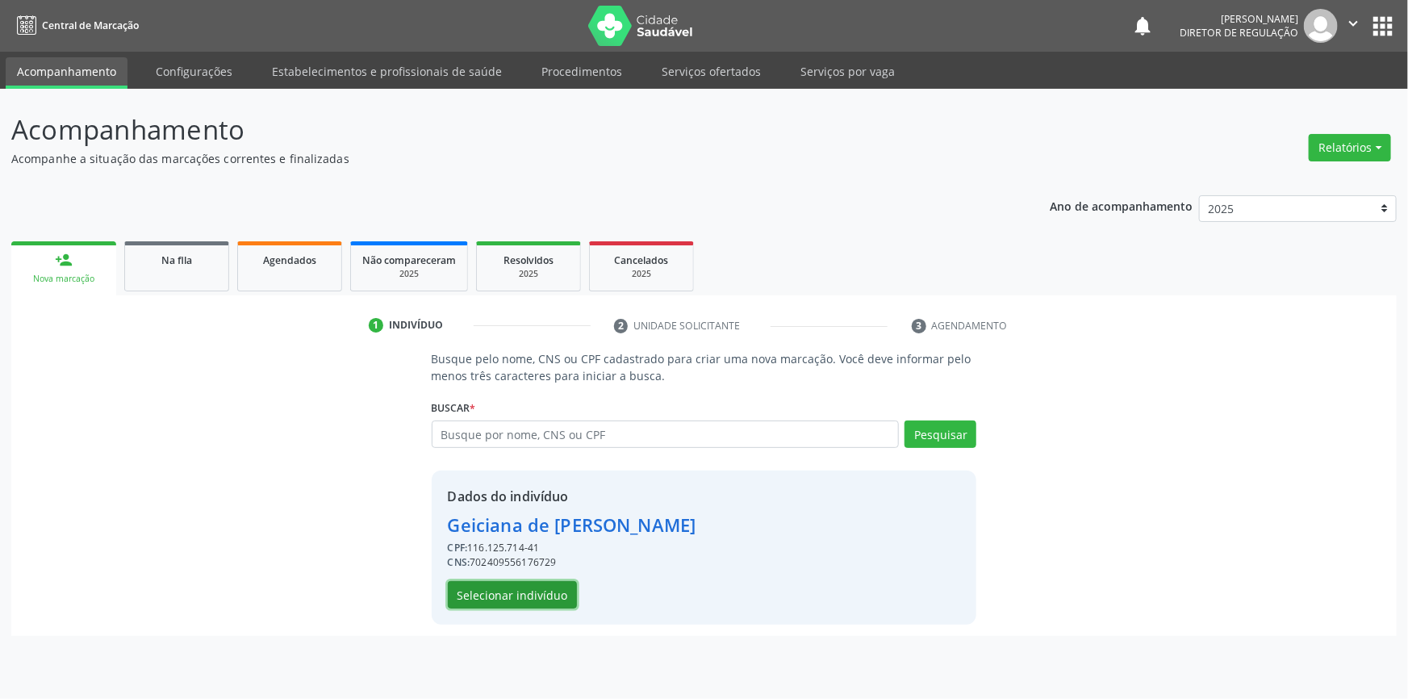
click at [557, 591] on button "Selecionar indivíduo" at bounding box center [512, 594] width 129 height 27
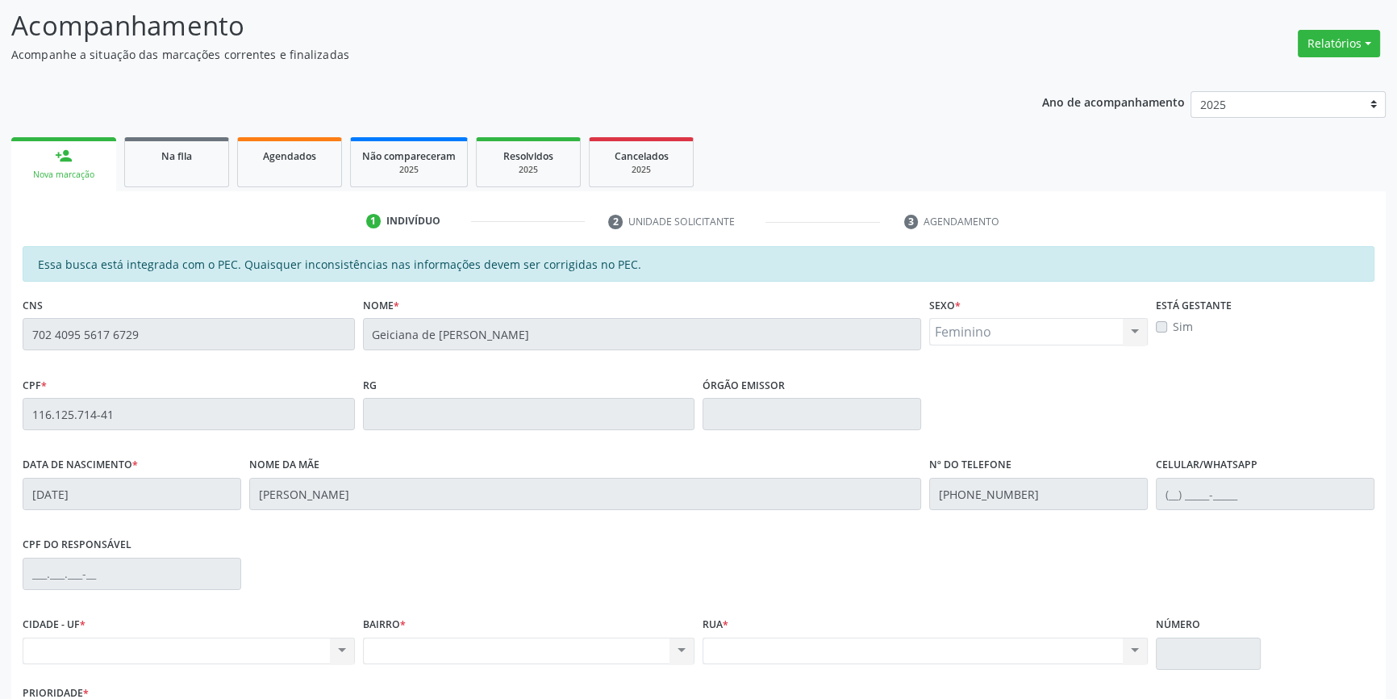
scroll to position [221, 0]
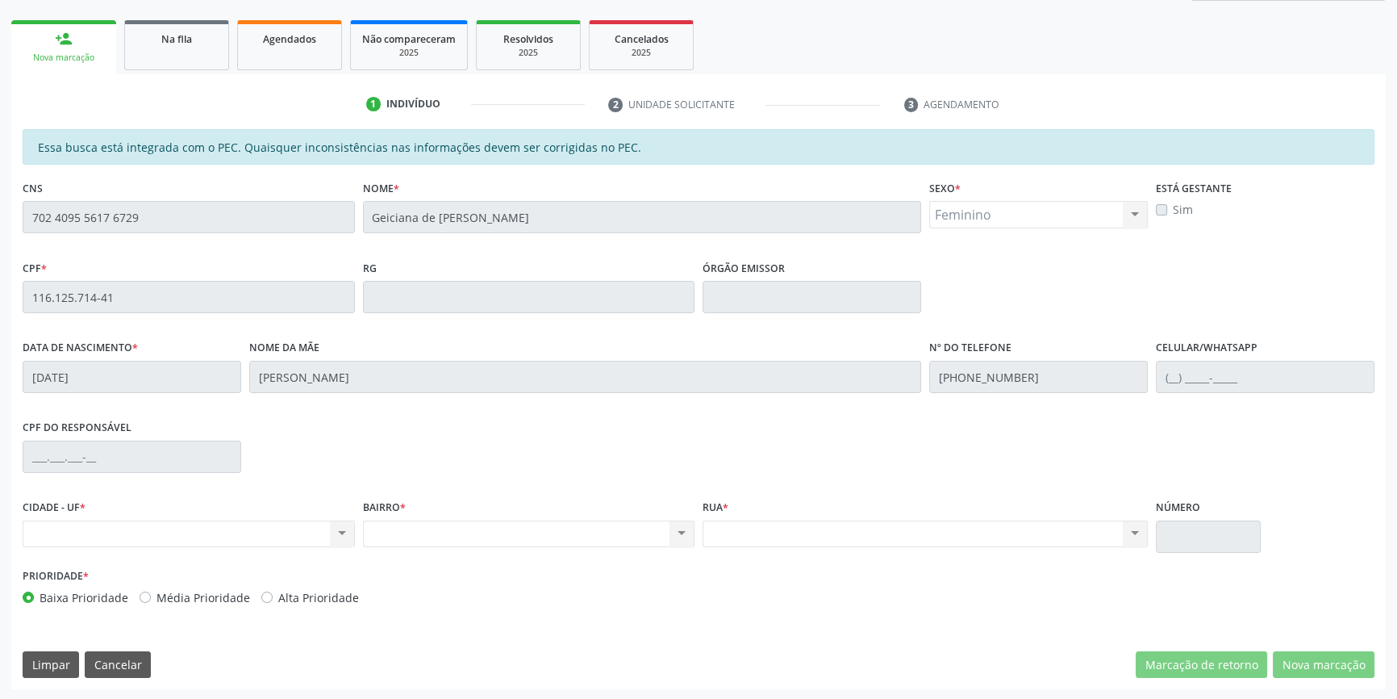
click at [0, 222] on div "Acompanhamento Acompanhe a situação das marcações correntes e finalizadas Relat…" at bounding box center [698, 284] width 1397 height 833
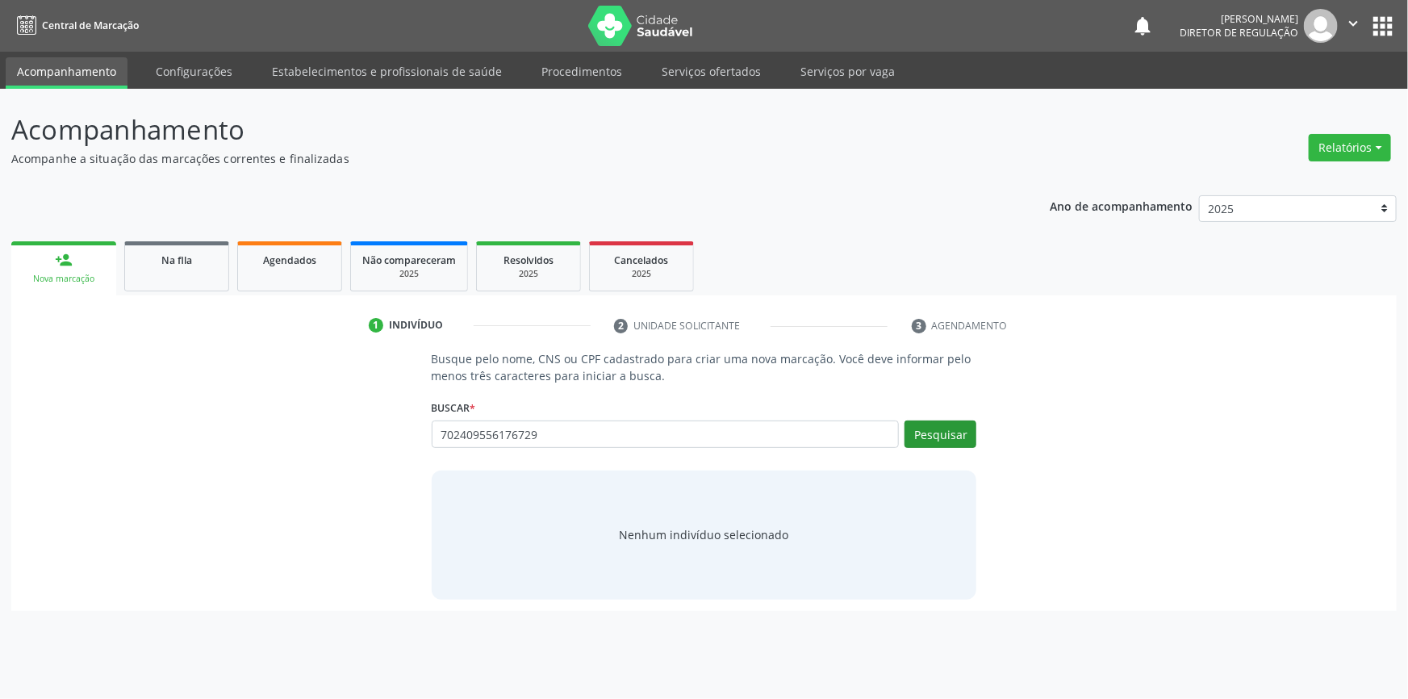
type input "702409556176729"
click at [930, 421] on button "Pesquisar" at bounding box center [940, 433] width 72 height 27
type input "702 4095 5617 6729"
click at [964, 424] on button "Pesquisar" at bounding box center [940, 433] width 72 height 27
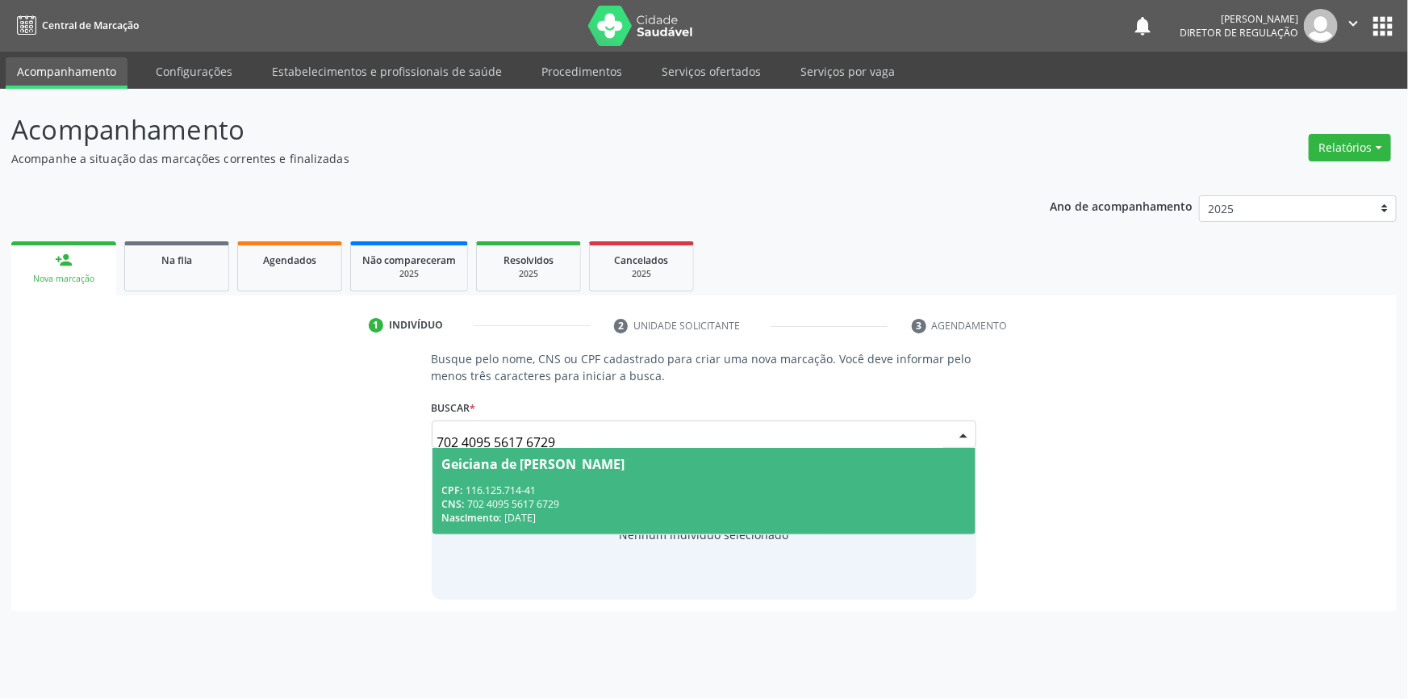
click at [657, 474] on span "Geiciana de Brito Santos CPF: 116.125.714-41 CNS: 702 4095 5617 6729 Nascimento…" at bounding box center [704, 491] width 544 height 86
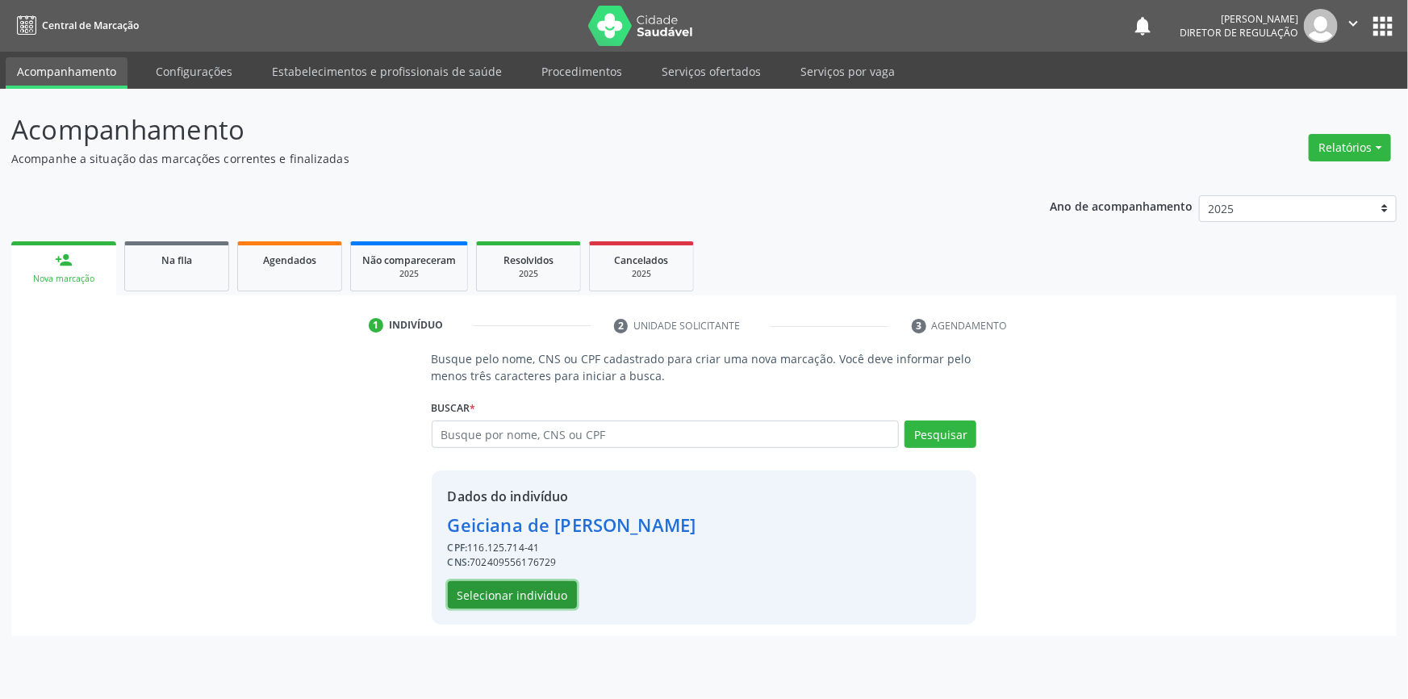
click at [541, 592] on button "Selecionar indivíduo" at bounding box center [512, 594] width 129 height 27
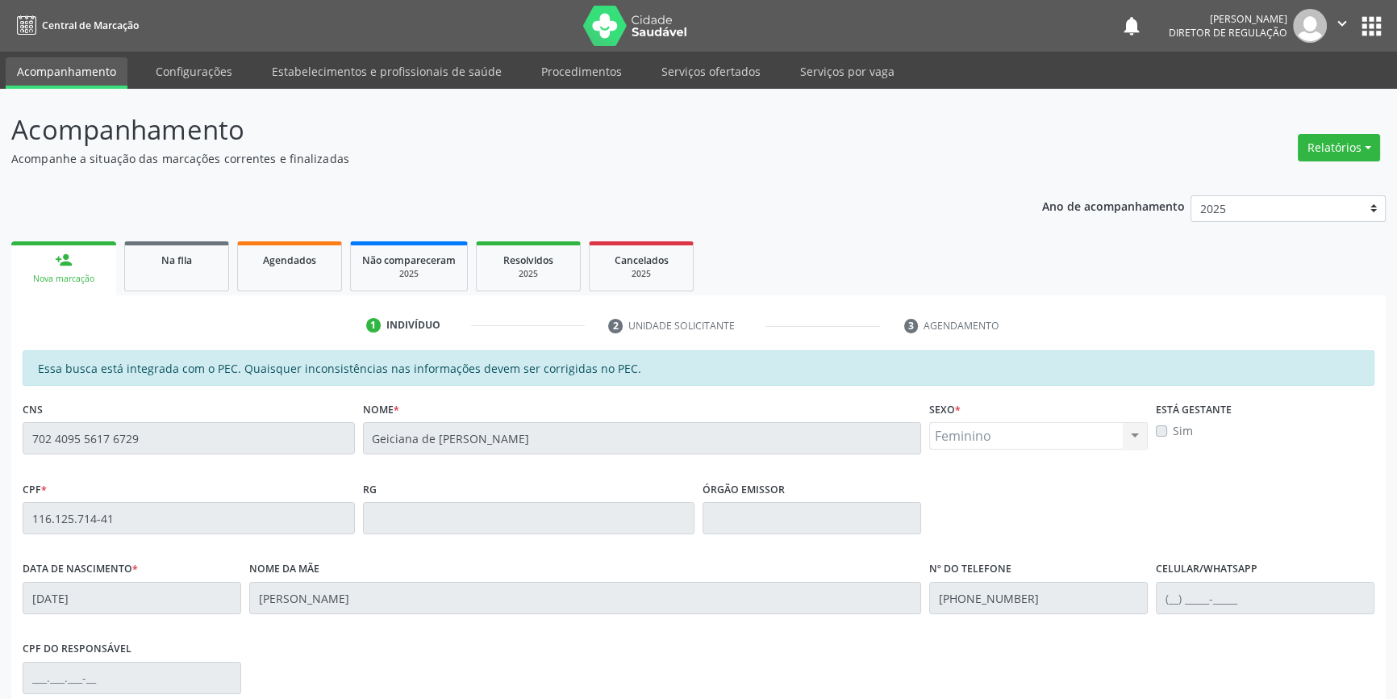
scroll to position [219, 0]
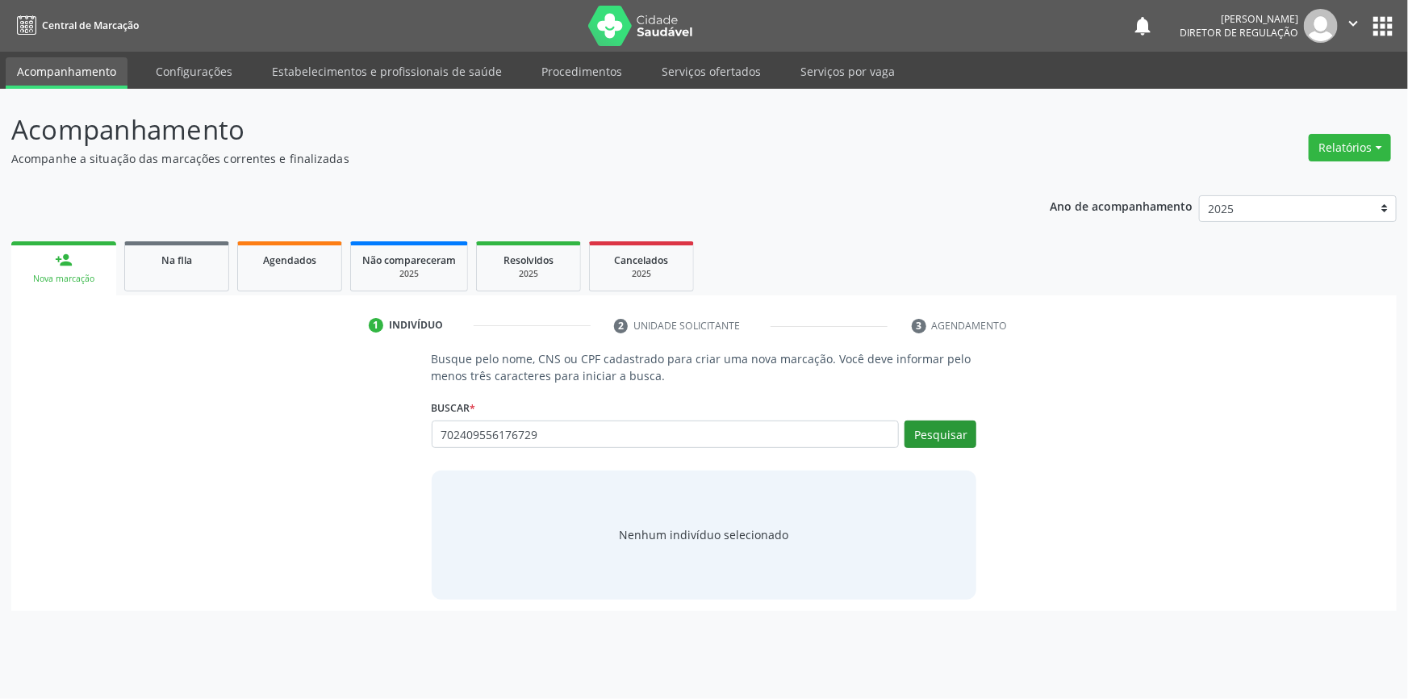
type input "702409556176729"
click at [932, 436] on button "Pesquisar" at bounding box center [940, 433] width 72 height 27
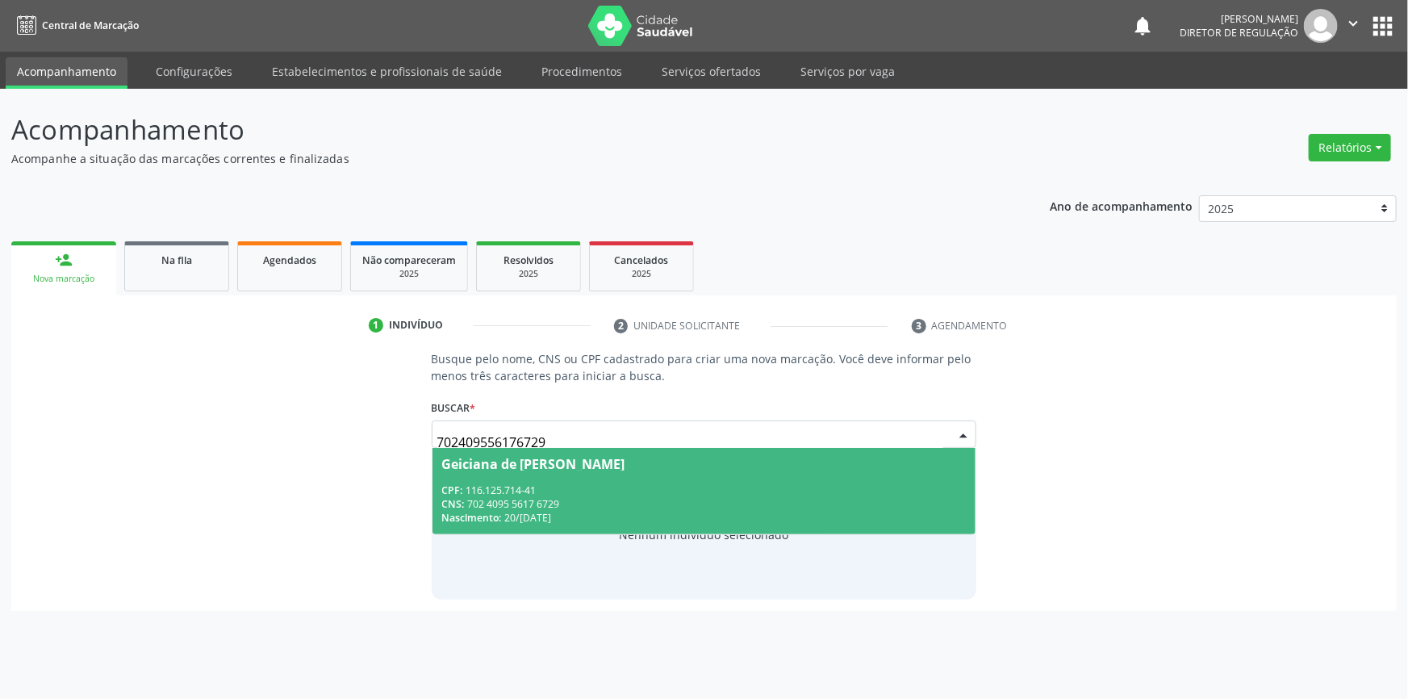
click at [589, 483] on div "CPF: 116.125.714-41" at bounding box center [704, 490] width 524 height 14
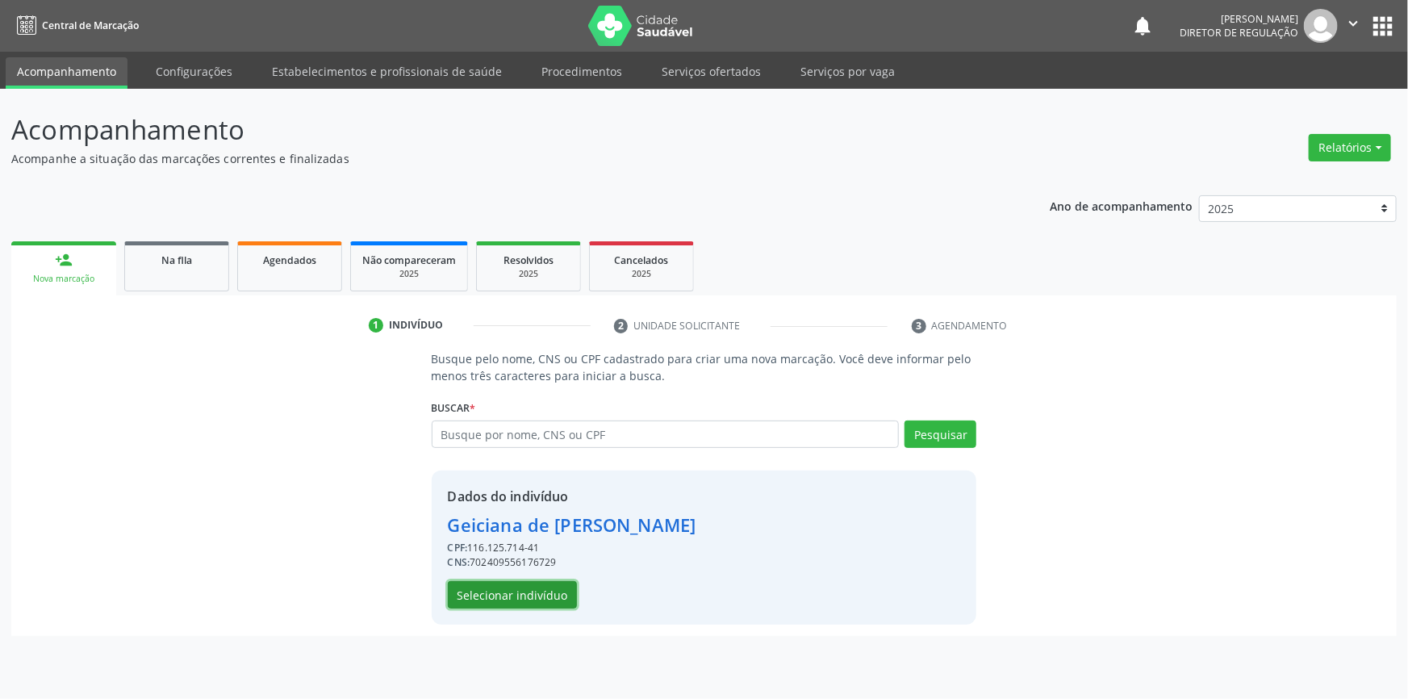
click at [527, 588] on button "Selecionar indivíduo" at bounding box center [512, 594] width 129 height 27
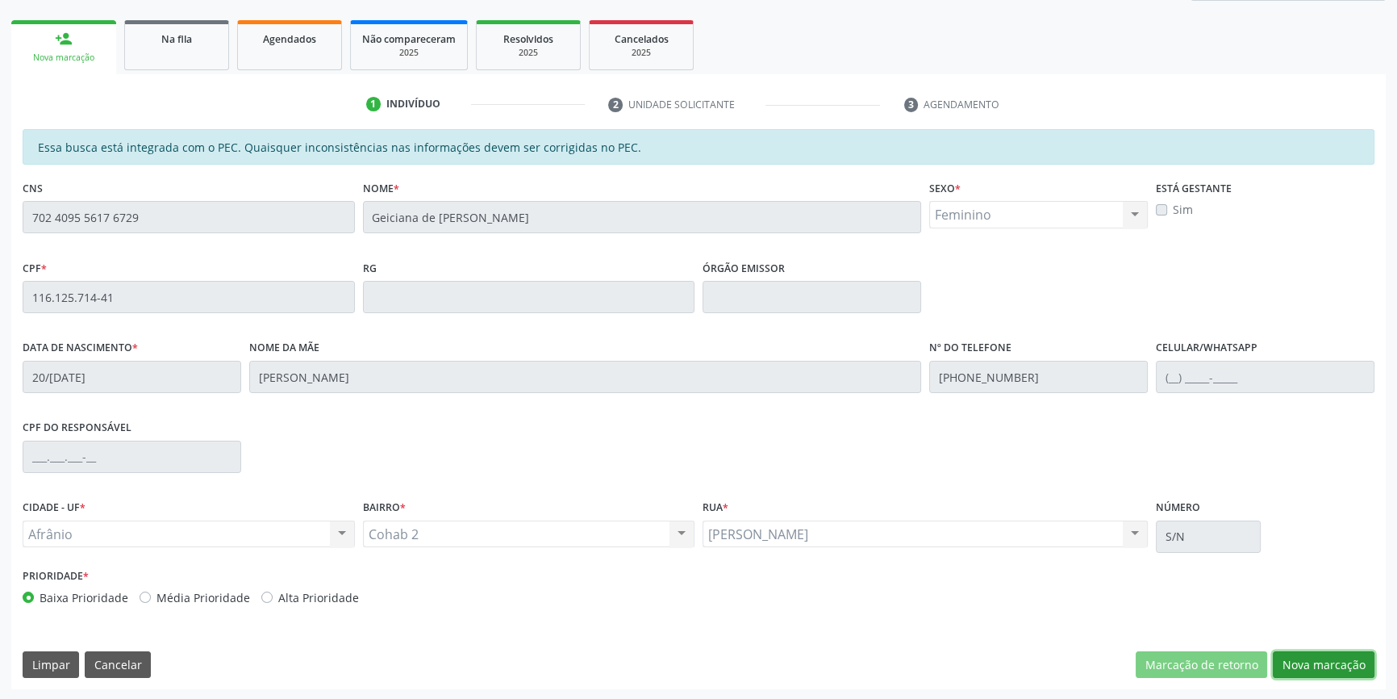
click at [1328, 651] on button "Nova marcação" at bounding box center [1324, 664] width 102 height 27
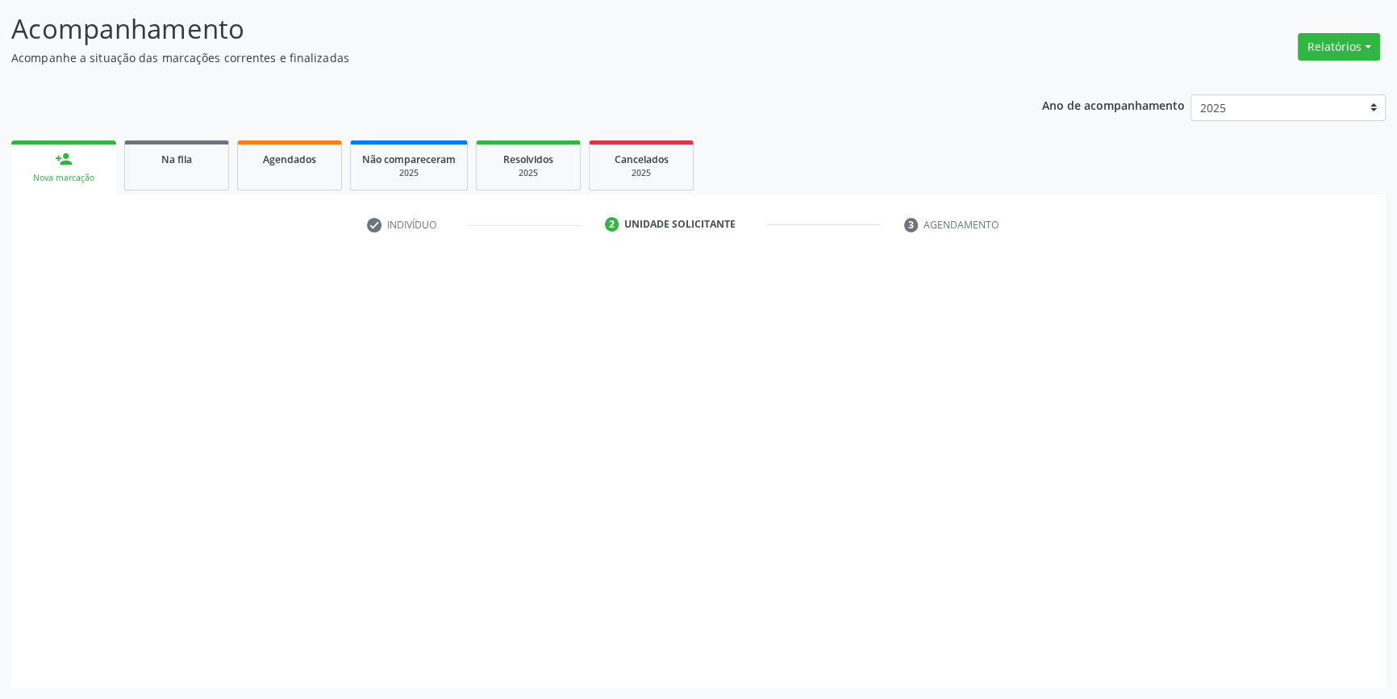
scroll to position [99, 0]
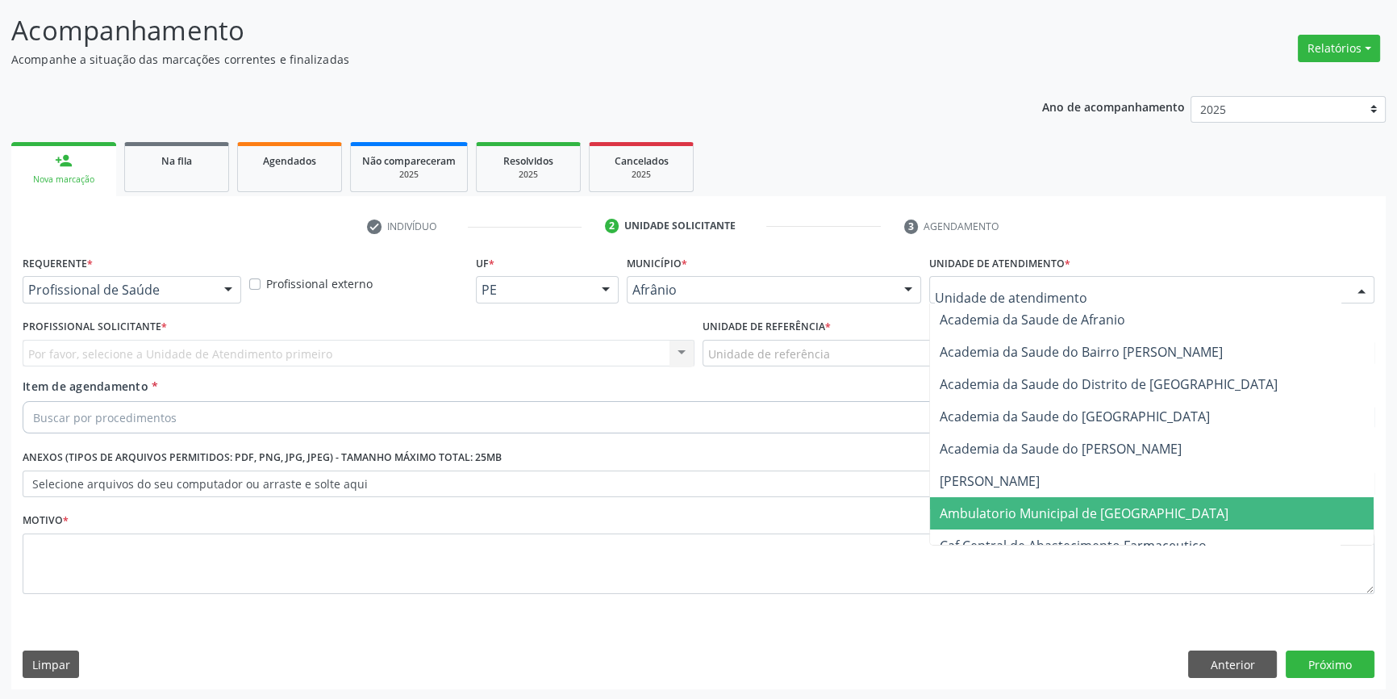
click at [1003, 500] on span "Ambulatorio Municipal de Saude" at bounding box center [1152, 513] width 444 height 32
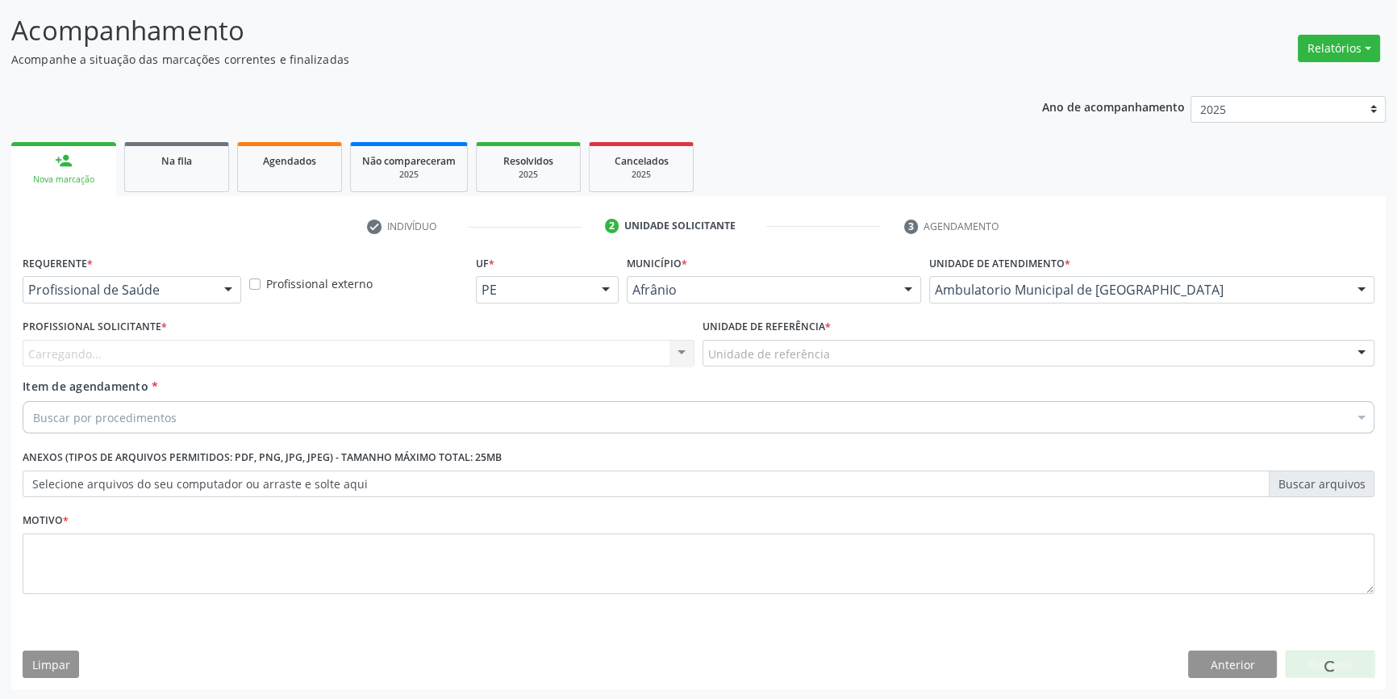
click at [835, 346] on div "Unidade de referência" at bounding box center [1039, 353] width 672 height 27
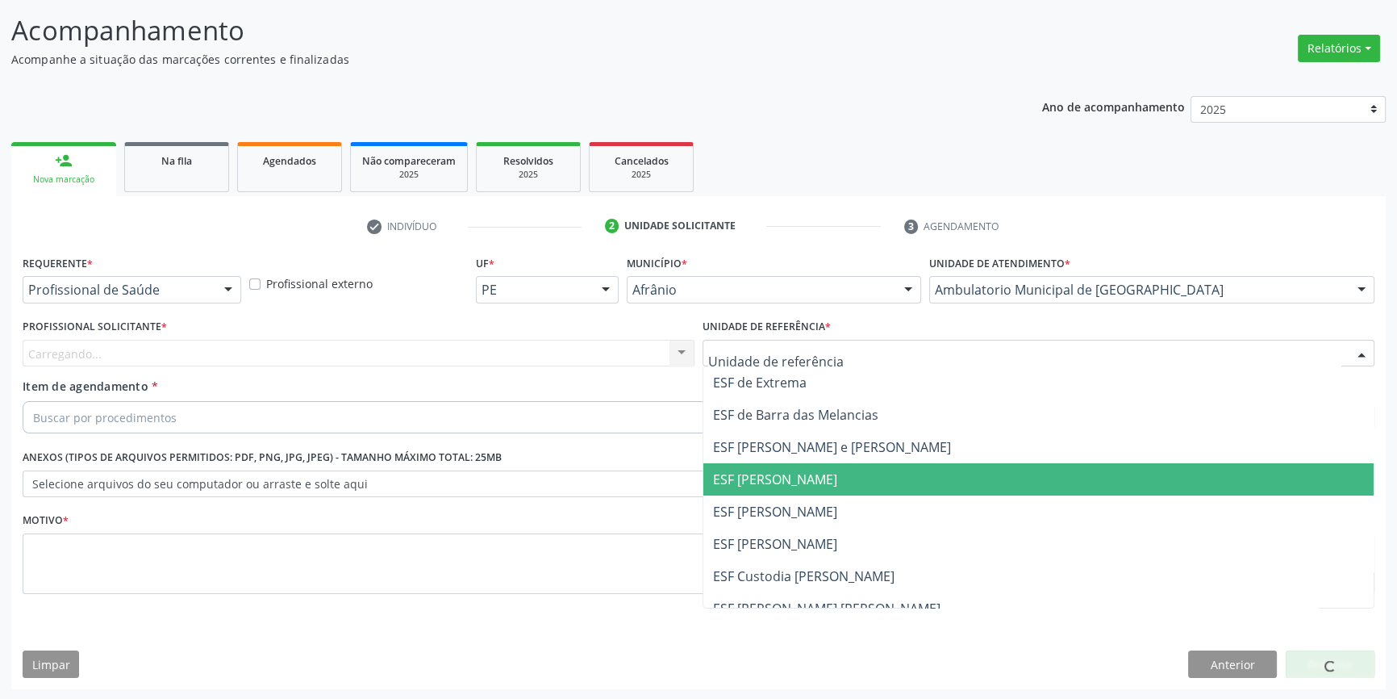
click at [792, 503] on span "ESF Isabel Gomes" at bounding box center [775, 512] width 124 height 18
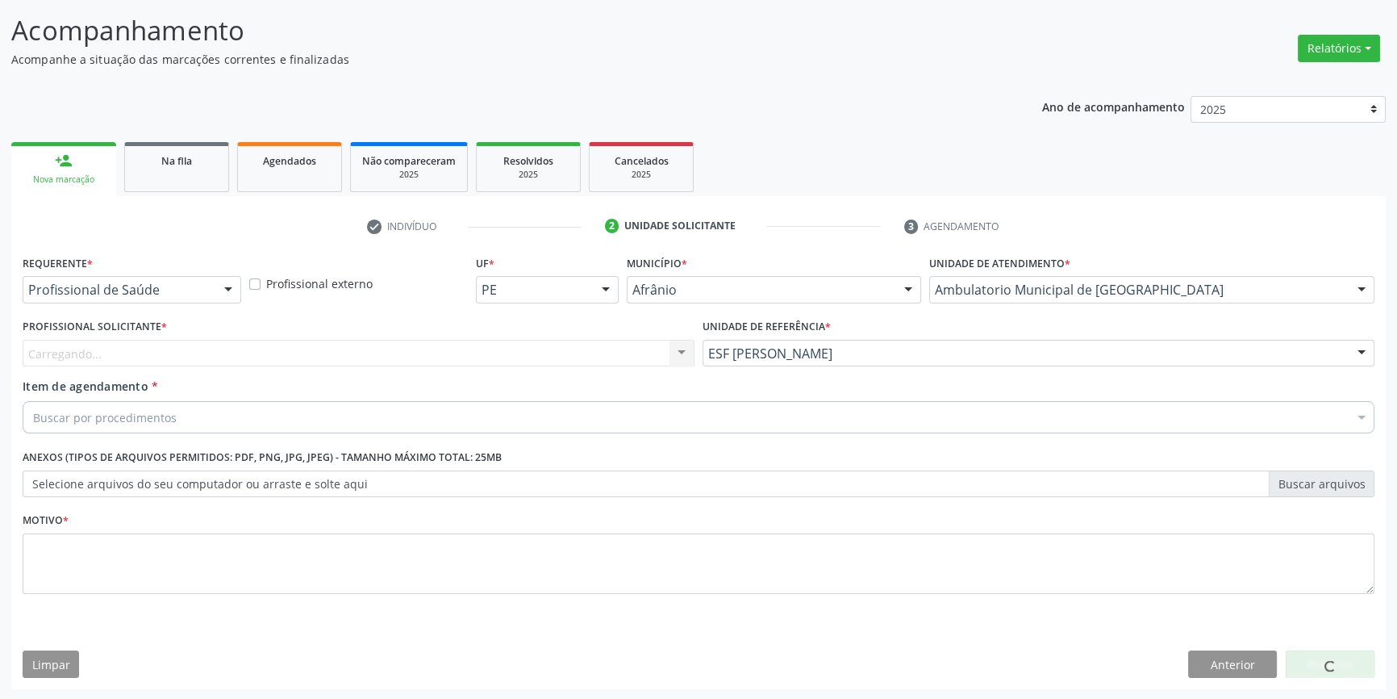
click at [533, 368] on div "Profissional Solicitante * Carregando... Nenhum resultado encontrado para: " " …" at bounding box center [359, 346] width 680 height 63
click at [476, 344] on div "Profissional solicitante" at bounding box center [359, 353] width 672 height 27
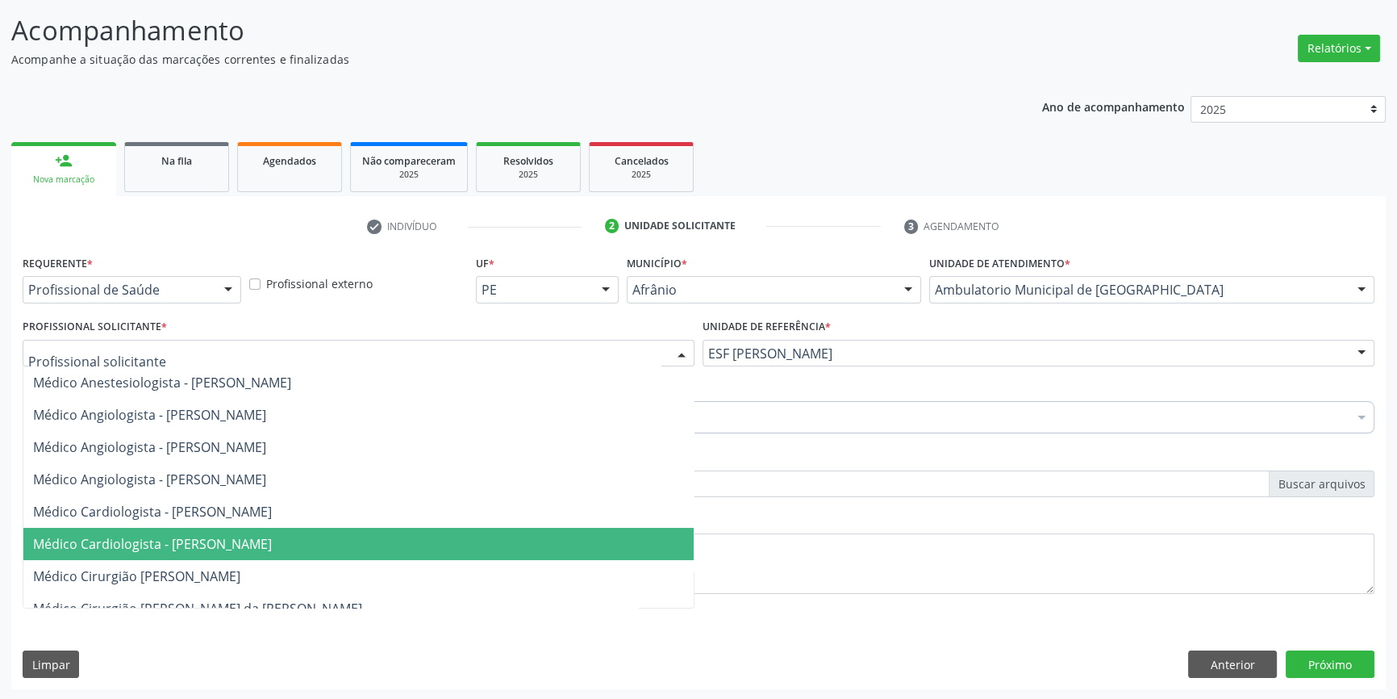
click at [208, 547] on span "Médico Cardiologista - Anderson da Costa Armstrong" at bounding box center [152, 544] width 239 height 18
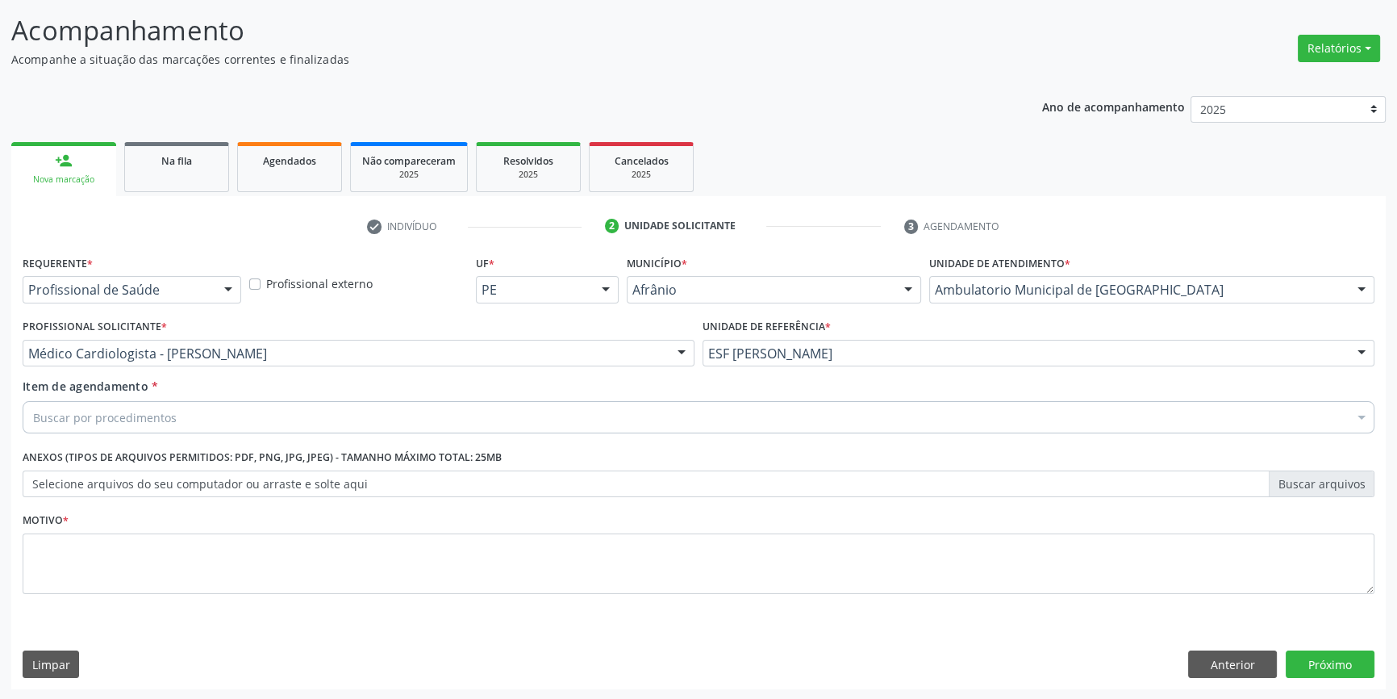
click at [180, 422] on div "Buscar por procedimentos" at bounding box center [699, 417] width 1352 height 32
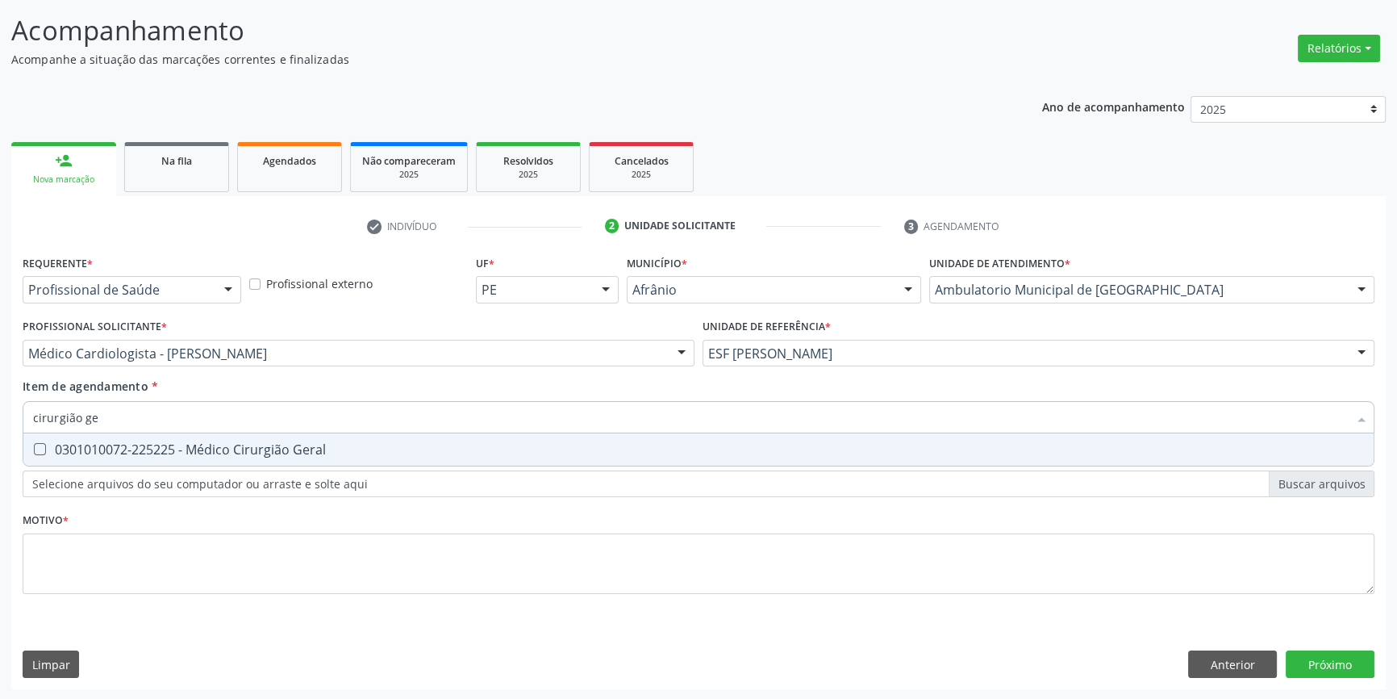
type input "cirurgião ger"
click at [185, 452] on div "0301010072-225225 - Médico Cirurgião Geral" at bounding box center [698, 449] width 1331 height 13
checkbox Geral "true"
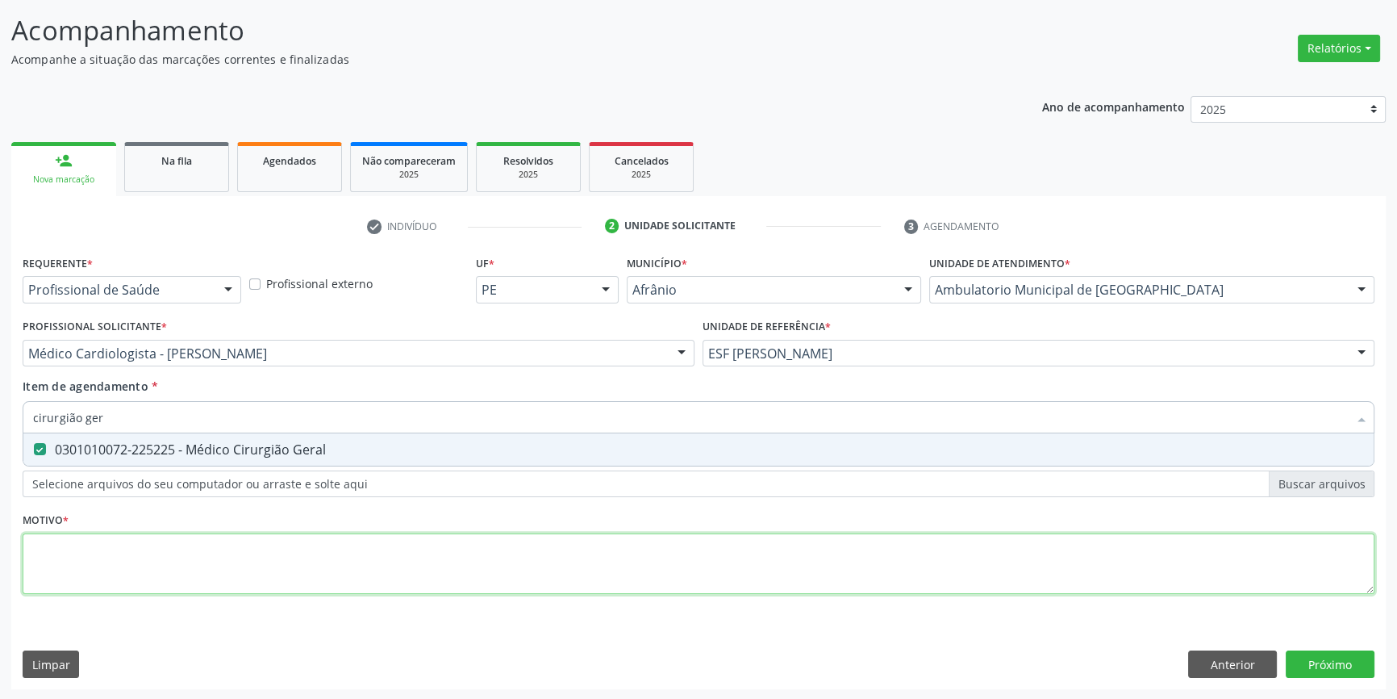
click at [147, 572] on div "Requerente * Profissional de Saúde Profissional de Saúde Paciente Nenhum result…" at bounding box center [699, 433] width 1352 height 365
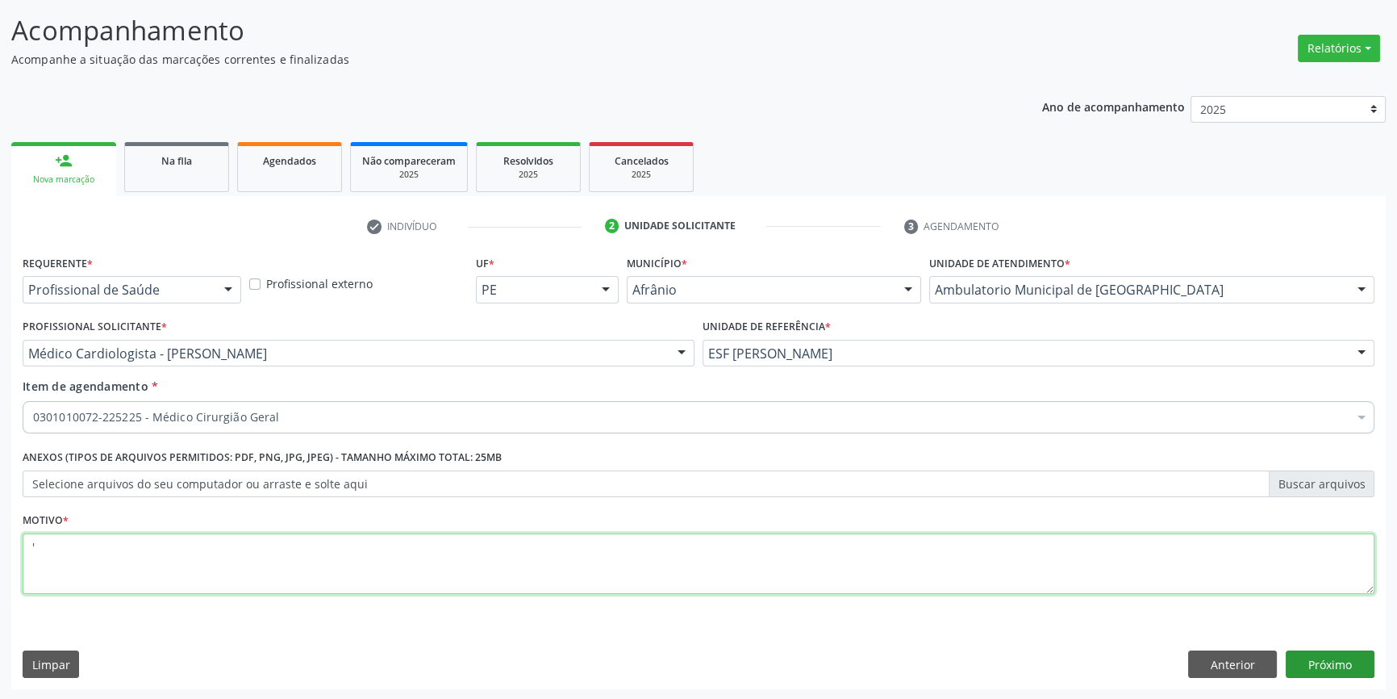
type textarea "'"
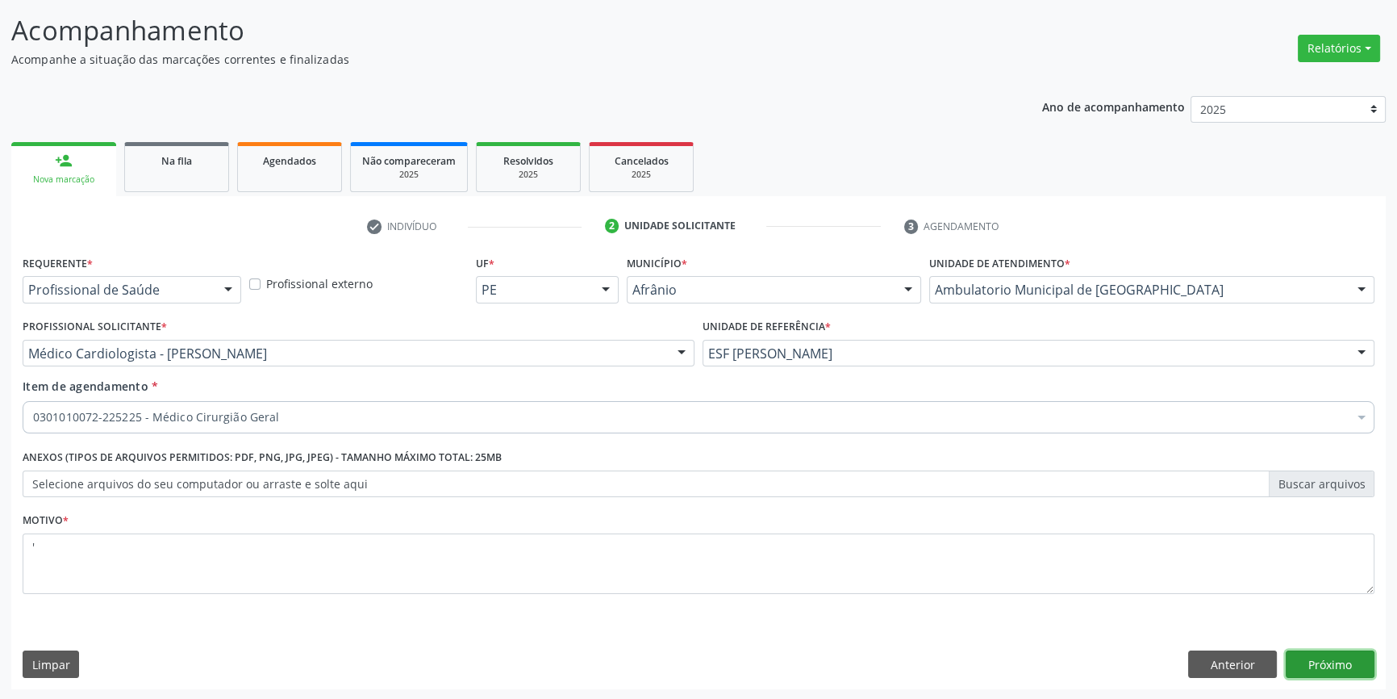
click at [1306, 654] on button "Próximo" at bounding box center [1330, 663] width 89 height 27
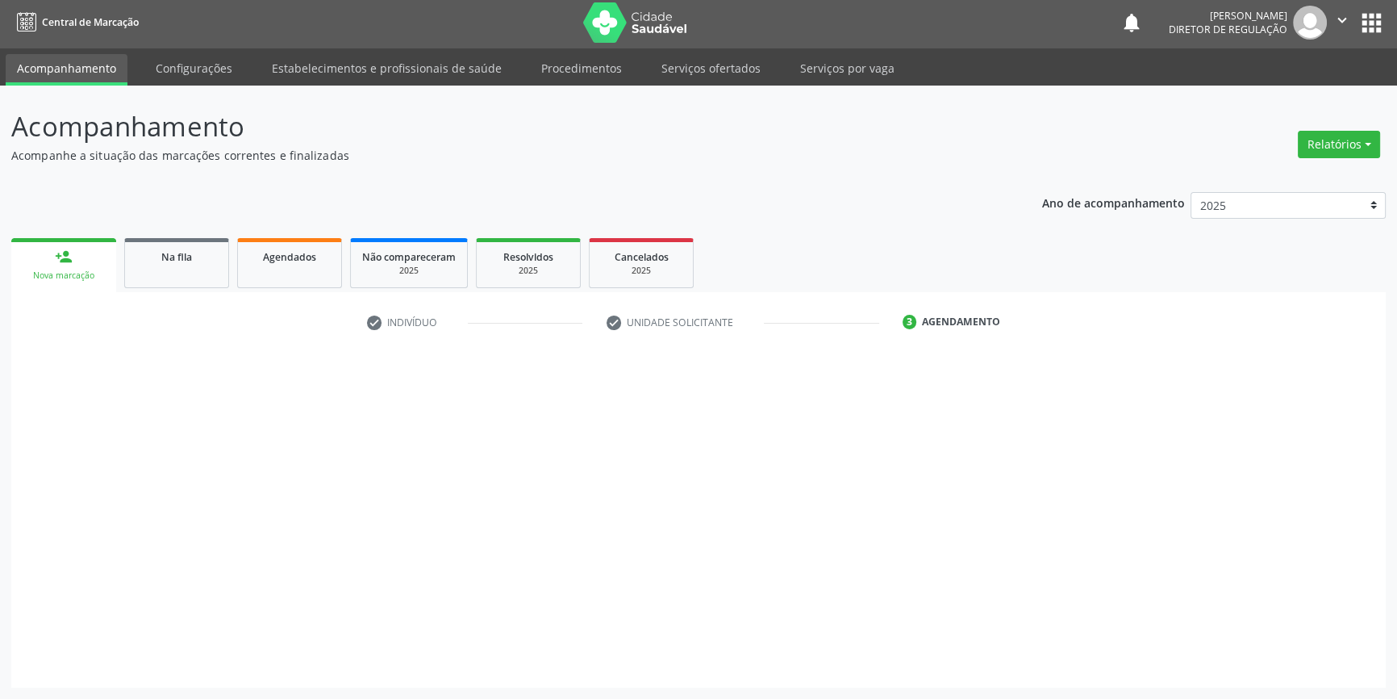
scroll to position [2, 0]
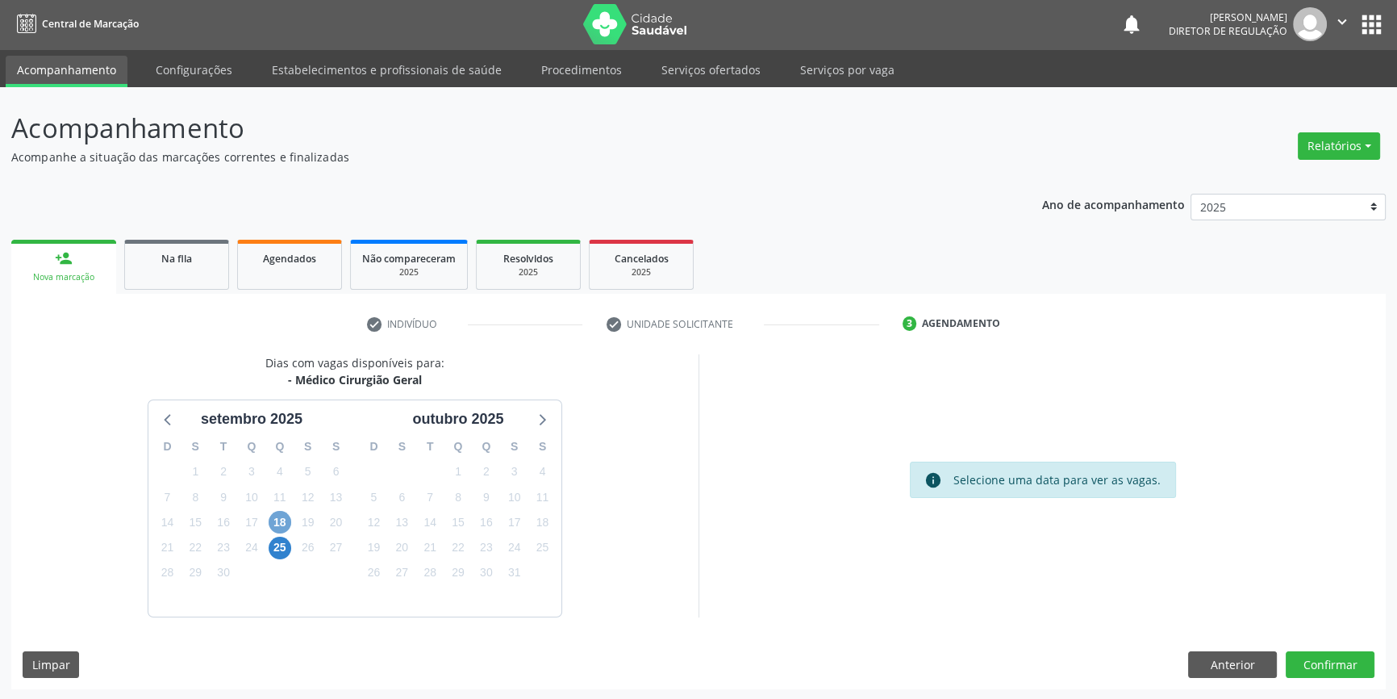
click at [278, 521] on span "18" at bounding box center [280, 522] width 23 height 23
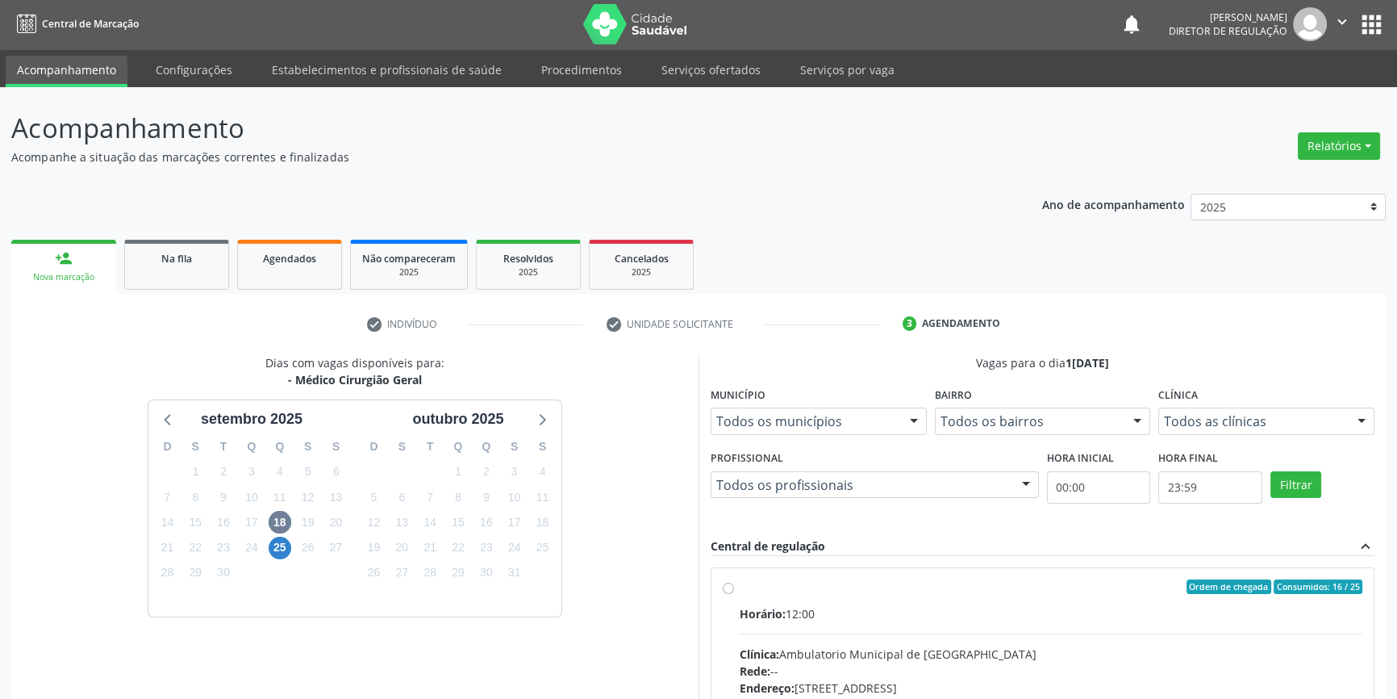
click at [598, 549] on div "Dias com vagas disponíveis para: - Médico Cirurgião Geral setembro 2025 D S T Q…" at bounding box center [354, 601] width 687 height 495
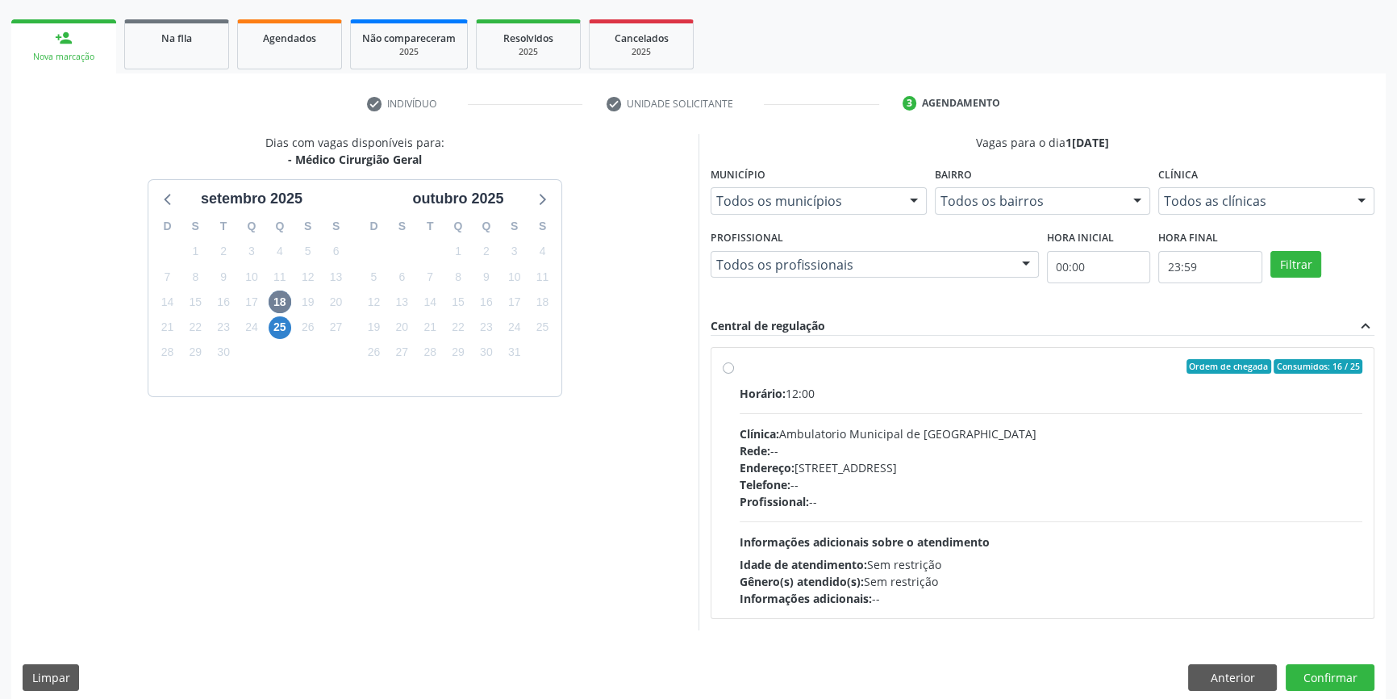
scroll to position [235, 0]
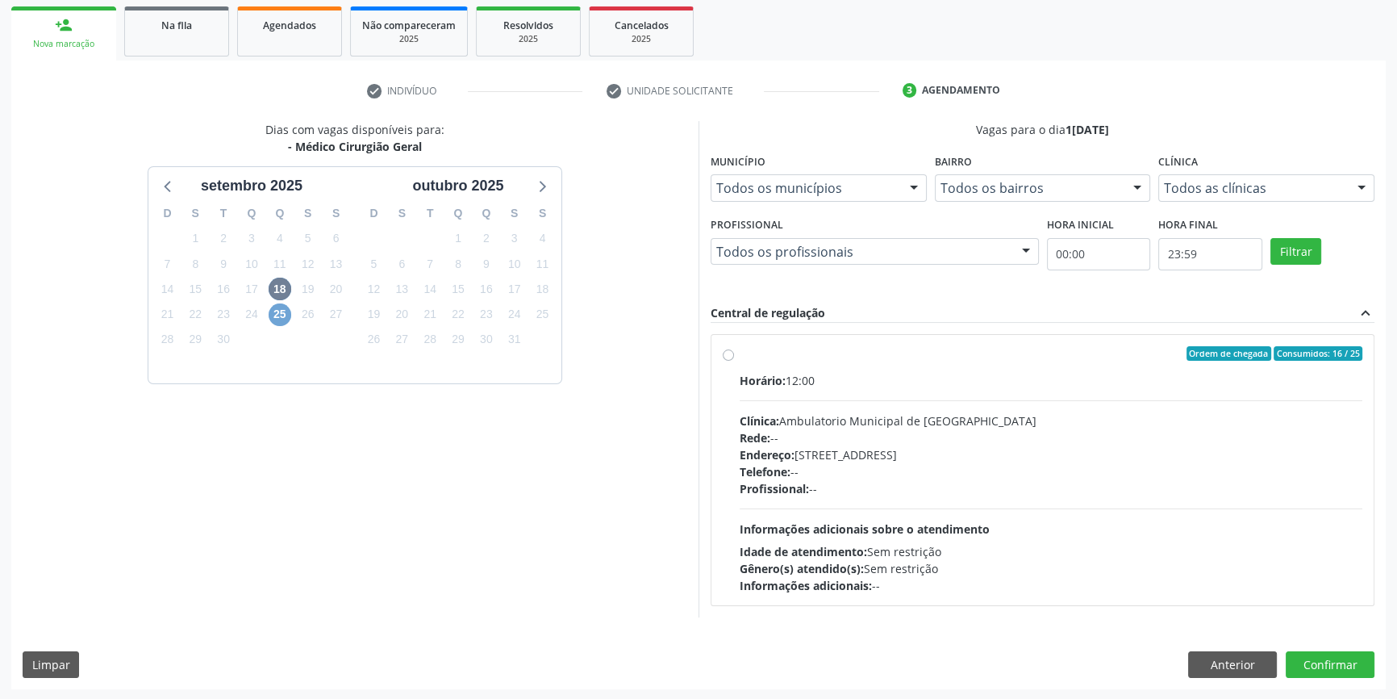
click at [282, 312] on span "25" at bounding box center [280, 314] width 23 height 23
click at [279, 294] on span "18" at bounding box center [280, 289] width 23 height 23
click at [754, 349] on div "Ordem de chegada Consumidos: 16 / 25" at bounding box center [1051, 353] width 623 height 15
click at [734, 349] on input "Ordem de chegada Consumidos: 16 / 25 Horário: 12:00 Clínica: Ambulatorio Munici…" at bounding box center [728, 353] width 11 height 15
radio input "true"
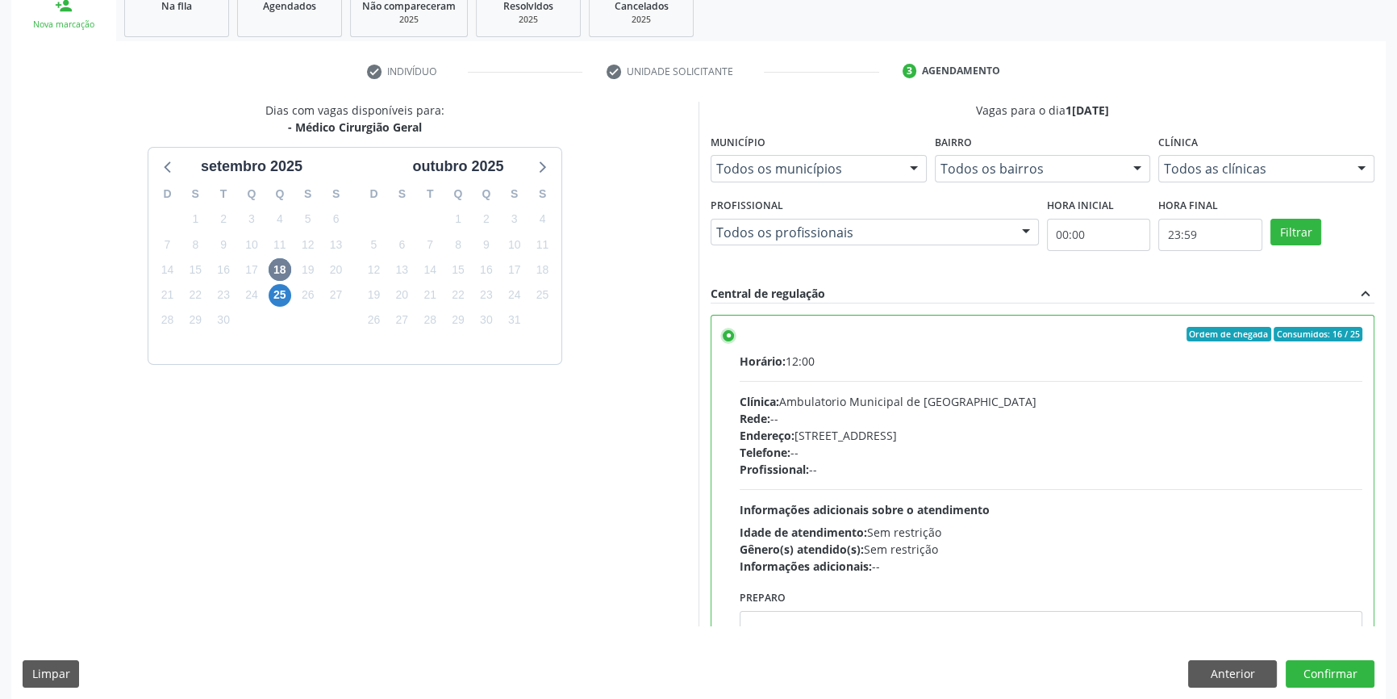
scroll to position [264, 0]
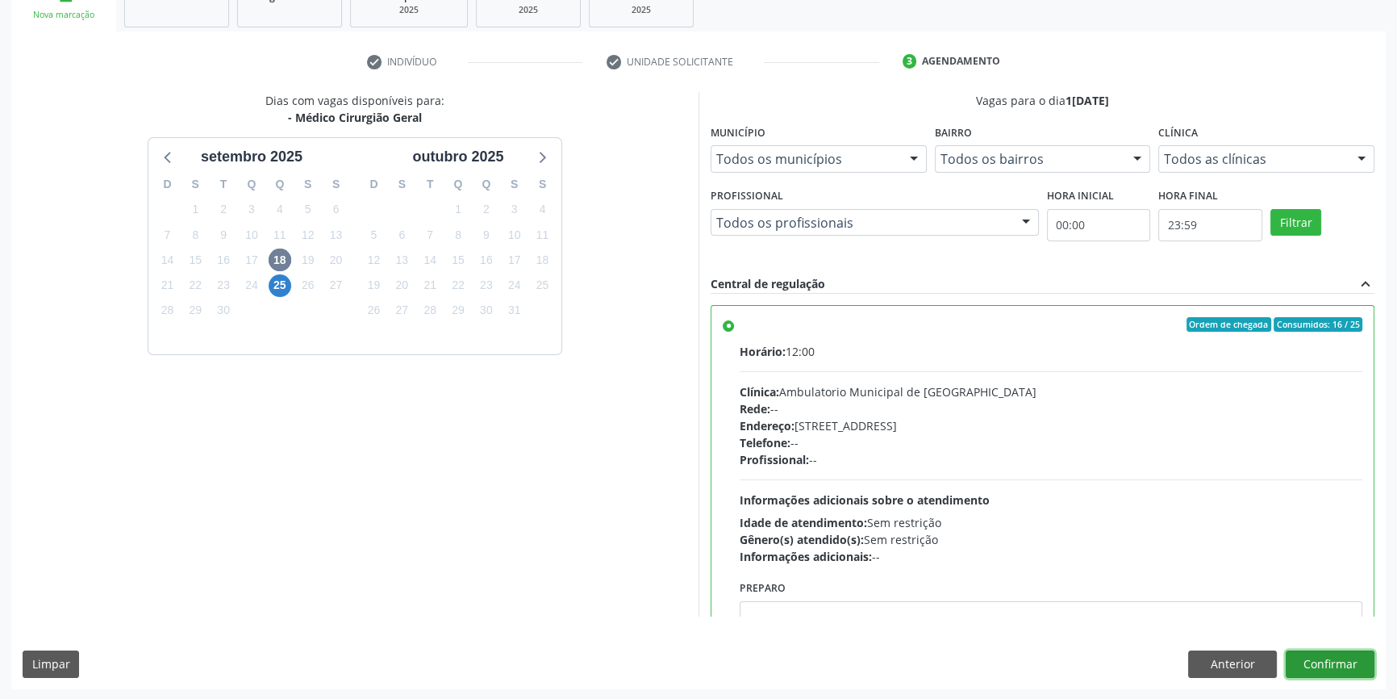
click at [1342, 673] on button "Confirmar" at bounding box center [1330, 663] width 89 height 27
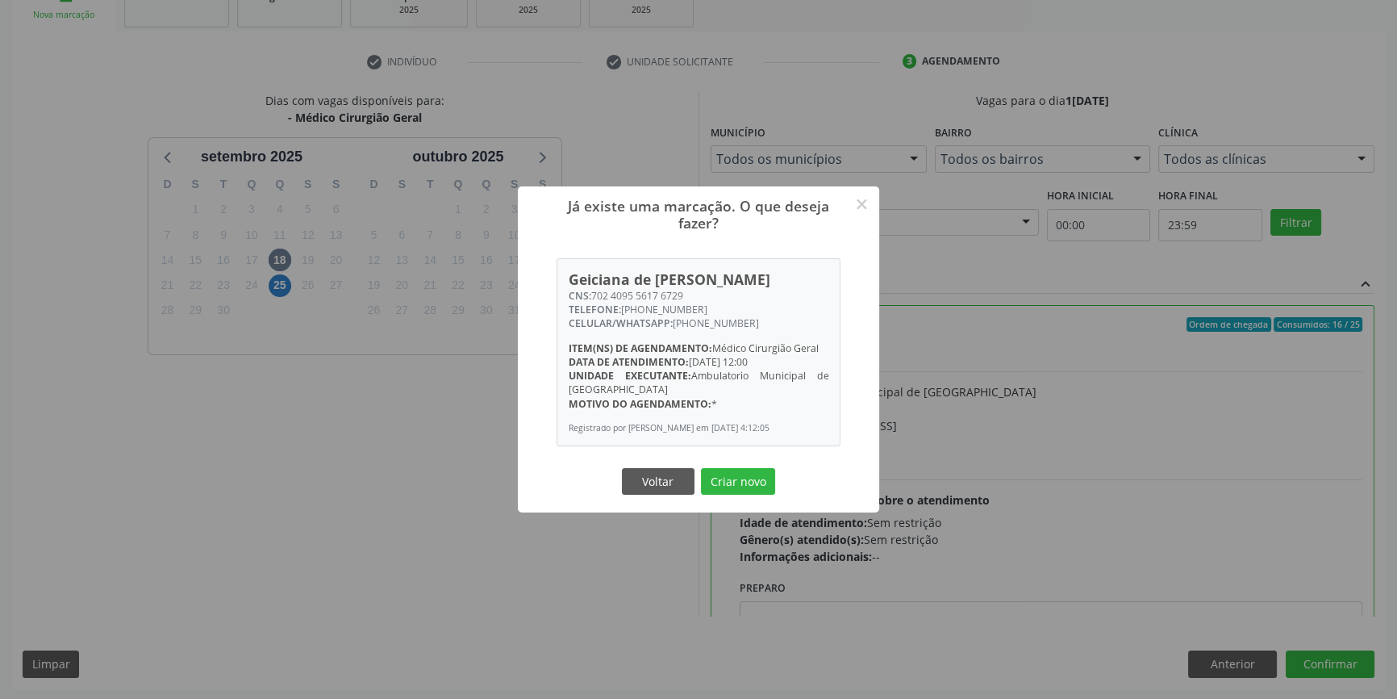
click at [729, 498] on div "Voltar Criar novo" at bounding box center [698, 481] width 161 height 34
click at [735, 480] on button "Criar novo" at bounding box center [738, 481] width 74 height 27
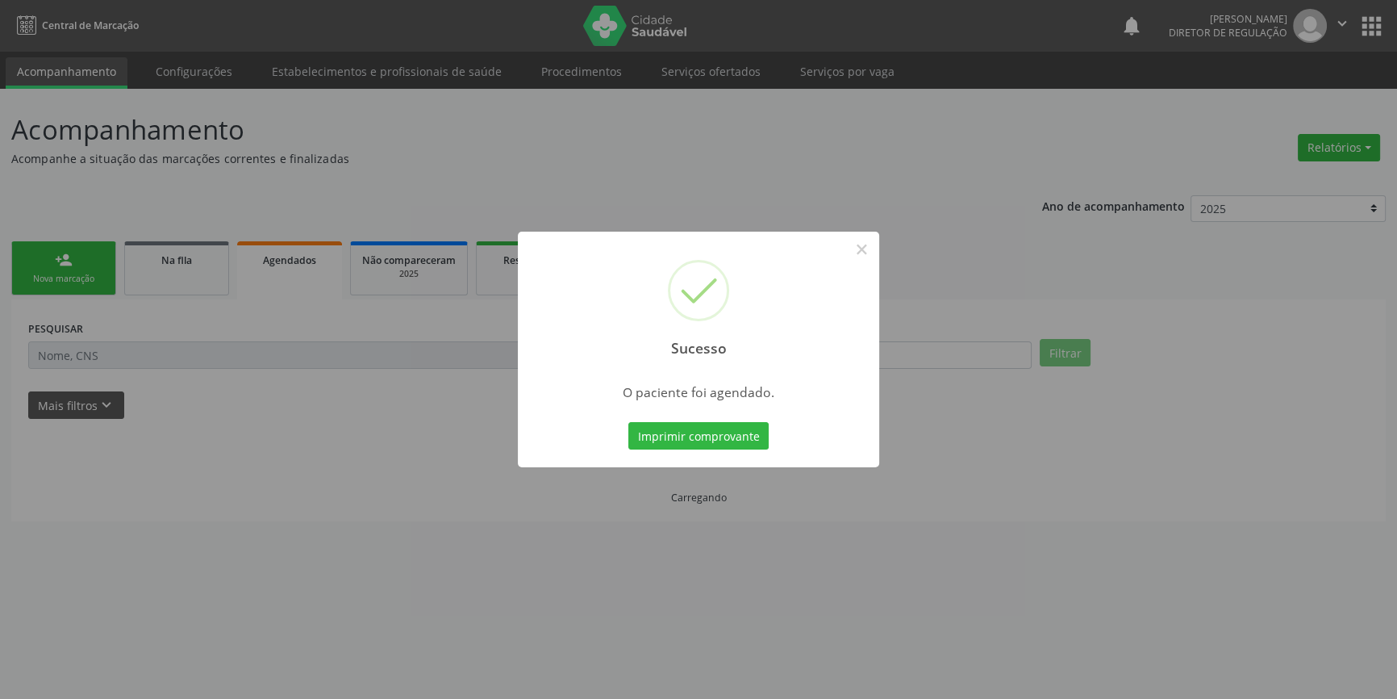
scroll to position [0, 0]
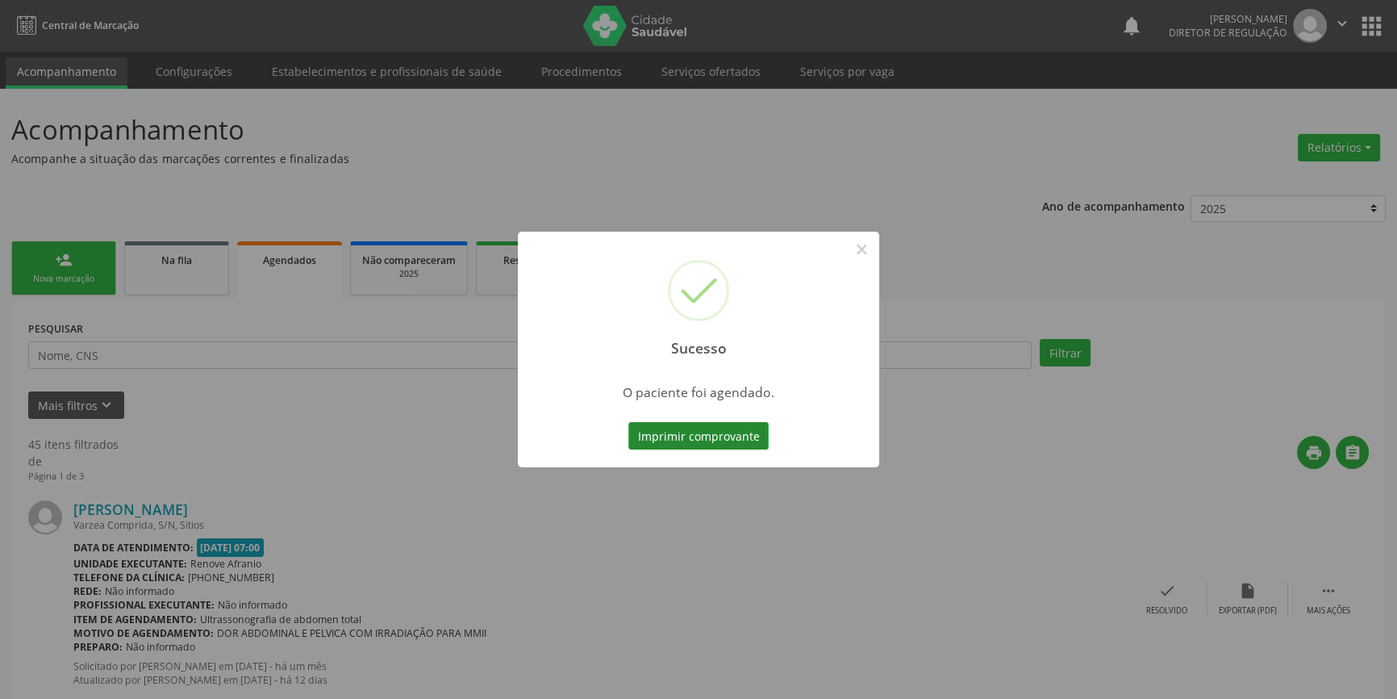
click at [721, 435] on button "Imprimir comprovante" at bounding box center [698, 435] width 140 height 27
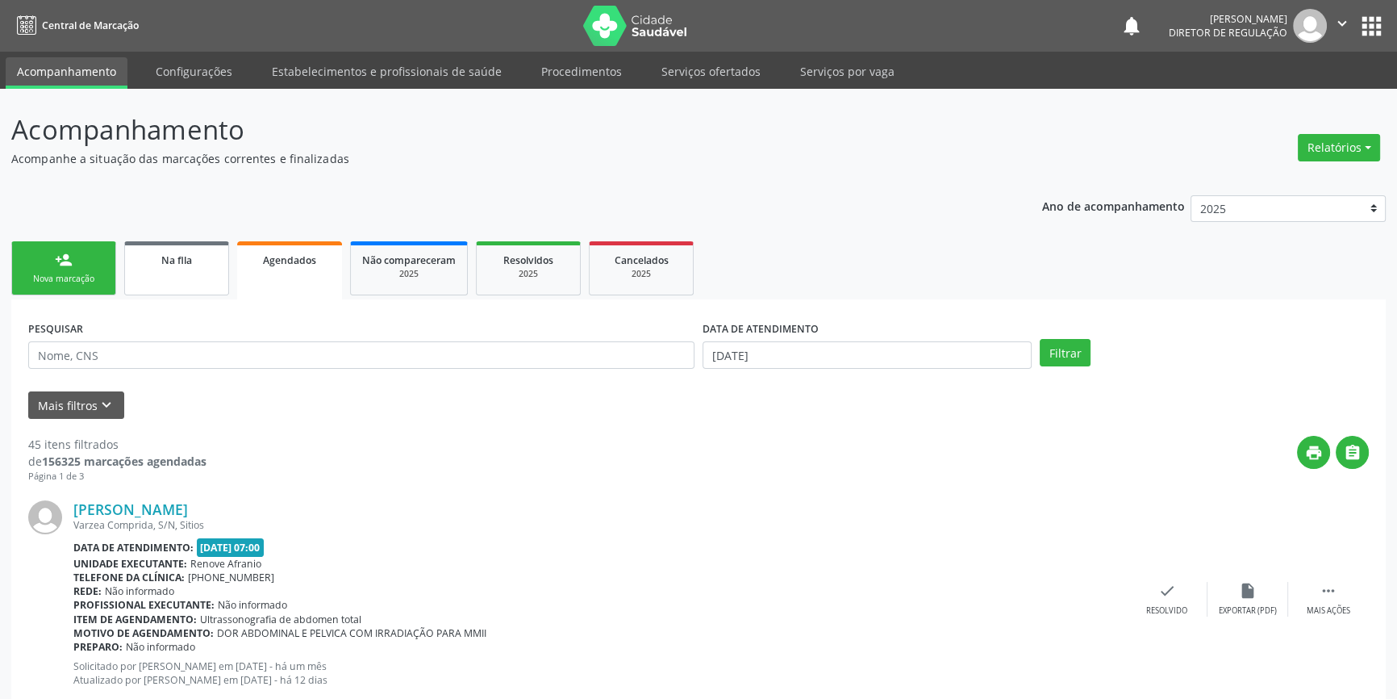
click at [177, 290] on link "Na fila" at bounding box center [176, 268] width 105 height 54
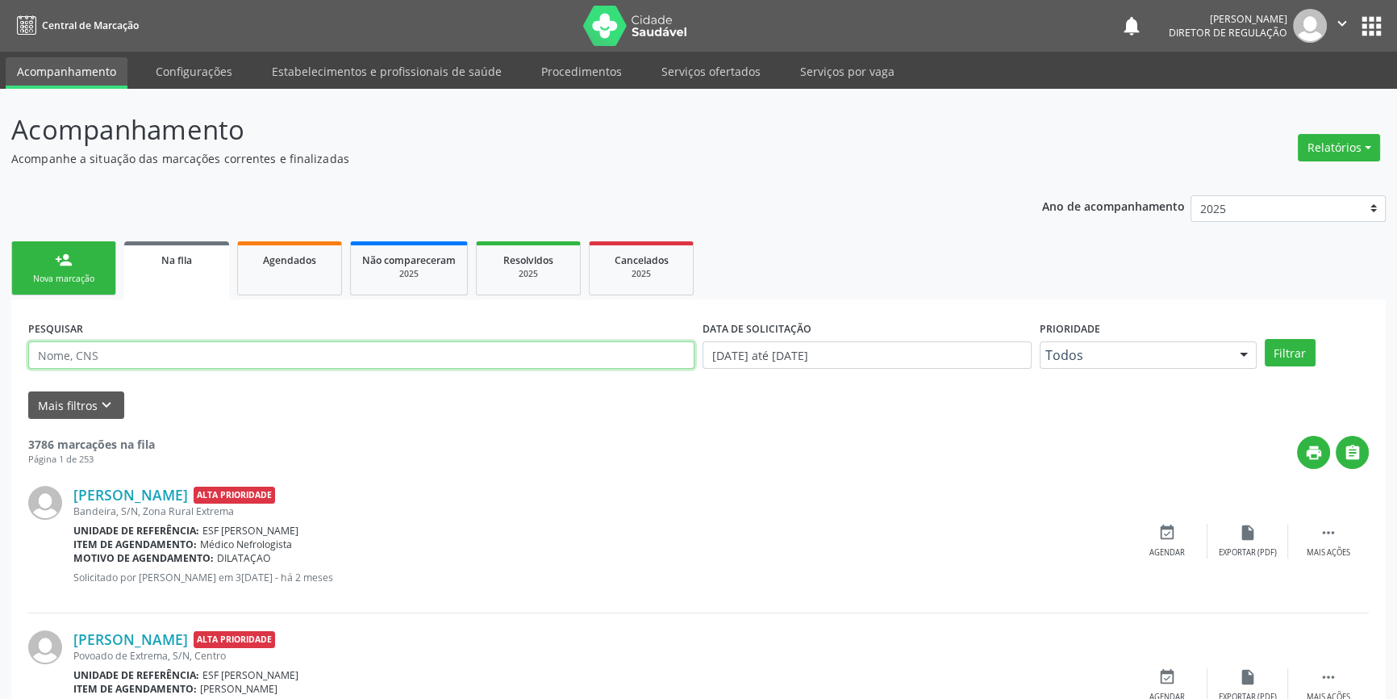
click at [414, 357] on input "text" at bounding box center [361, 354] width 666 height 27
type input "706901139288232"
click at [1299, 354] on button "Filtrar" at bounding box center [1290, 352] width 51 height 27
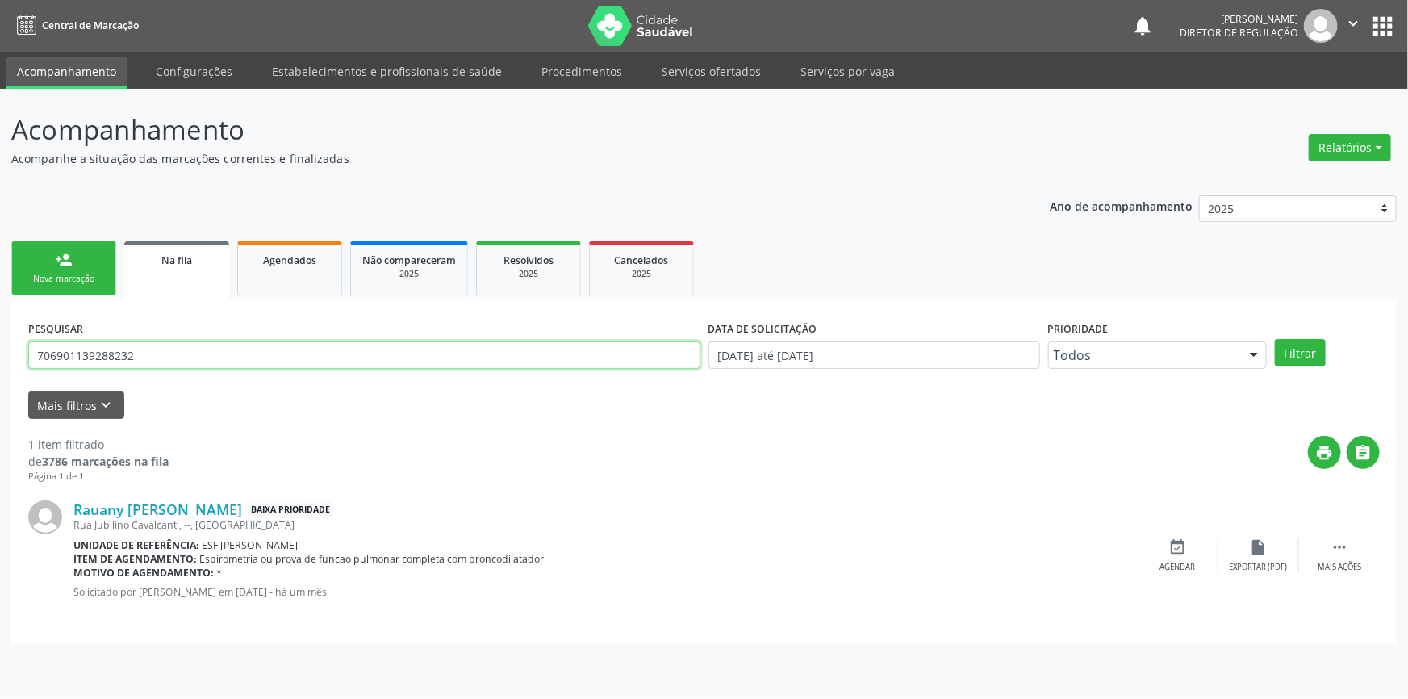
drag, startPoint x: 145, startPoint y: 362, endPoint x: 0, endPoint y: 354, distance: 145.4
click at [0, 354] on div "Acompanhamento Acompanhe a situação das marcações correntes e finalizadas Relat…" at bounding box center [704, 394] width 1408 height 610
click at [1275, 339] on button "Filtrar" at bounding box center [1300, 352] width 51 height 27
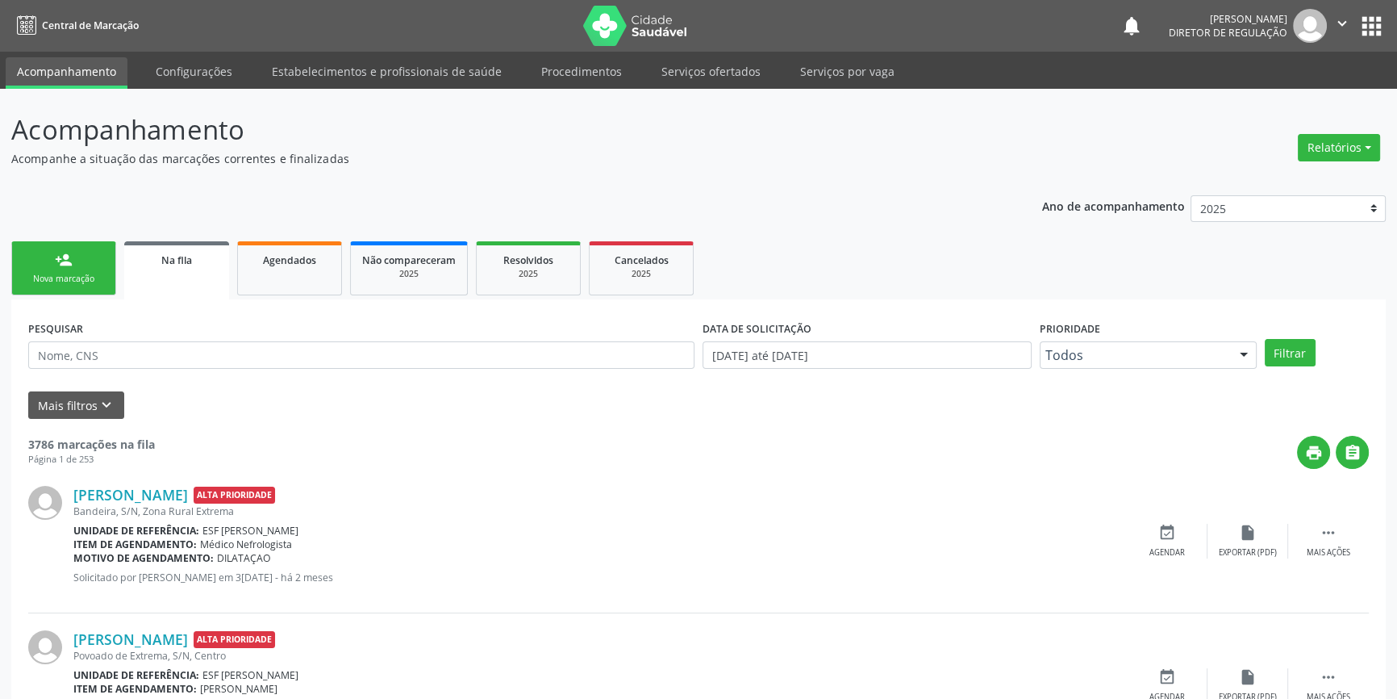
click at [68, 288] on link "person_add Nova marcação" at bounding box center [63, 268] width 105 height 54
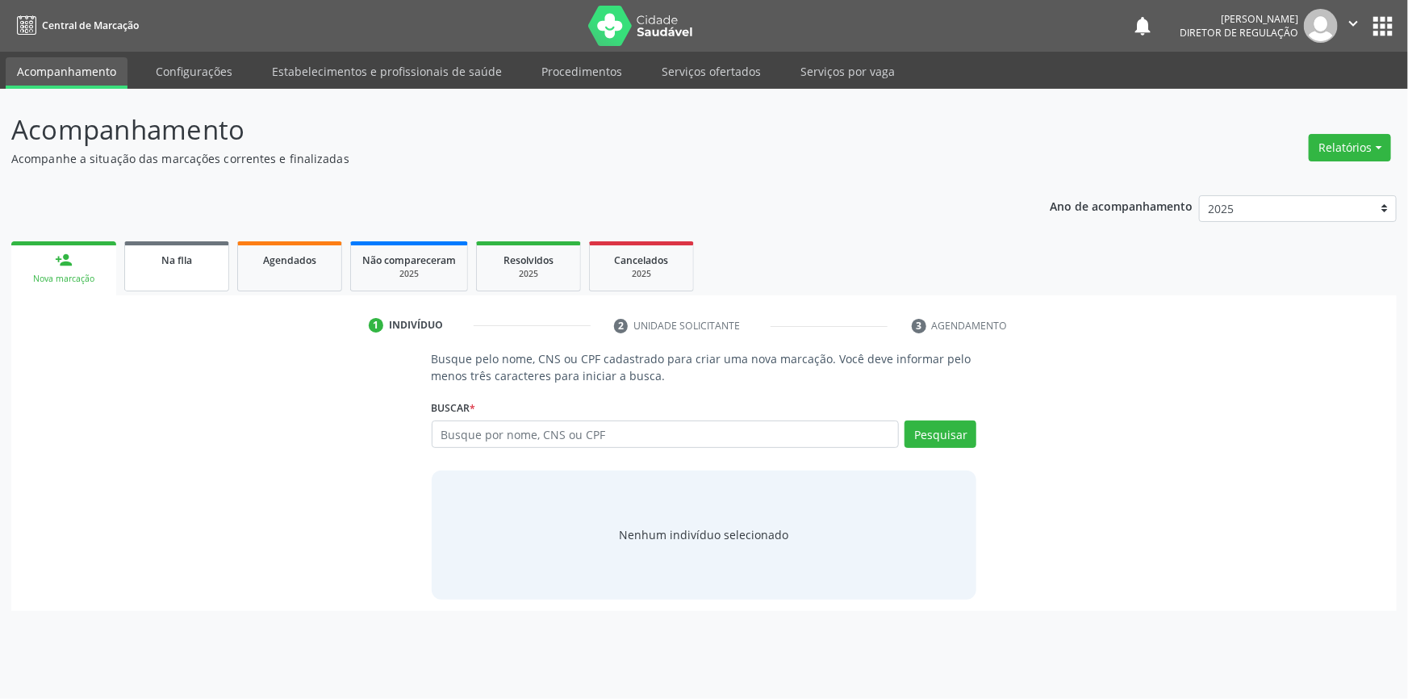
click at [201, 269] on link "Na fila" at bounding box center [176, 266] width 105 height 50
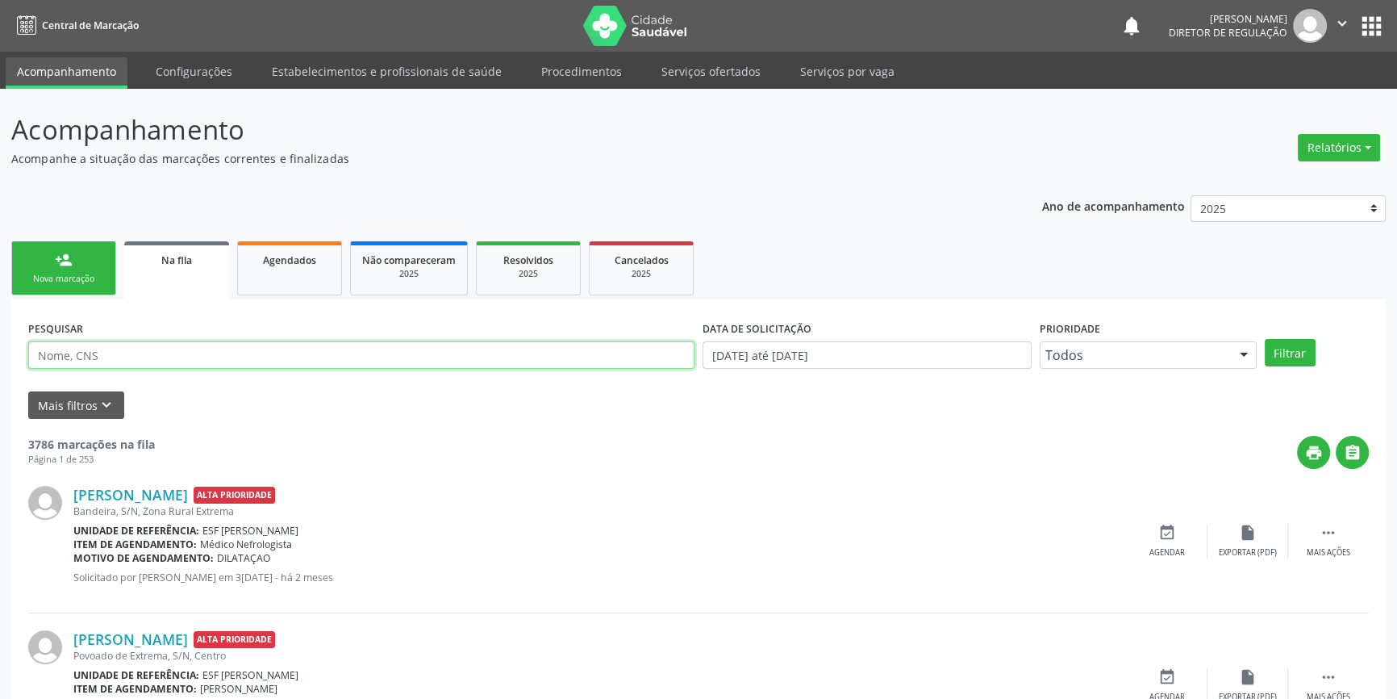
click at [202, 359] on input "text" at bounding box center [361, 354] width 666 height 27
type input "704108185239777"
click at [1280, 350] on button "Filtrar" at bounding box center [1290, 352] width 51 height 27
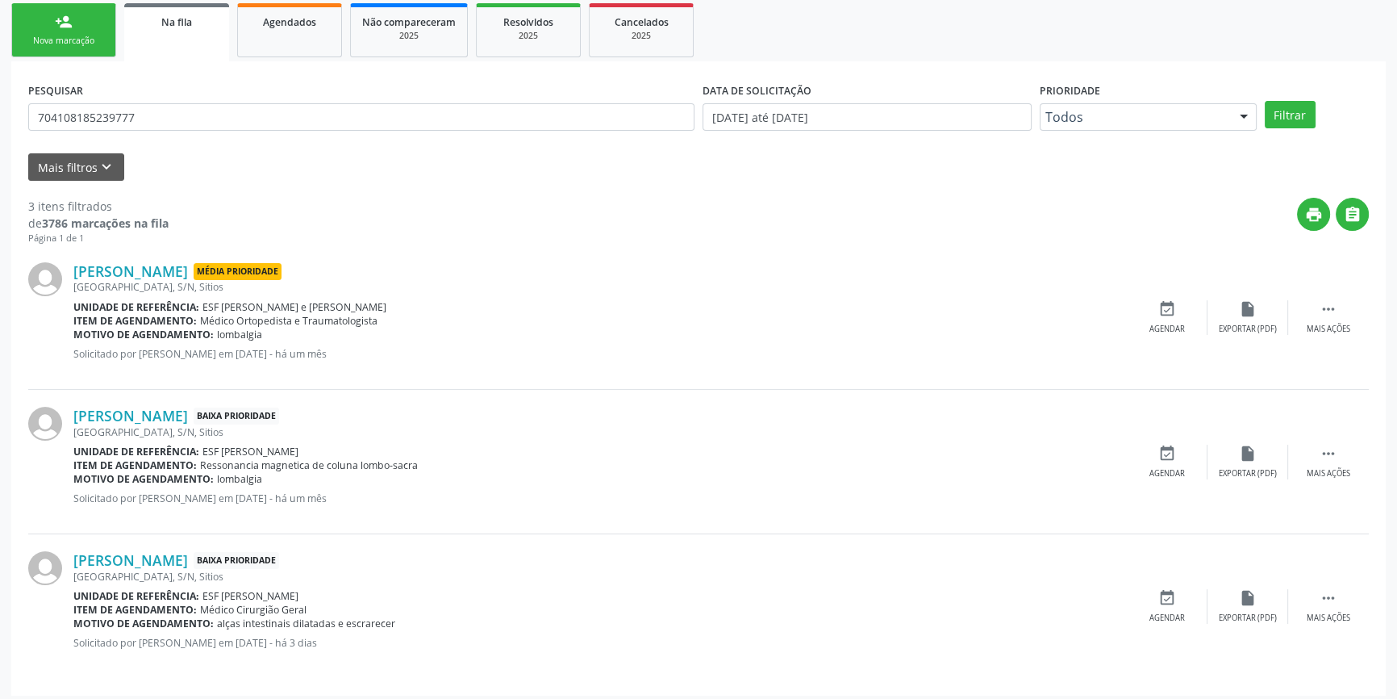
scroll to position [244, 0]
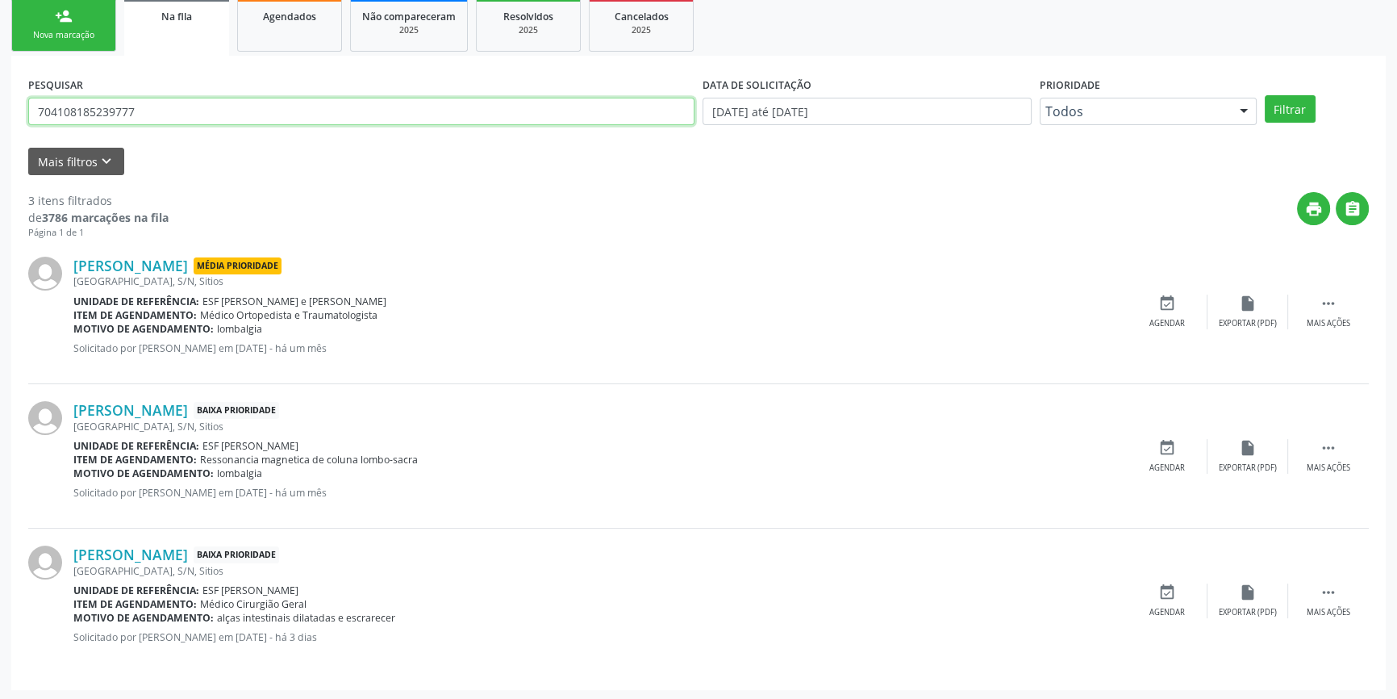
drag, startPoint x: 0, startPoint y: 93, endPoint x: 0, endPoint y: 77, distance: 15.3
click at [0, 77] on div "Acompanhamento Acompanhe a situação das marcações correntes e finalizadas Relat…" at bounding box center [698, 273] width 1397 height 856
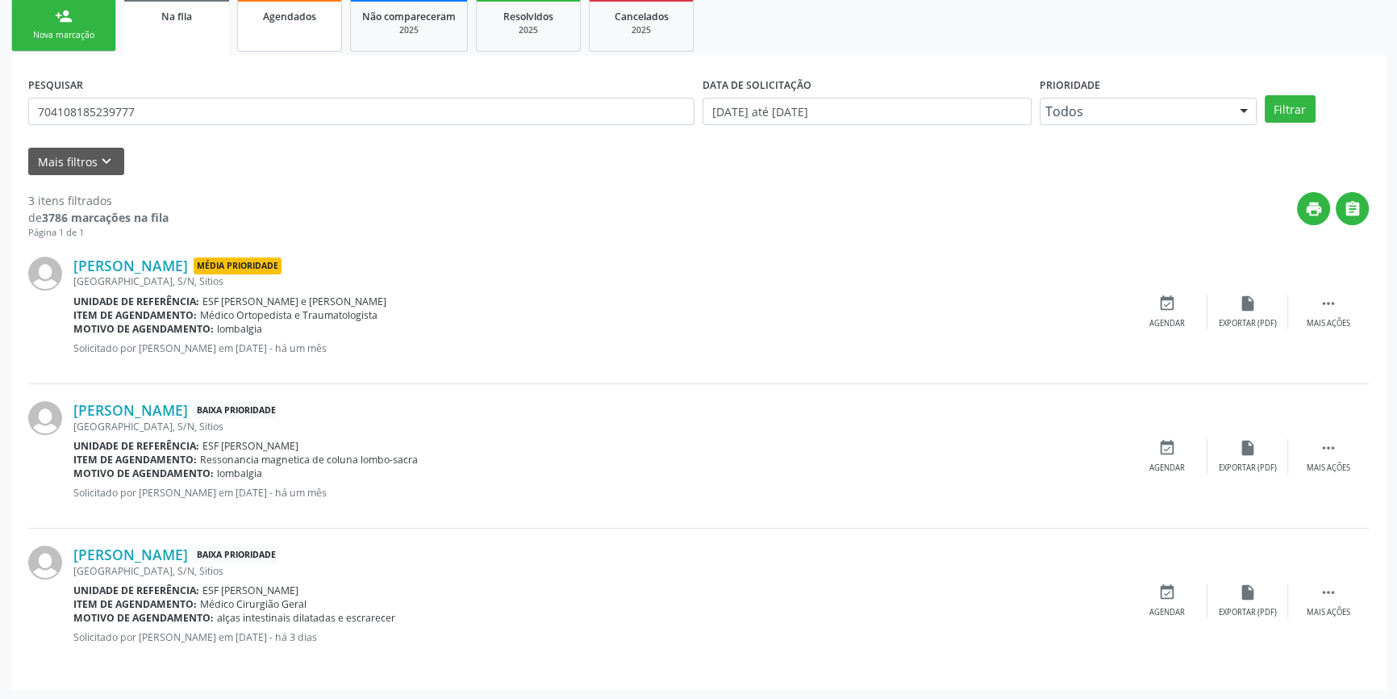
click at [298, 37] on link "Agendados" at bounding box center [289, 25] width 105 height 54
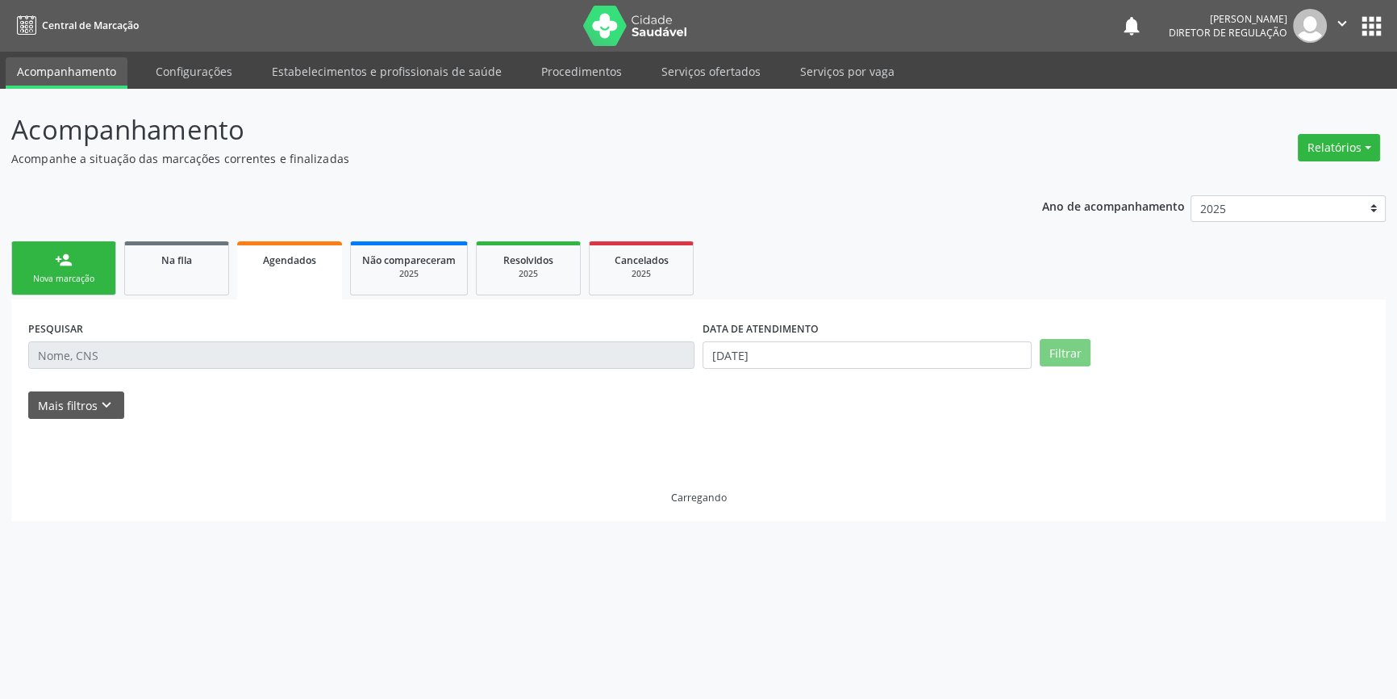
scroll to position [0, 0]
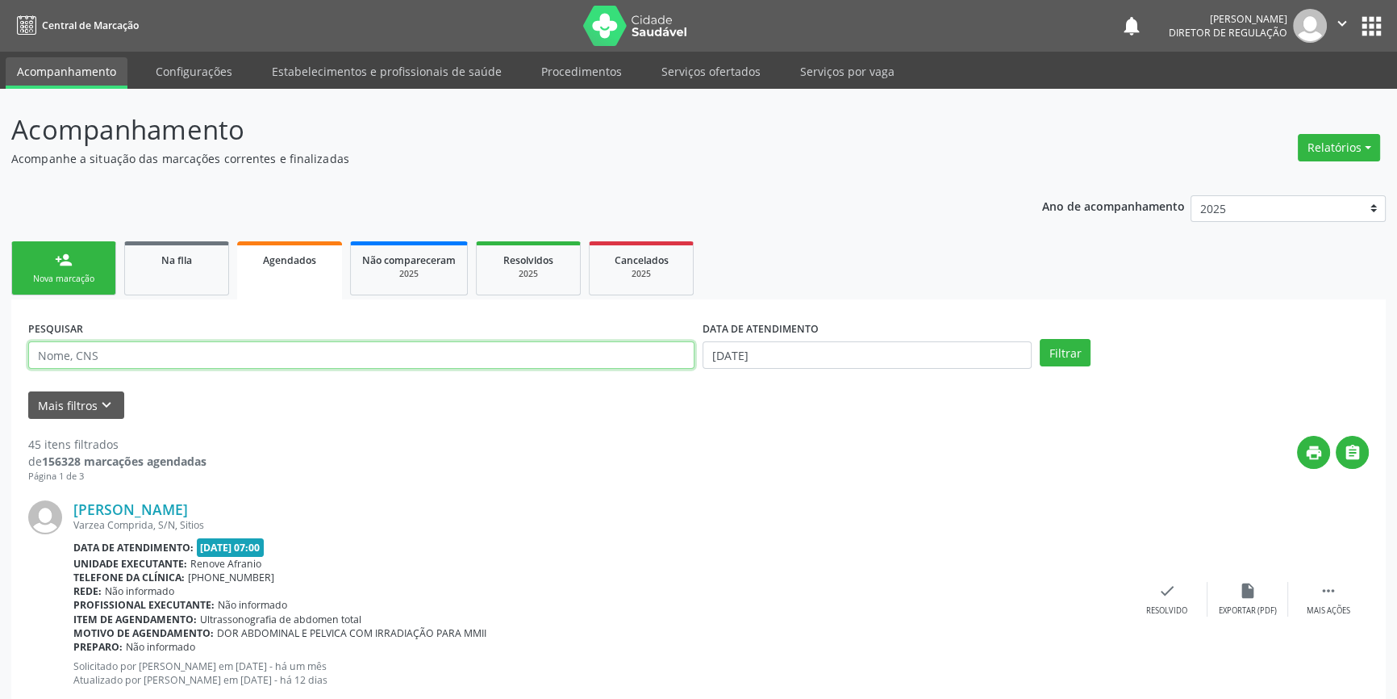
click at [185, 349] on input "text" at bounding box center [361, 354] width 666 height 27
click at [182, 350] on input "text" at bounding box center [361, 354] width 666 height 27
paste input "704108185239777"
type input "704108185239777"
click at [936, 370] on div "DATA DE ATENDIMENTO 15/09/2025" at bounding box center [867, 347] width 337 height 63
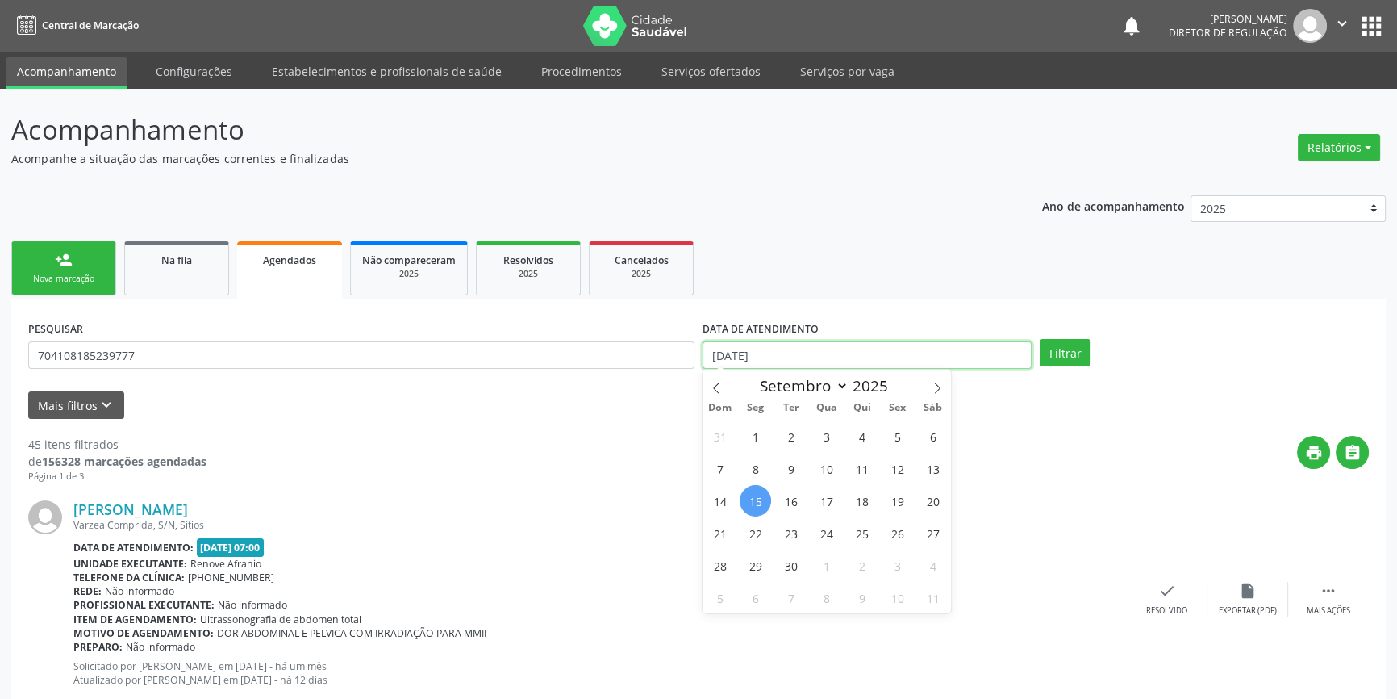
click at [906, 355] on input "[DATE]" at bounding box center [867, 354] width 329 height 27
click at [721, 390] on icon at bounding box center [716, 387] width 11 height 11
select select "7"
click at [893, 441] on span "1" at bounding box center [897, 435] width 31 height 31
type input "01/08/2025"
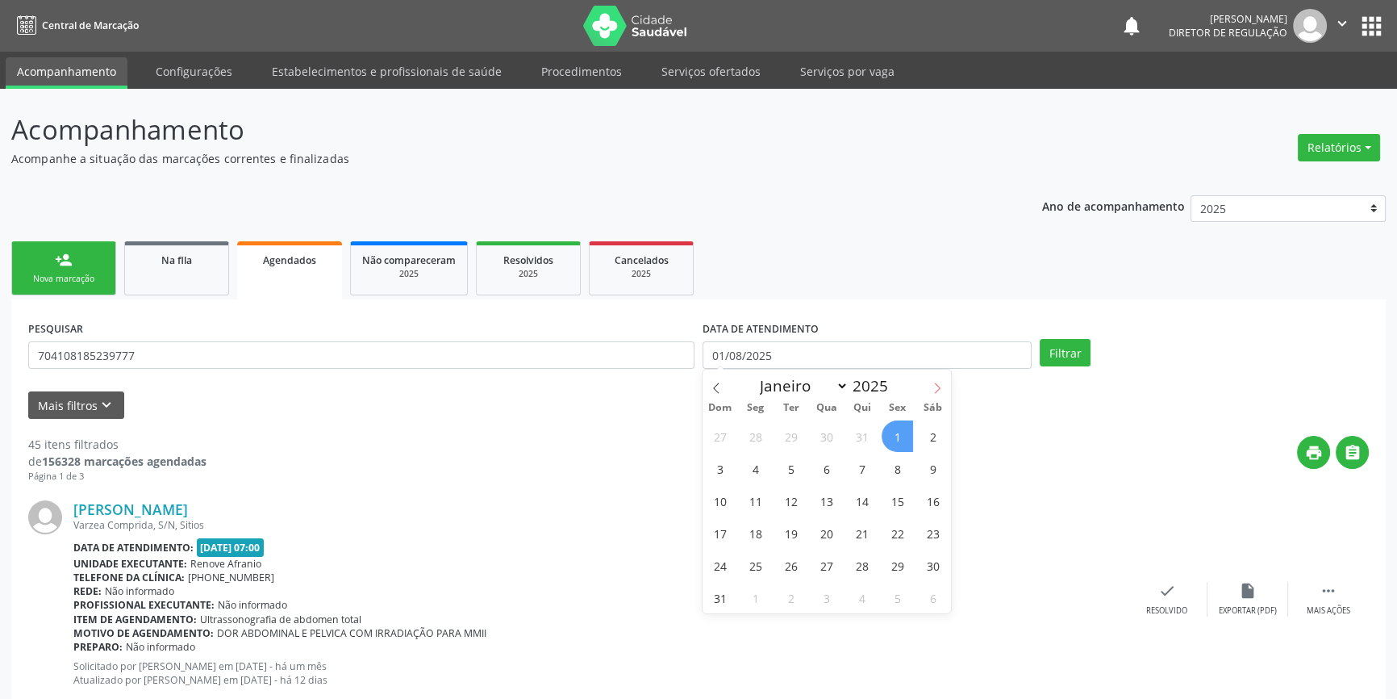
click at [933, 391] on icon at bounding box center [937, 387] width 11 height 11
select select "8"
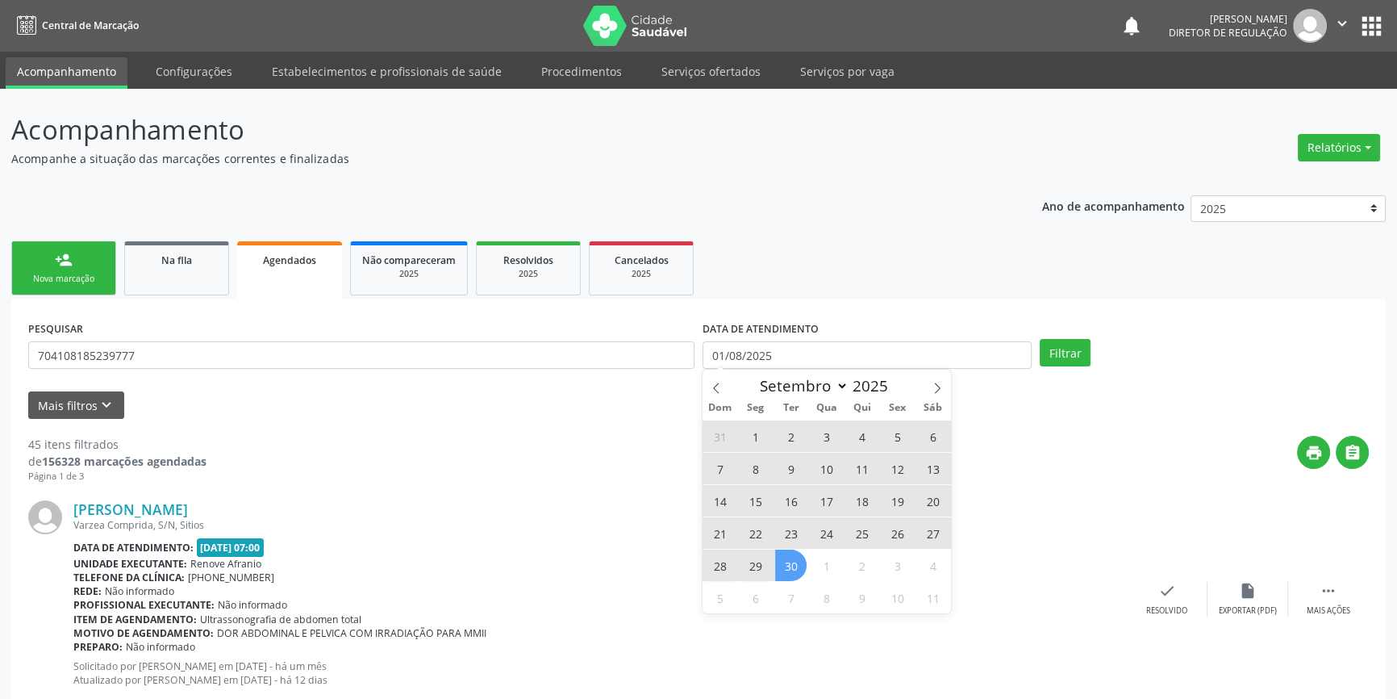
click at [793, 566] on span "30" at bounding box center [790, 564] width 31 height 31
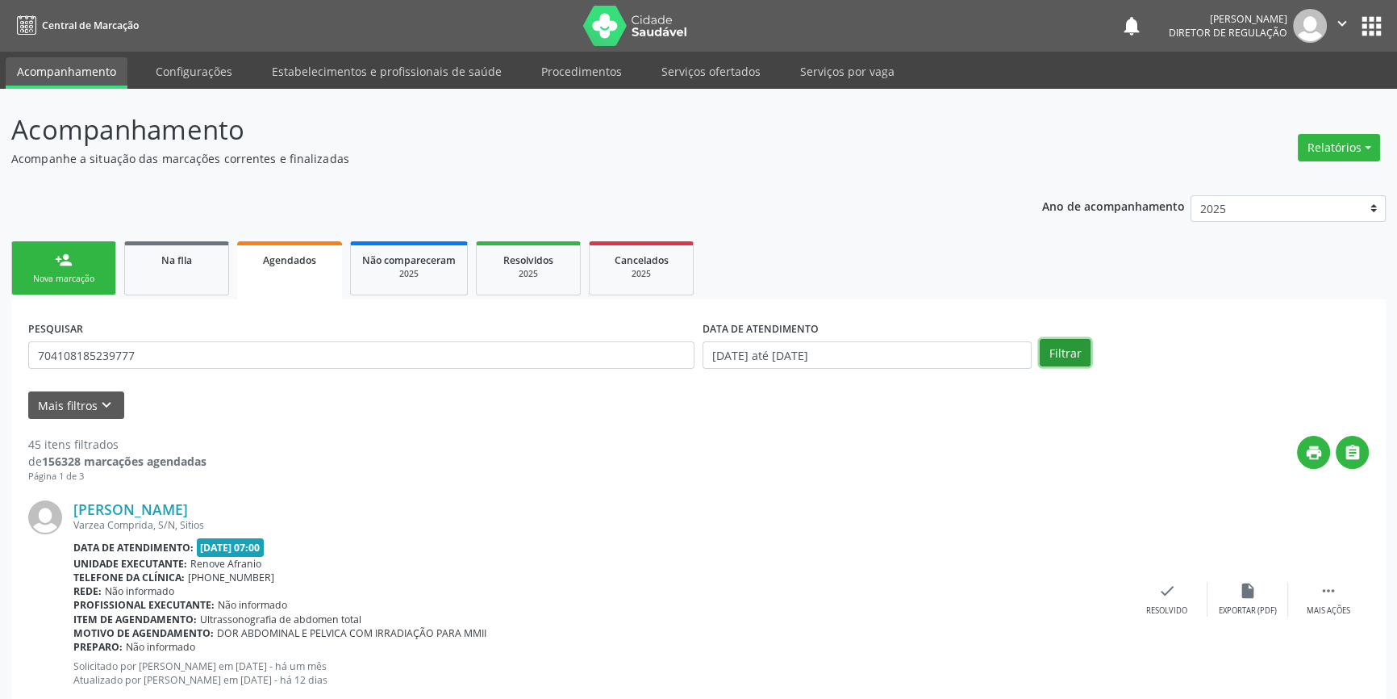
click at [1069, 349] on button "Filtrar" at bounding box center [1065, 352] width 51 height 27
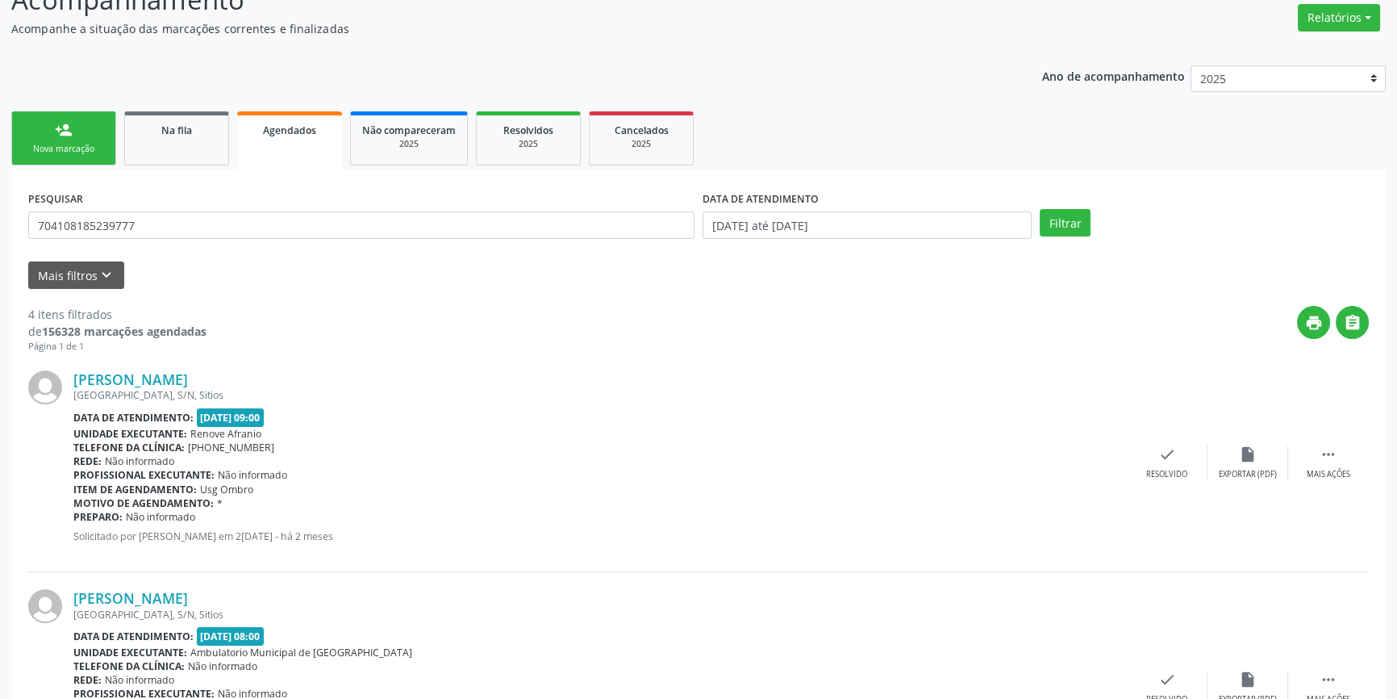
scroll to position [126, 0]
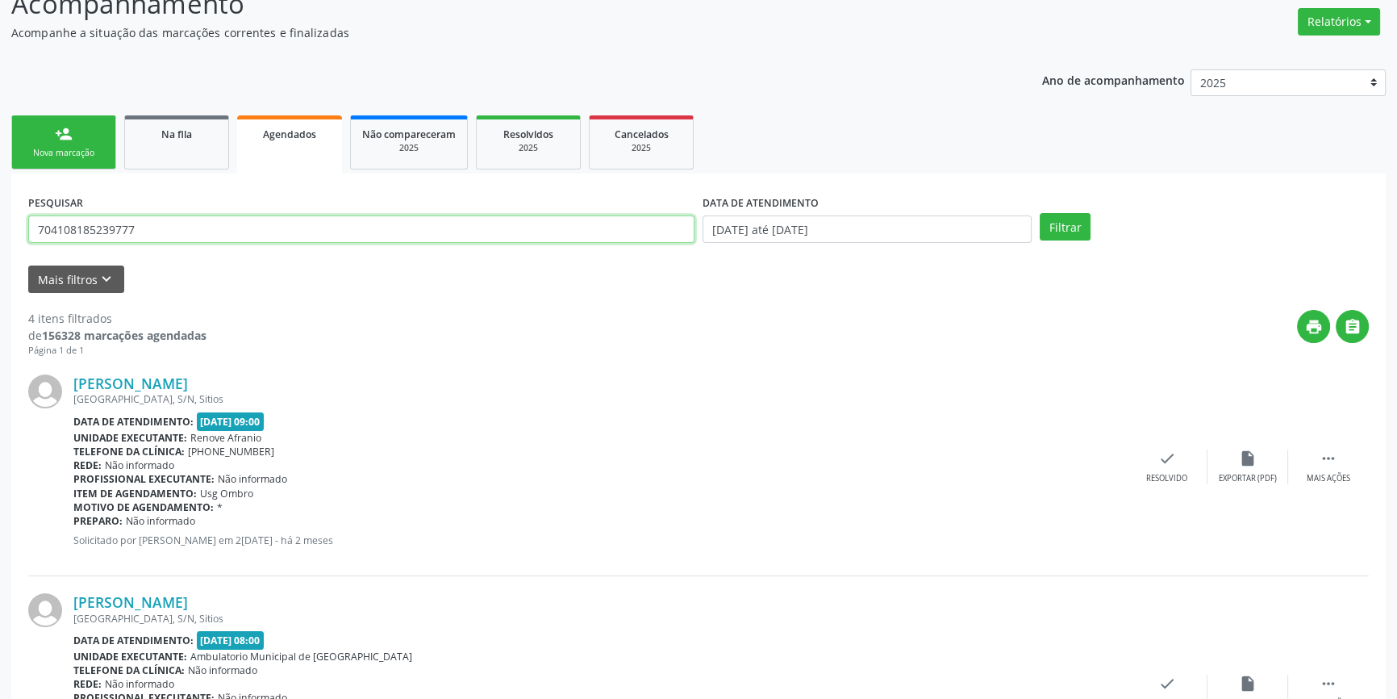
drag, startPoint x: 182, startPoint y: 220, endPoint x: 13, endPoint y: 169, distance: 176.1
click at [0, 293] on div "Acompanhamento Acompanhe a situação das marcações correntes e finalizadas Relat…" at bounding box center [698, 625] width 1397 height 1325
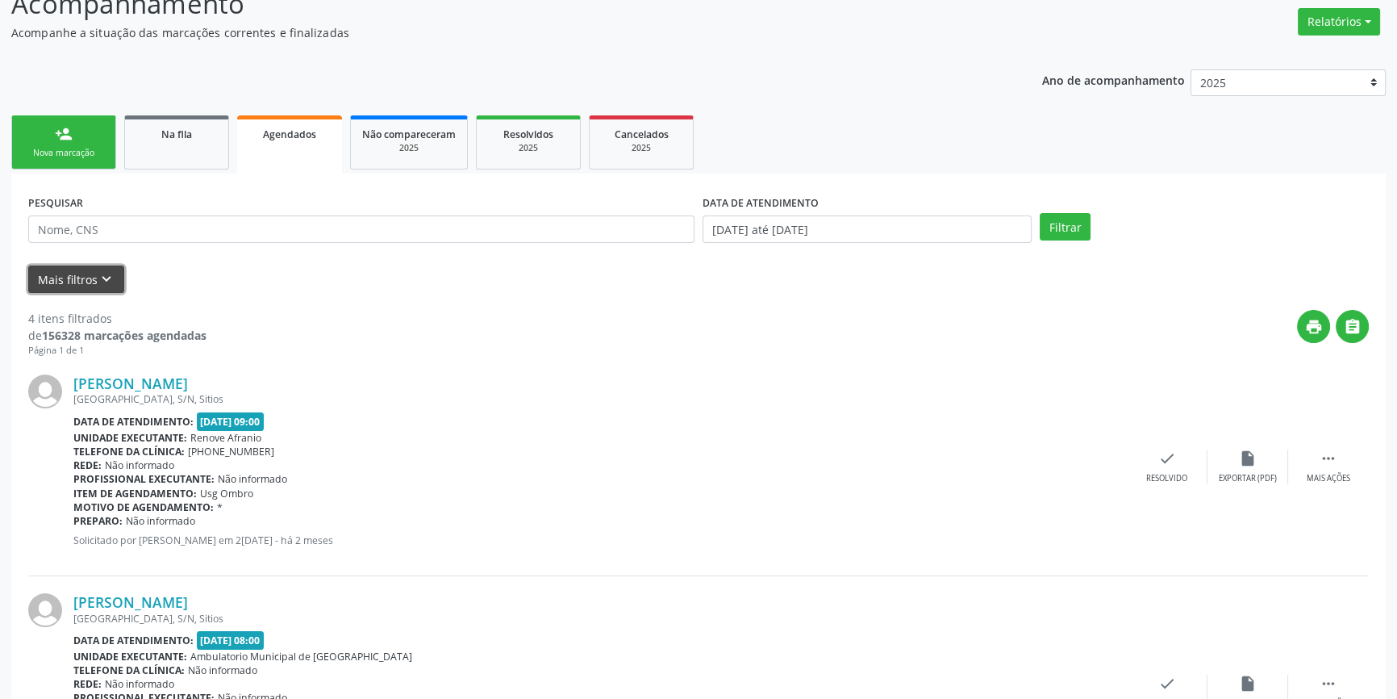
click at [102, 270] on icon "keyboard_arrow_down" at bounding box center [107, 279] width 18 height 18
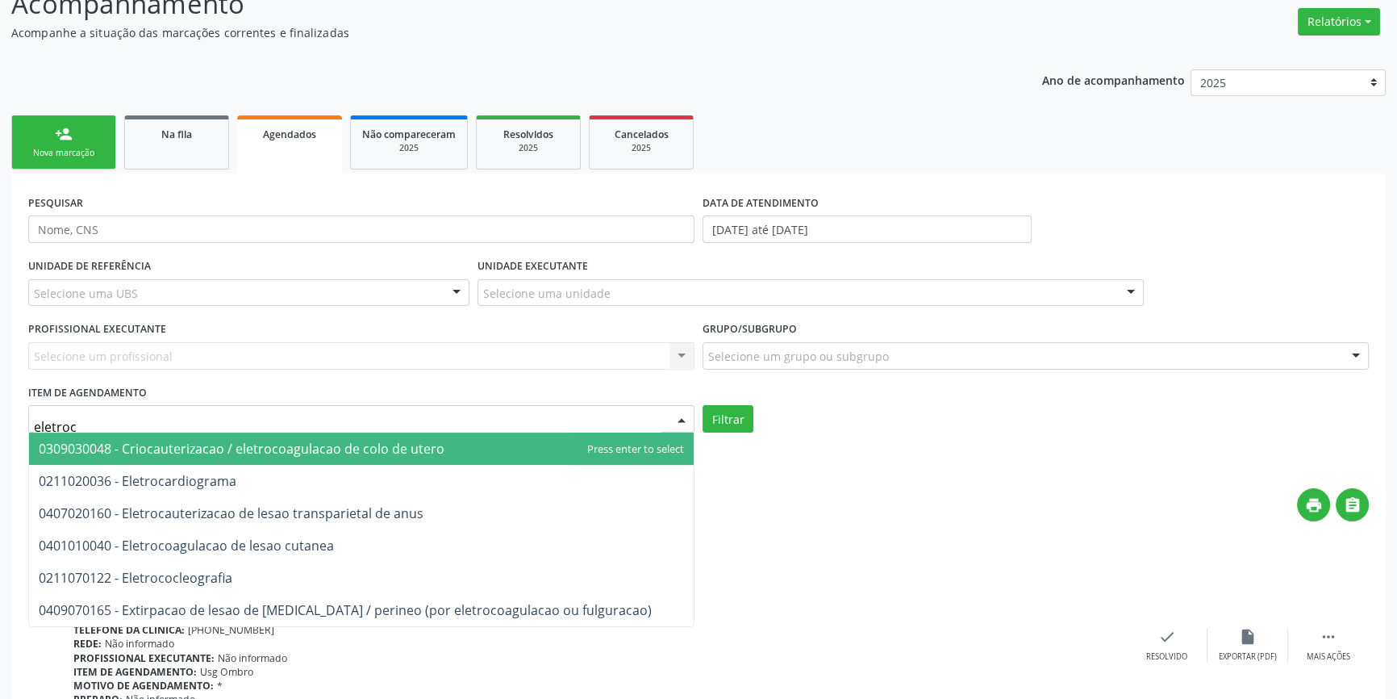
type input "eletroca"
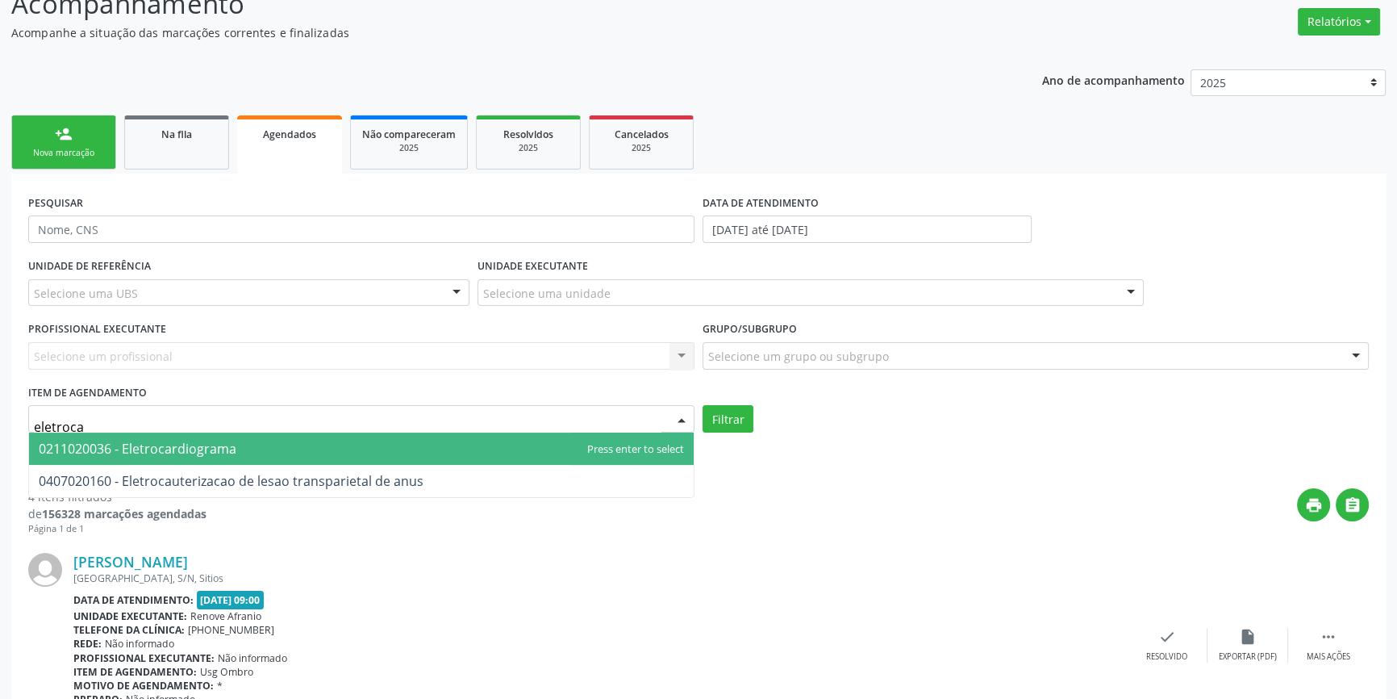
click at [199, 452] on span "0211020036 - Eletrocardiograma" at bounding box center [138, 449] width 198 height 18
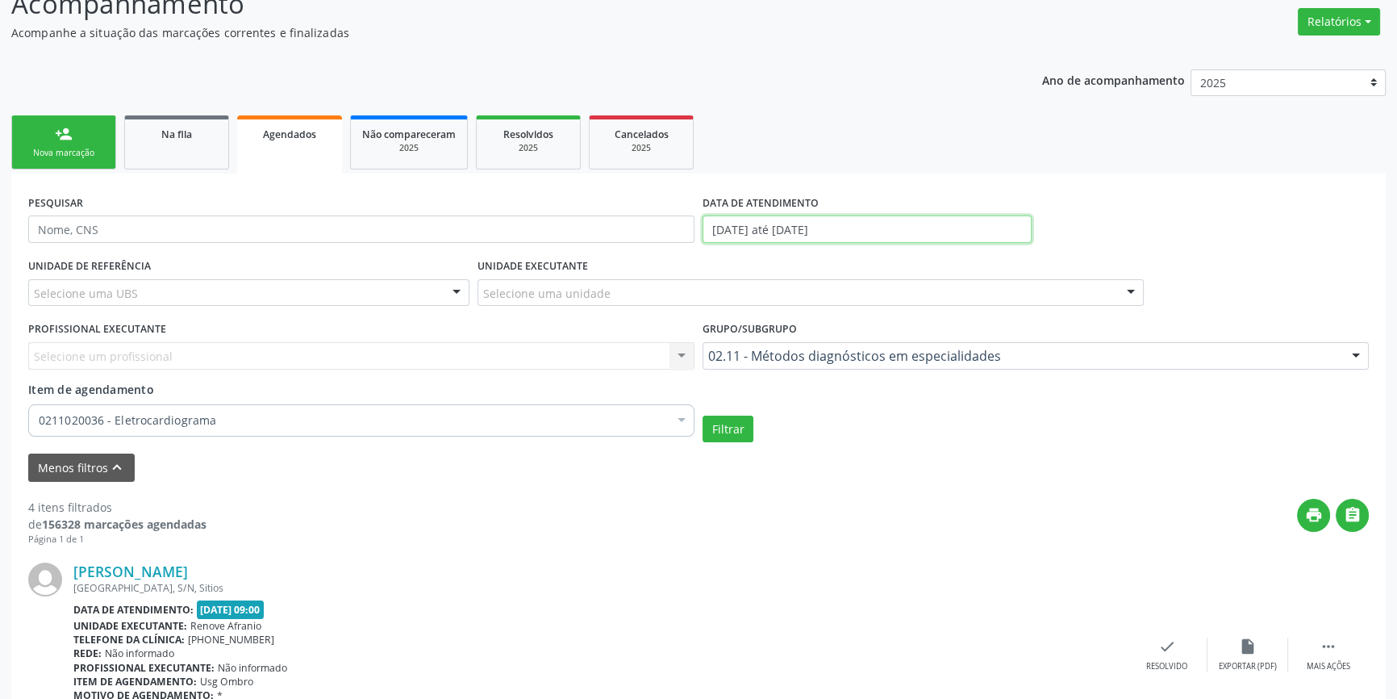
click at [781, 232] on input "01/08/2025 até 30/09/2025" at bounding box center [867, 228] width 329 height 27
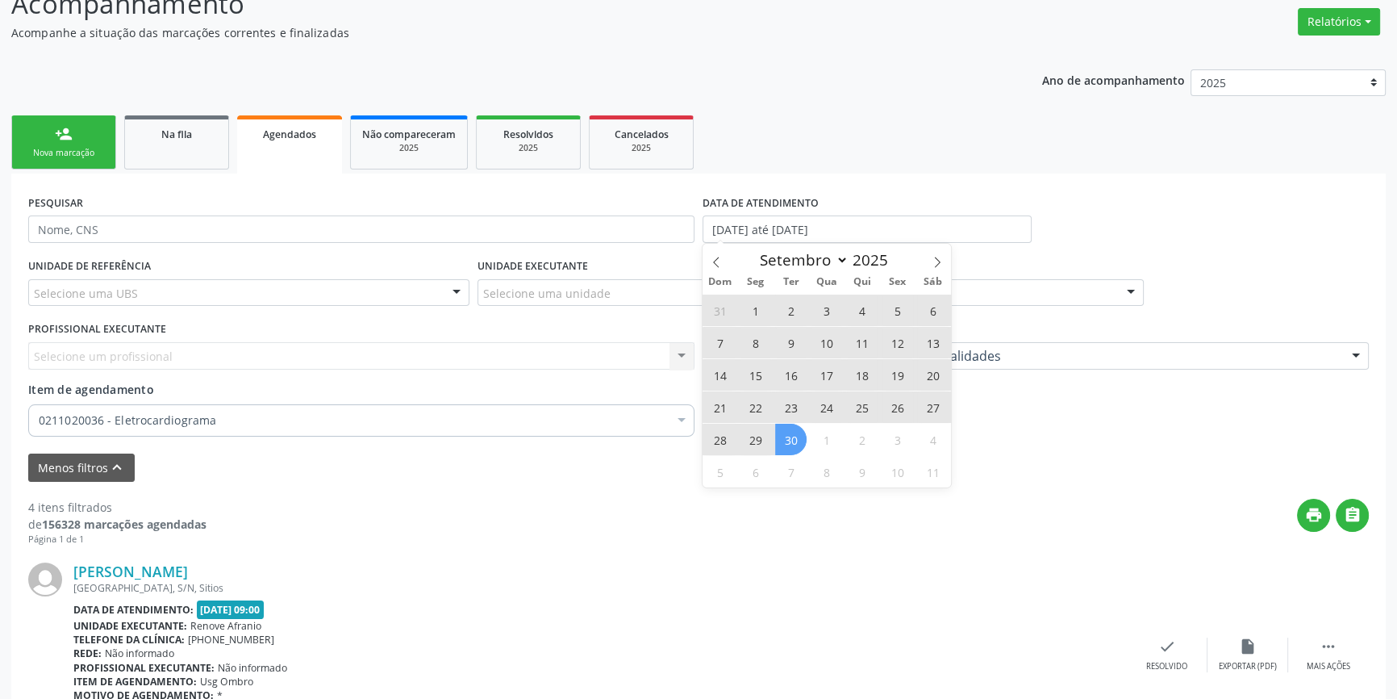
click at [899, 374] on span "19" at bounding box center [897, 374] width 31 height 31
type input "[DATE]"
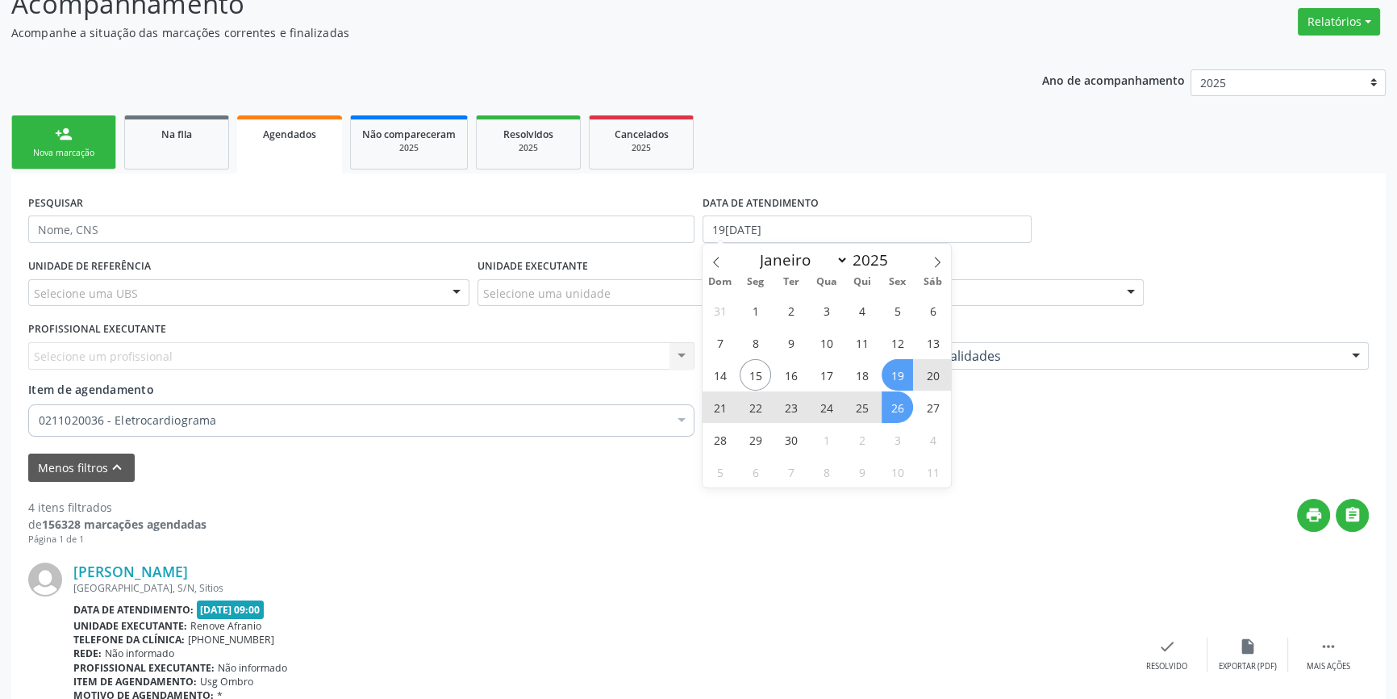
click at [898, 407] on span "26" at bounding box center [897, 406] width 31 height 31
select select "8"
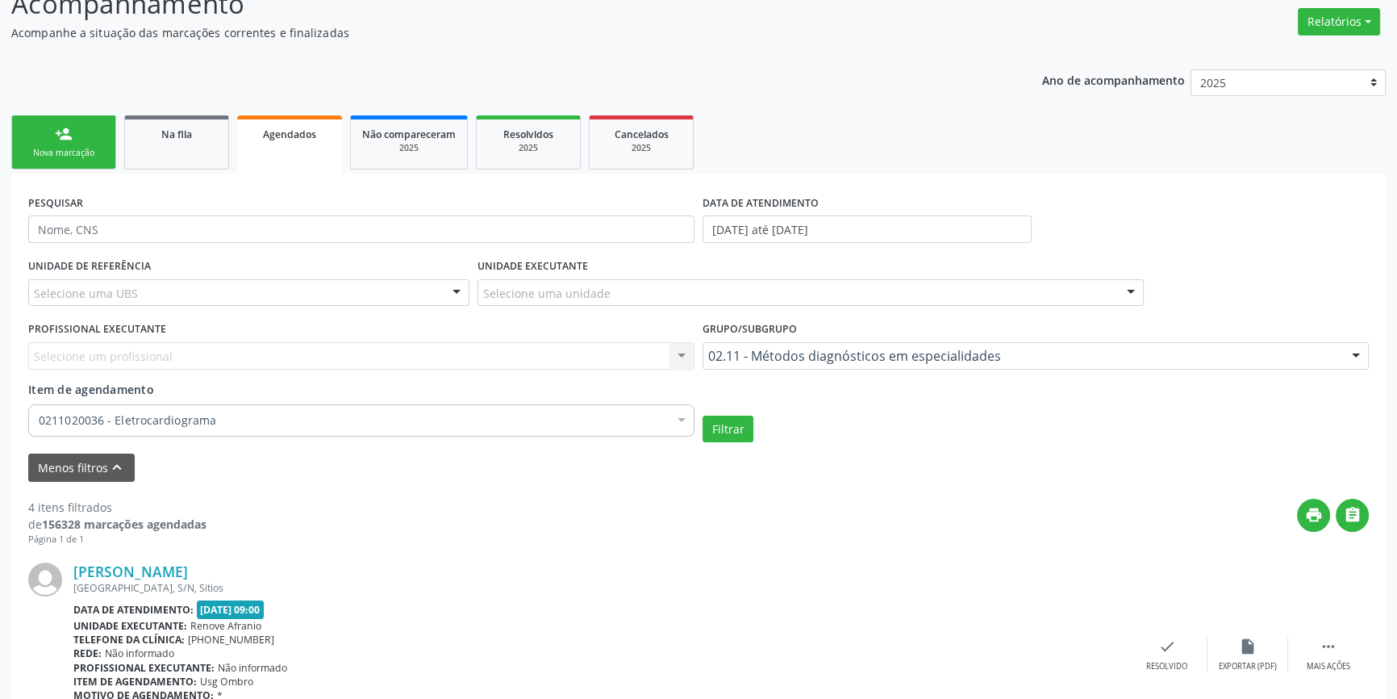
click at [790, 210] on label "DATA DE ATENDIMENTO" at bounding box center [761, 202] width 116 height 25
click at [792, 223] on input "19/09/2025 até 26/09/2025" at bounding box center [867, 228] width 329 height 27
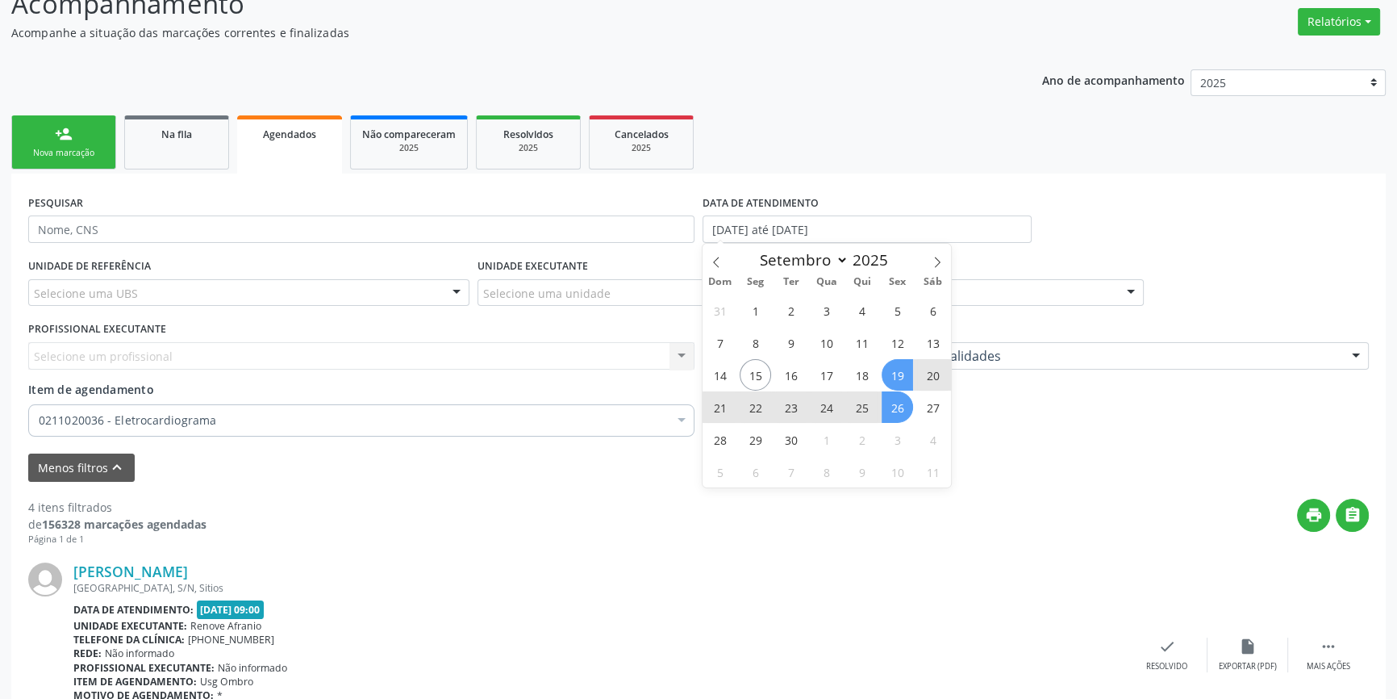
click at [899, 369] on span "19" at bounding box center [897, 374] width 31 height 31
type input "[DATE]"
click at [899, 369] on span "19" at bounding box center [897, 374] width 31 height 31
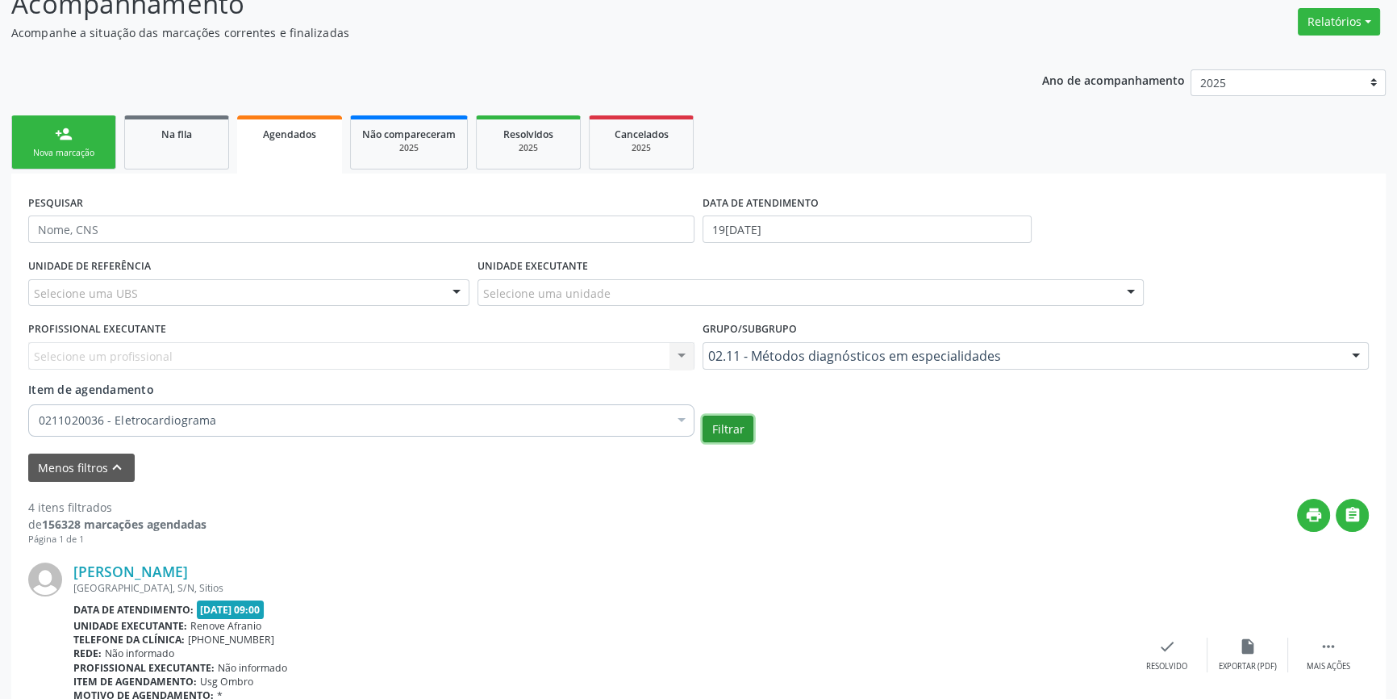
click at [745, 429] on button "Filtrar" at bounding box center [728, 428] width 51 height 27
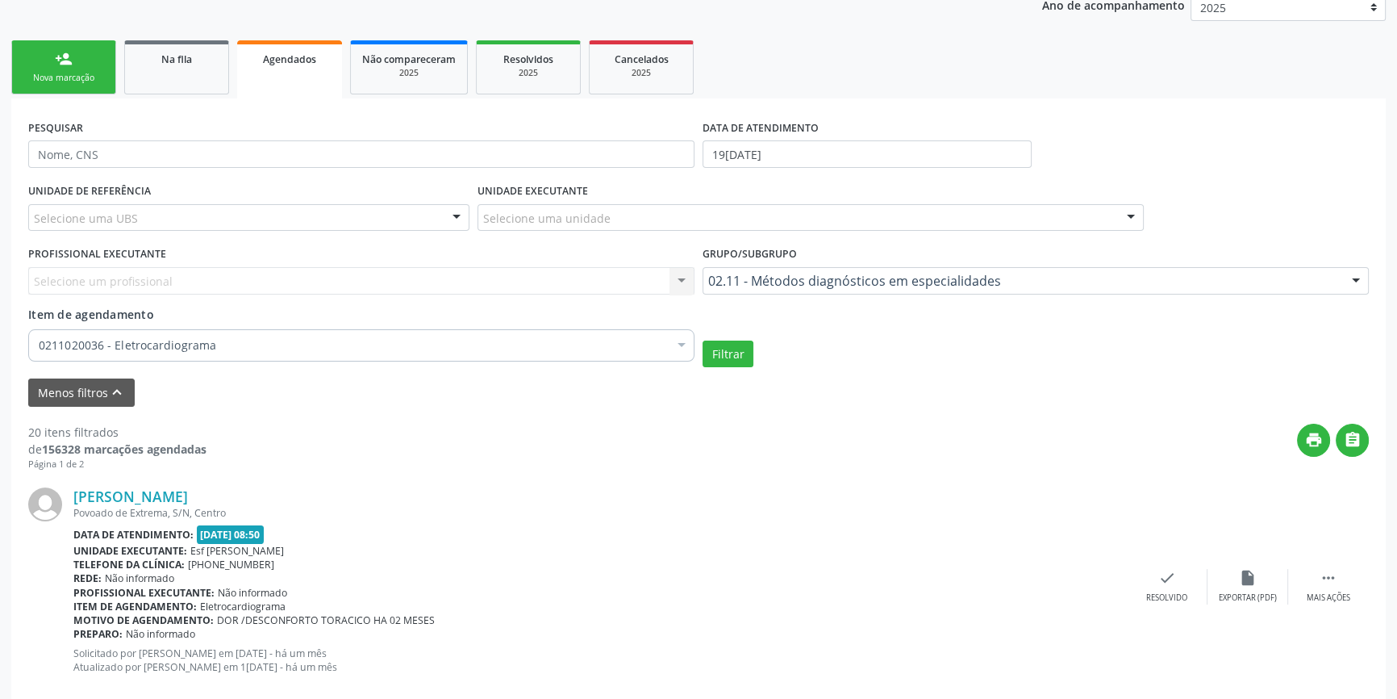
scroll to position [273, 0]
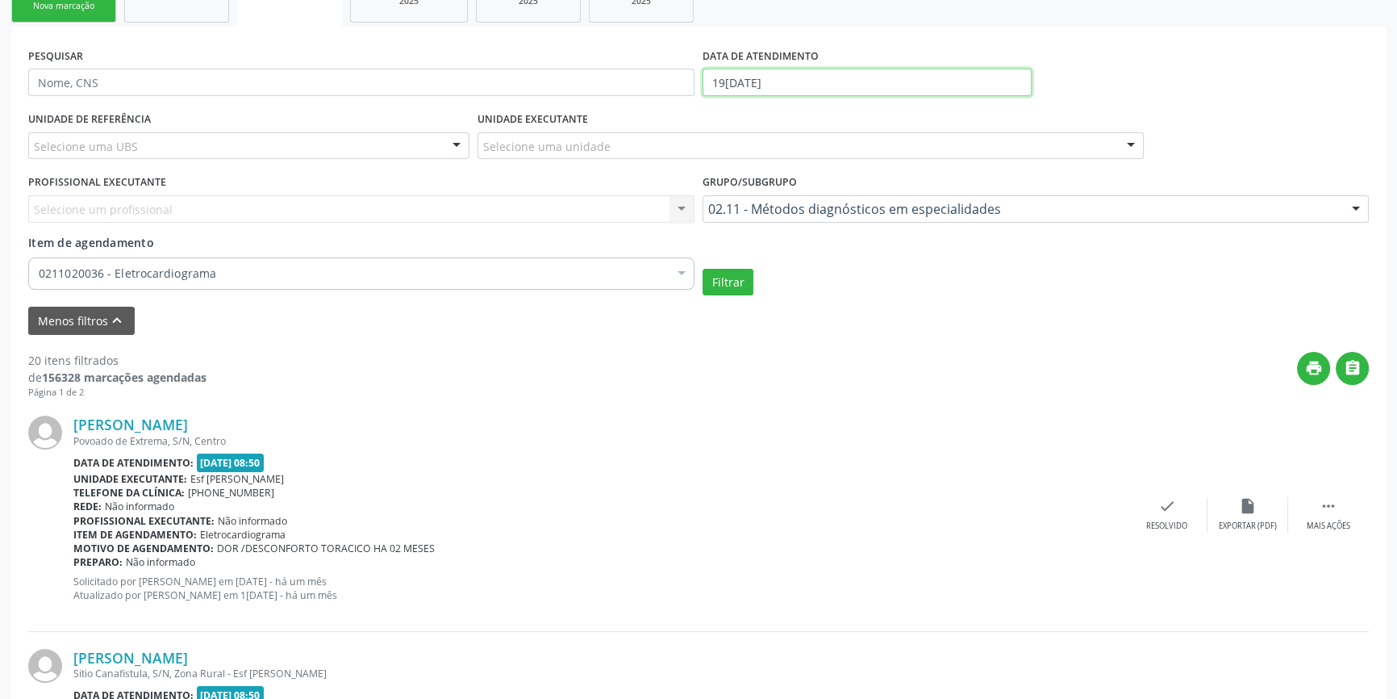
click at [741, 79] on input "[DATE]" at bounding box center [867, 82] width 329 height 27
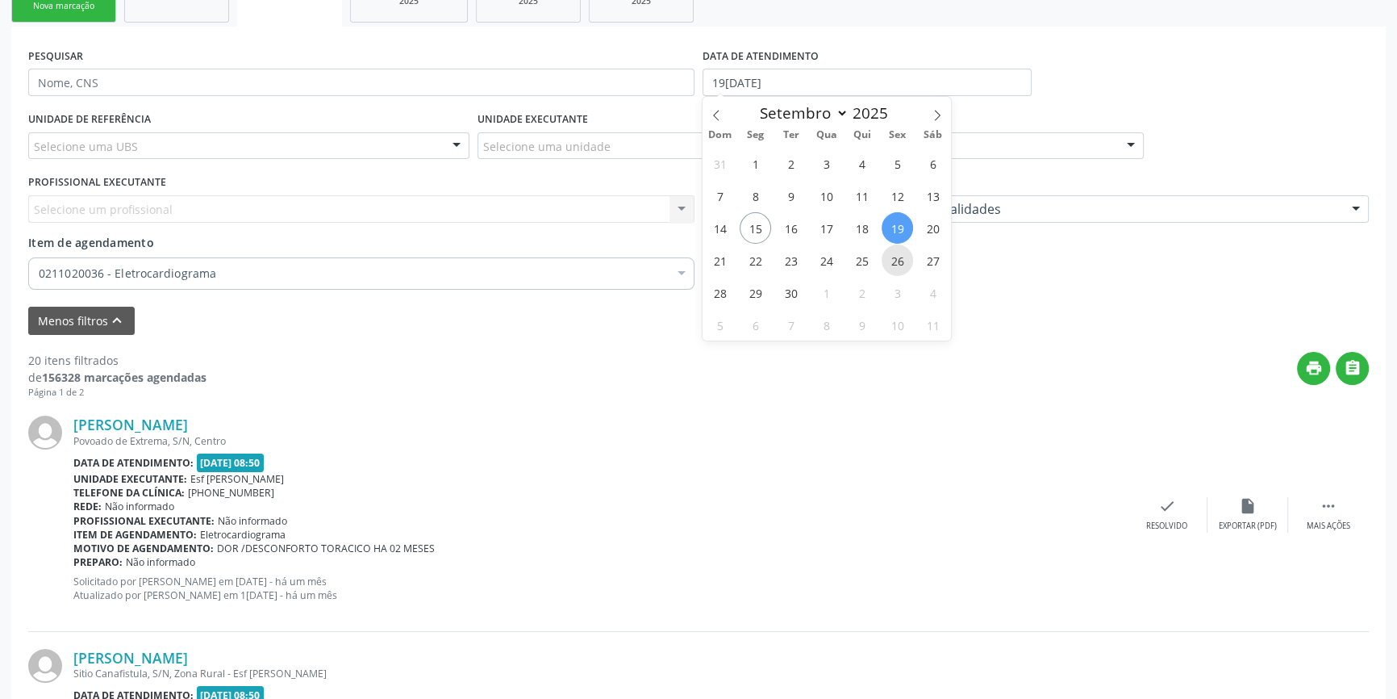
click at [901, 256] on span "26" at bounding box center [897, 259] width 31 height 31
type input "26/09/2025"
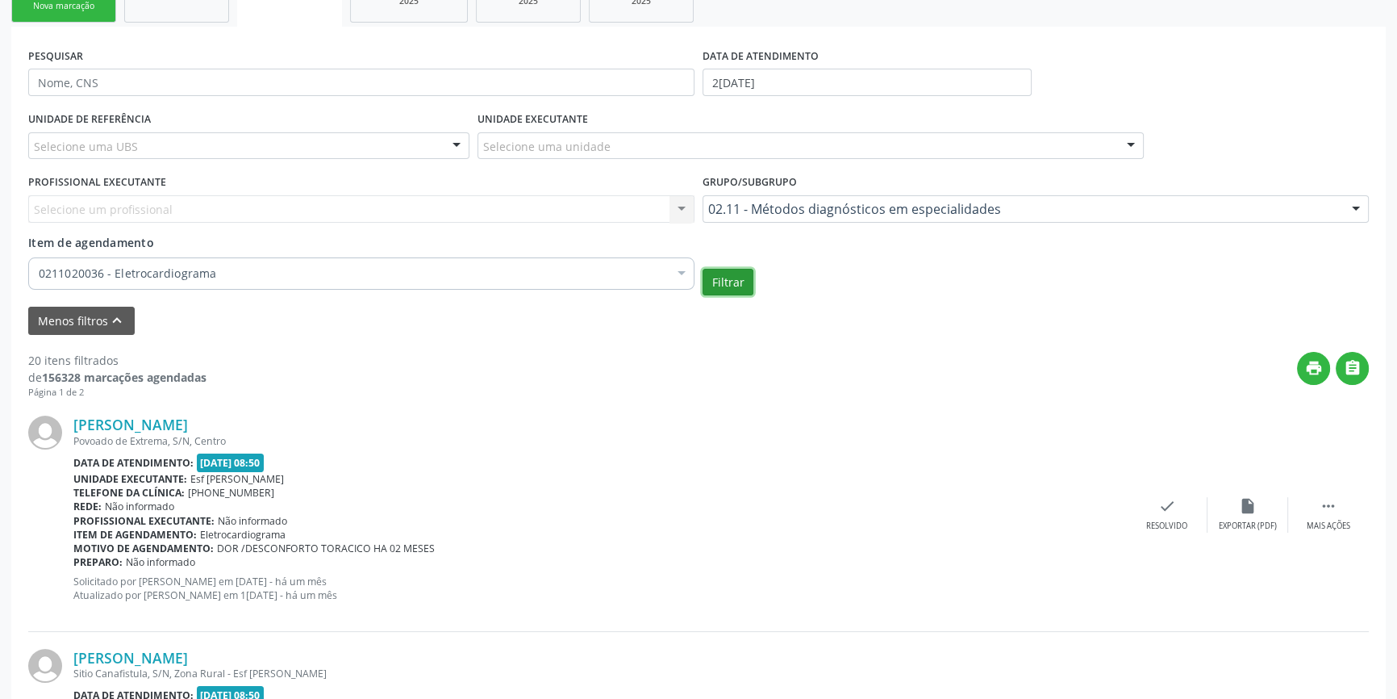
click at [729, 282] on button "Filtrar" at bounding box center [728, 282] width 51 height 27
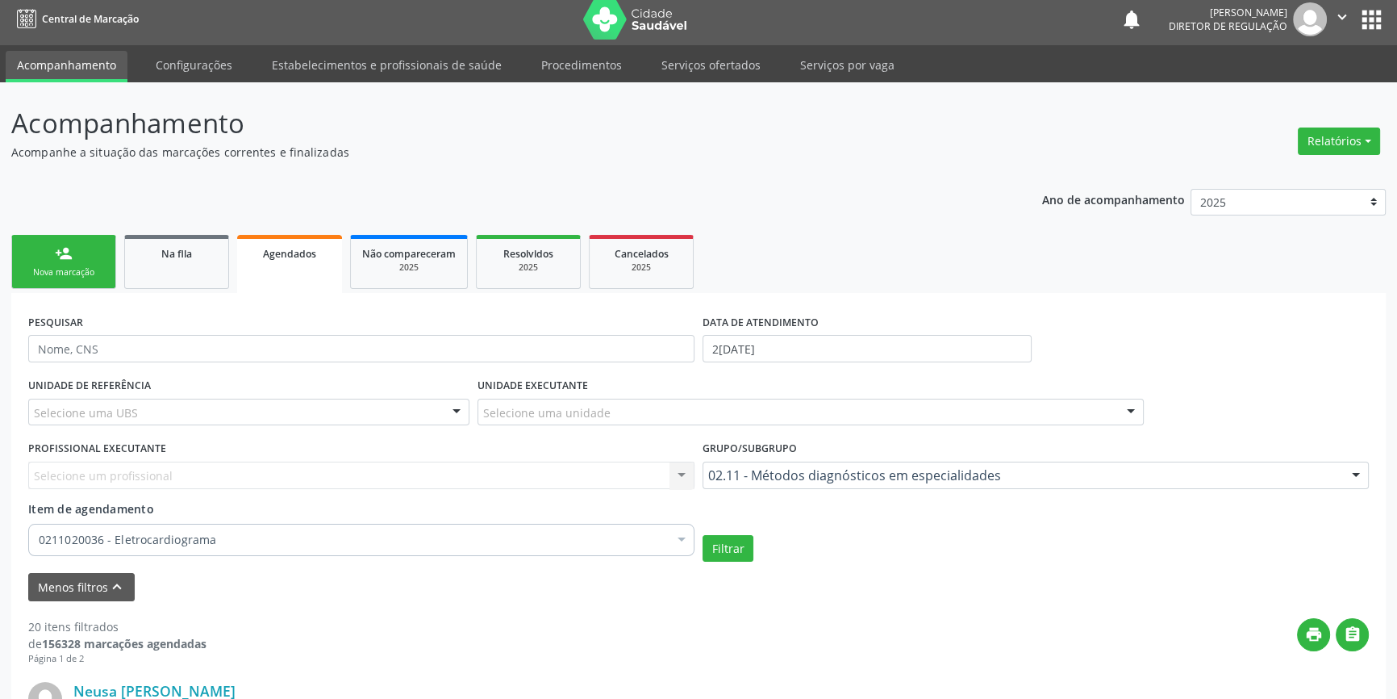
scroll to position [0, 0]
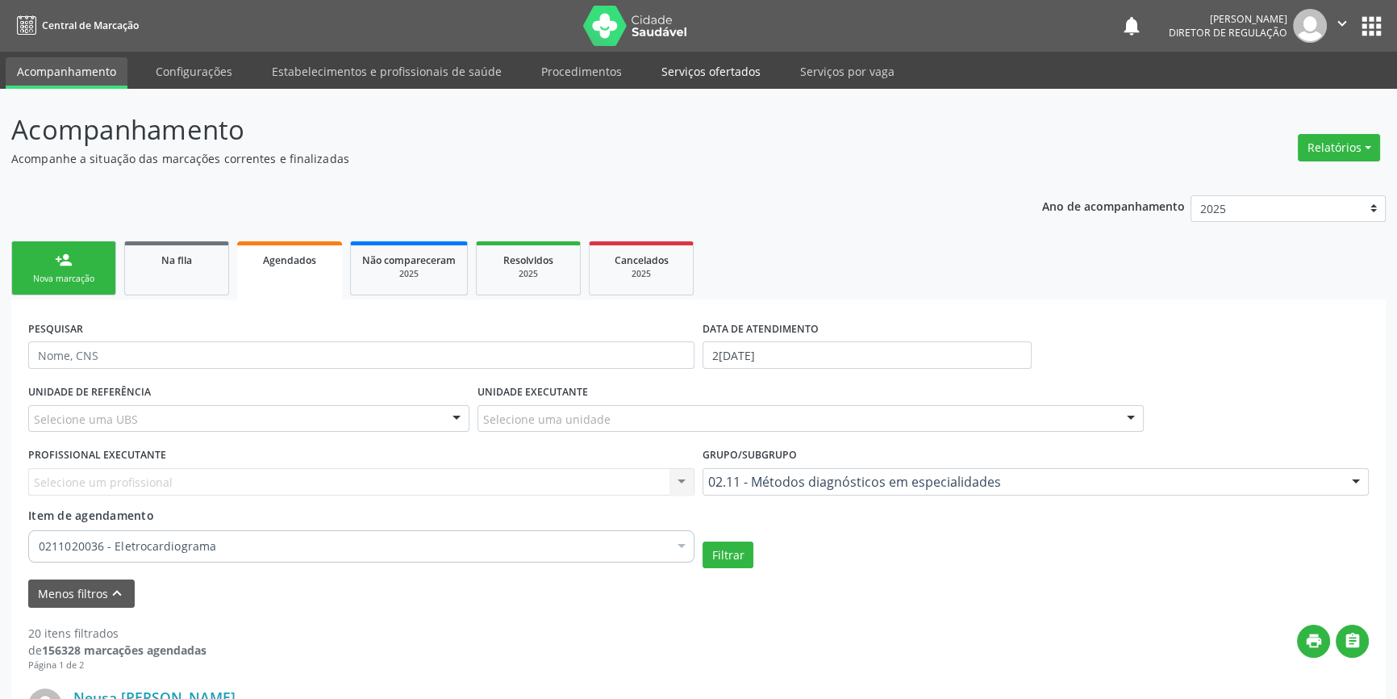
click at [705, 62] on link "Serviços ofertados" at bounding box center [711, 71] width 122 height 28
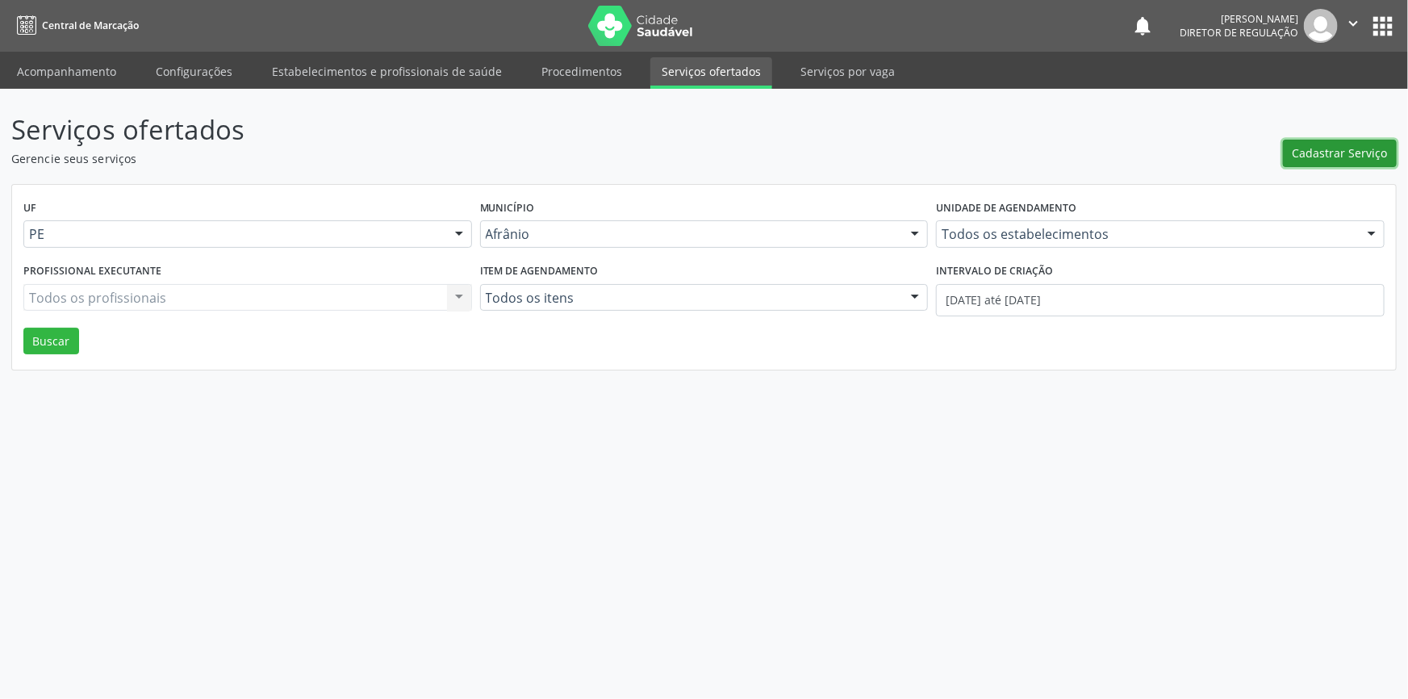
click at [1318, 151] on span "Cadastrar Serviço" at bounding box center [1339, 152] width 95 height 17
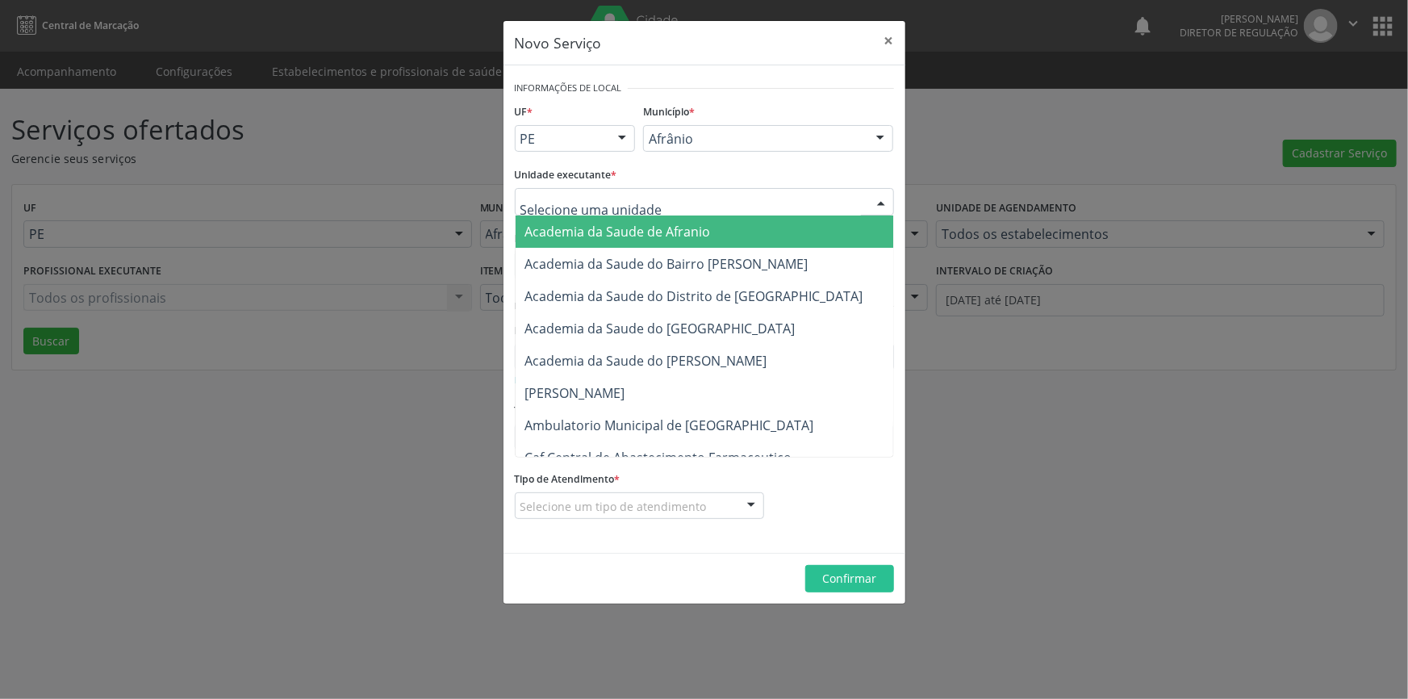
click at [670, 204] on div at bounding box center [704, 201] width 379 height 27
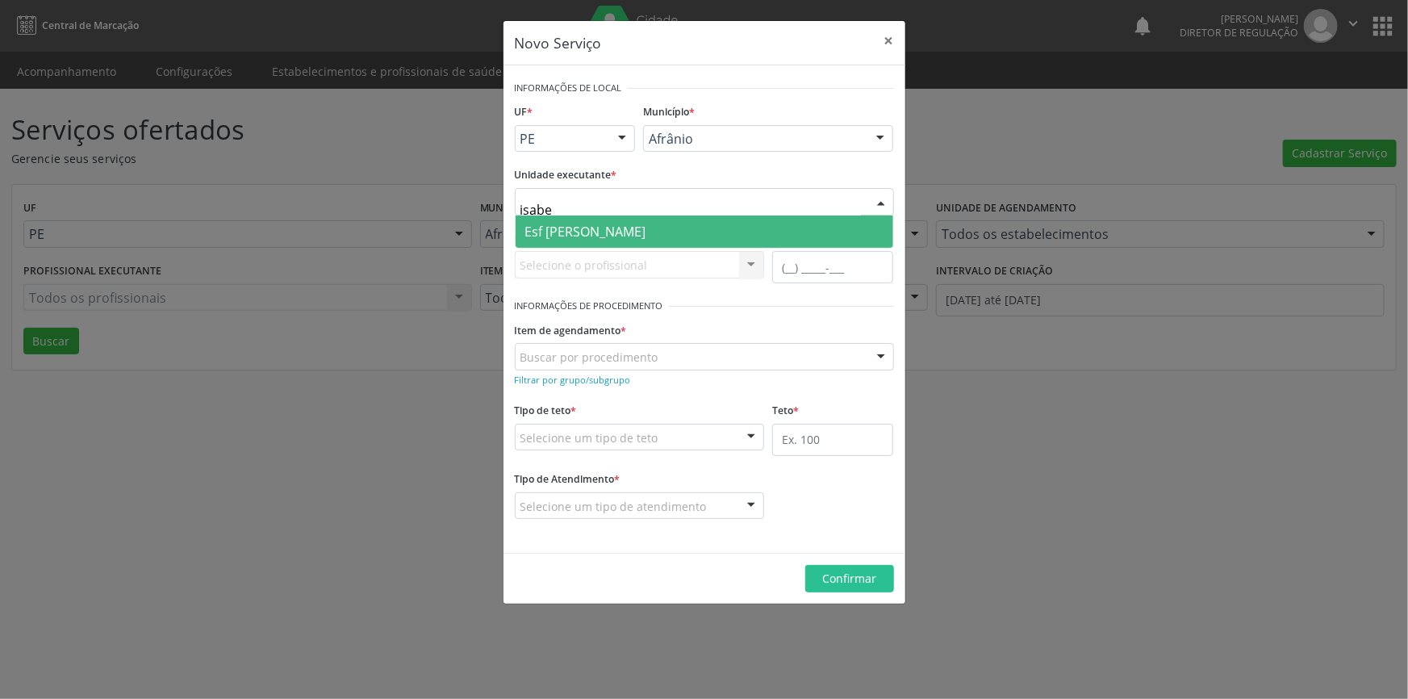
type input "isabel"
click at [645, 223] on span "Esf [PERSON_NAME]" at bounding box center [705, 231] width 378 height 32
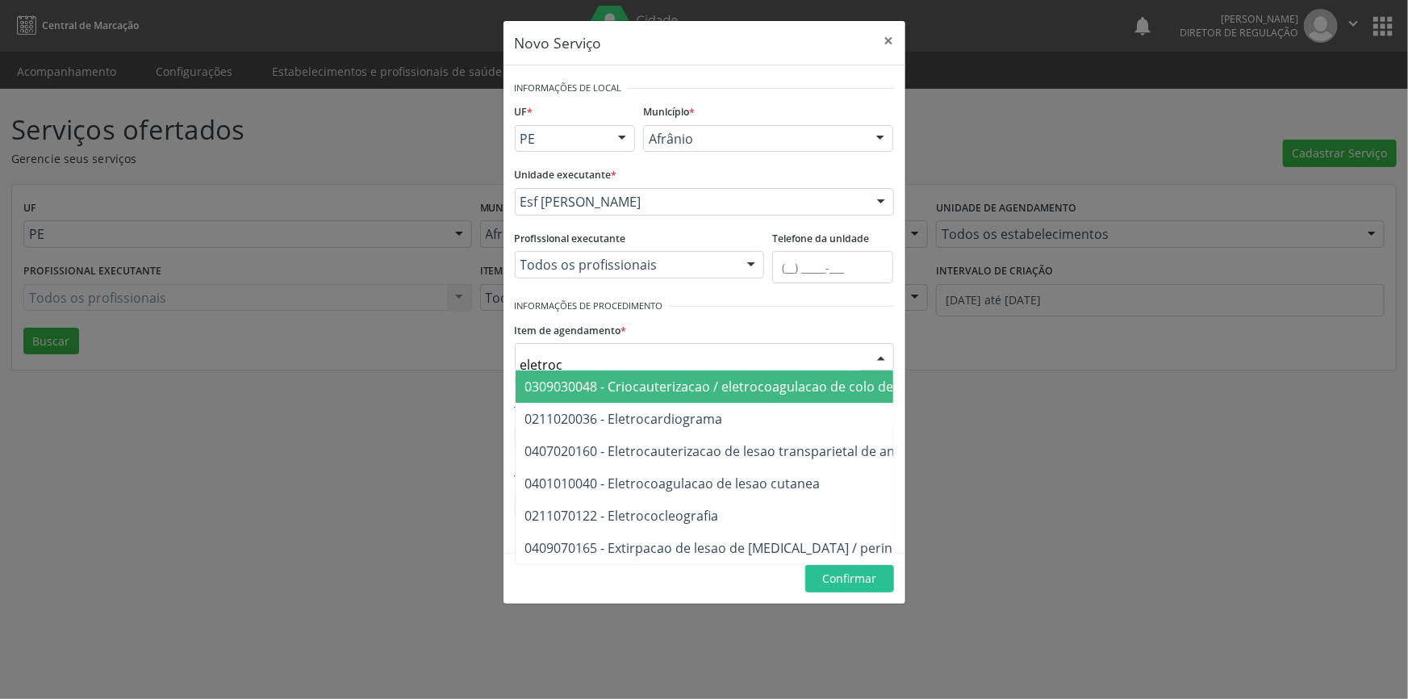
type input "eletroca"
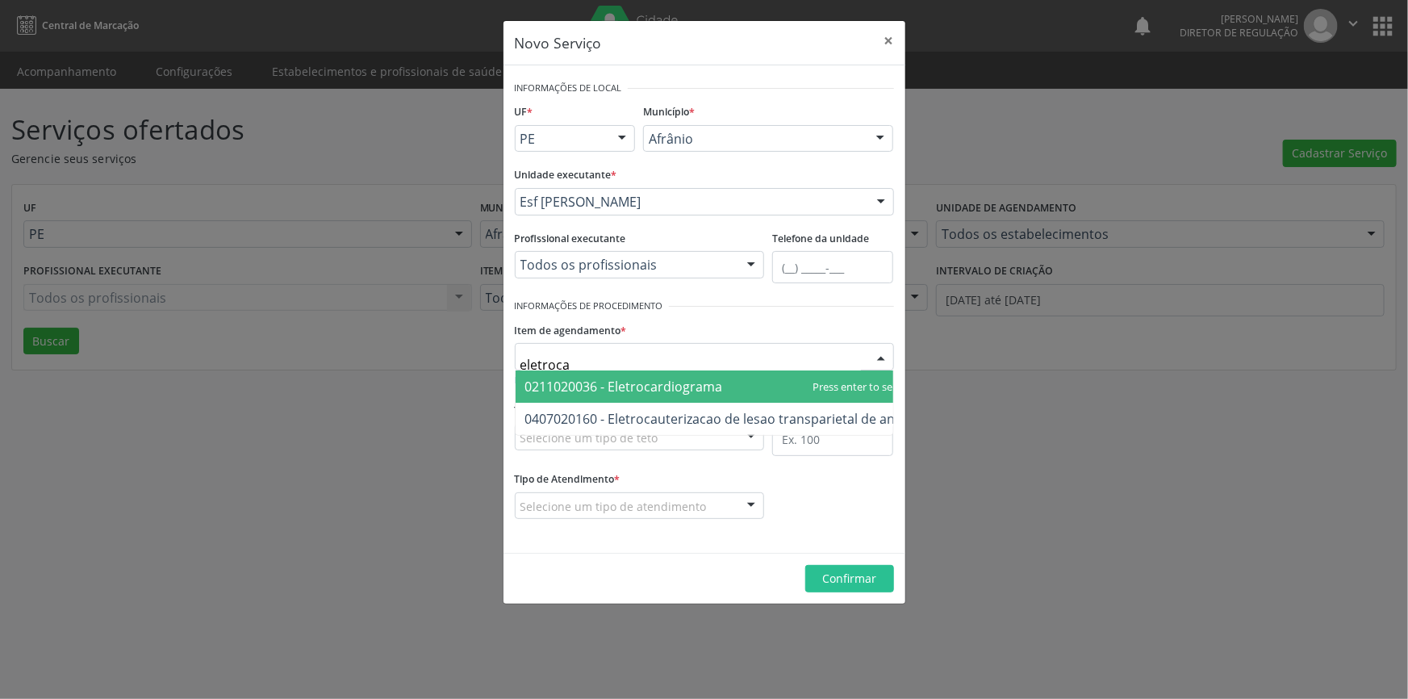
click at [624, 382] on span "0211020036 - Eletrocardiograma" at bounding box center [624, 387] width 198 height 18
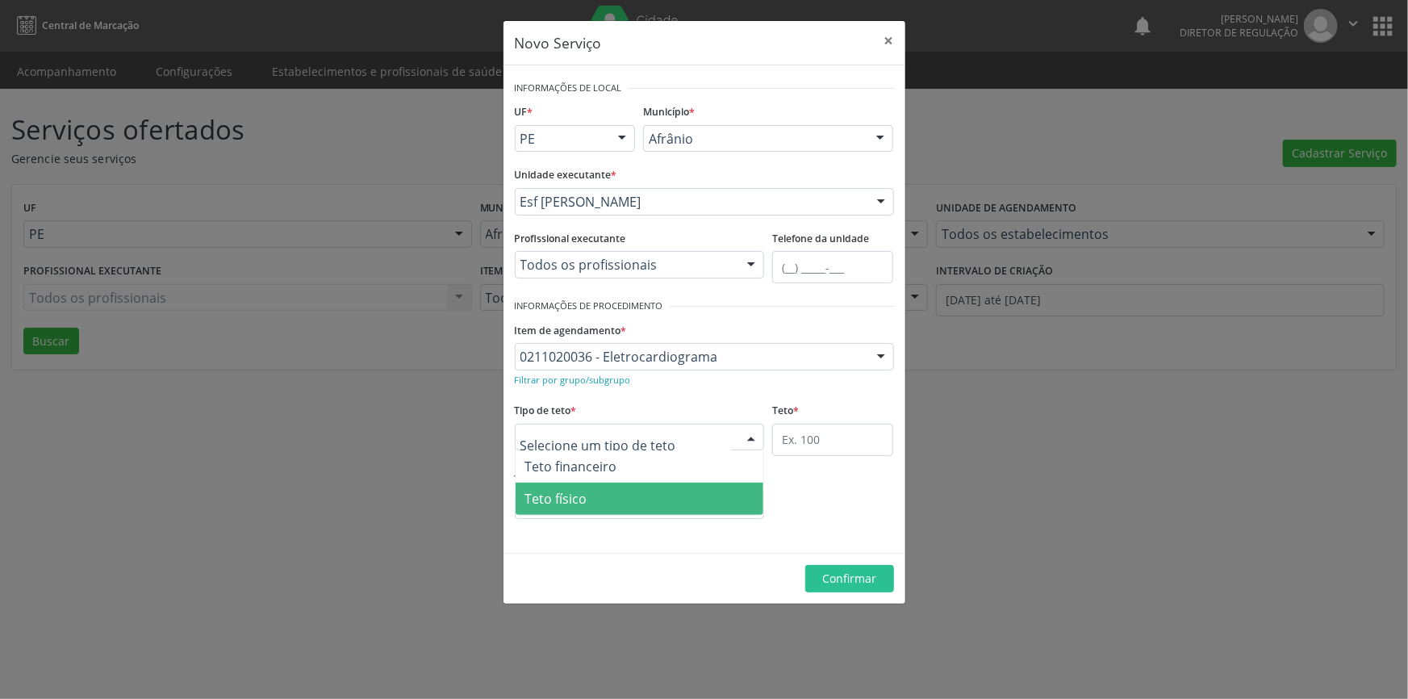
click at [624, 502] on span "Teto físico" at bounding box center [640, 498] width 248 height 32
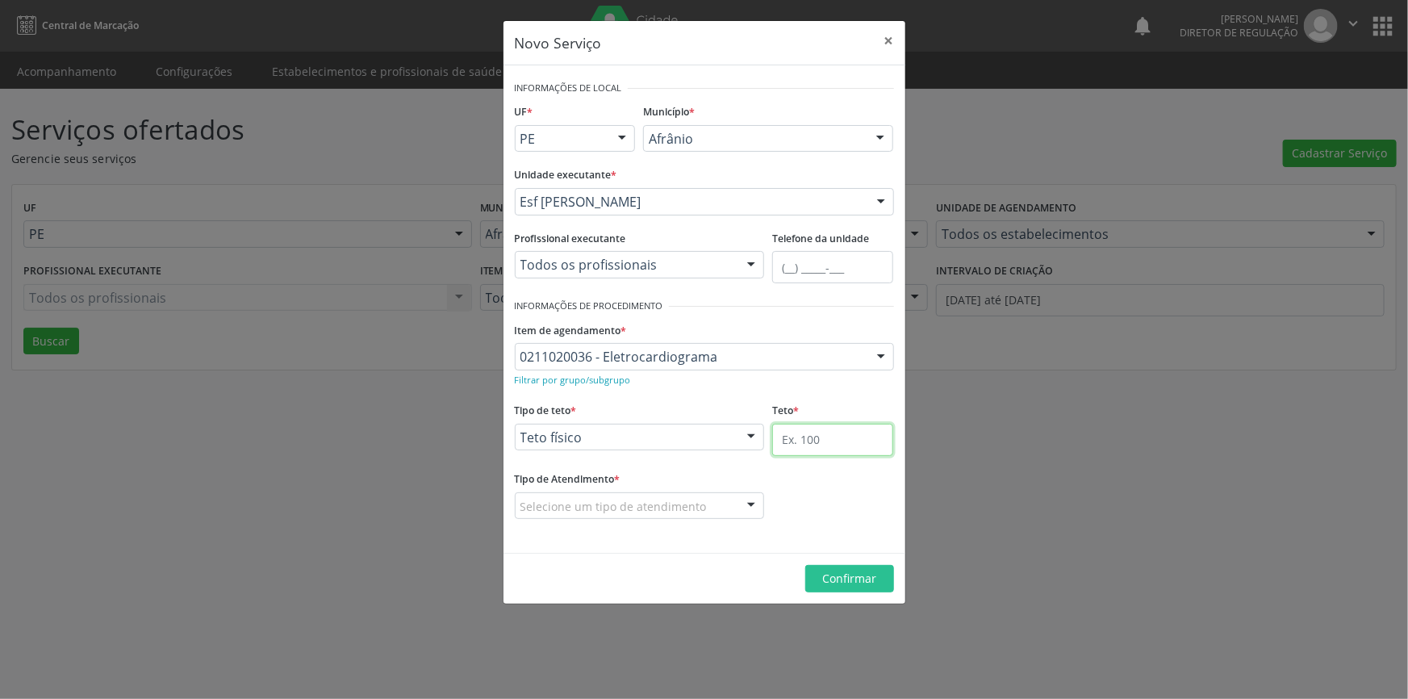
click at [849, 431] on input "text" at bounding box center [832, 440] width 121 height 32
drag, startPoint x: 821, startPoint y: 444, endPoint x: 528, endPoint y: 521, distance: 303.7
click at [675, 469] on form "Informações de Local UF * PE BA PE Nenhum resultado encontrado para: " " Não há…" at bounding box center [704, 309] width 379 height 465
drag, startPoint x: 827, startPoint y: 436, endPoint x: 670, endPoint y: 414, distance: 158.9
click at [673, 436] on div "Tipo de teto * Teto físico Teto financeiro Teto físico Nenhum resultado encontr…" at bounding box center [704, 433] width 387 height 69
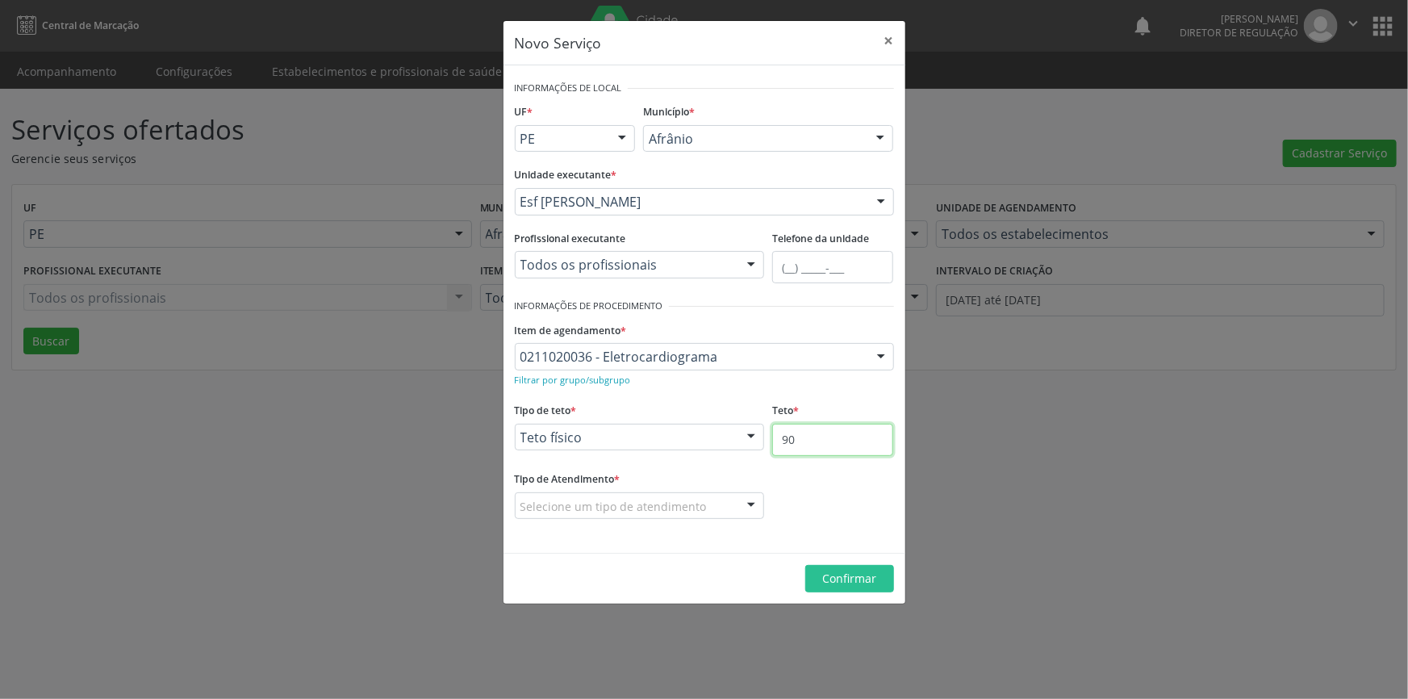
type input "90"
click at [633, 490] on div "Tipo de Atendimento * Selecione um tipo de atendimento Ordem de chegada Horário…" at bounding box center [640, 493] width 250 height 52
click at [615, 515] on div "Selecione um tipo de atendimento" at bounding box center [640, 505] width 250 height 27
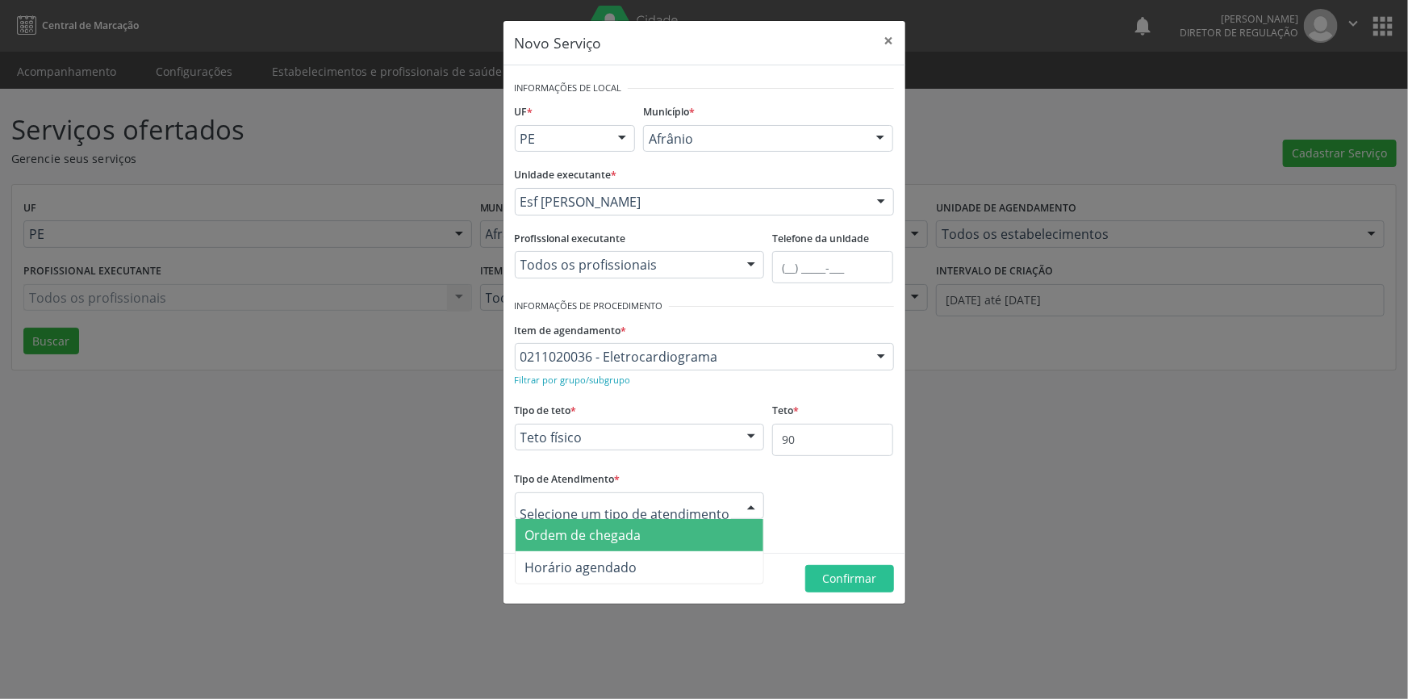
click at [602, 541] on span "Ordem de chegada" at bounding box center [583, 535] width 116 height 18
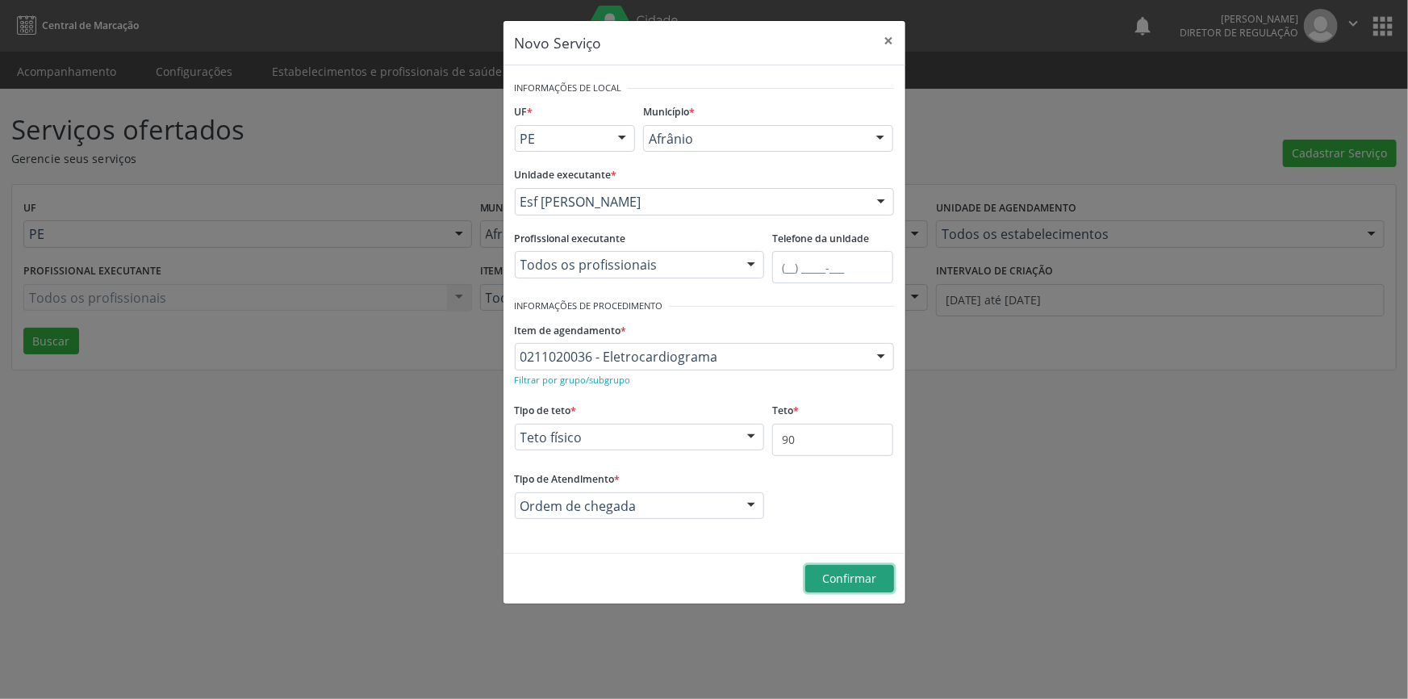
click at [873, 582] on span "Confirmar" at bounding box center [849, 577] width 54 height 15
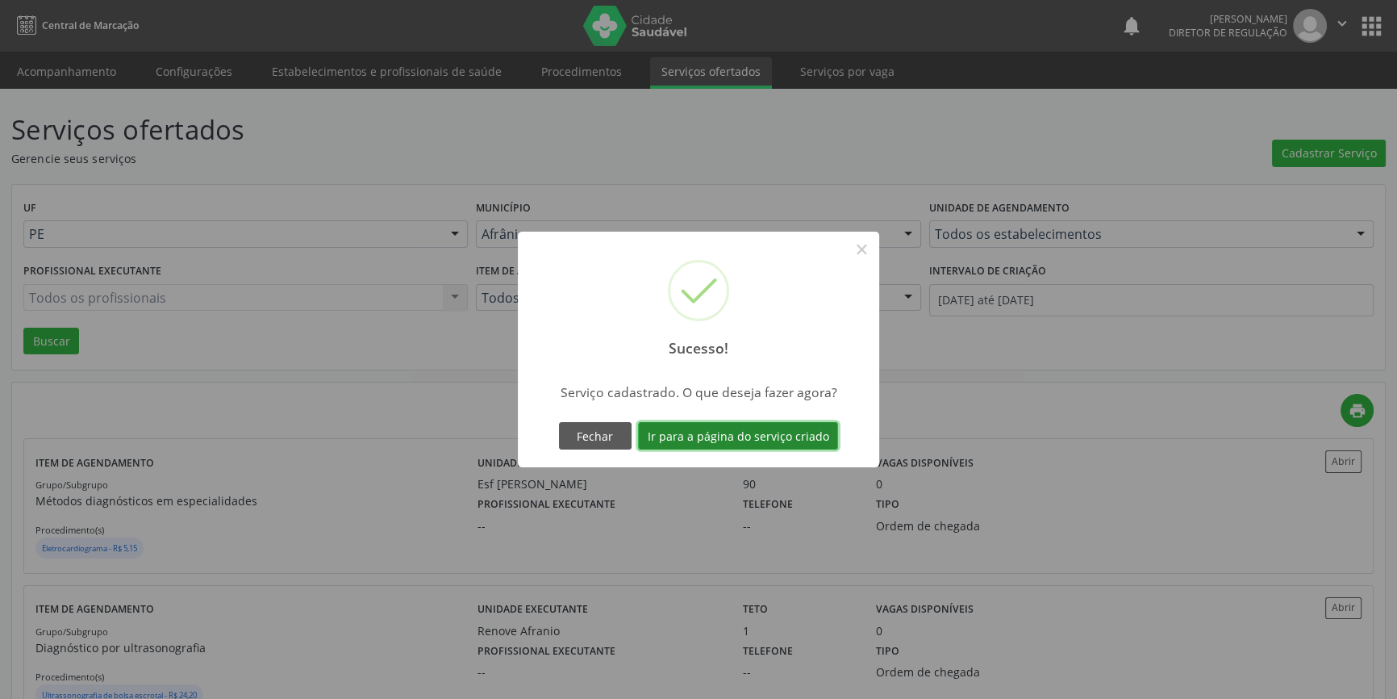
click at [712, 447] on button "Ir para a página do serviço criado" at bounding box center [738, 435] width 200 height 27
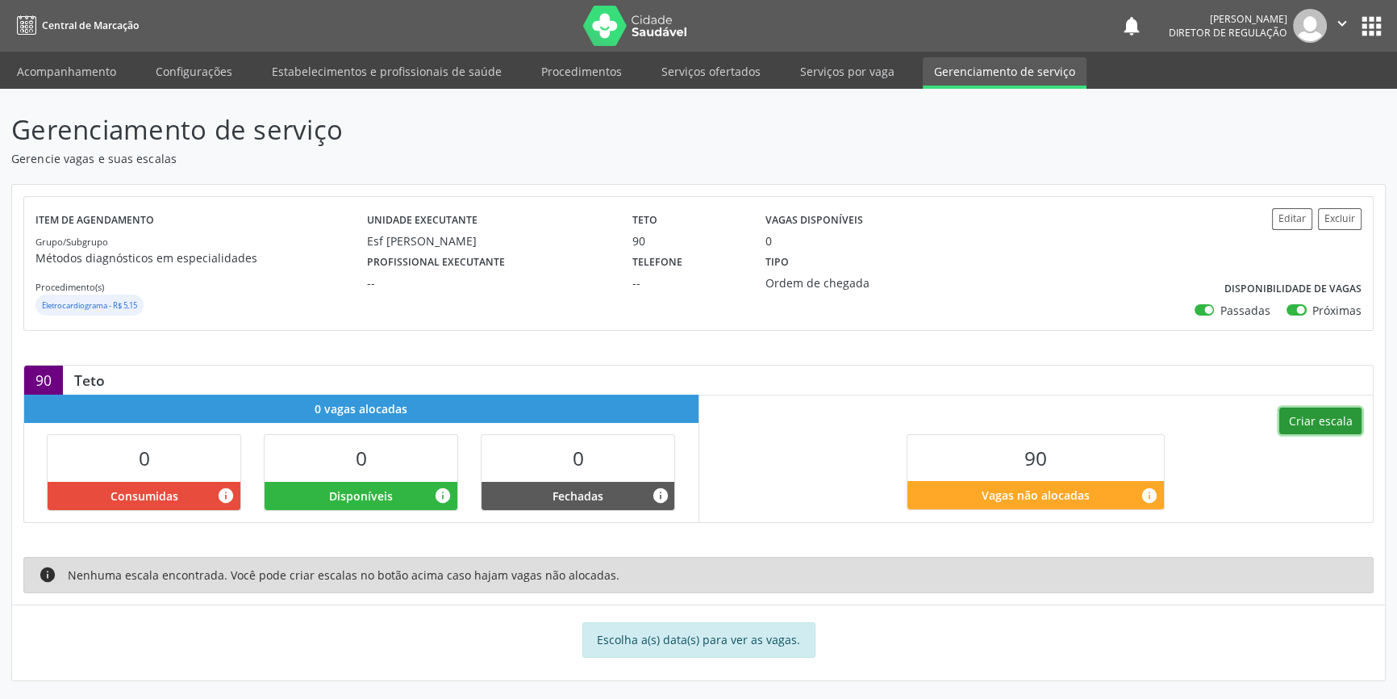
click at [1299, 425] on button "Criar escala" at bounding box center [1320, 420] width 82 height 27
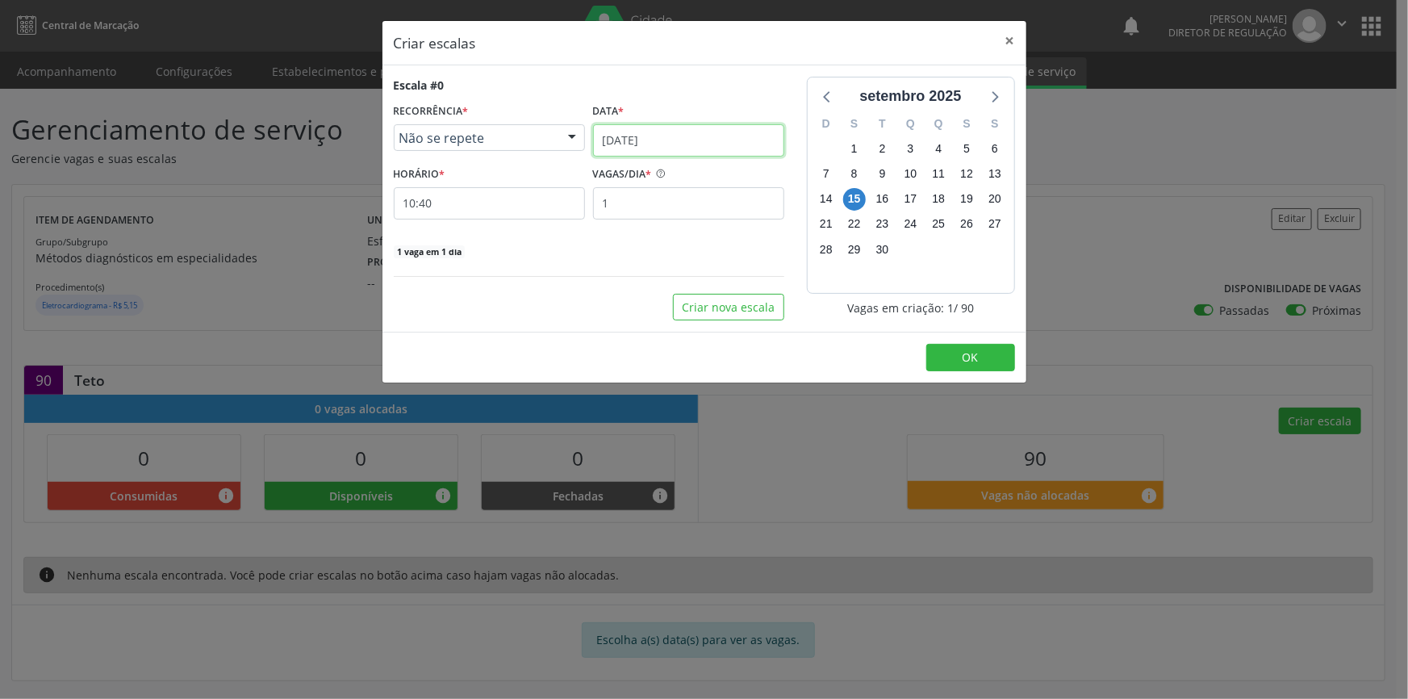
click at [631, 150] on input "[DATE]" at bounding box center [688, 140] width 191 height 32
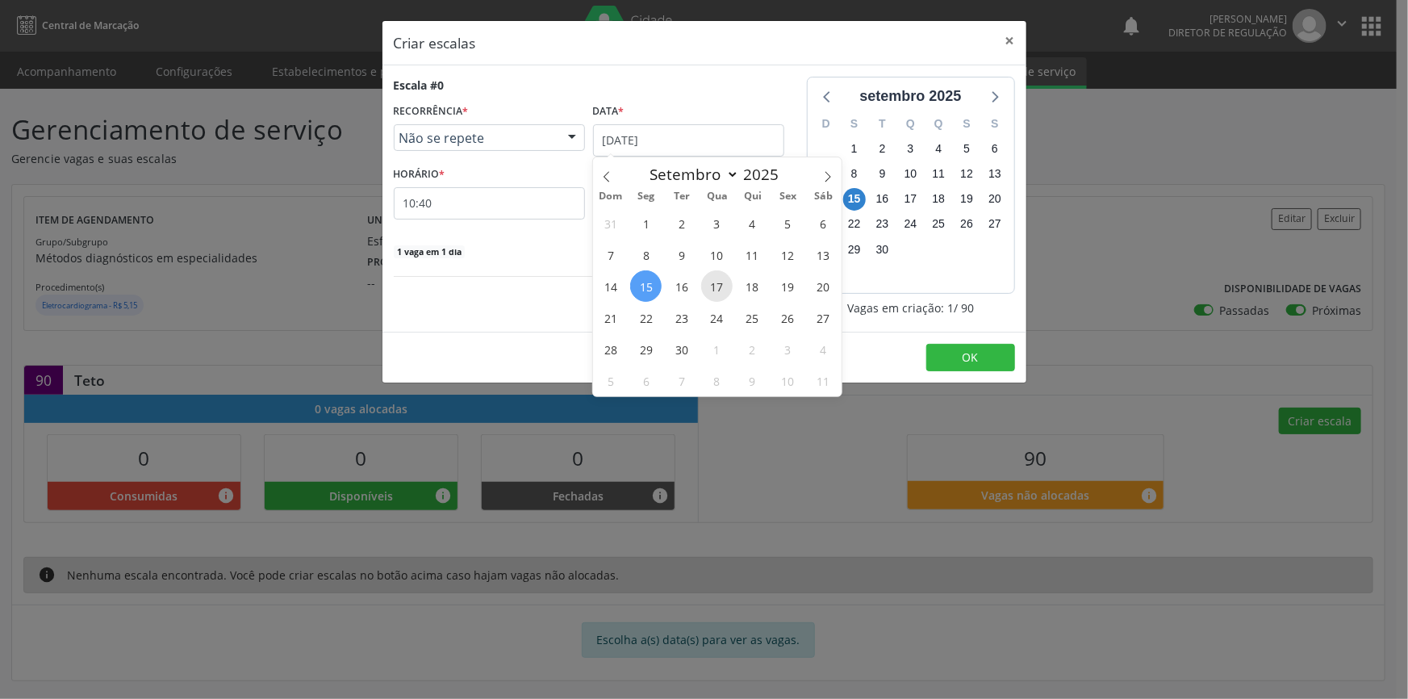
click at [718, 284] on span "17" at bounding box center [716, 285] width 31 height 31
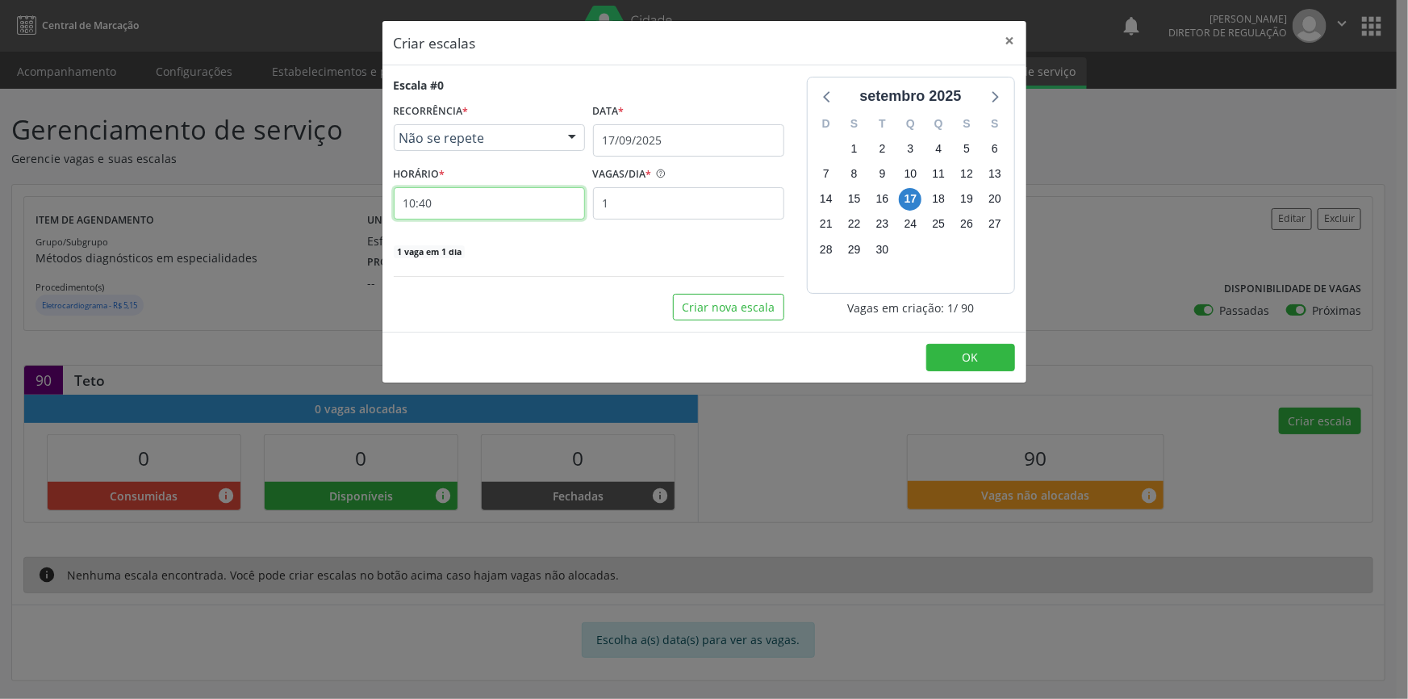
click at [524, 201] on input "10:40" at bounding box center [489, 203] width 191 height 32
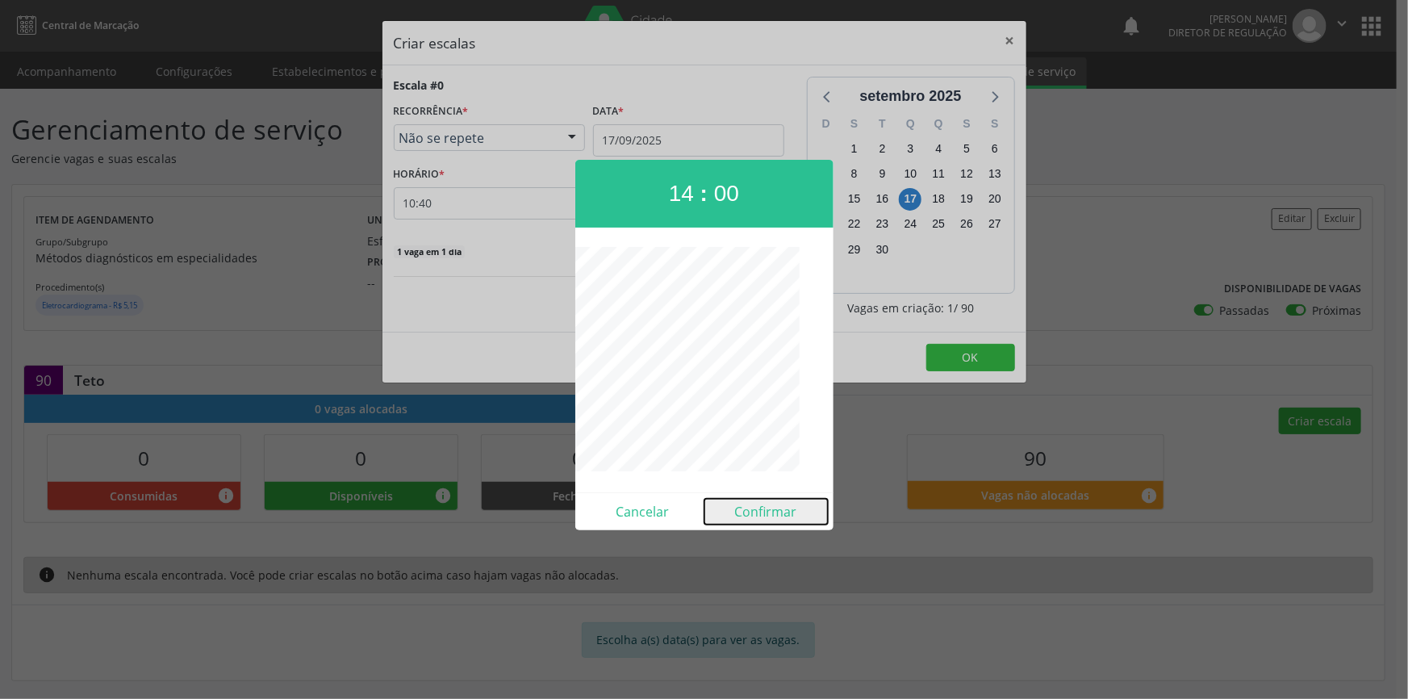
click at [758, 502] on button "Confirmar" at bounding box center [765, 512] width 123 height 26
type input "14:00"
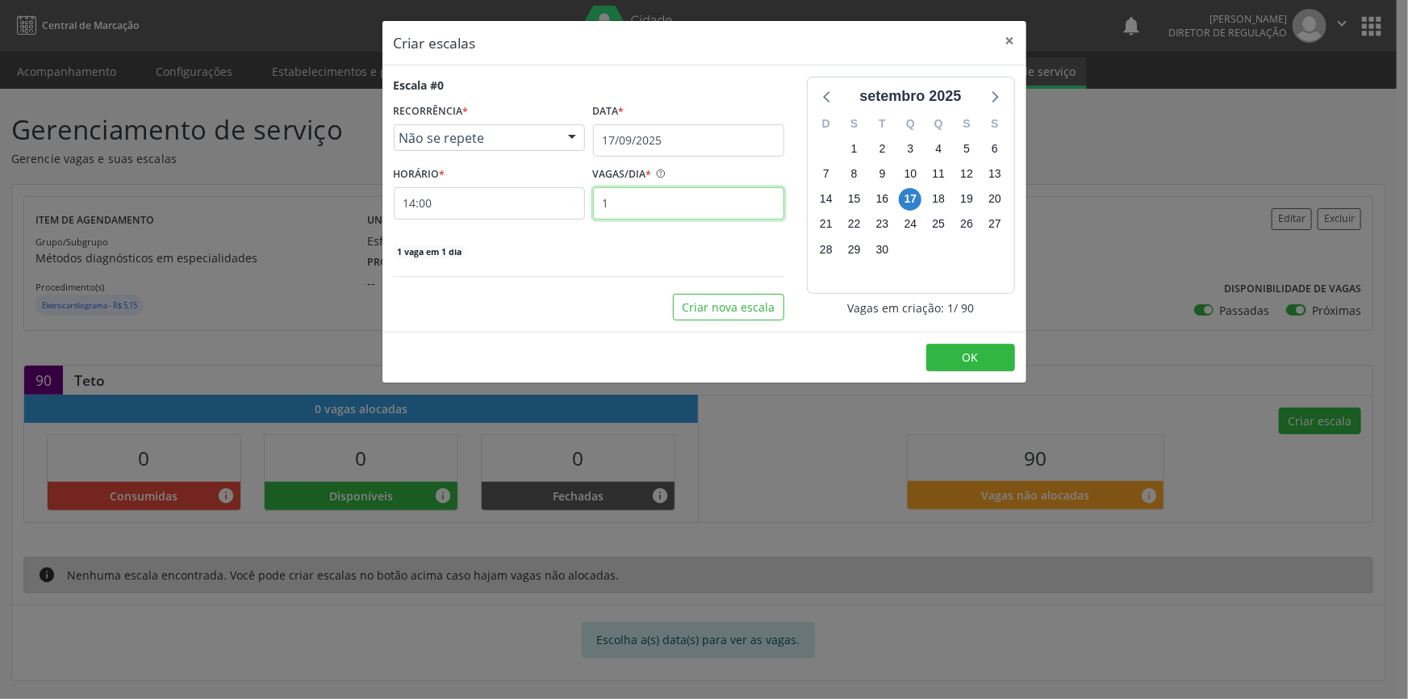
drag, startPoint x: 645, startPoint y: 208, endPoint x: 461, endPoint y: 198, distance: 185.0
click at [470, 207] on div "HORÁRIO * 14:00 VAGAS/DIA * 1" at bounding box center [589, 190] width 399 height 57
type input "15"
click at [966, 358] on span "OK" at bounding box center [970, 356] width 16 height 15
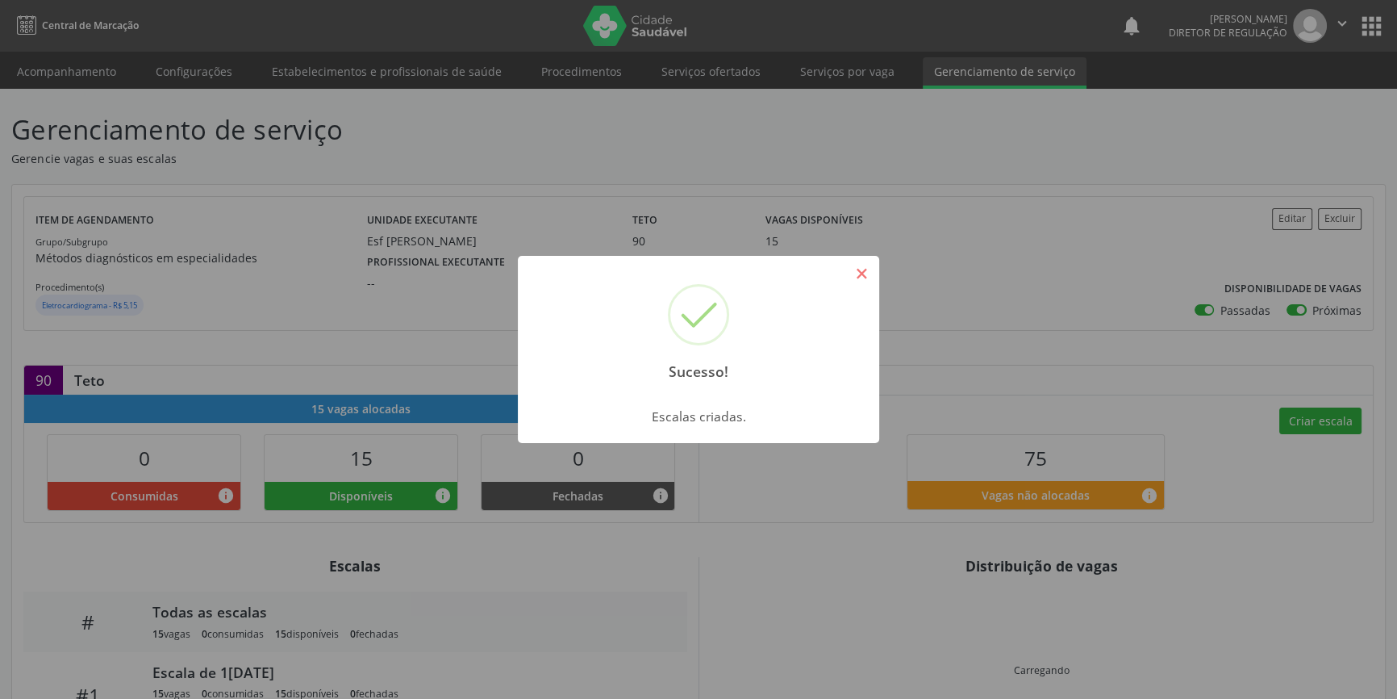
click at [858, 280] on button "×" at bounding box center [861, 273] width 27 height 27
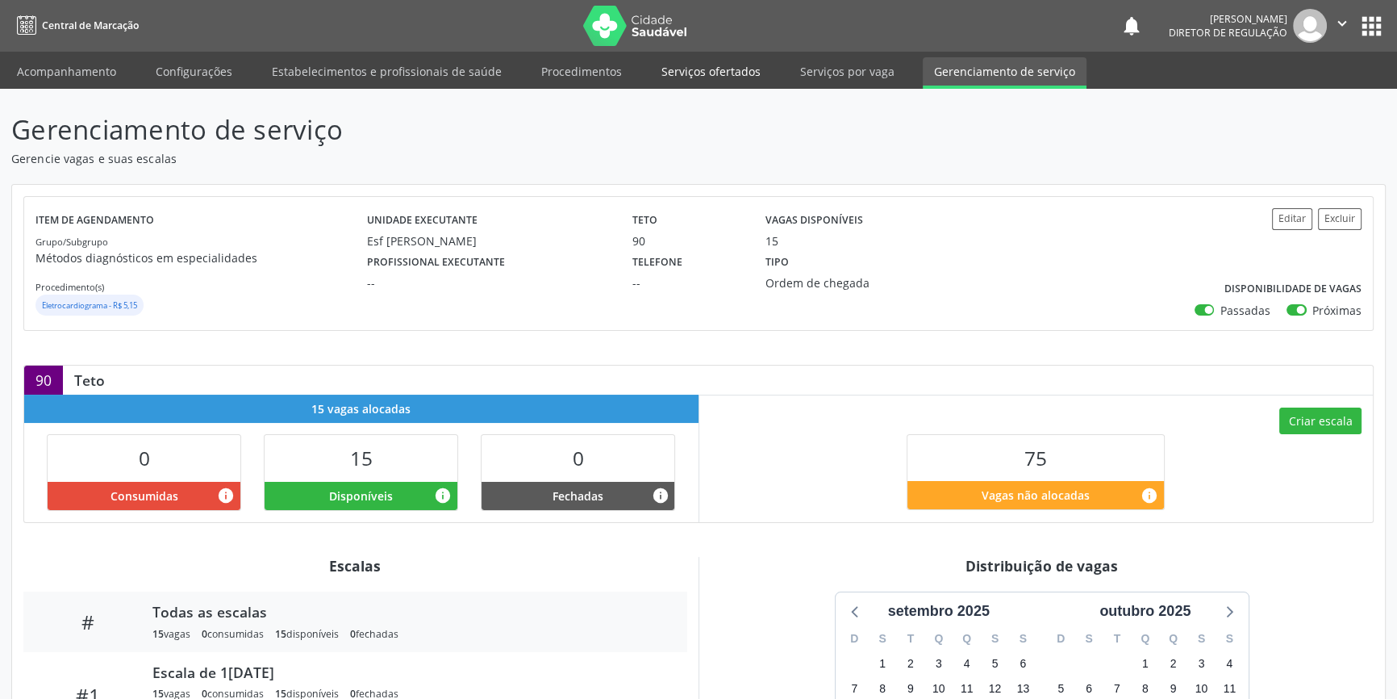
click at [688, 78] on link "Serviços ofertados" at bounding box center [711, 71] width 122 height 28
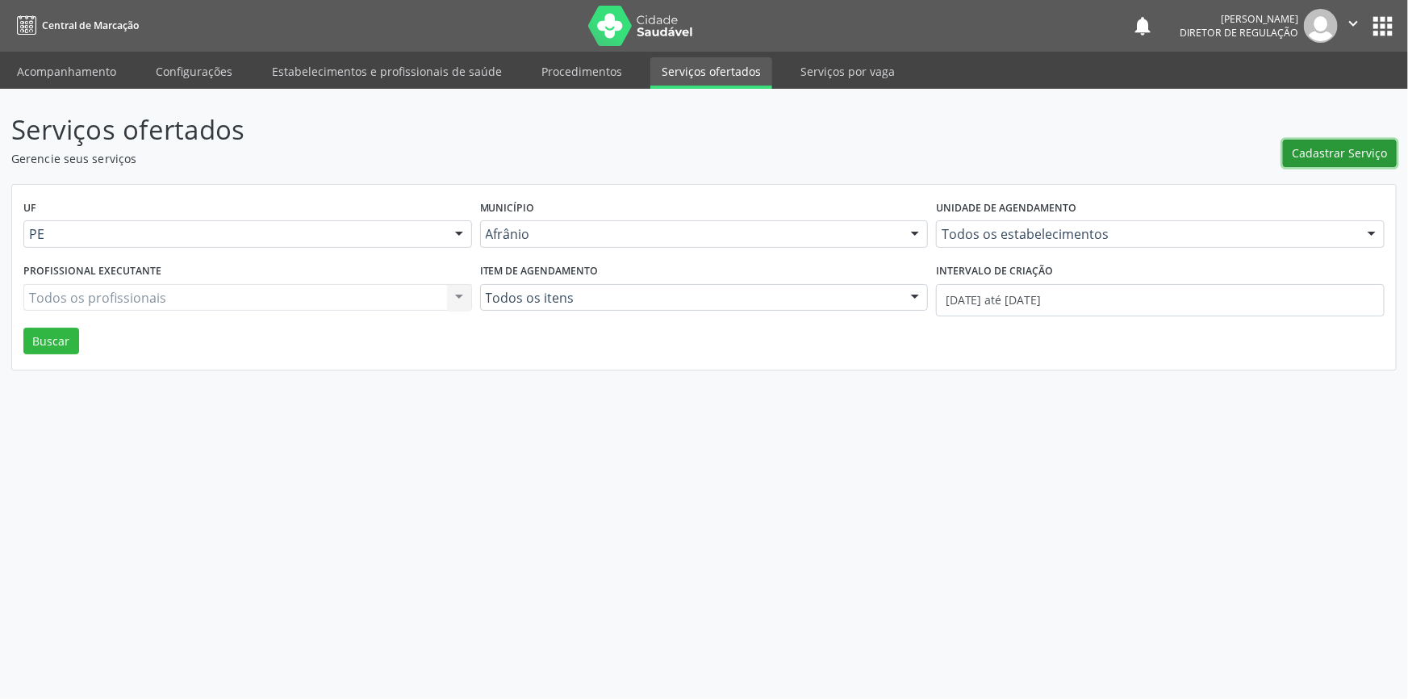
click at [1331, 161] on button "Cadastrar Serviço" at bounding box center [1340, 153] width 114 height 27
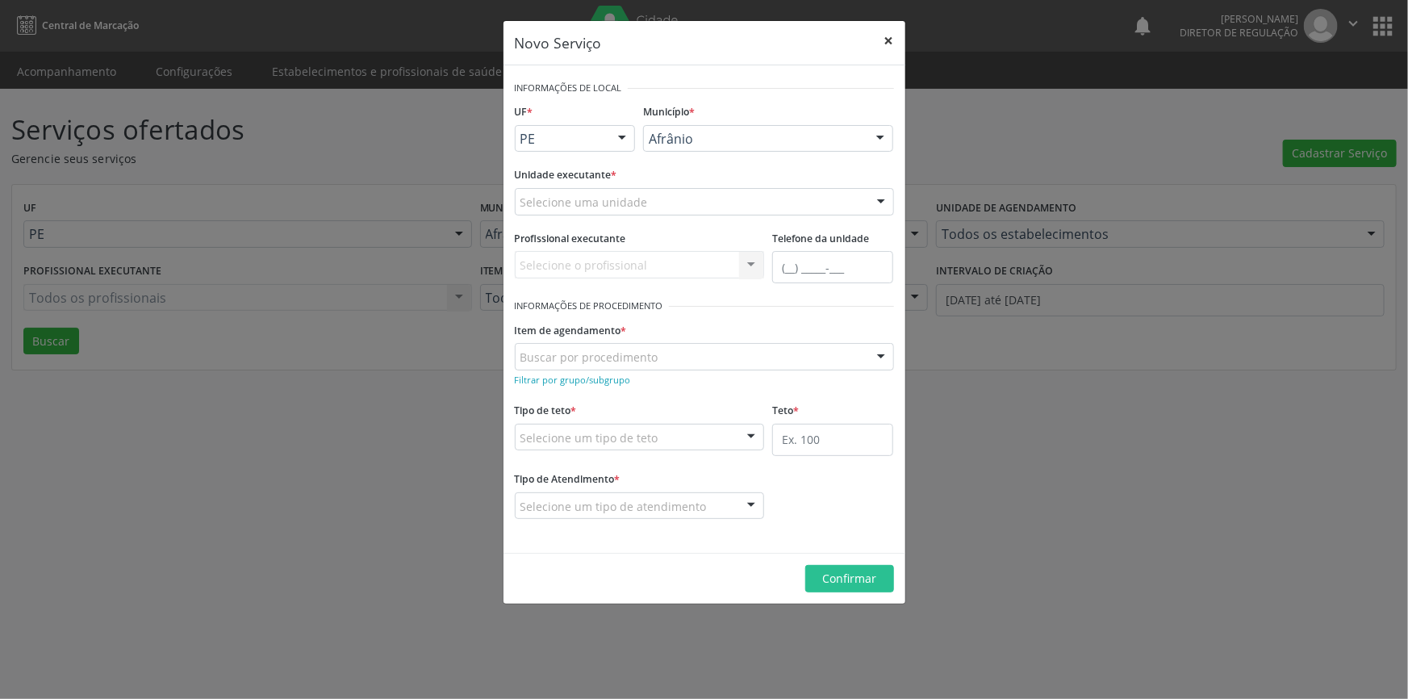
click at [881, 46] on button "×" at bounding box center [889, 41] width 32 height 40
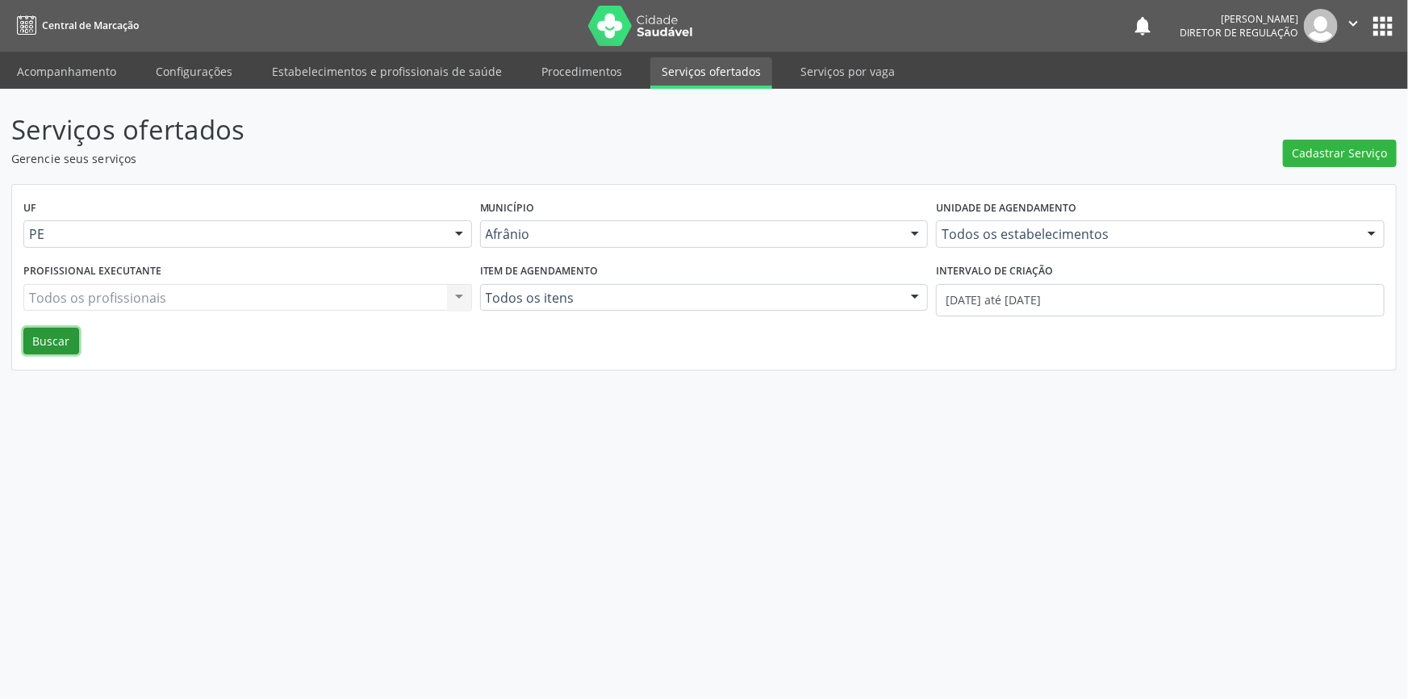
click at [59, 336] on button "Buscar" at bounding box center [51, 341] width 56 height 27
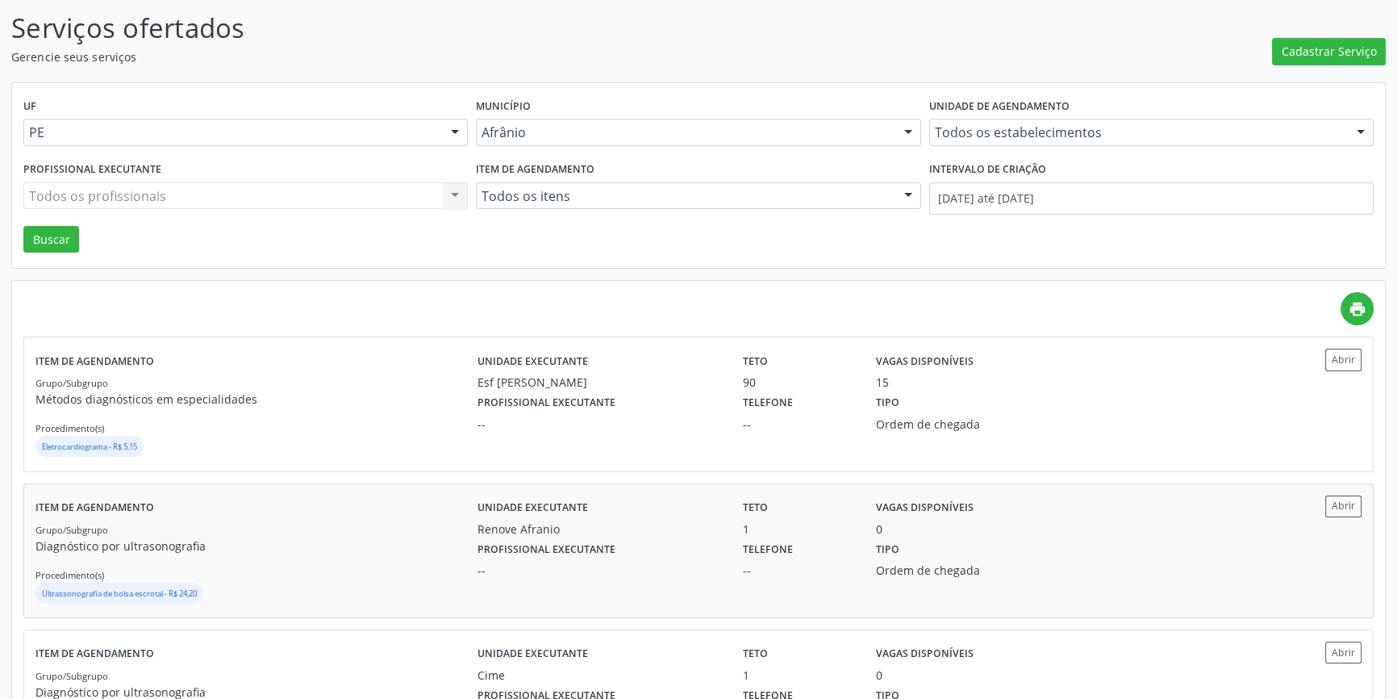
scroll to position [219, 0]
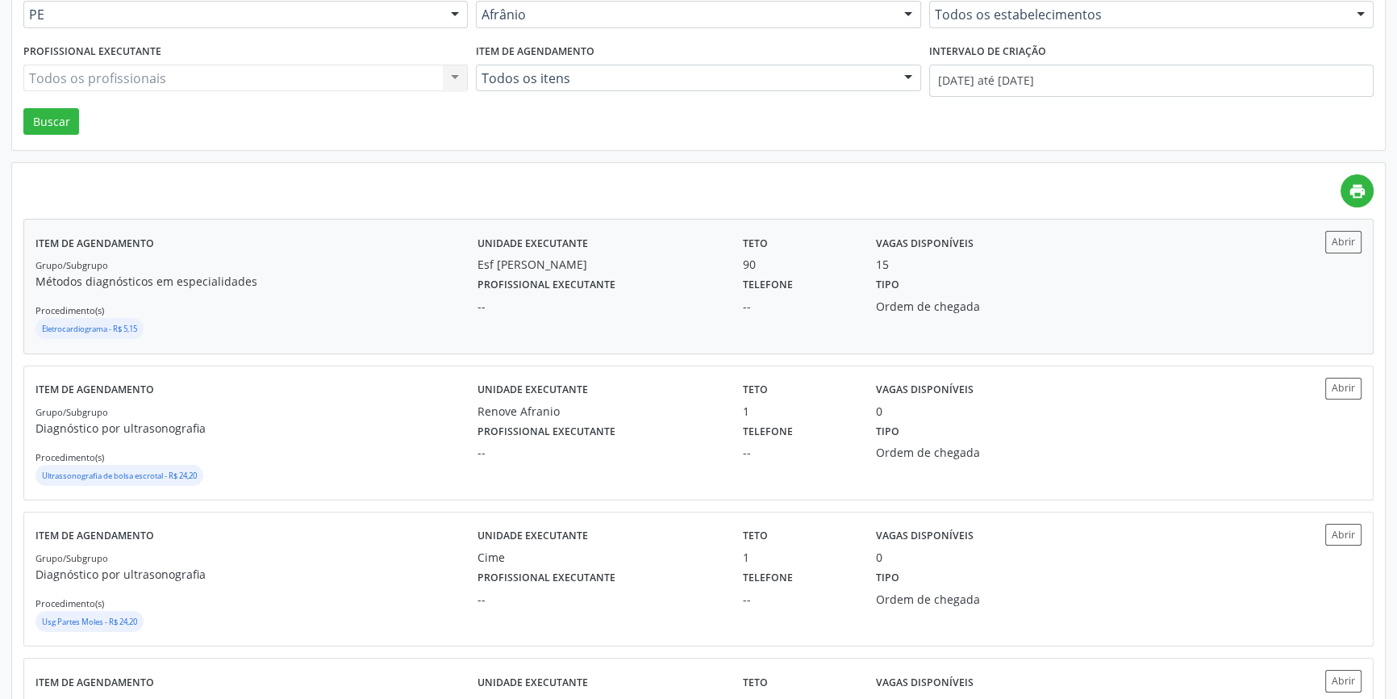
click at [335, 323] on div "Eletrocardiograma - R$ 5,15" at bounding box center [256, 330] width 442 height 24
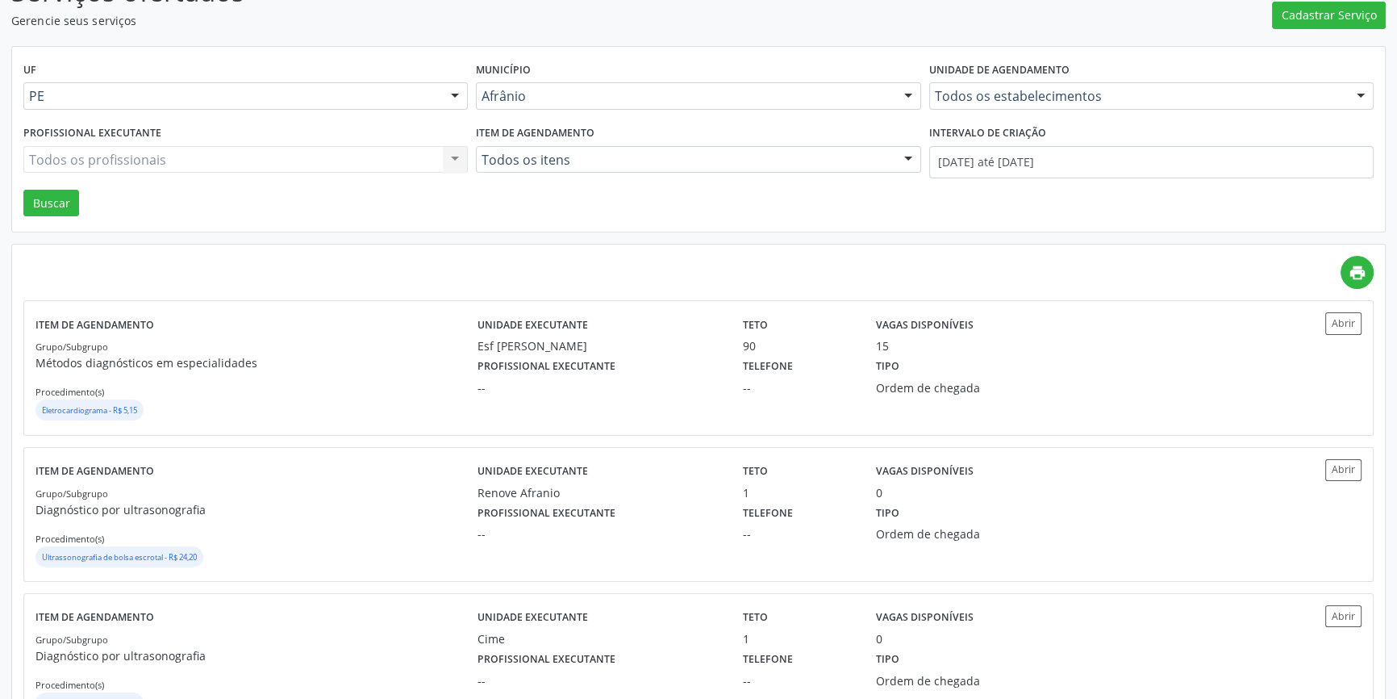
scroll to position [0, 0]
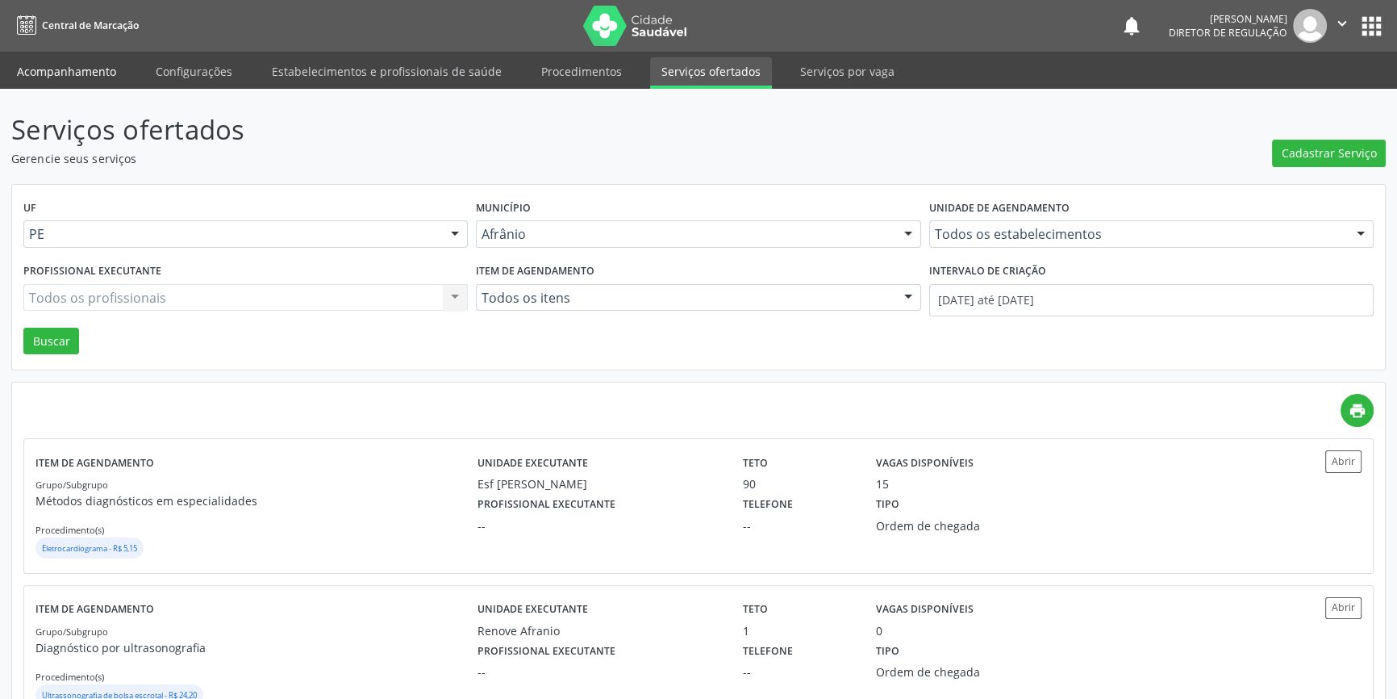
click at [81, 58] on link "Acompanhamento" at bounding box center [67, 71] width 122 height 28
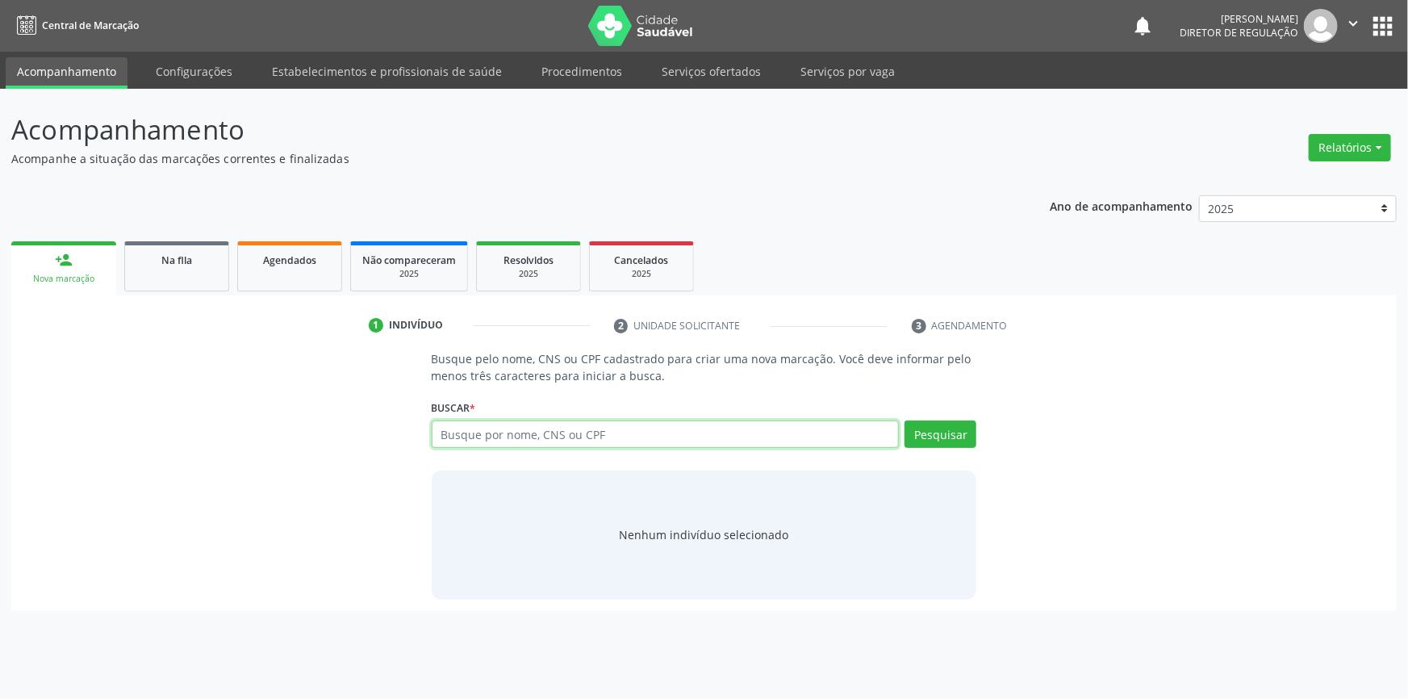
click at [557, 439] on input "text" at bounding box center [666, 433] width 468 height 27
paste input "705 8054 3991 0334"
type input "705 8054 3991 0334"
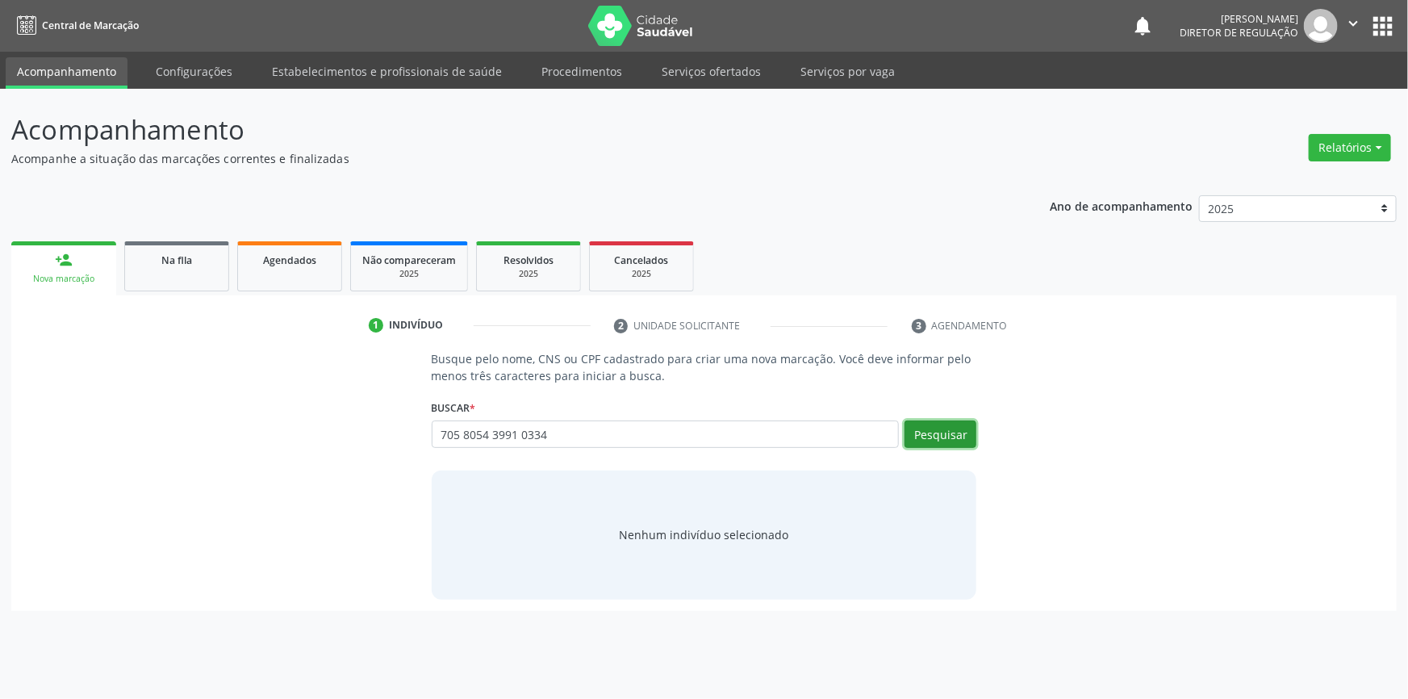
click at [945, 436] on button "Pesquisar" at bounding box center [940, 433] width 72 height 27
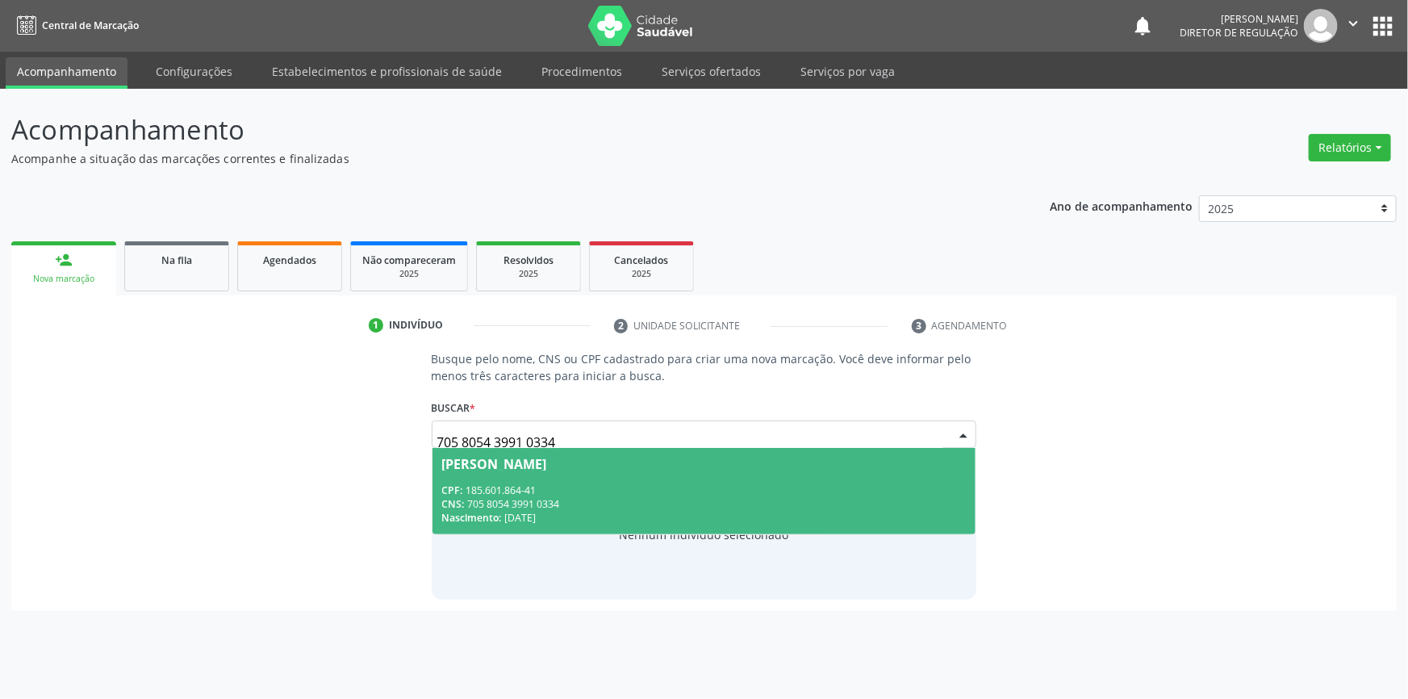
click at [643, 468] on div "Miguel Messias Rodrigues" at bounding box center [704, 463] width 524 height 13
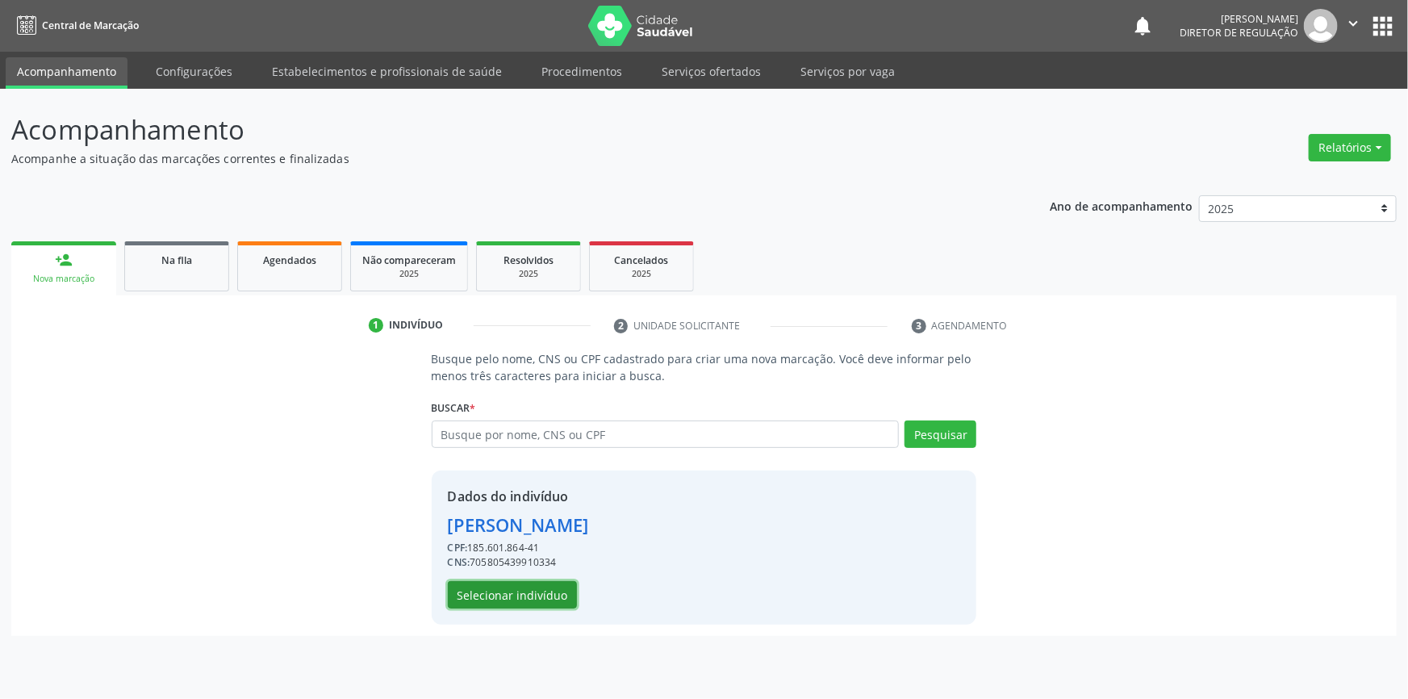
click at [532, 595] on button "Selecionar indivíduo" at bounding box center [512, 594] width 129 height 27
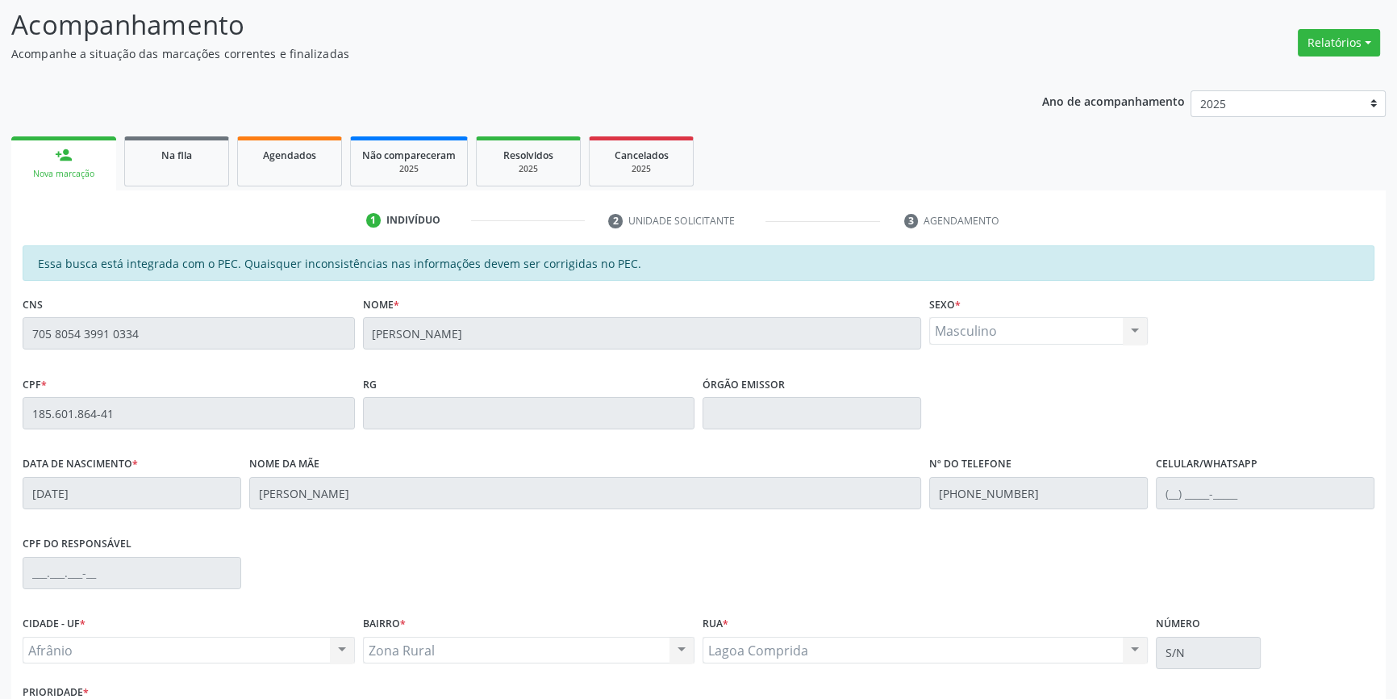
scroll to position [219, 0]
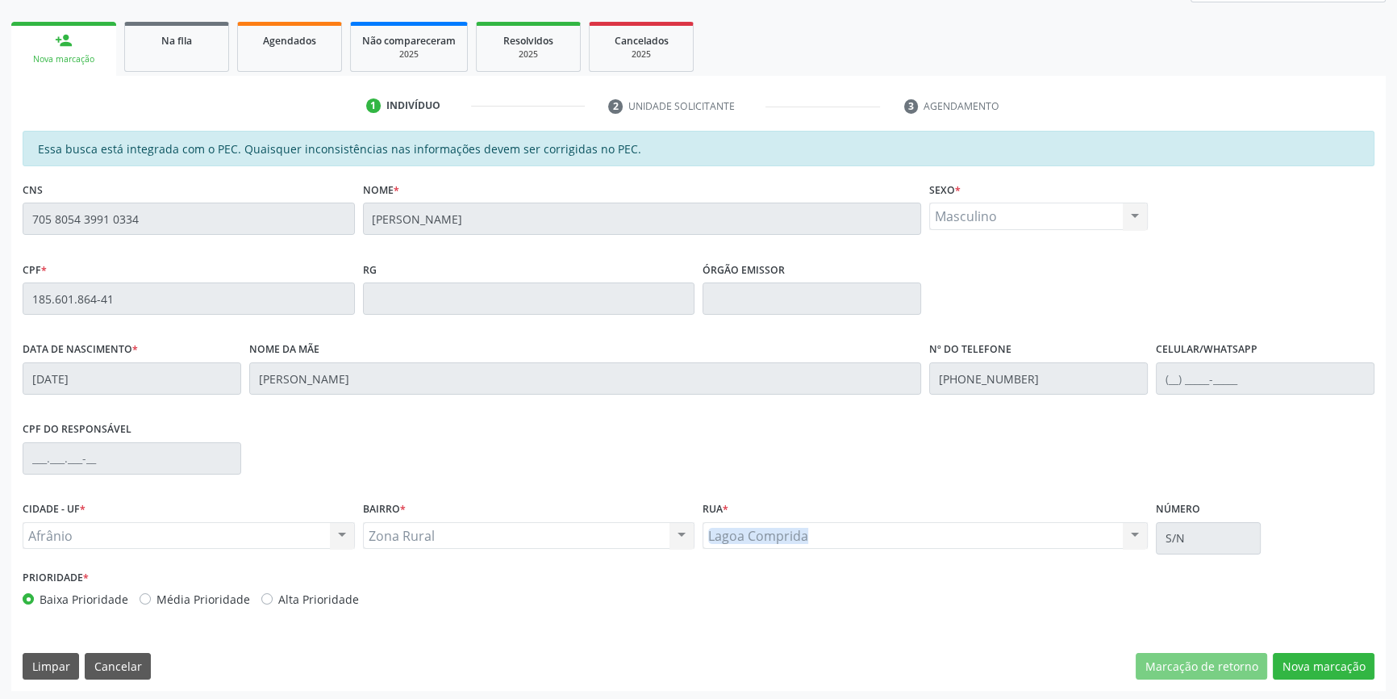
drag, startPoint x: 825, startPoint y: 540, endPoint x: 705, endPoint y: 538, distance: 120.2
click at [705, 538] on div "Lagoa Comprida Lagoa Comprida Nenhum resultado encontrado para: " " Não há nenh…" at bounding box center [925, 535] width 445 height 27
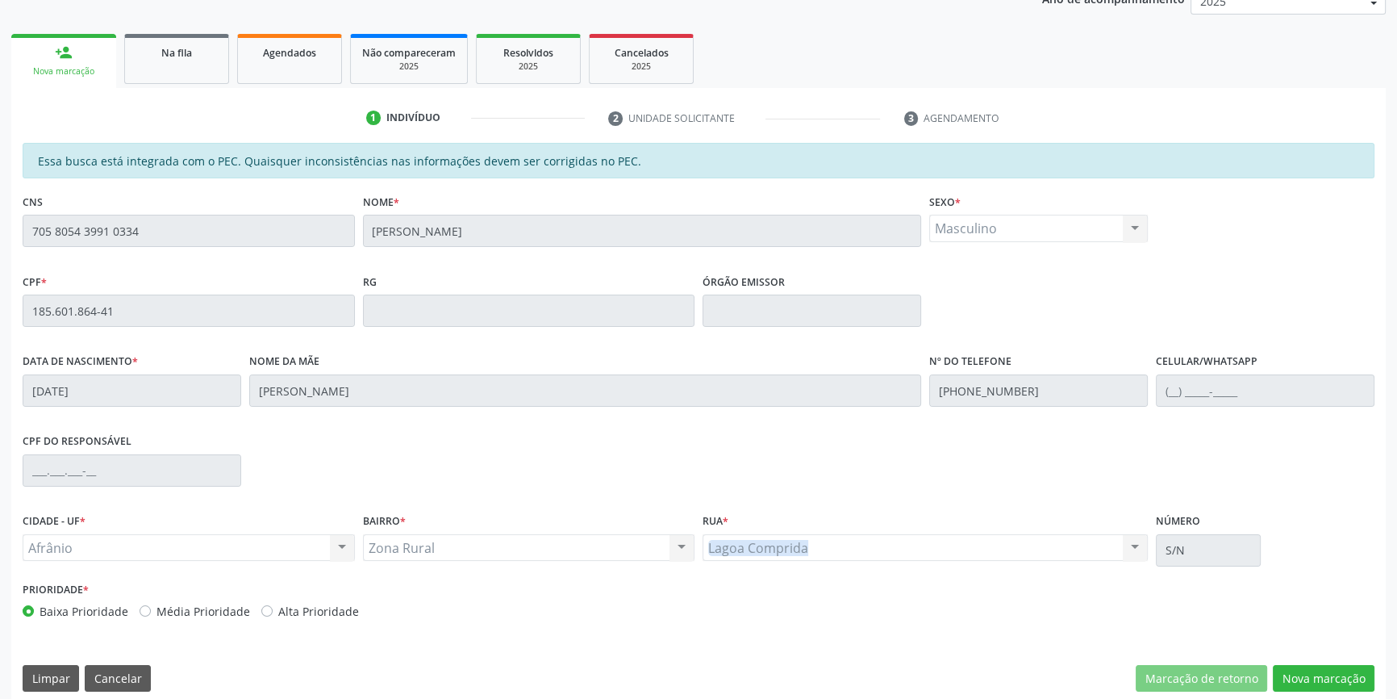
scroll to position [221, 0]
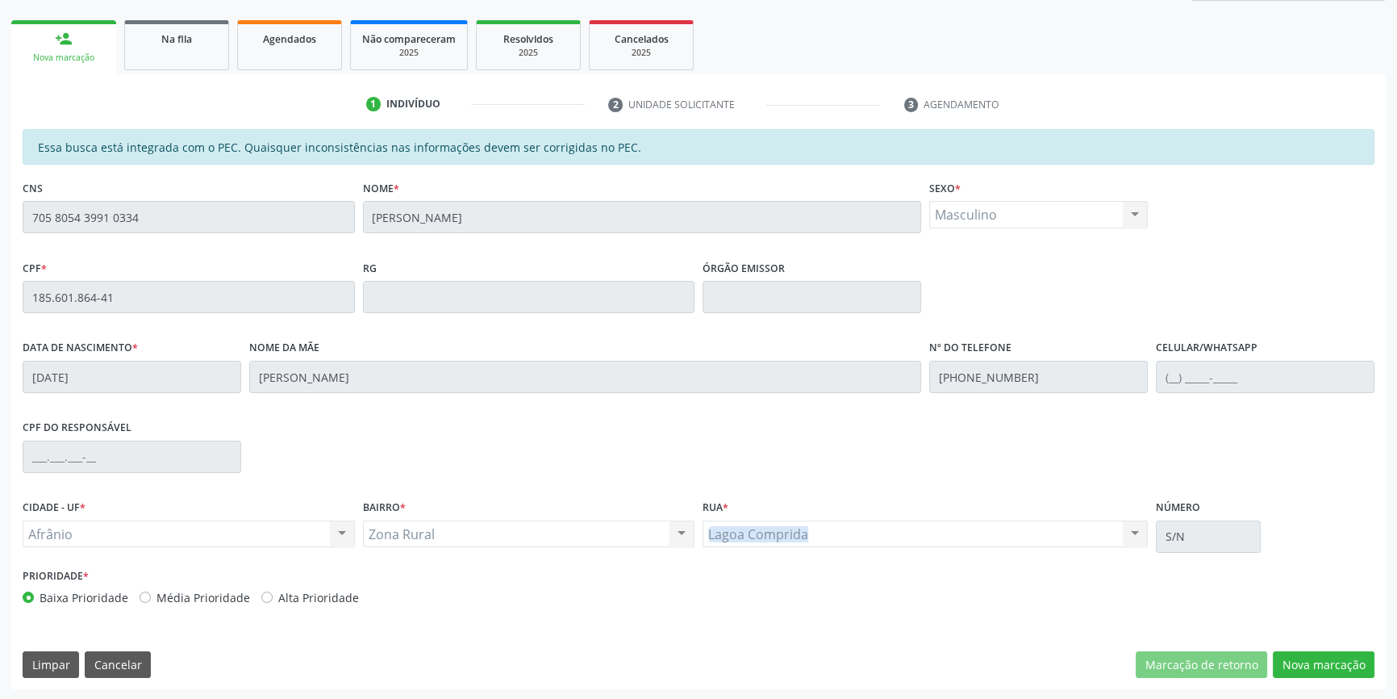
click at [826, 537] on div "Lagoa Comprida Lagoa Comprida Nenhum resultado encontrado para: " " Não há nenh…" at bounding box center [925, 533] width 445 height 27
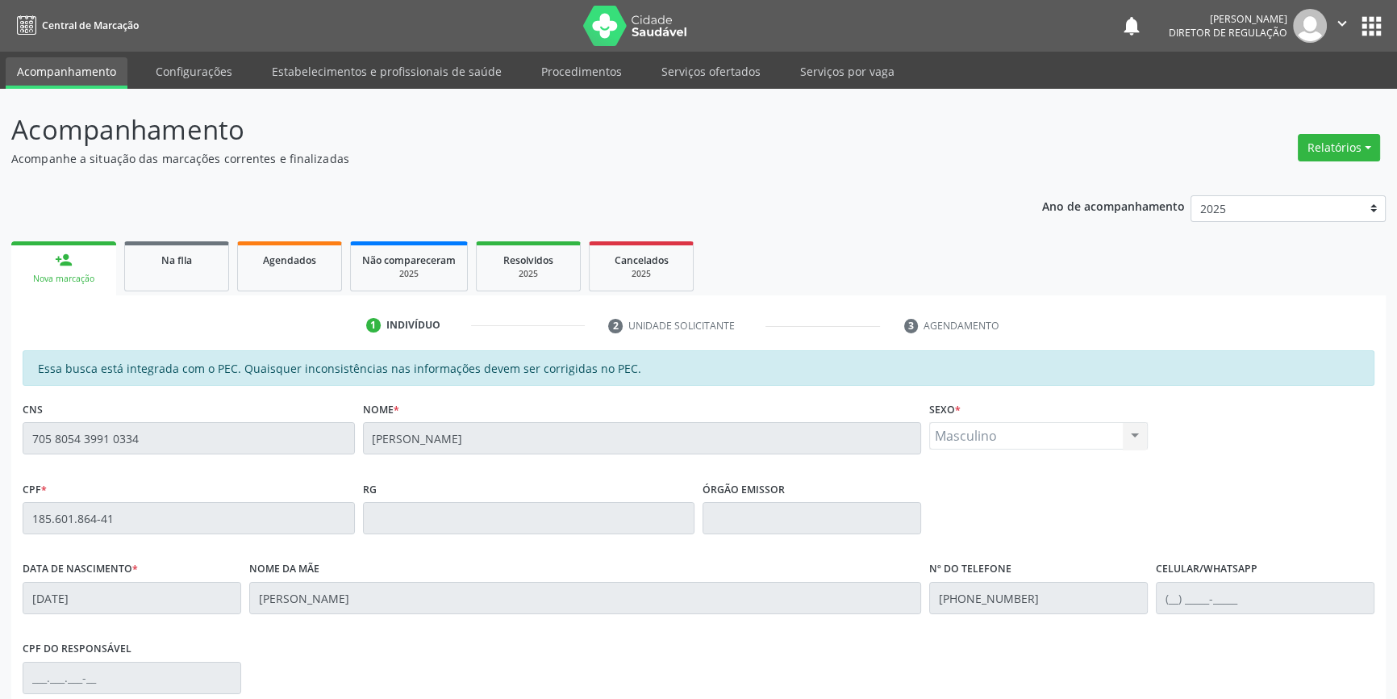
scroll to position [0, 0]
click at [71, 265] on div "person_add" at bounding box center [64, 260] width 18 height 18
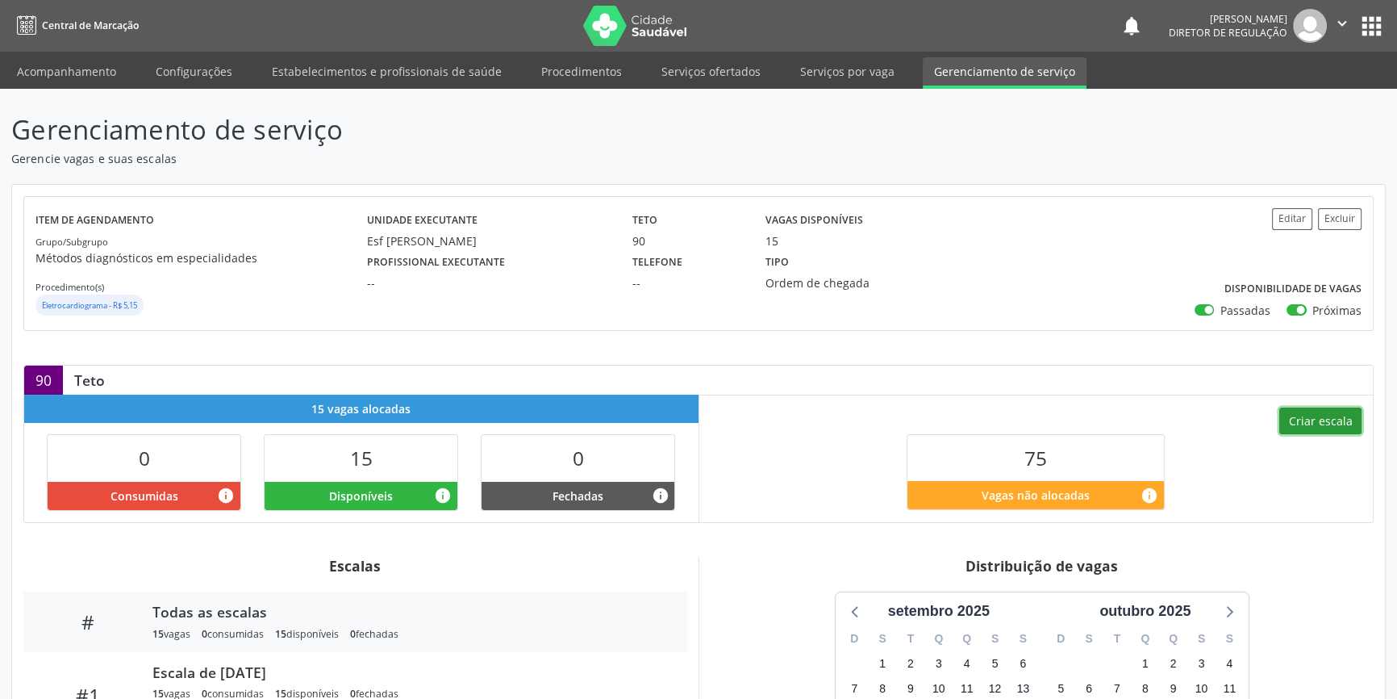
click at [1334, 417] on button "Criar escala" at bounding box center [1320, 420] width 82 height 27
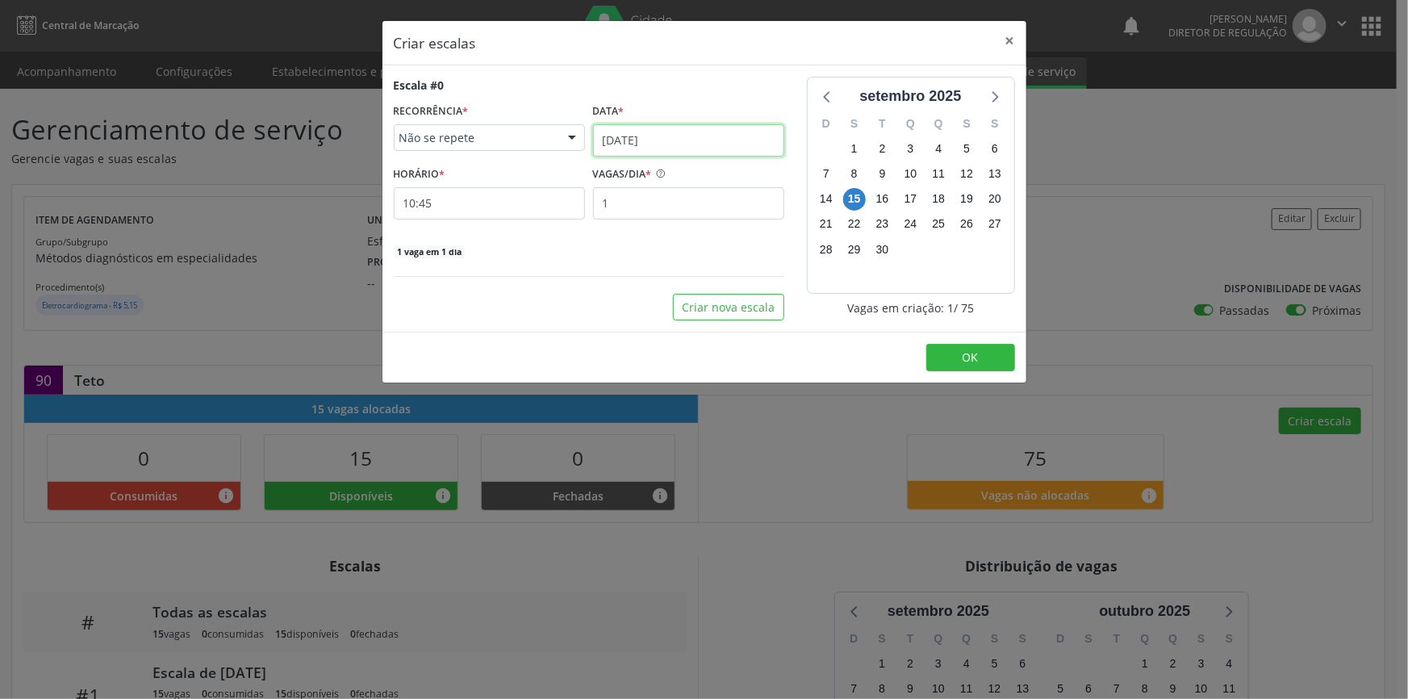
click at [662, 135] on input "[DATE]" at bounding box center [688, 140] width 191 height 32
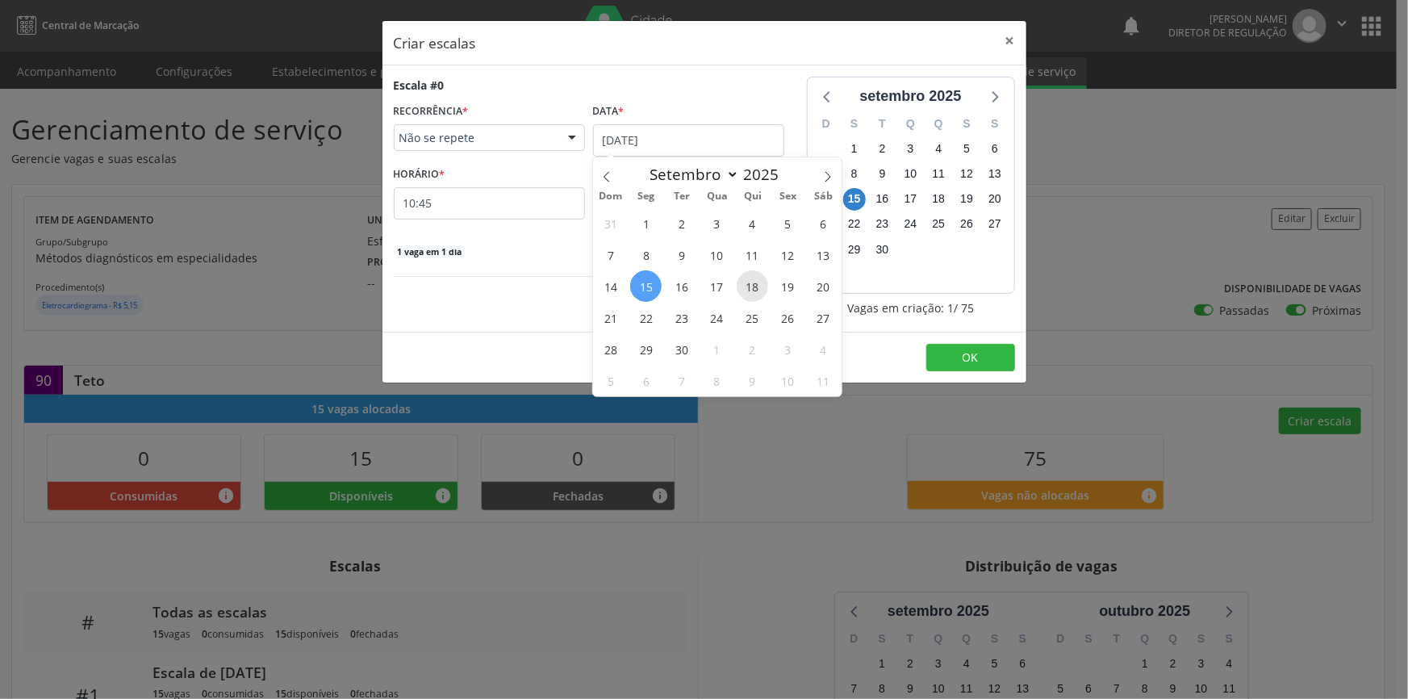
click at [755, 280] on span "18" at bounding box center [752, 285] width 31 height 31
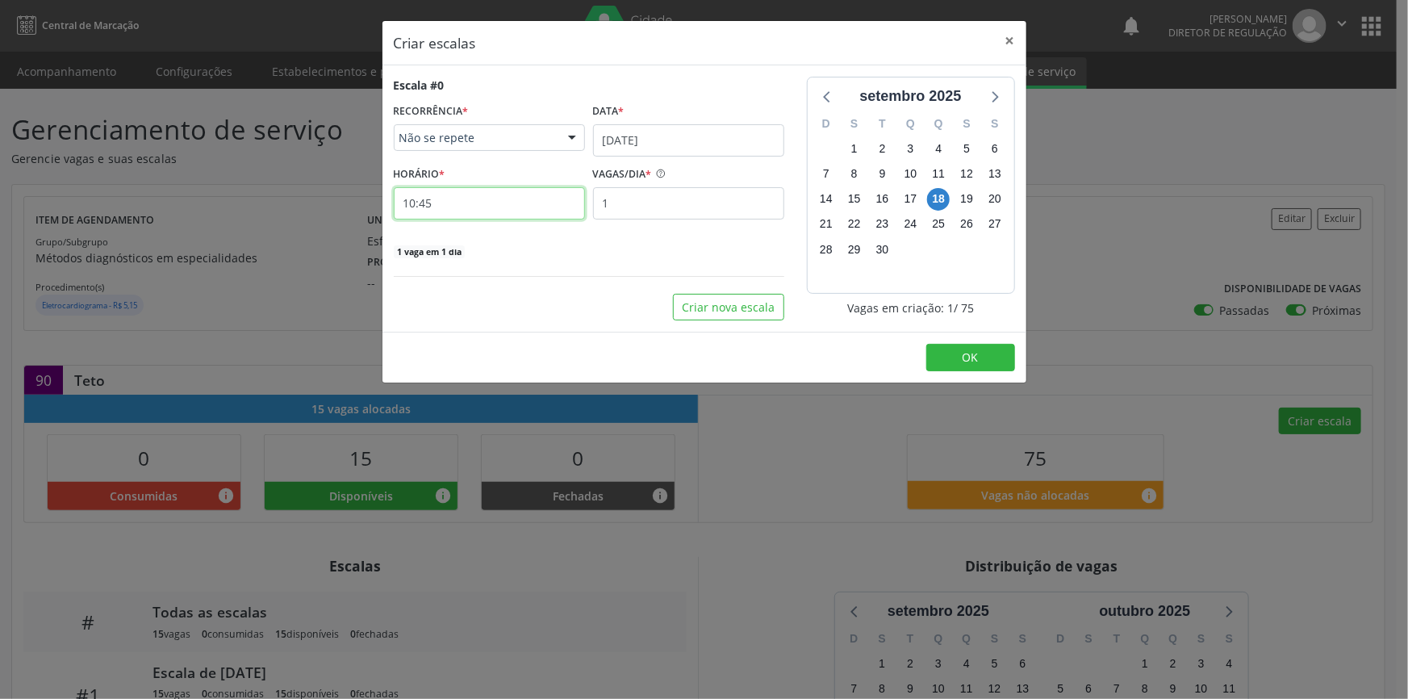
click at [523, 193] on input "10:45" at bounding box center [489, 203] width 191 height 32
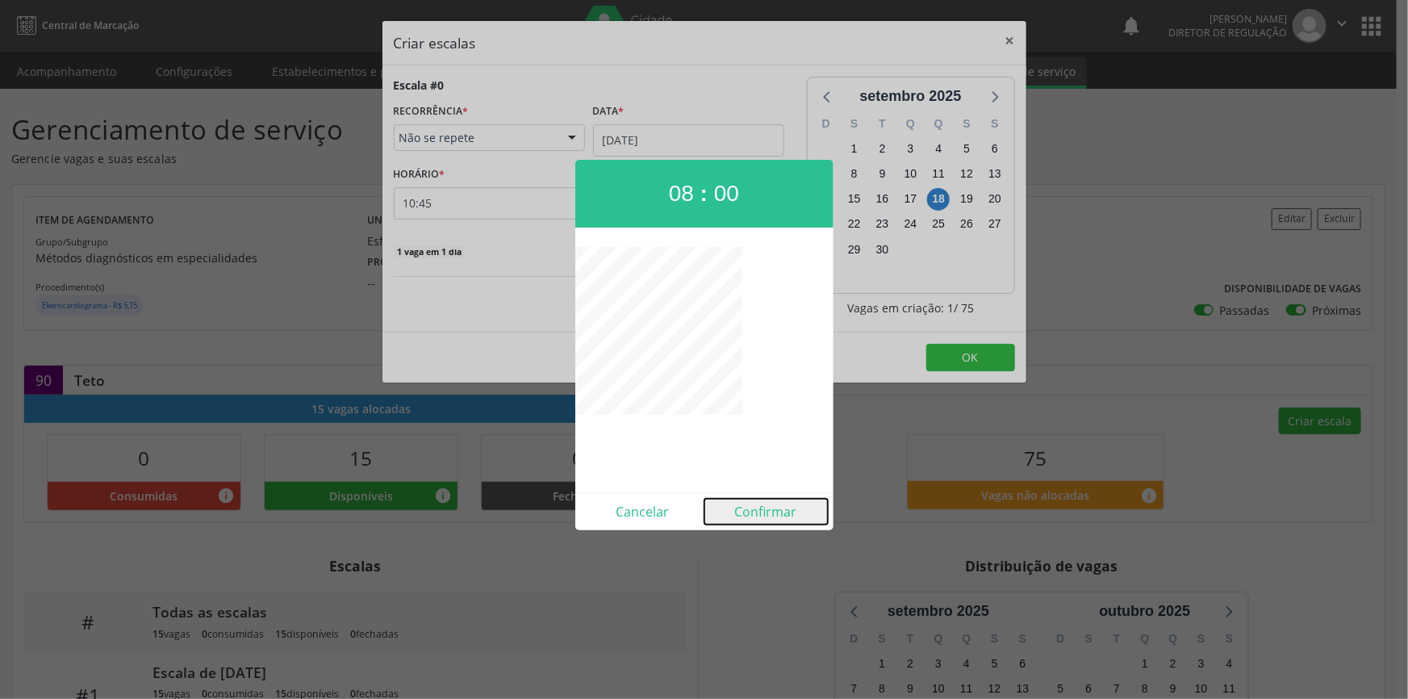
click at [762, 512] on button "Confirmar" at bounding box center [765, 512] width 123 height 26
type input "08:00"
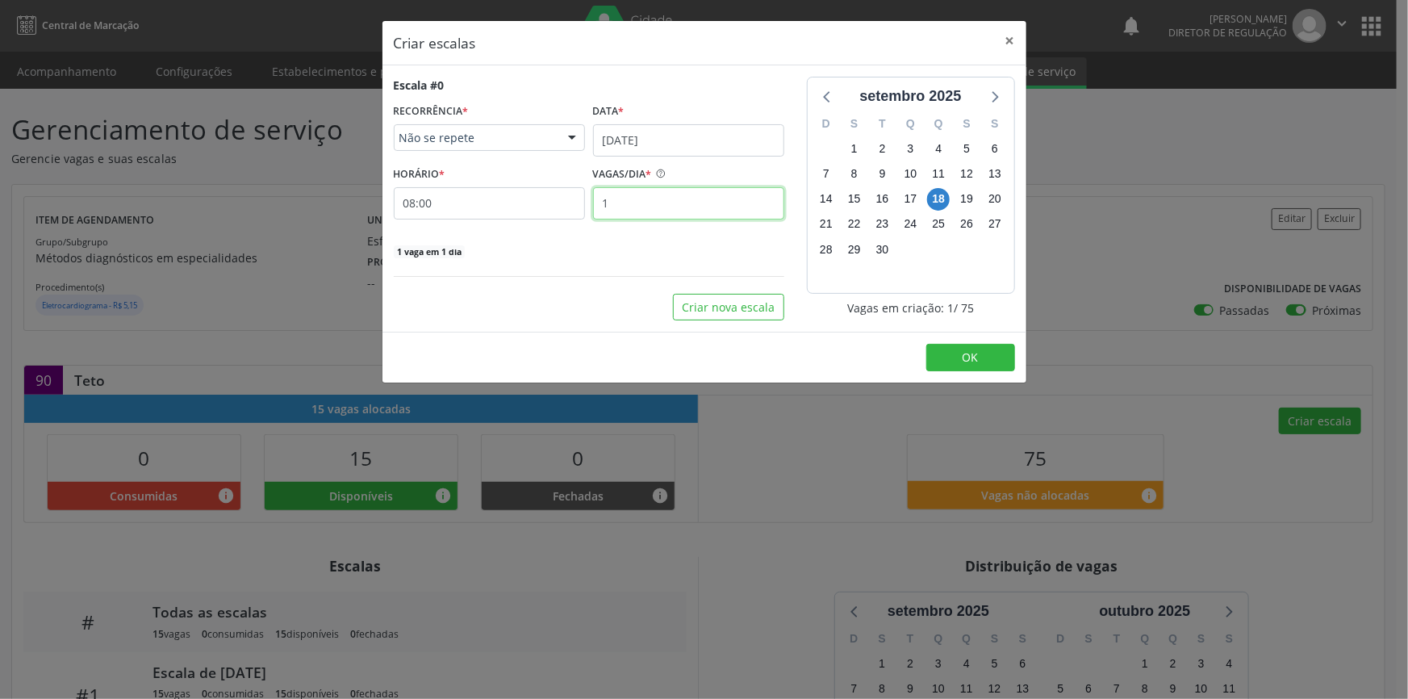
drag, startPoint x: 649, startPoint y: 208, endPoint x: 533, endPoint y: 206, distance: 115.4
click at [539, 207] on div "HORÁRIO * 08:00 VAGAS/DIA * 1" at bounding box center [589, 190] width 399 height 57
type input "15"
click at [752, 307] on button "Criar nova escala" at bounding box center [728, 307] width 111 height 27
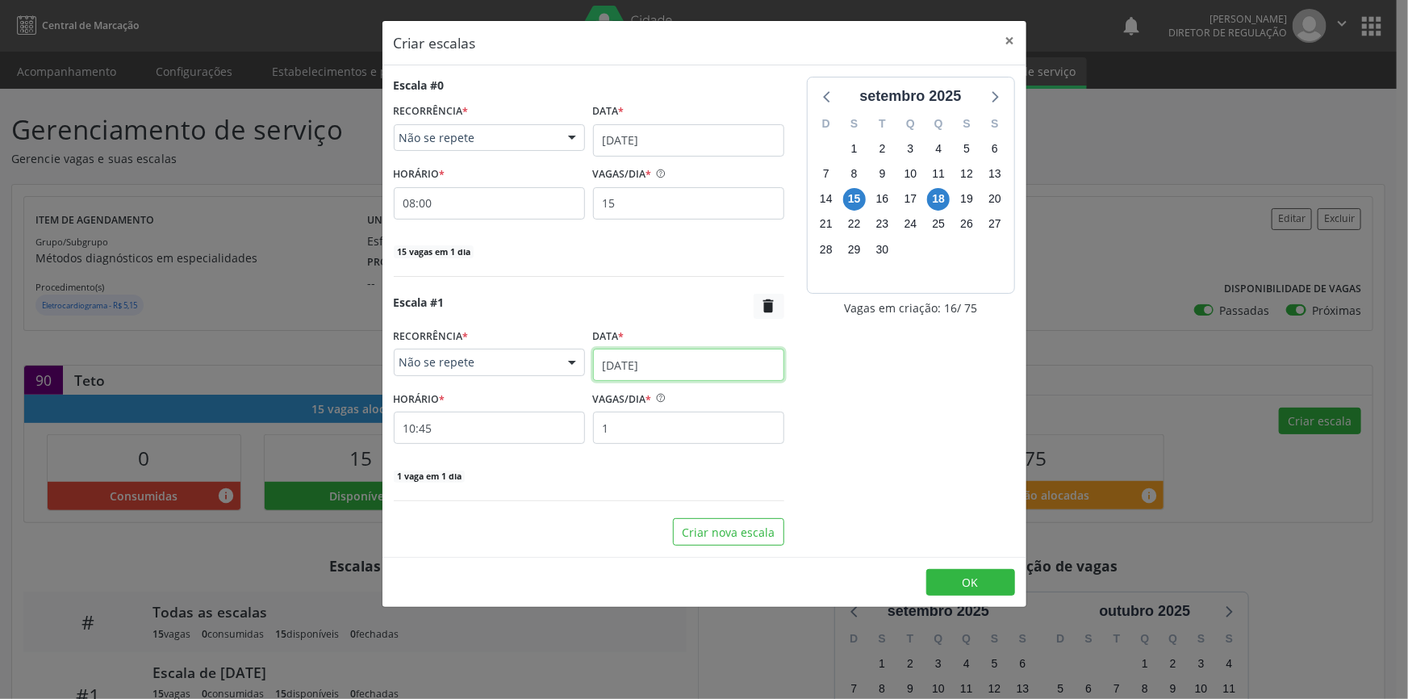
click at [670, 376] on input "[DATE]" at bounding box center [688, 365] width 191 height 32
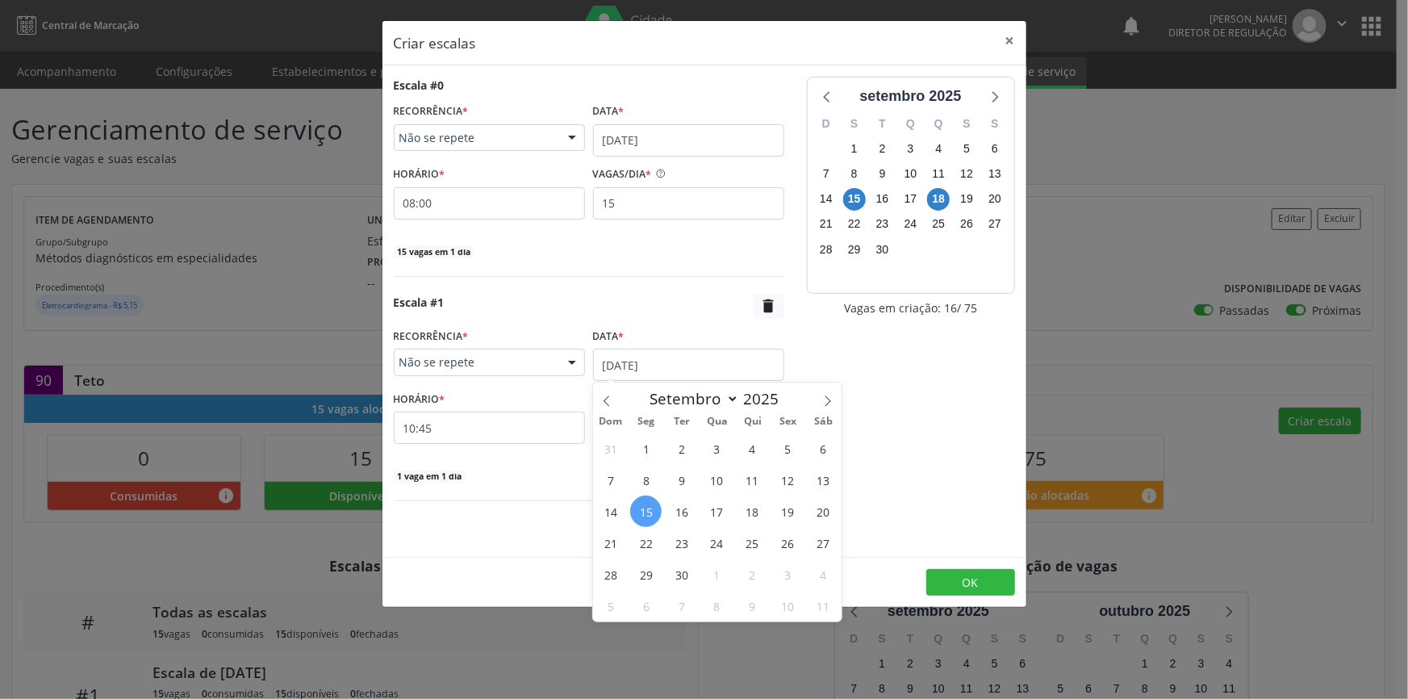
click at [786, 509] on span "19" at bounding box center [787, 510] width 31 height 31
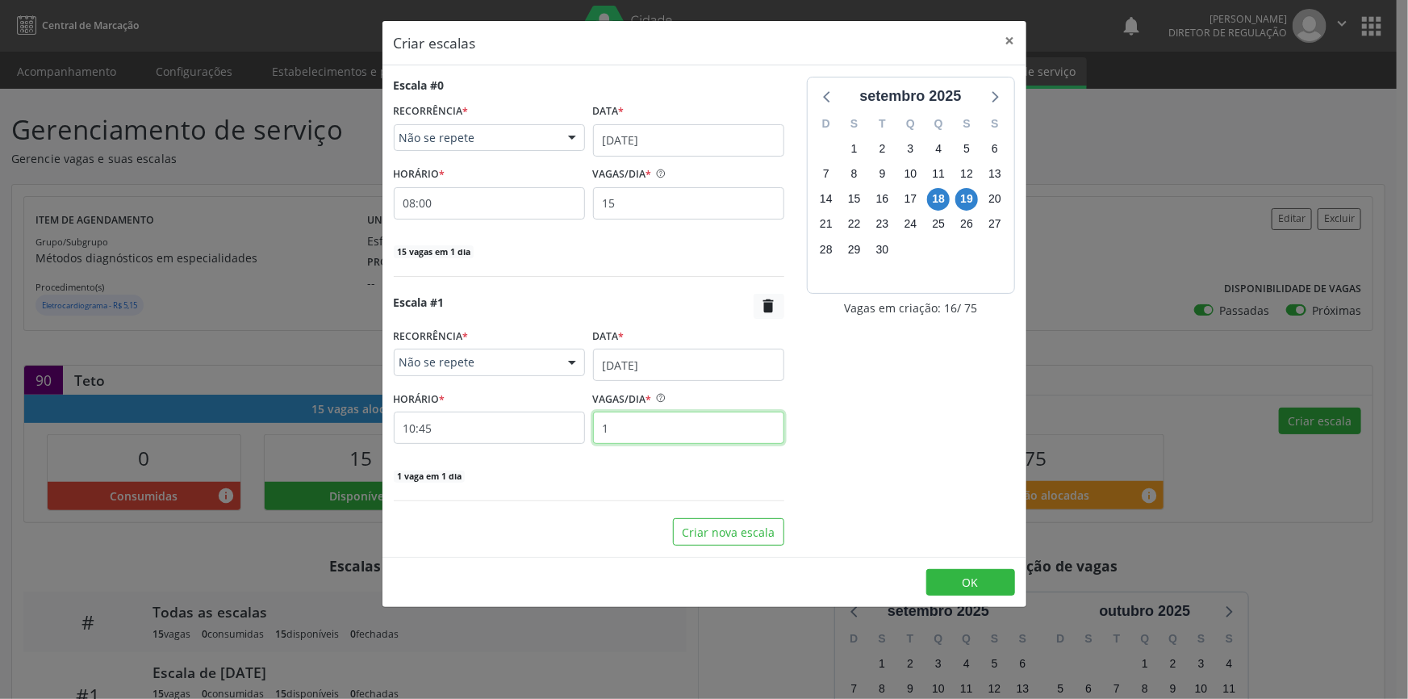
drag, startPoint x: 656, startPoint y: 436, endPoint x: 580, endPoint y: 428, distance: 76.2
click at [582, 429] on div "HORÁRIO * 10:45 VAGAS/DIA * 1" at bounding box center [589, 414] width 399 height 57
type input "15"
click at [536, 435] on input "10:45" at bounding box center [489, 427] width 191 height 32
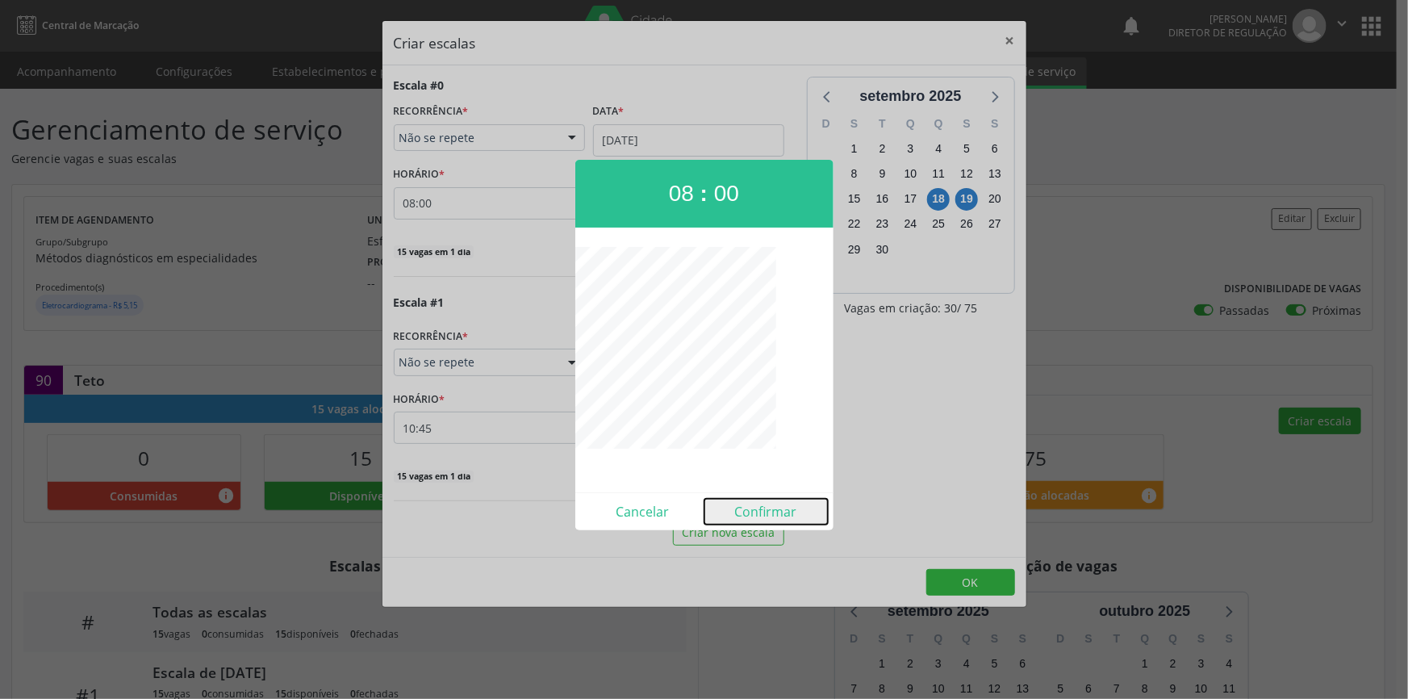
click at [785, 510] on button "Confirmar" at bounding box center [765, 512] width 123 height 26
type input "08:00"
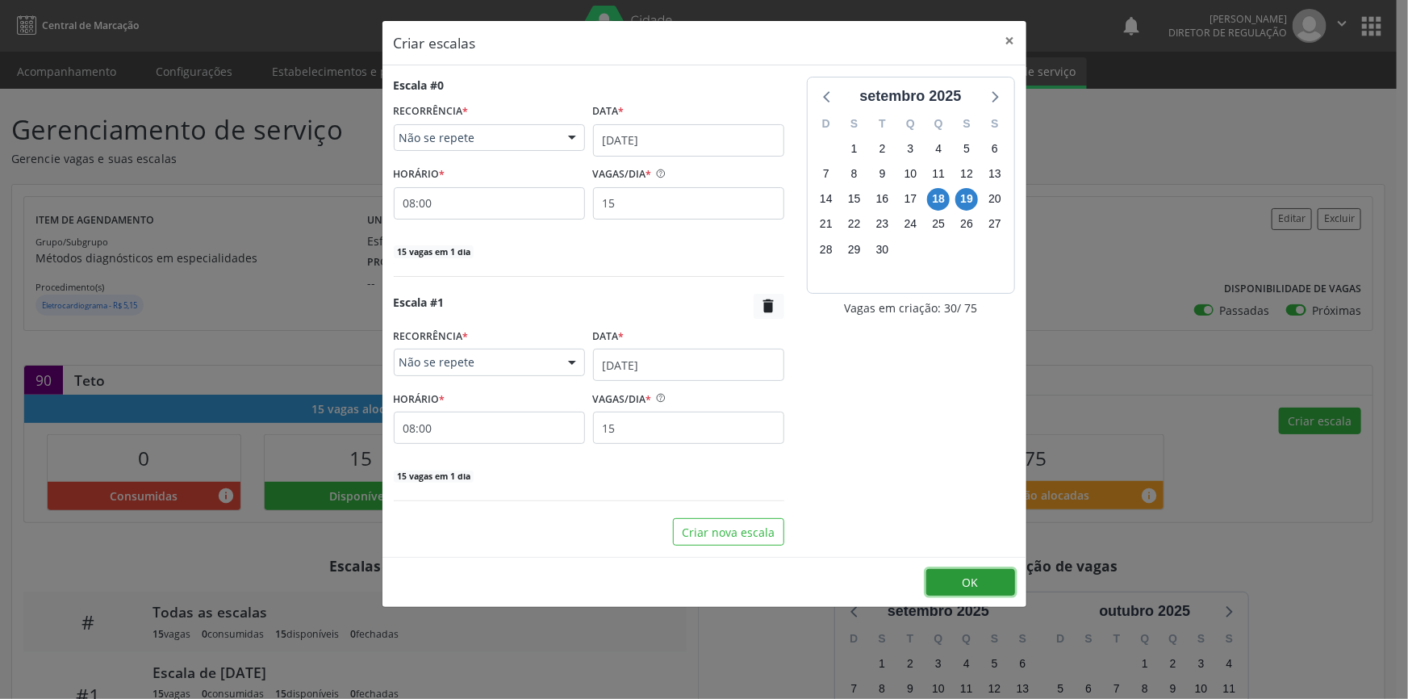
click at [962, 574] on span "OK" at bounding box center [970, 581] width 16 height 15
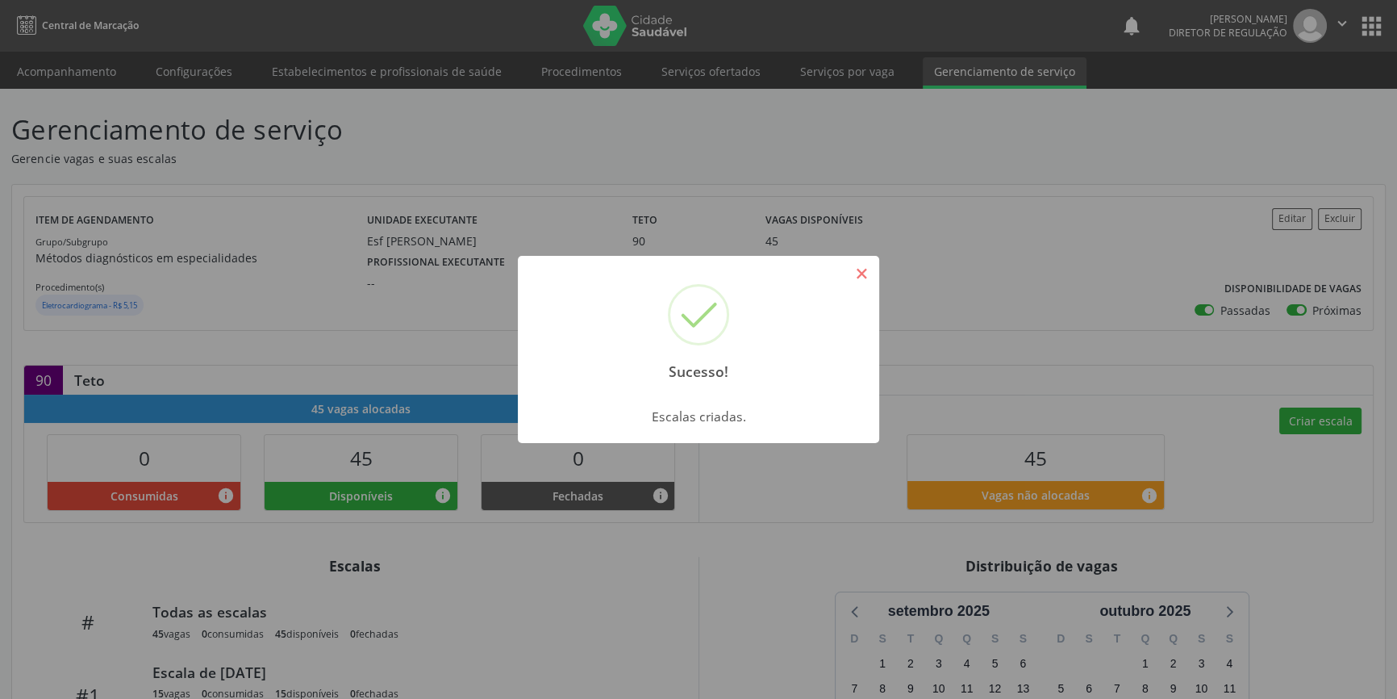
click at [854, 271] on button "×" at bounding box center [861, 273] width 27 height 27
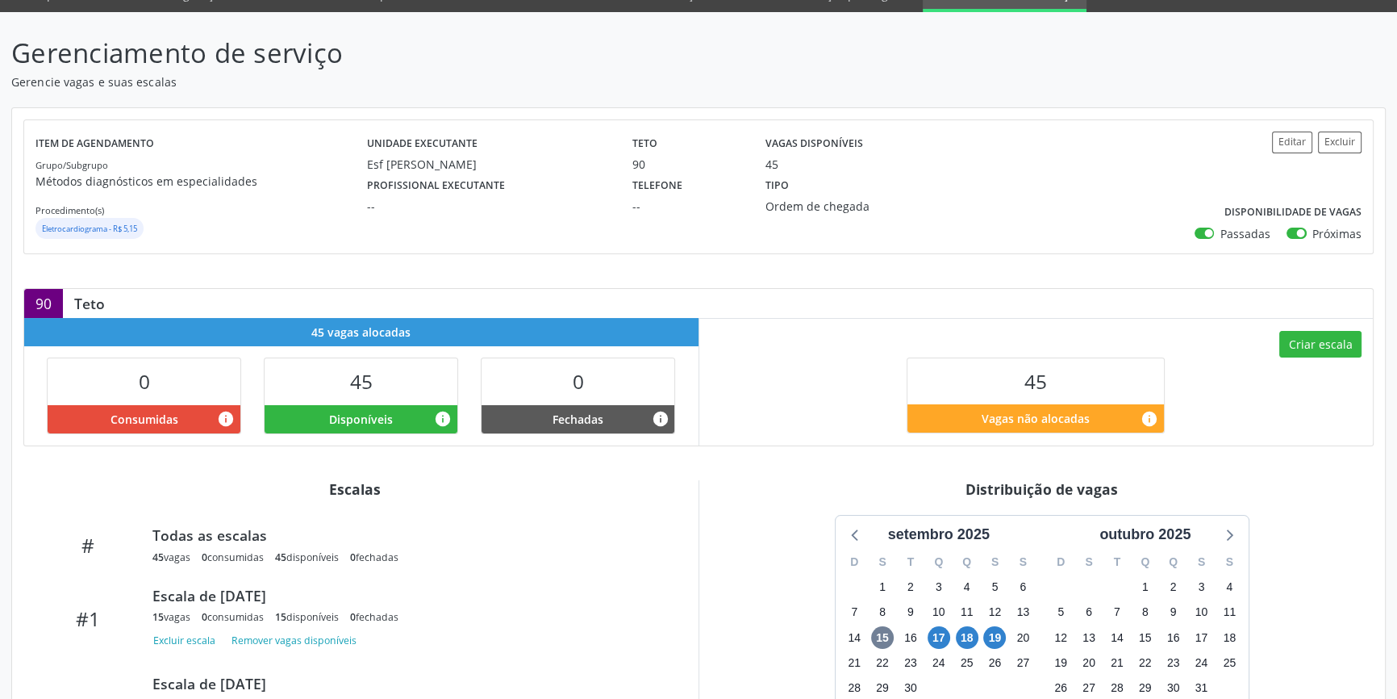
scroll to position [146, 0]
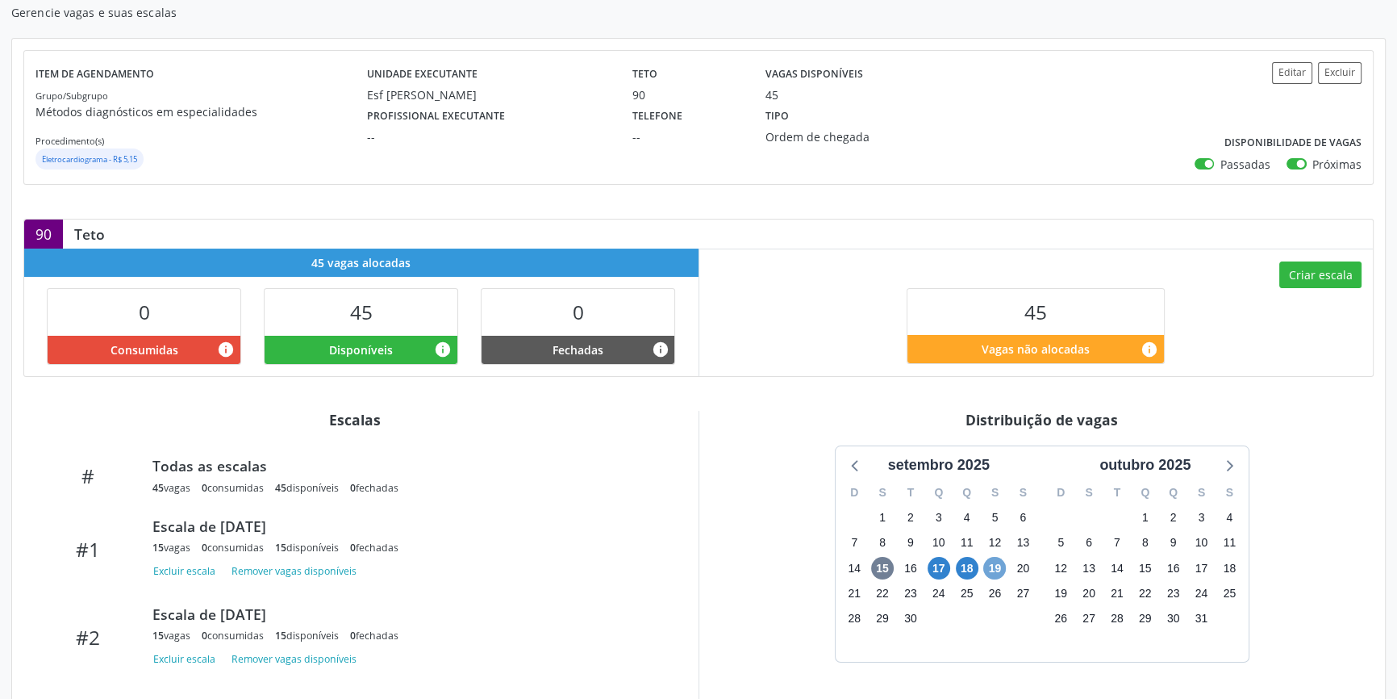
click at [1003, 561] on span "19" at bounding box center [994, 568] width 23 height 23
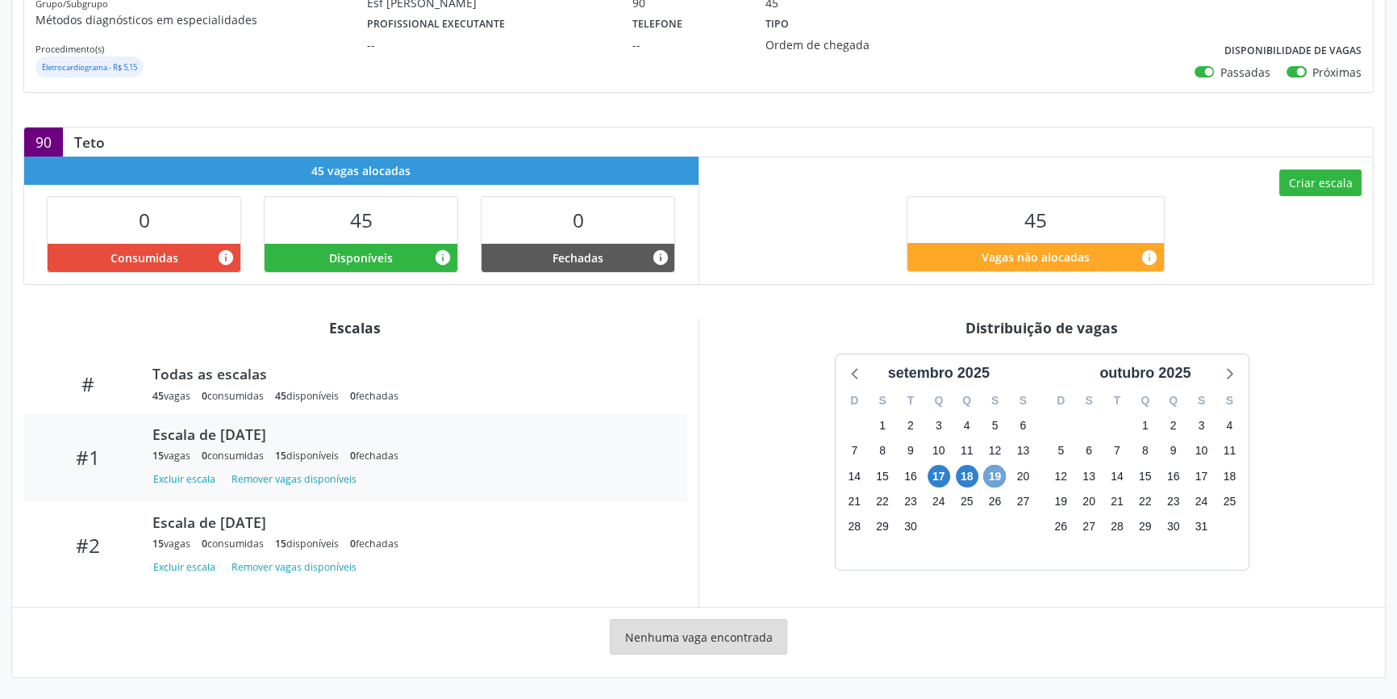
scroll to position [81, 0]
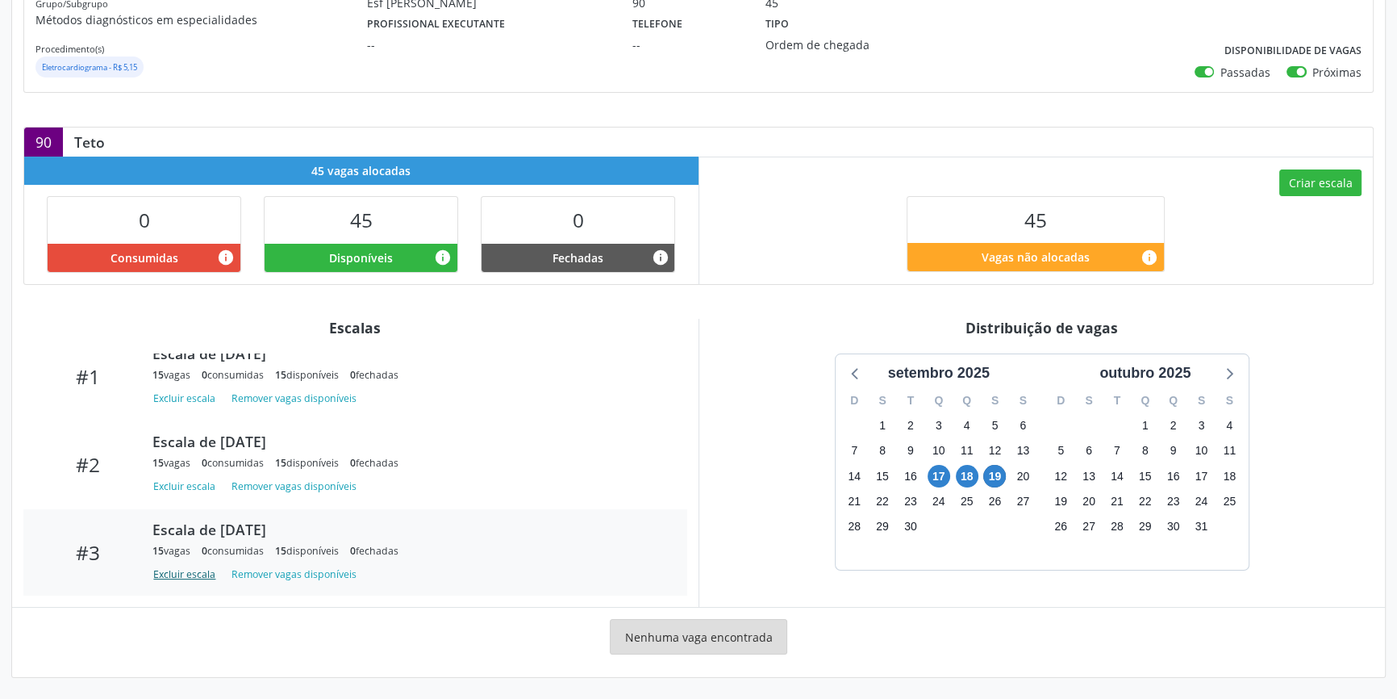
click at [215, 573] on button "Excluir escala" at bounding box center [186, 574] width 69 height 22
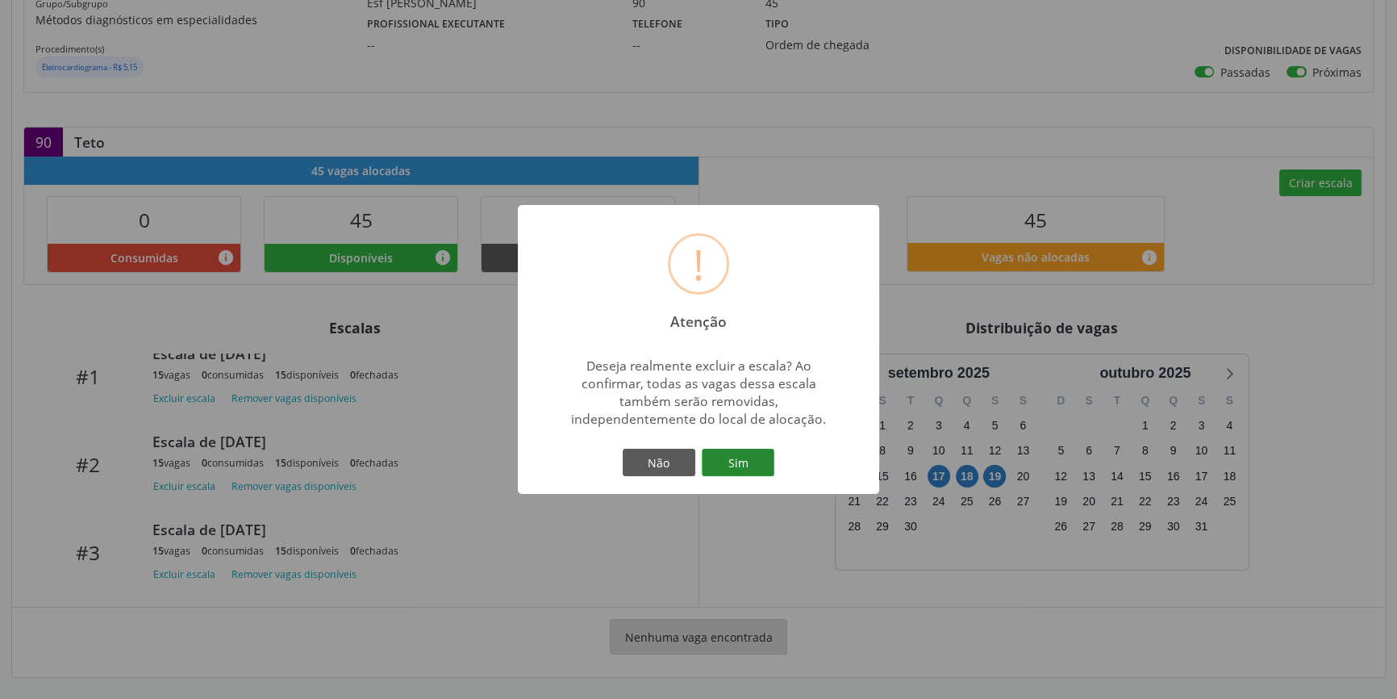
click at [757, 463] on button "Sim" at bounding box center [738, 462] width 73 height 27
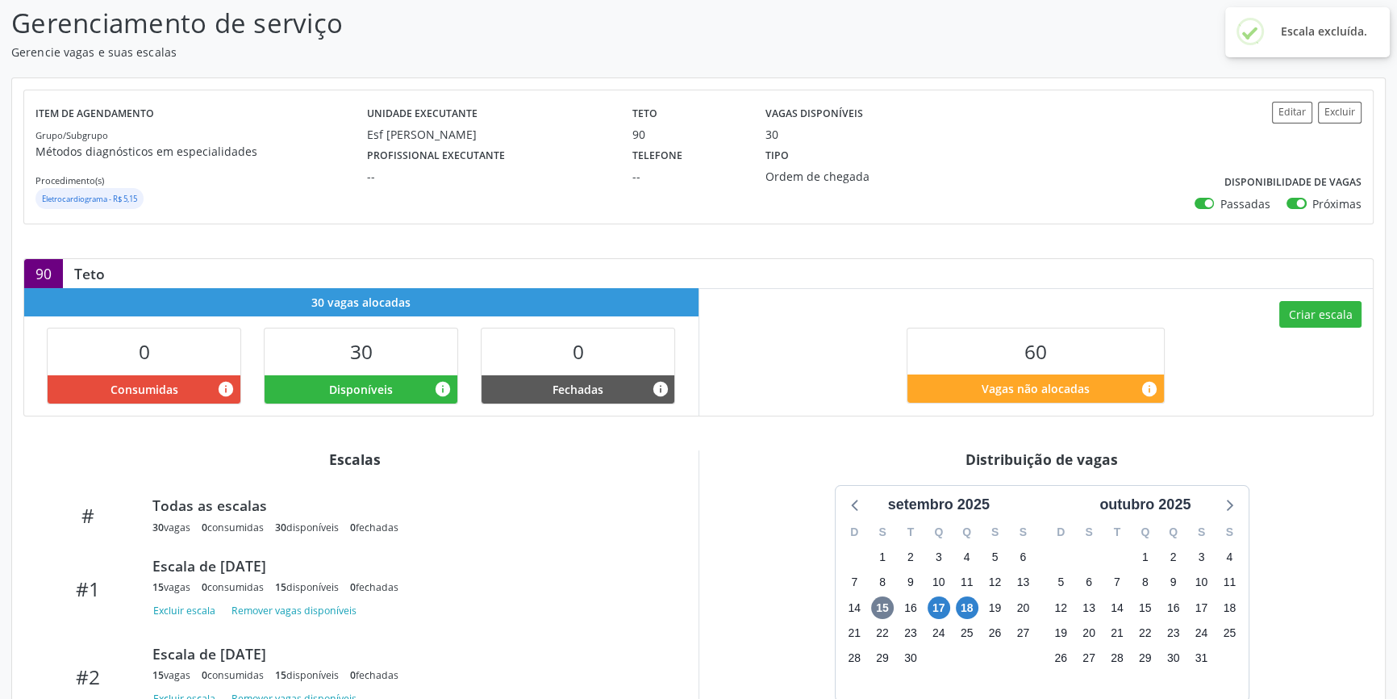
scroll to position [232, 0]
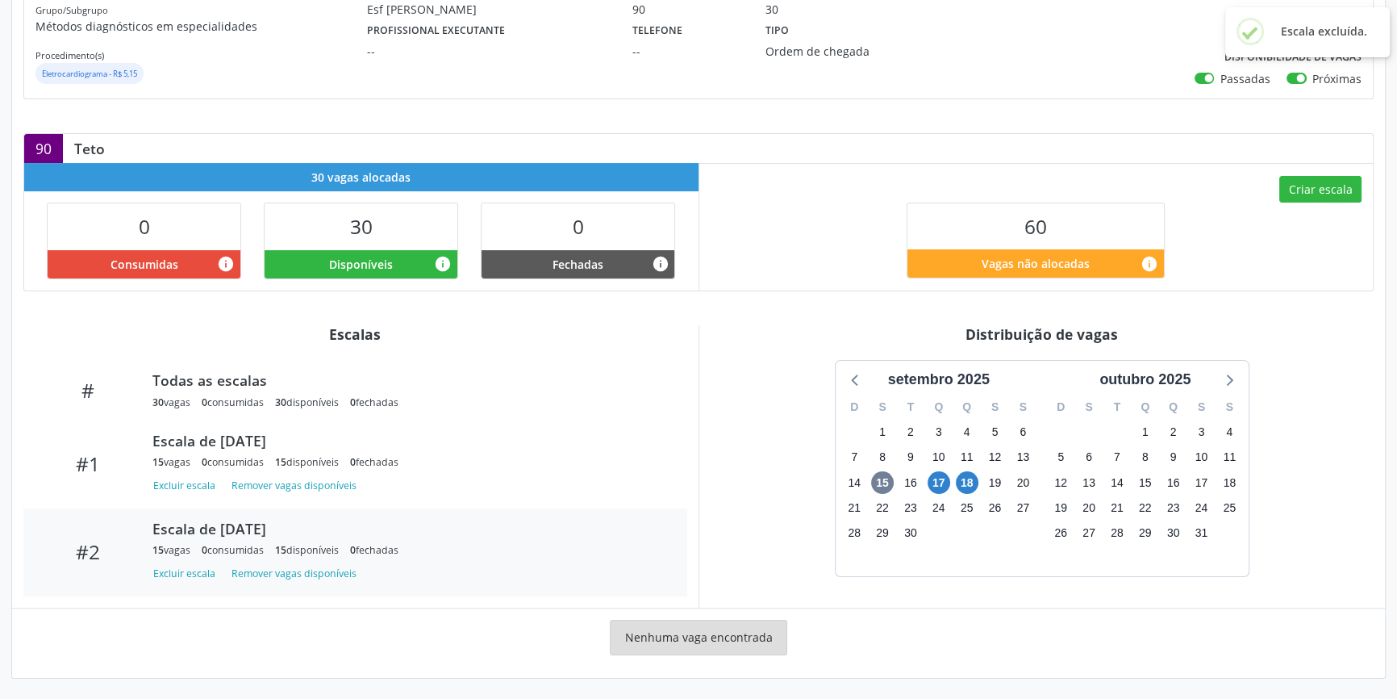
click at [413, 528] on div "Escala de [DATE]" at bounding box center [407, 529] width 511 height 18
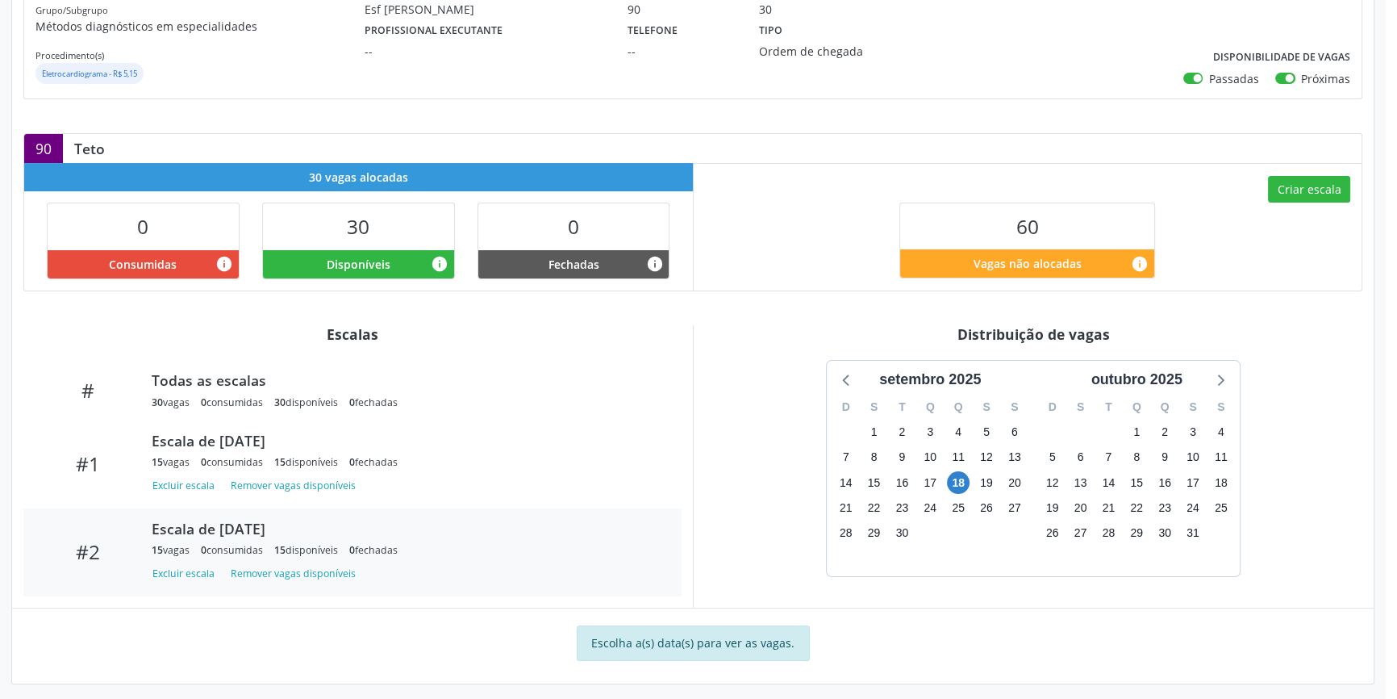
click at [969, 478] on div "18" at bounding box center [958, 482] width 23 height 25
click at [968, 478] on span "18" at bounding box center [958, 482] width 23 height 23
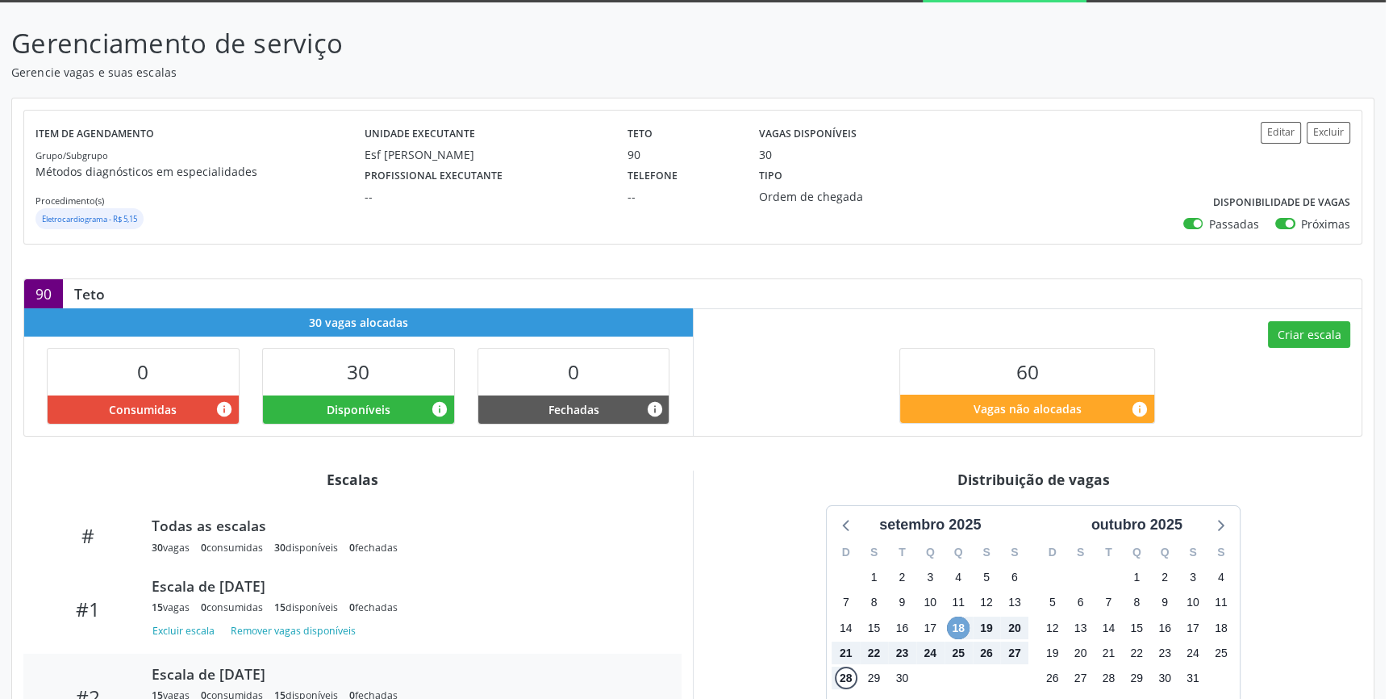
scroll to position [16, 0]
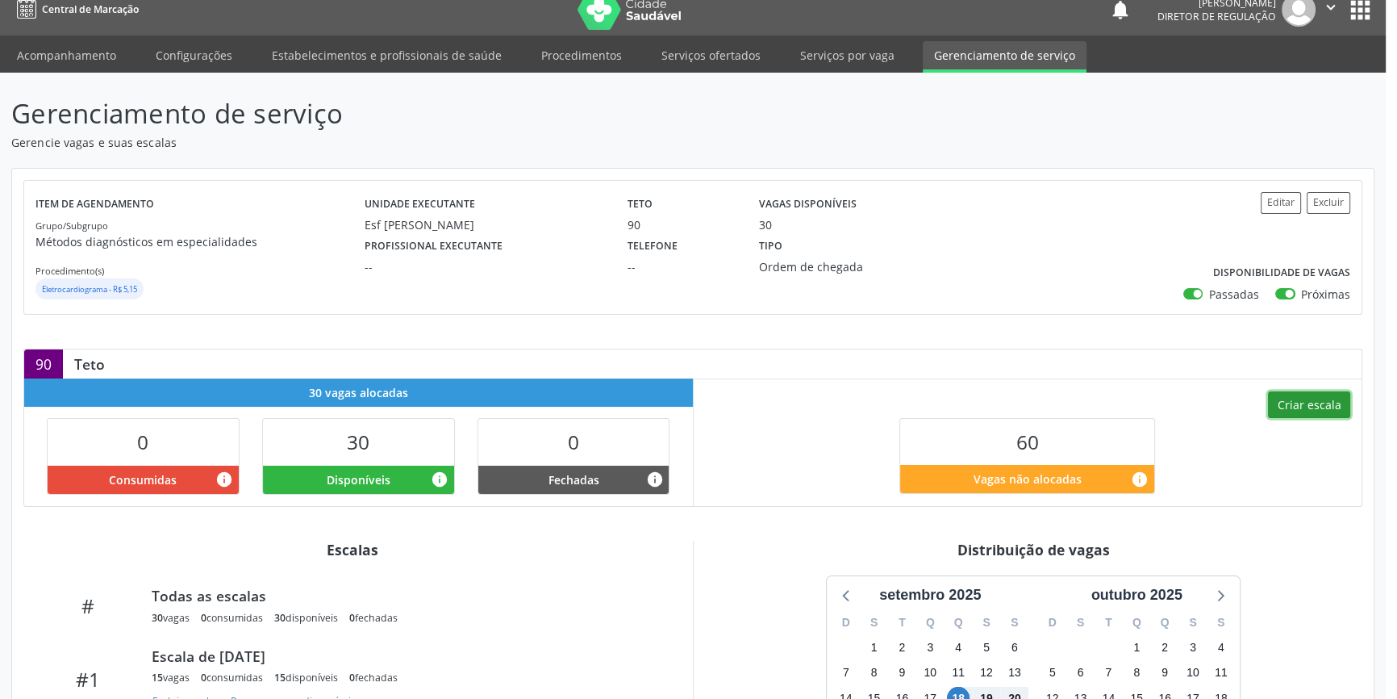
click at [1342, 409] on button "Criar escala" at bounding box center [1309, 404] width 82 height 27
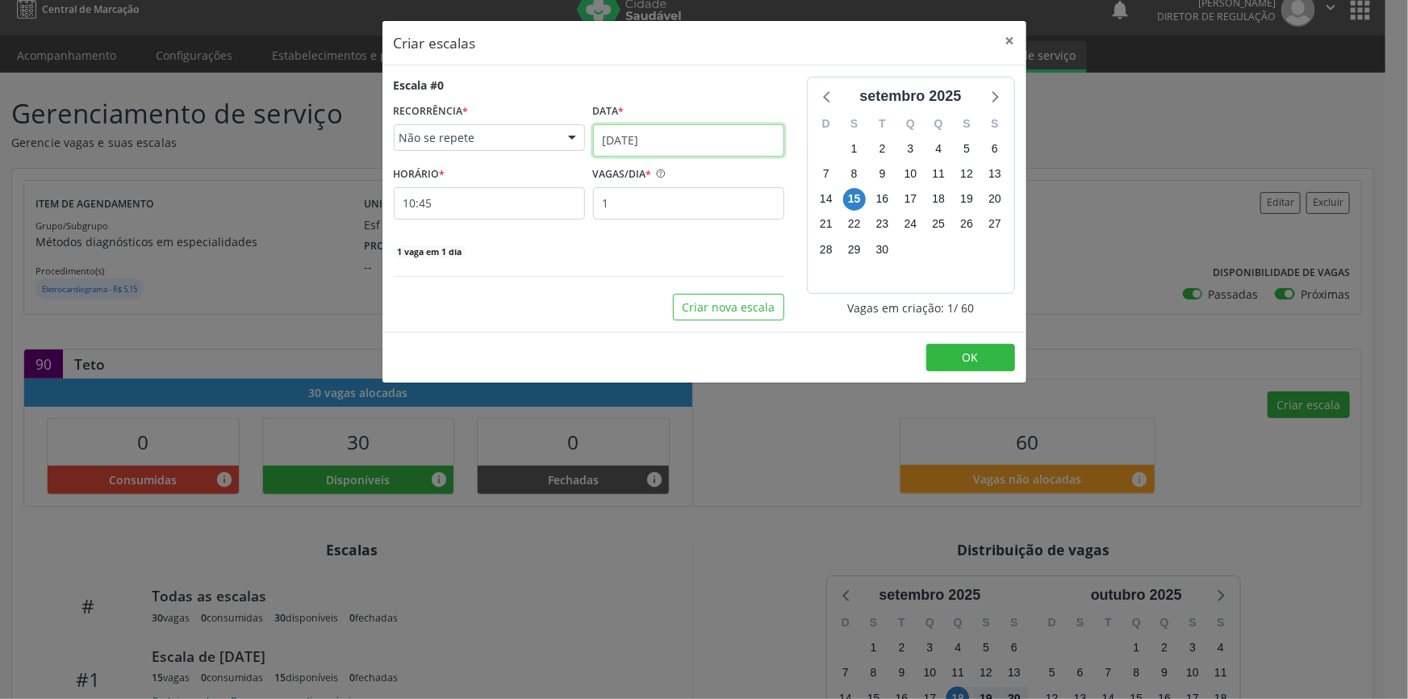
click at [657, 139] on input "[DATE]" at bounding box center [688, 140] width 191 height 32
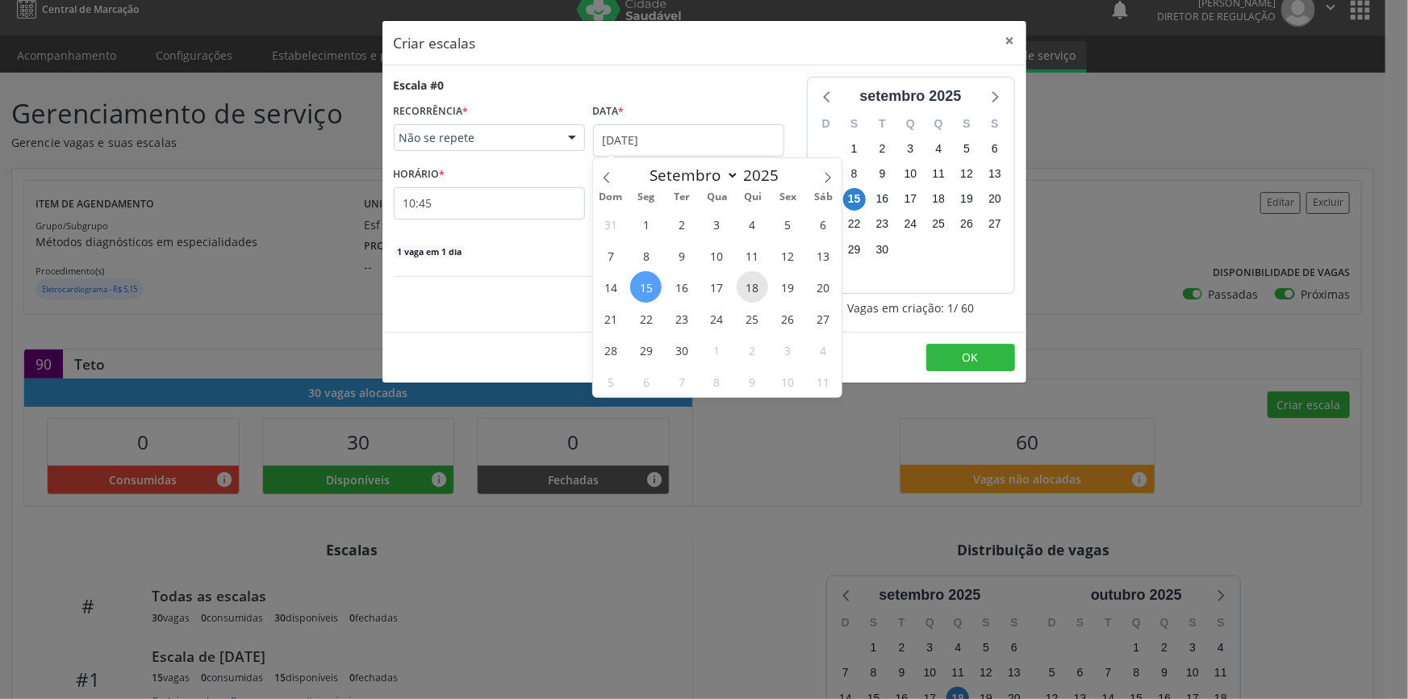
click at [745, 279] on span "18" at bounding box center [752, 286] width 31 height 31
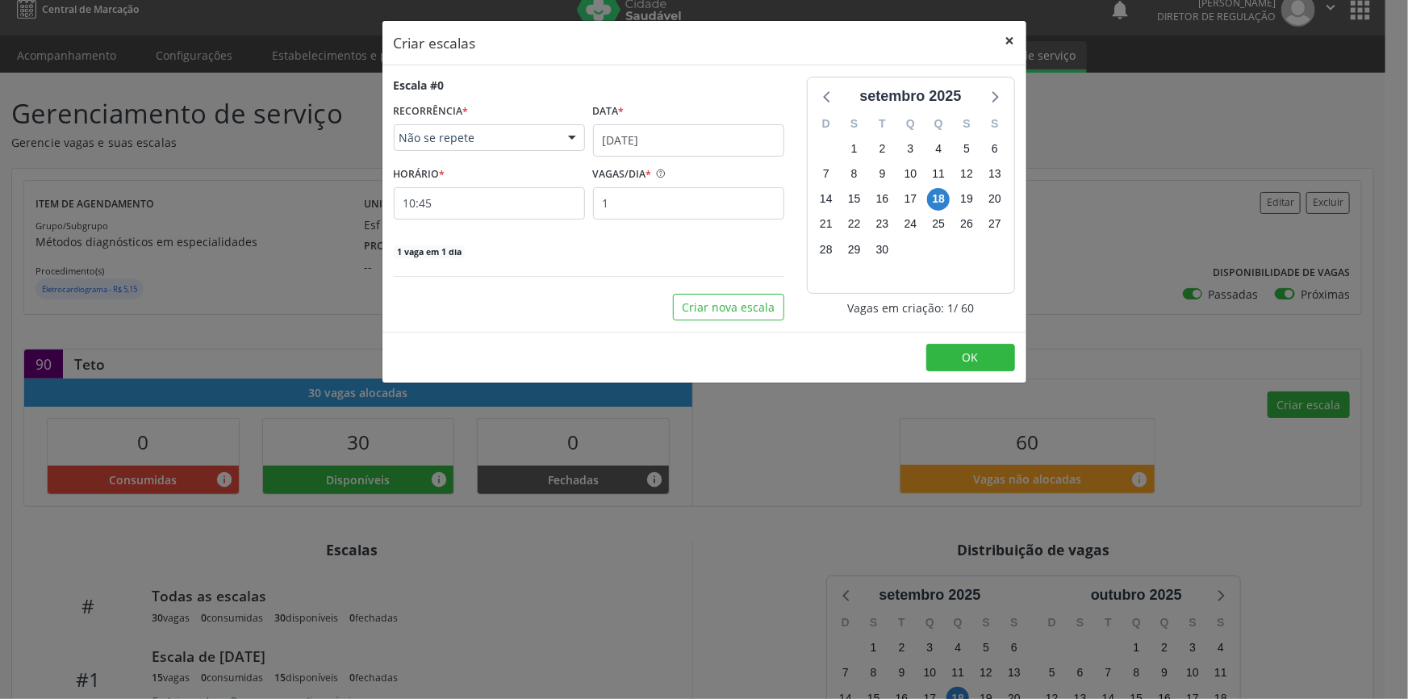
click at [1008, 42] on button "×" at bounding box center [1010, 41] width 32 height 40
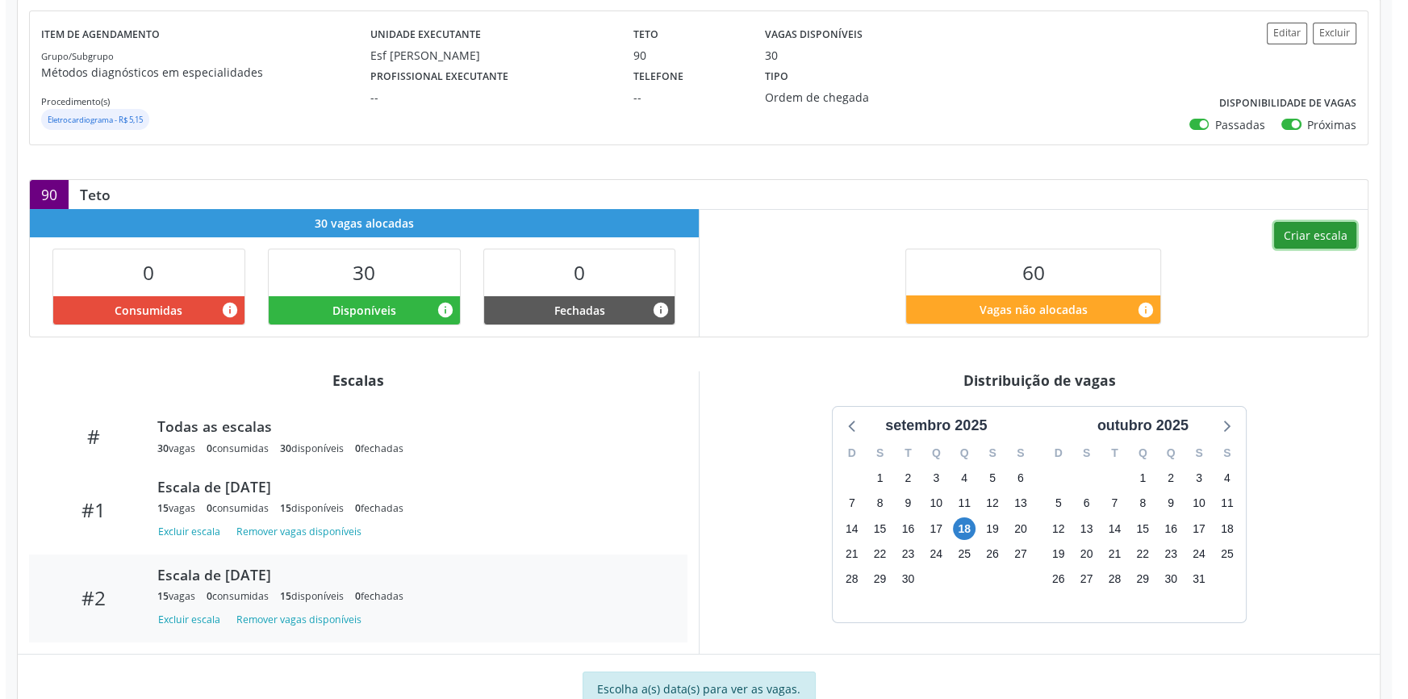
scroll to position [163, 0]
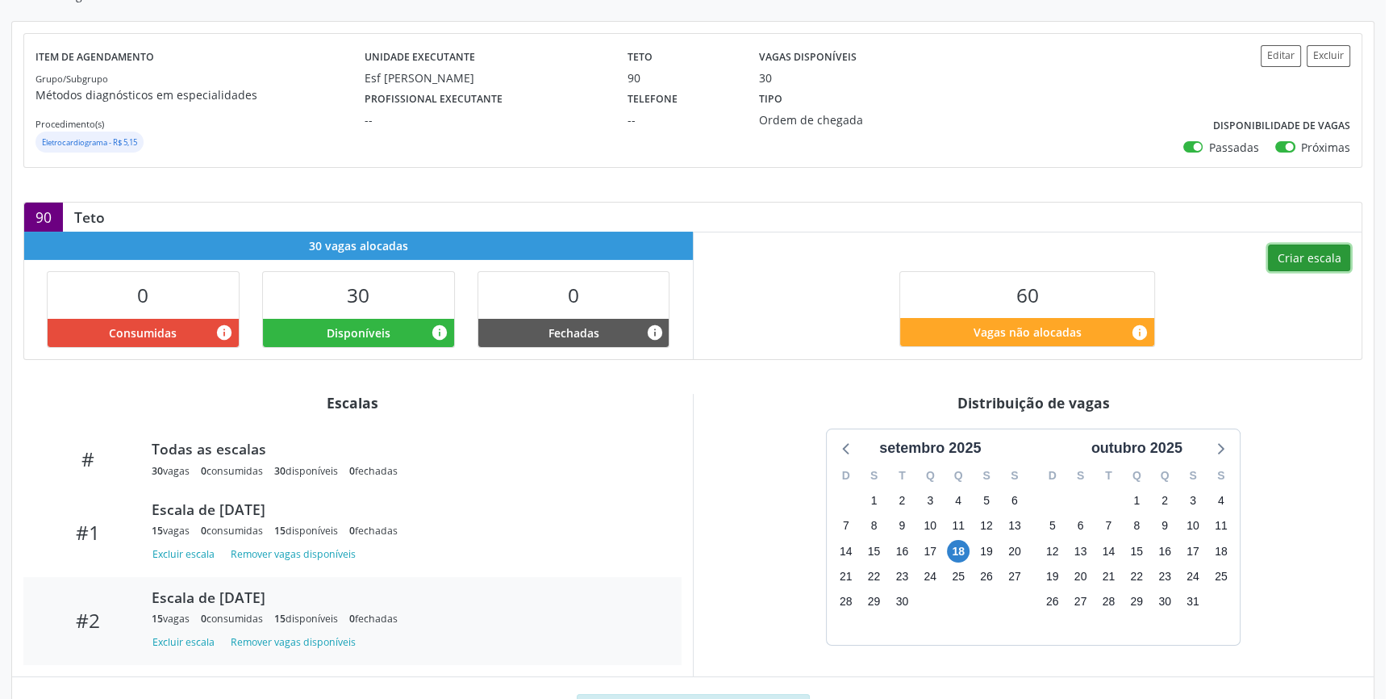
click at [1298, 250] on button "Criar escala" at bounding box center [1309, 257] width 82 height 27
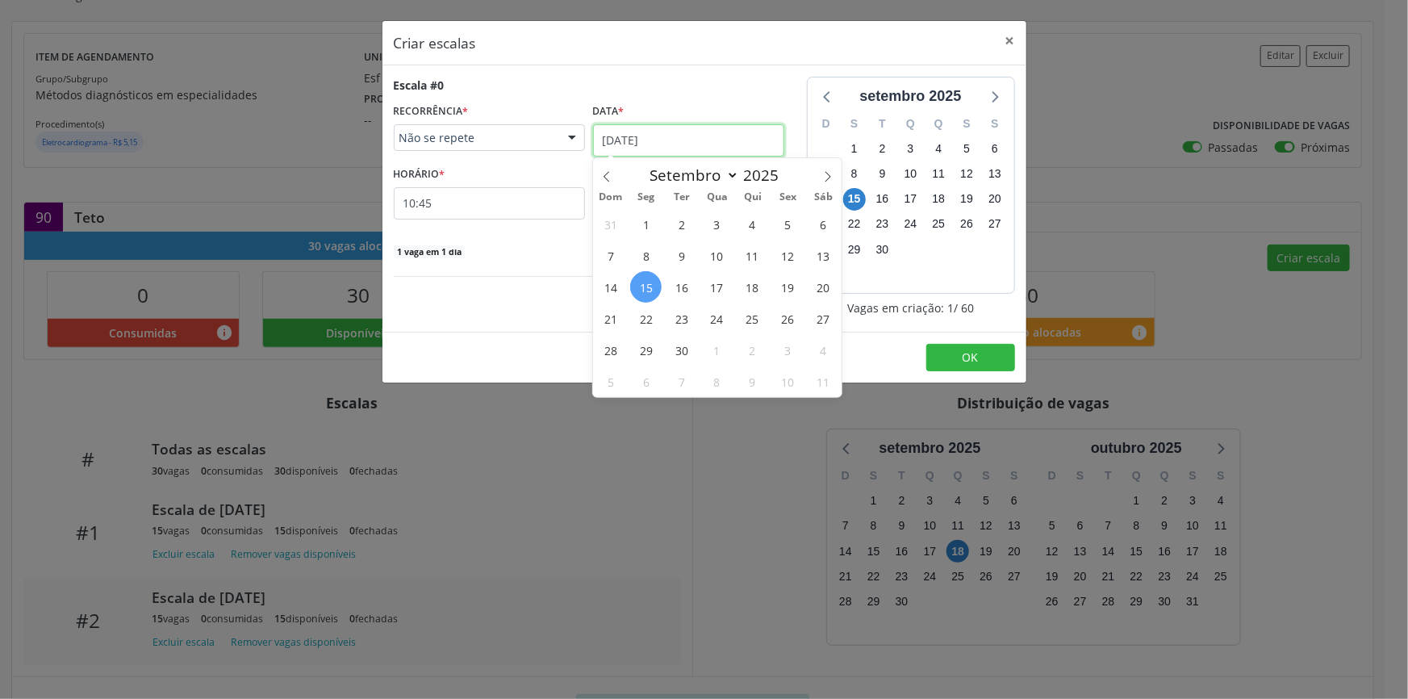
click at [616, 152] on input "[DATE]" at bounding box center [688, 140] width 191 height 32
click at [758, 292] on span "18" at bounding box center [752, 286] width 31 height 31
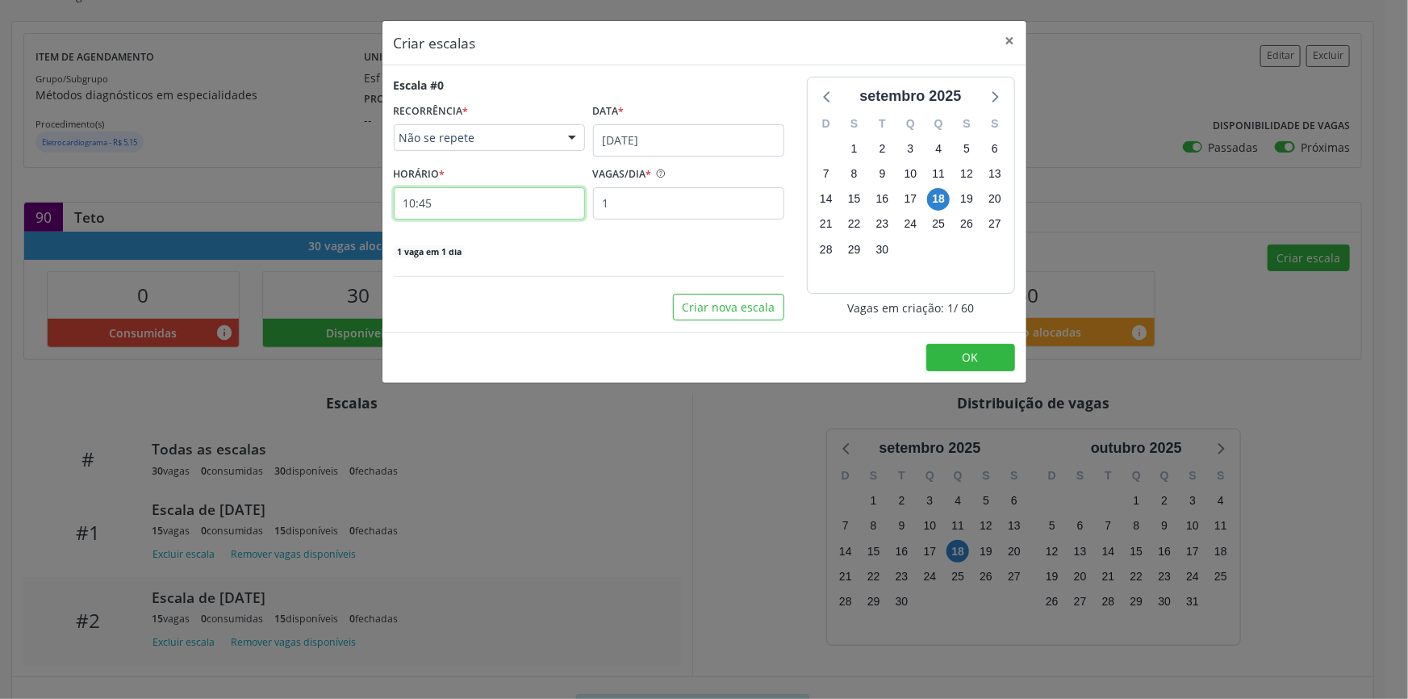
click at [521, 197] on input "10:45" at bounding box center [489, 203] width 191 height 32
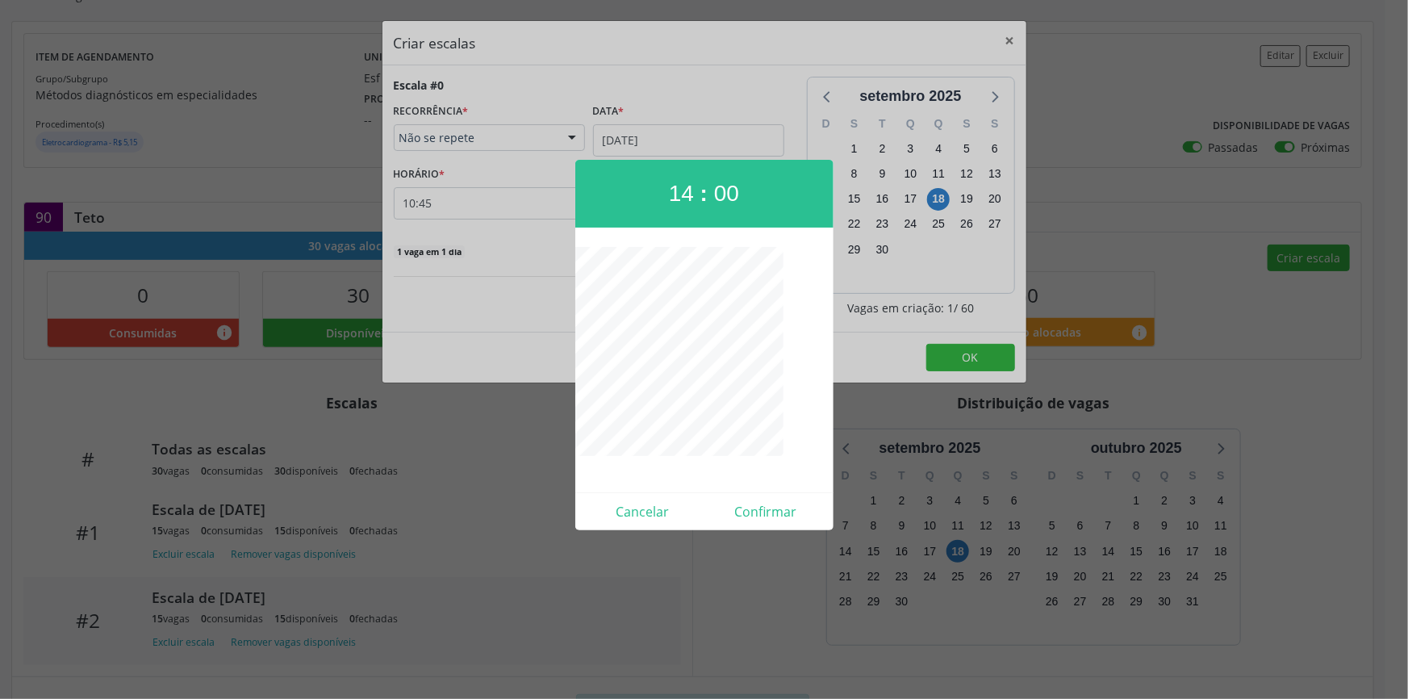
click at [782, 496] on div "Cancelar Confirmar" at bounding box center [704, 511] width 258 height 38
click at [783, 499] on button "Confirmar" at bounding box center [765, 512] width 123 height 26
type input "14:00"
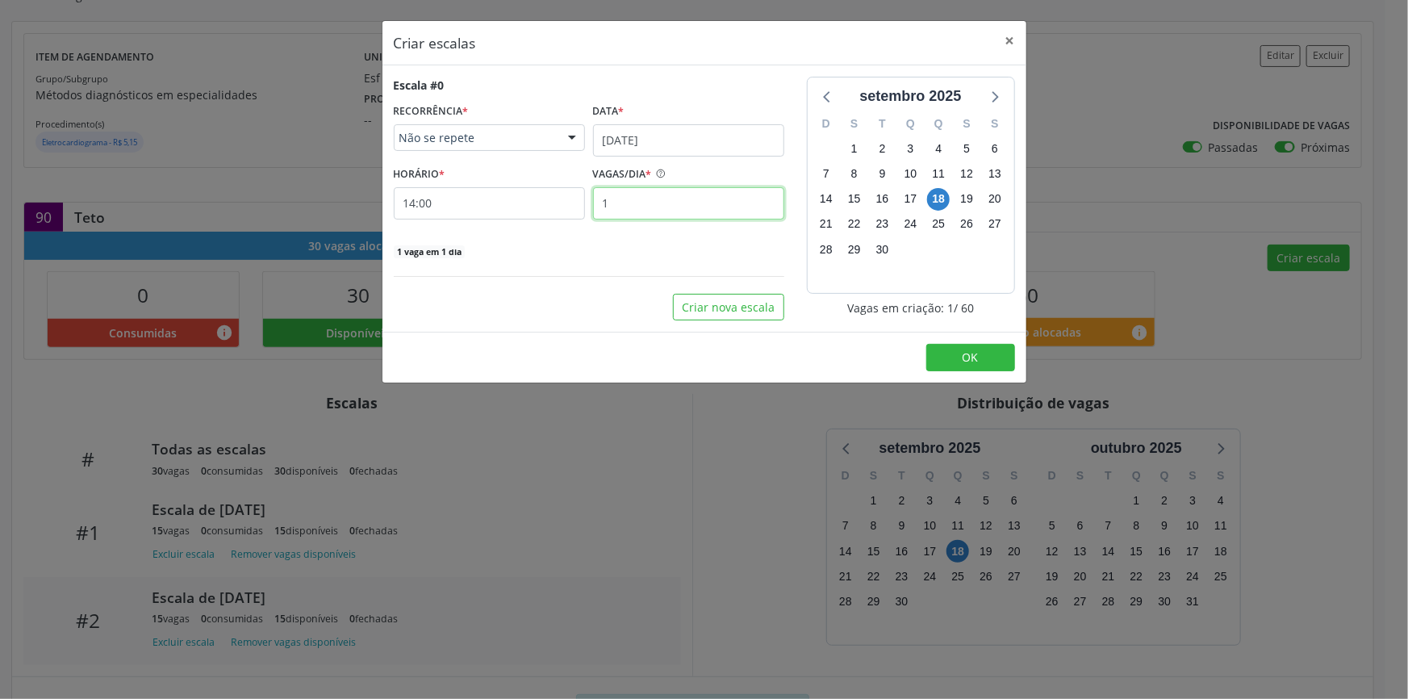
drag, startPoint x: 627, startPoint y: 203, endPoint x: 570, endPoint y: 201, distance: 56.5
click at [570, 203] on div "HORÁRIO * 14:00 VAGAS/DIA * 1" at bounding box center [589, 190] width 399 height 57
type input "15"
click at [948, 344] on button "OK" at bounding box center [970, 357] width 89 height 27
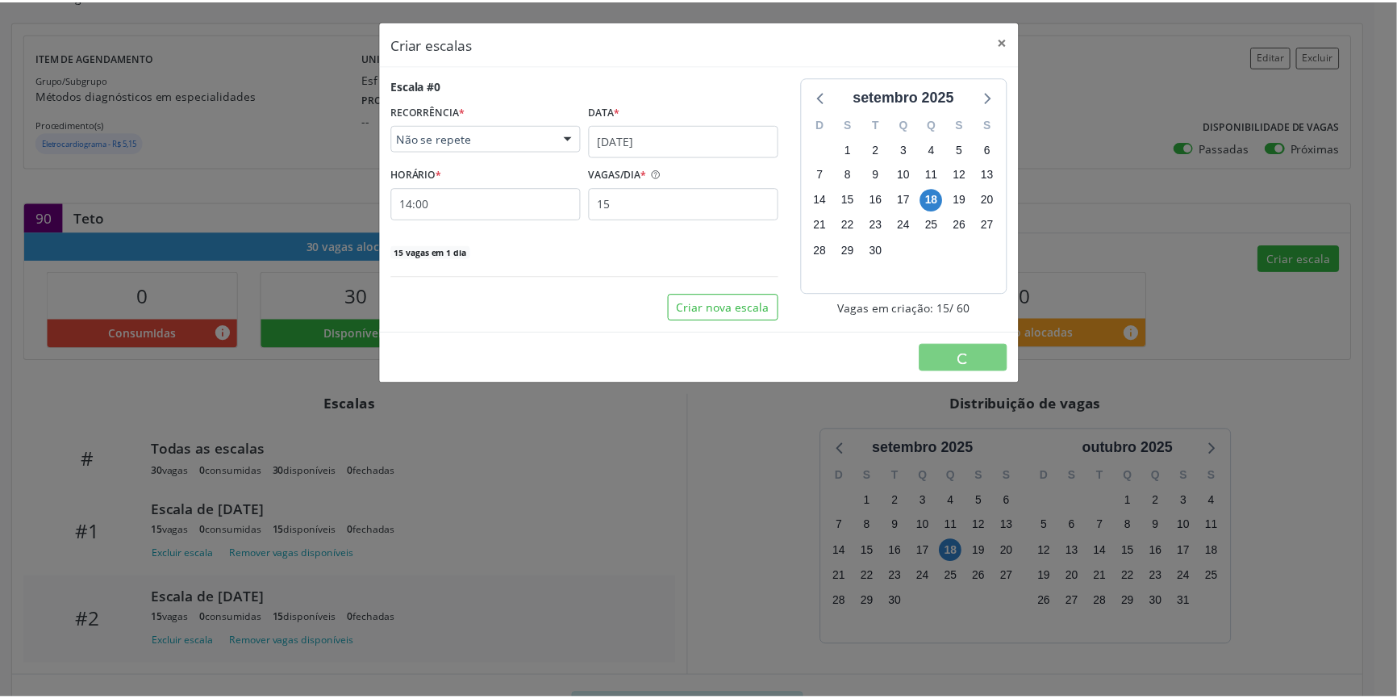
scroll to position [0, 0]
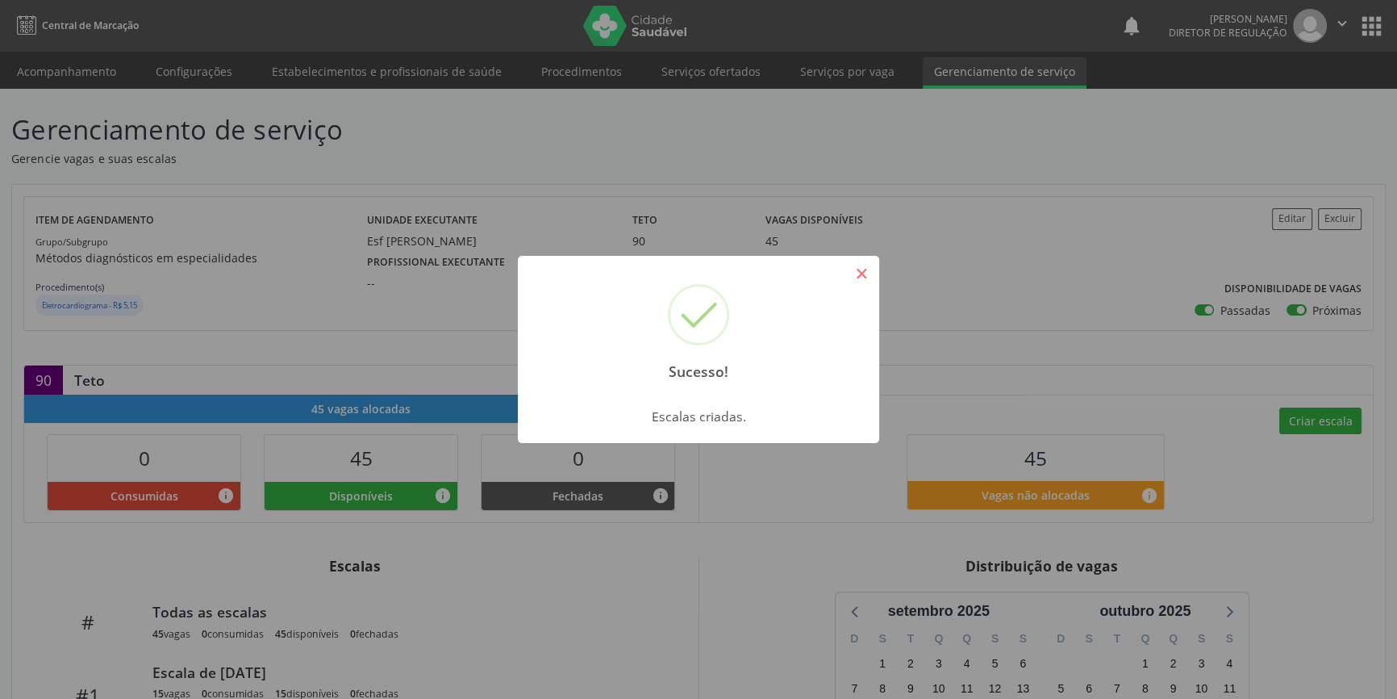
click at [863, 277] on button "×" at bounding box center [861, 273] width 27 height 27
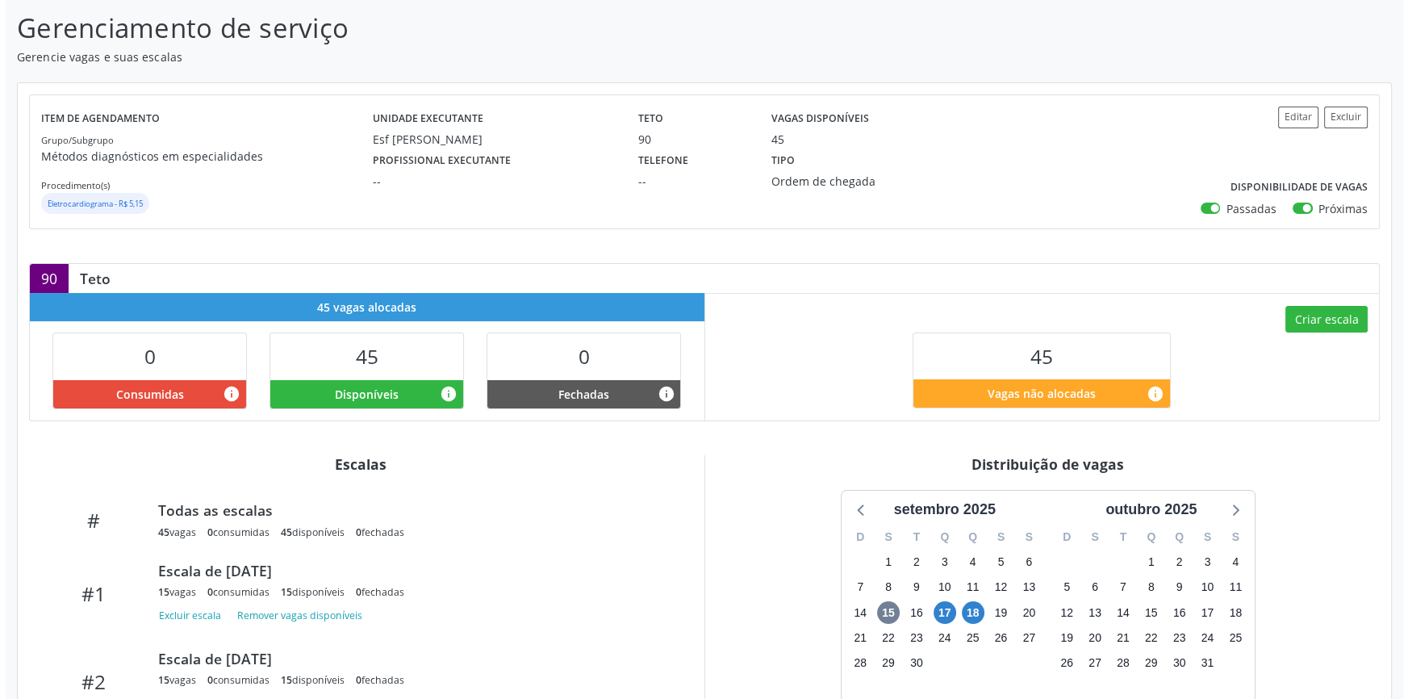
scroll to position [238, 0]
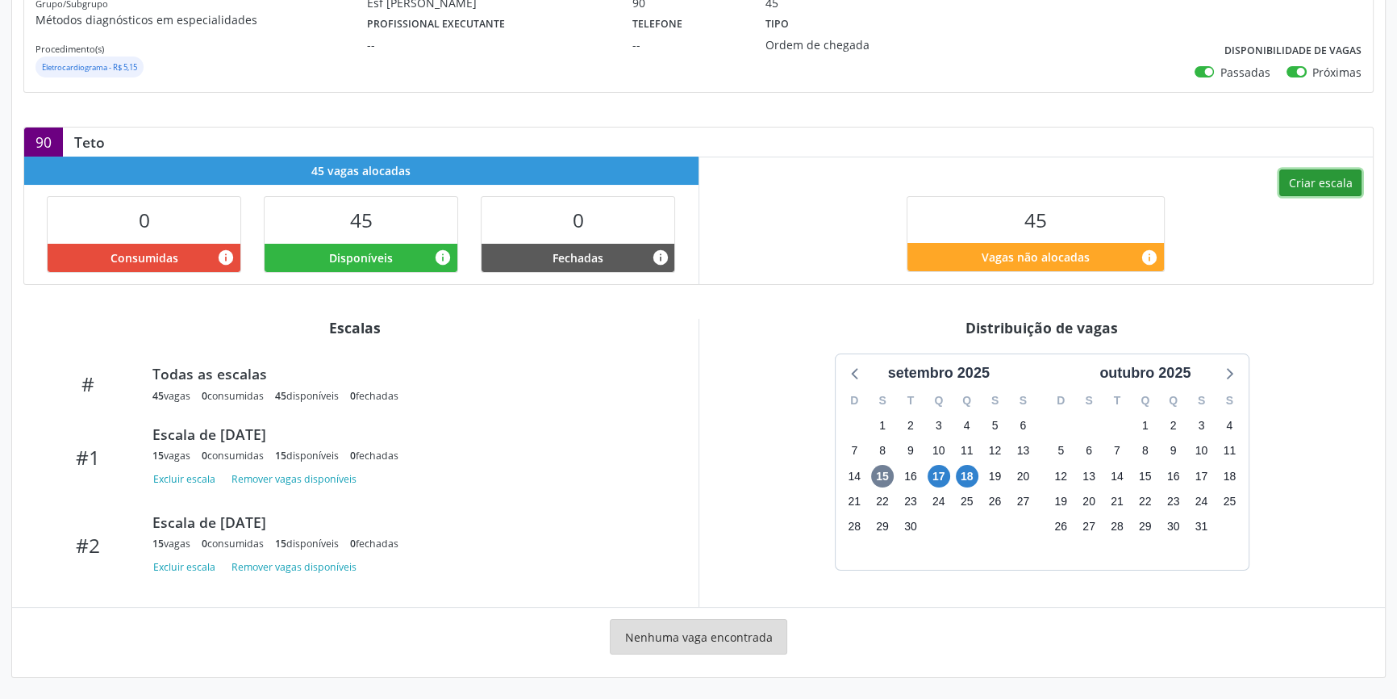
click at [1310, 183] on button "Criar escala" at bounding box center [1320, 182] width 82 height 27
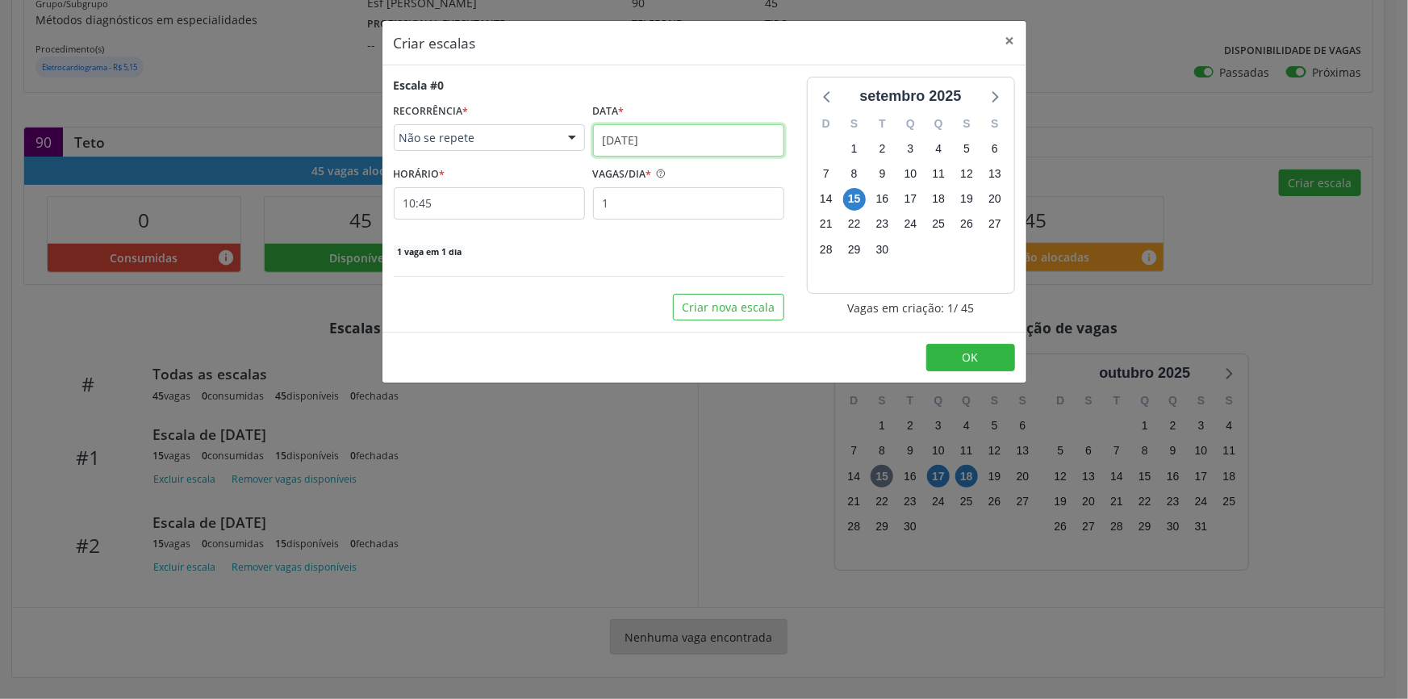
click at [660, 135] on input "[DATE]" at bounding box center [688, 140] width 191 height 32
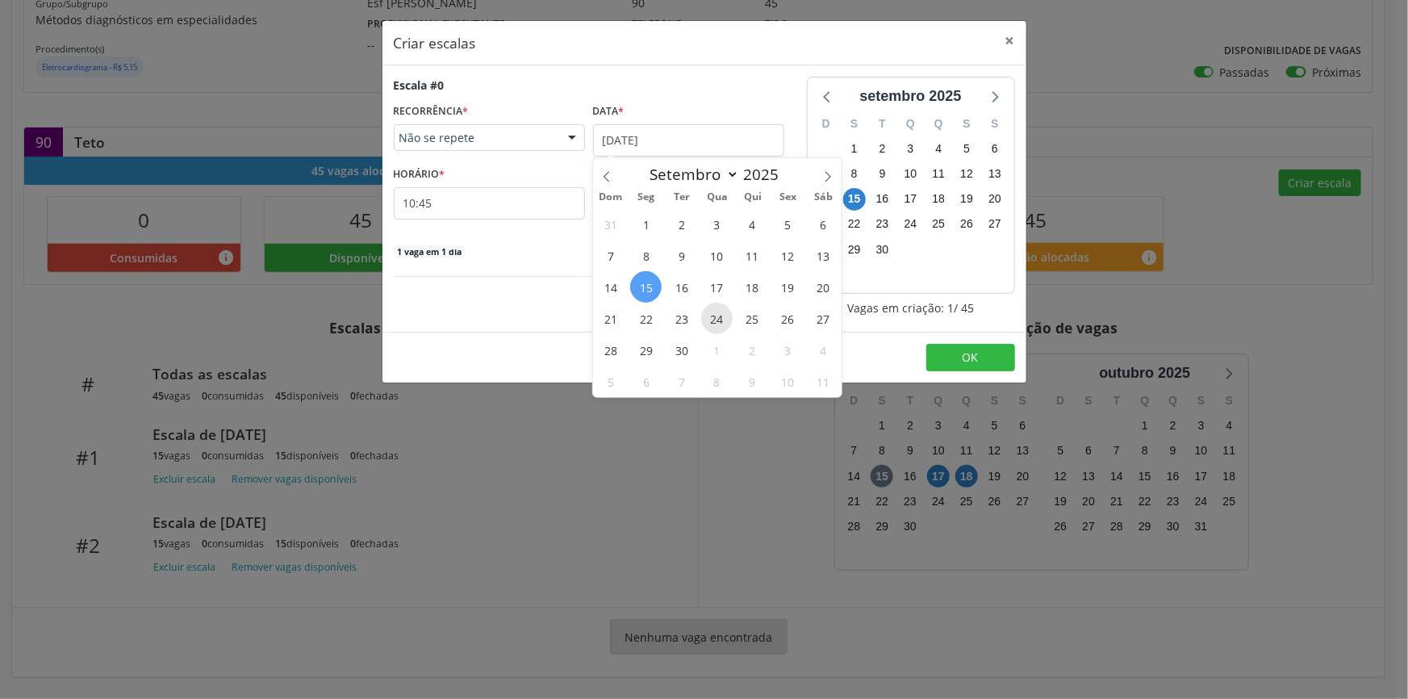
click at [727, 315] on span "24" at bounding box center [716, 318] width 31 height 31
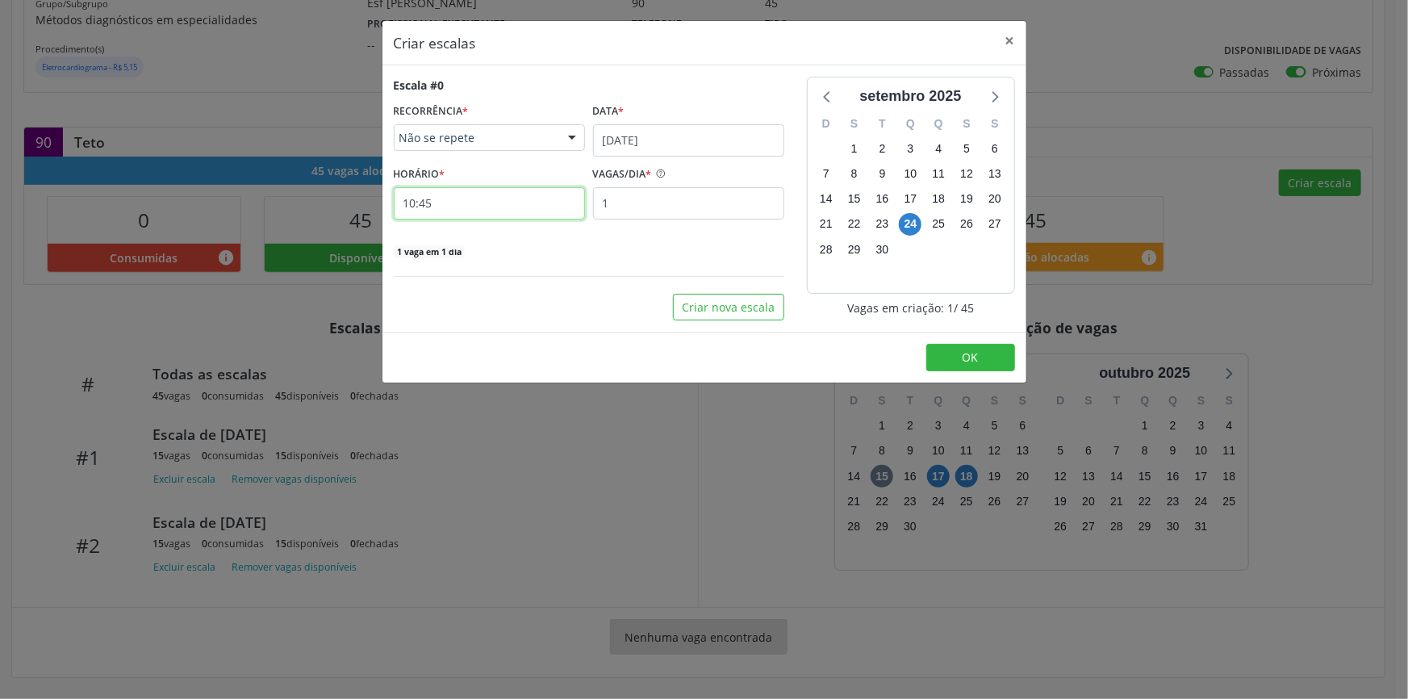
click at [481, 190] on input "10:45" at bounding box center [489, 203] width 191 height 32
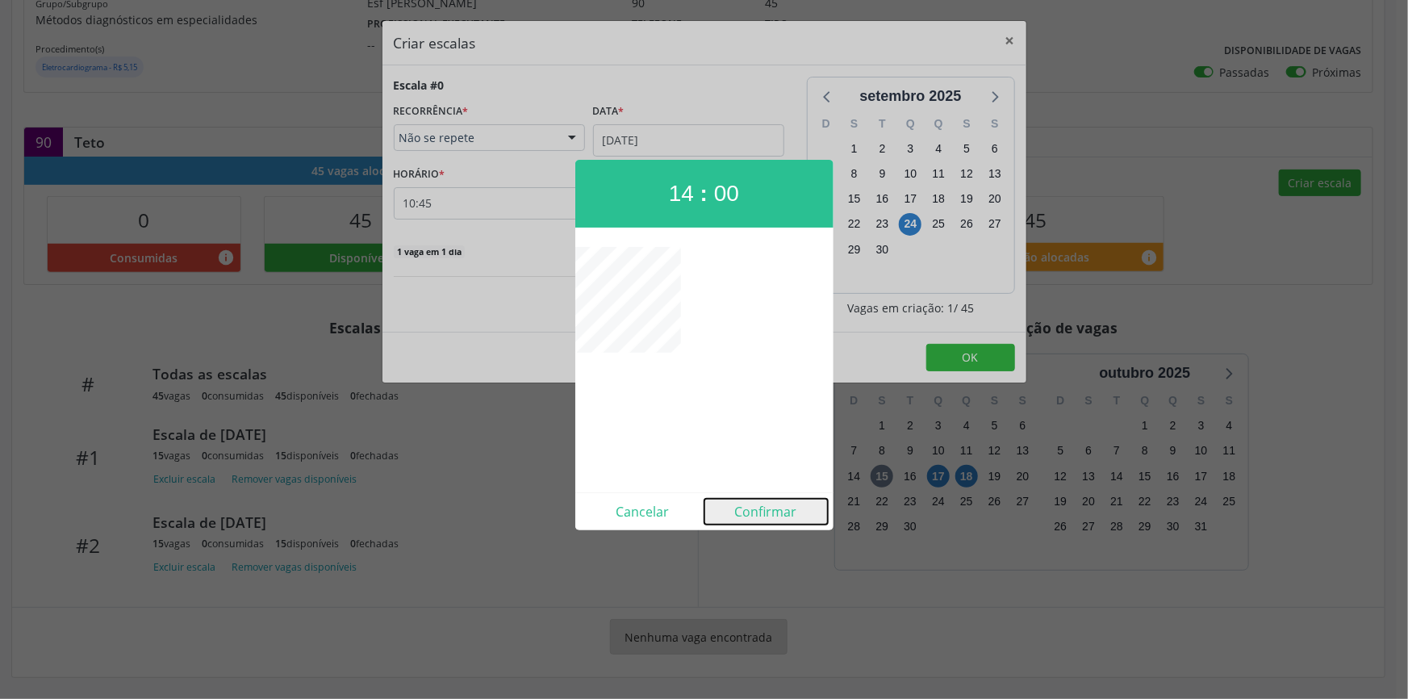
click at [768, 509] on button "Confirmar" at bounding box center [765, 512] width 123 height 26
type input "14:00"
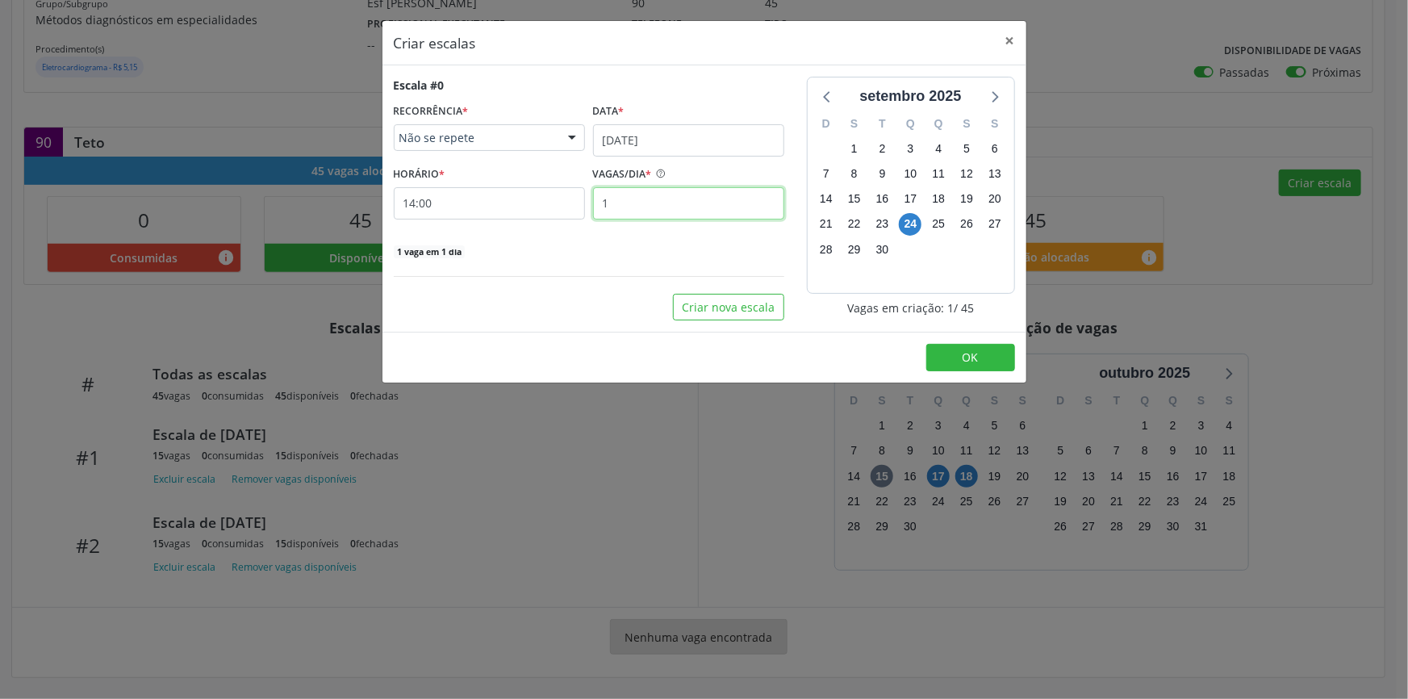
drag, startPoint x: 650, startPoint y: 205, endPoint x: 606, endPoint y: 202, distance: 44.4
click at [607, 202] on input "1" at bounding box center [688, 203] width 191 height 32
type input "15"
click at [728, 304] on button "Criar nova escala" at bounding box center [728, 307] width 111 height 27
select select "8"
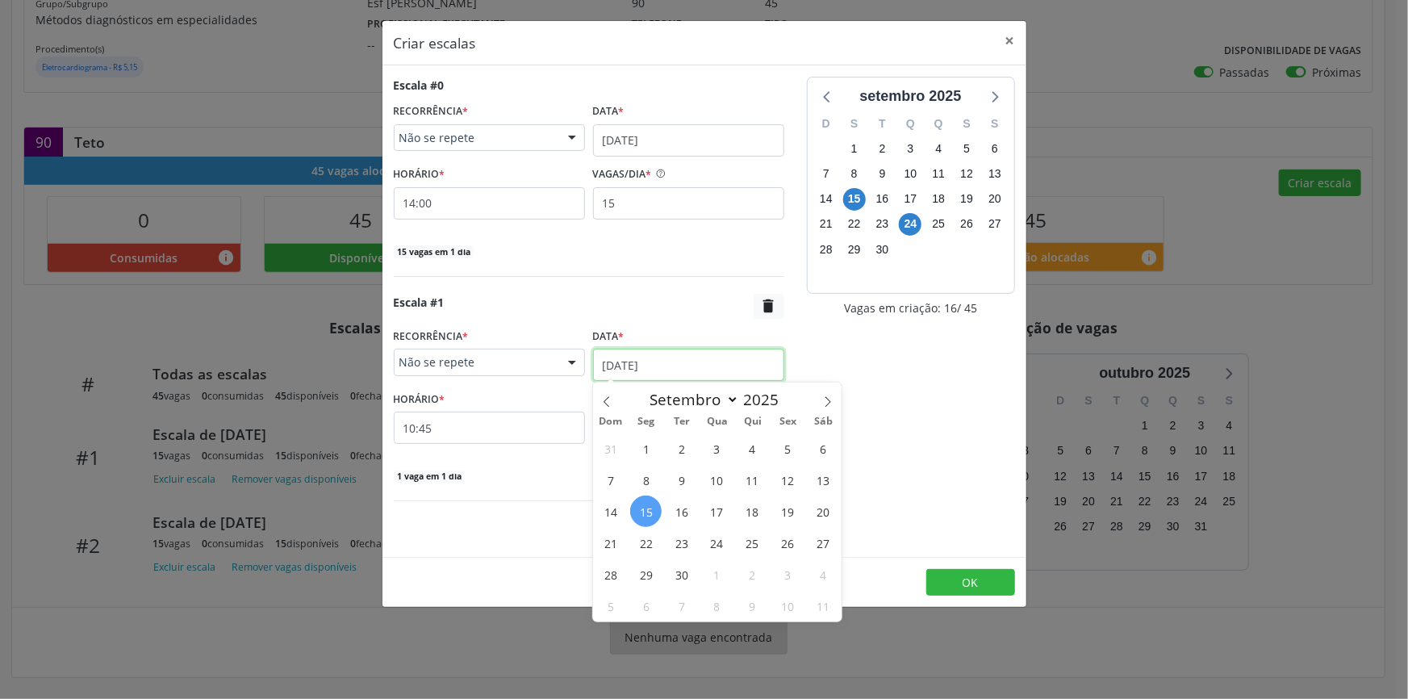
click at [697, 362] on input "[DATE]" at bounding box center [688, 365] width 191 height 32
click at [760, 547] on span "25" at bounding box center [752, 542] width 31 height 31
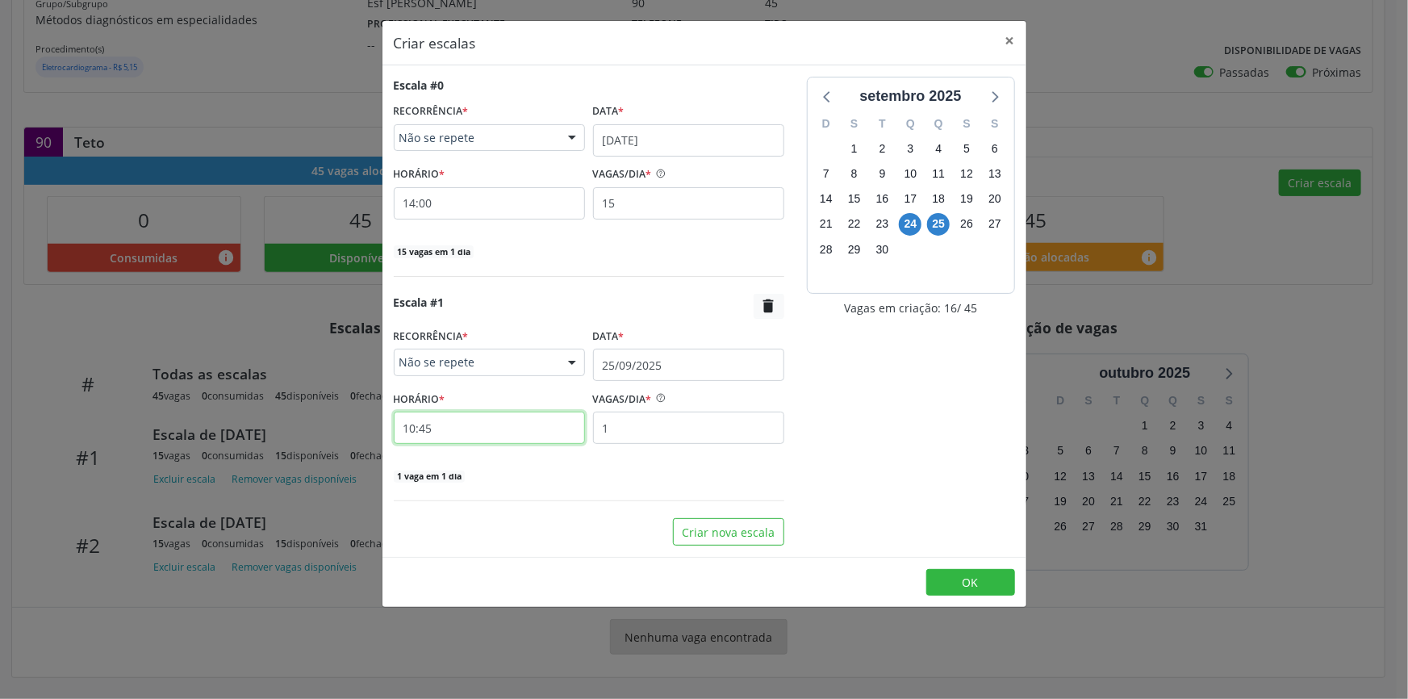
click at [524, 432] on input "10:45" at bounding box center [489, 427] width 191 height 32
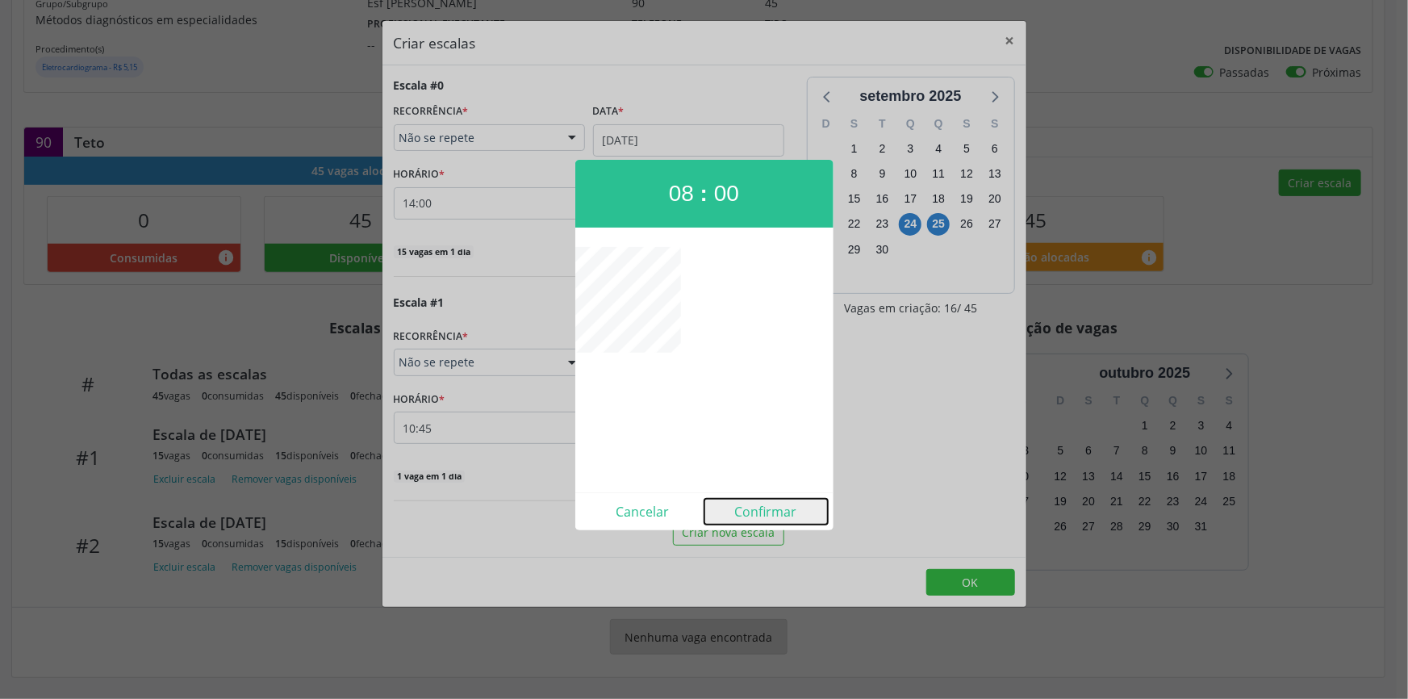
click at [770, 510] on button "Confirmar" at bounding box center [765, 512] width 123 height 26
type input "08:00"
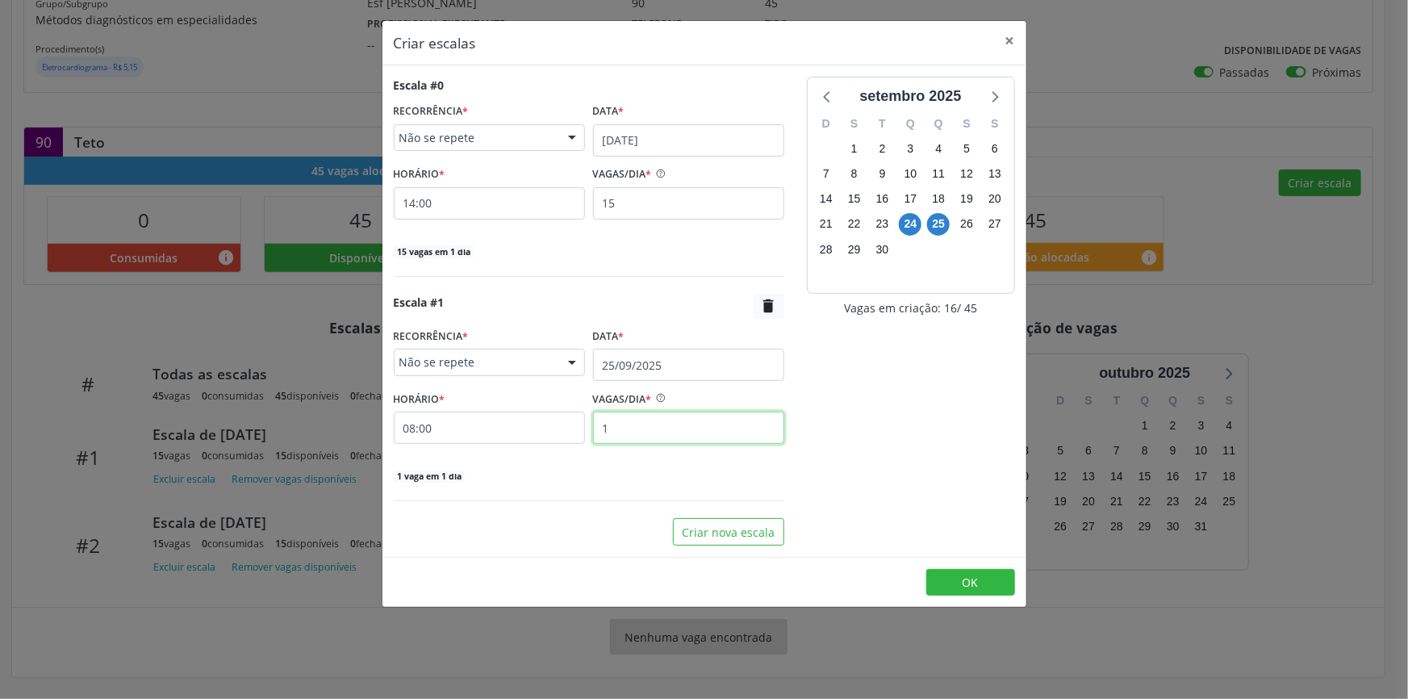
drag, startPoint x: 645, startPoint y: 424, endPoint x: 543, endPoint y: 428, distance: 102.6
click at [552, 428] on div "HORÁRIO * 08:00 VAGAS/DIA * 1" at bounding box center [589, 414] width 399 height 57
type input "15"
click at [701, 537] on button "Criar nova escala" at bounding box center [728, 531] width 111 height 27
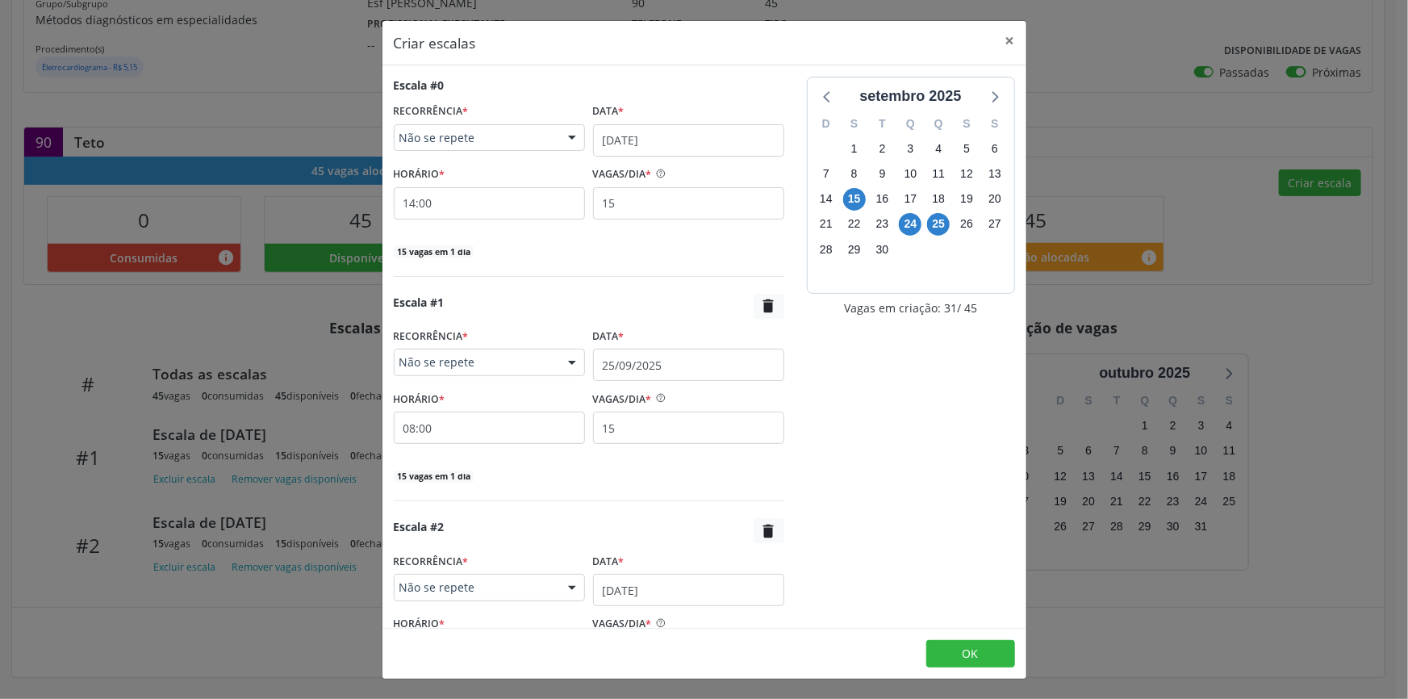
scroll to position [73, 0]
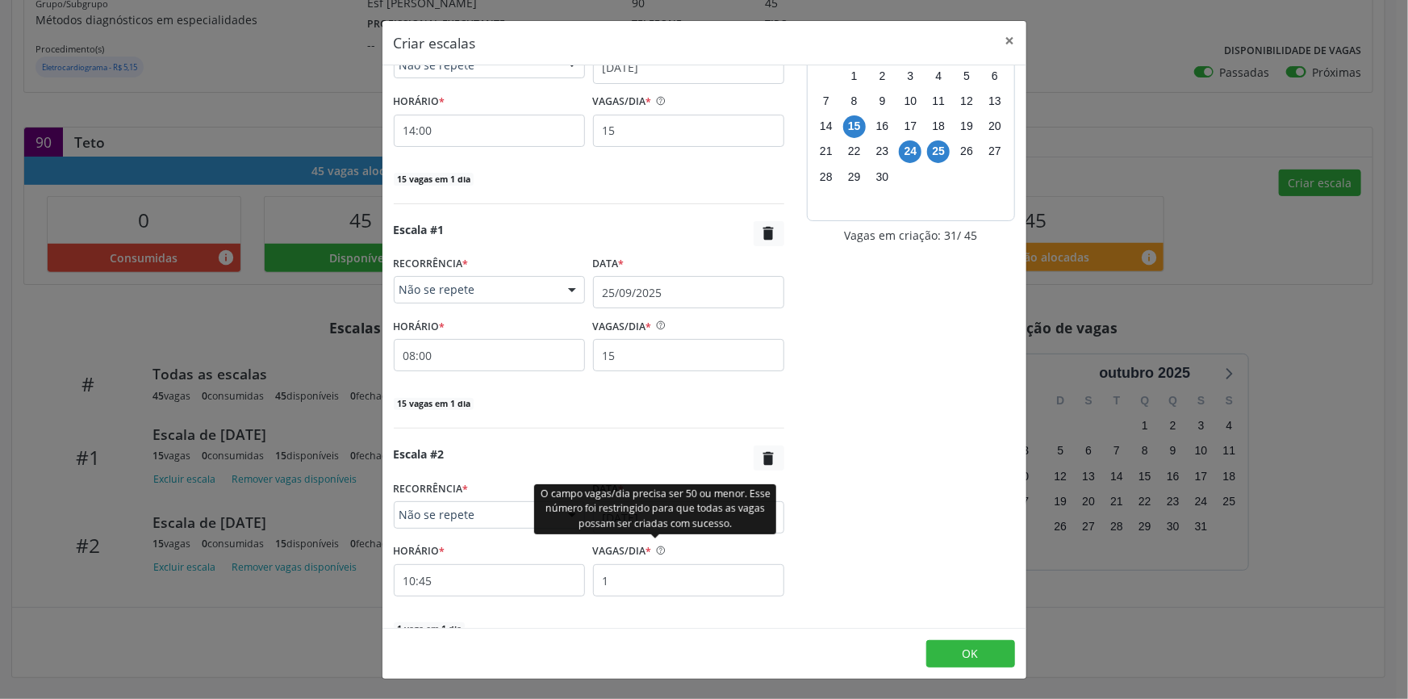
click at [652, 517] on div "O campo vagas/dia precisa ser 50 ou menor. Esse número foi restringido para que…" at bounding box center [655, 508] width 242 height 50
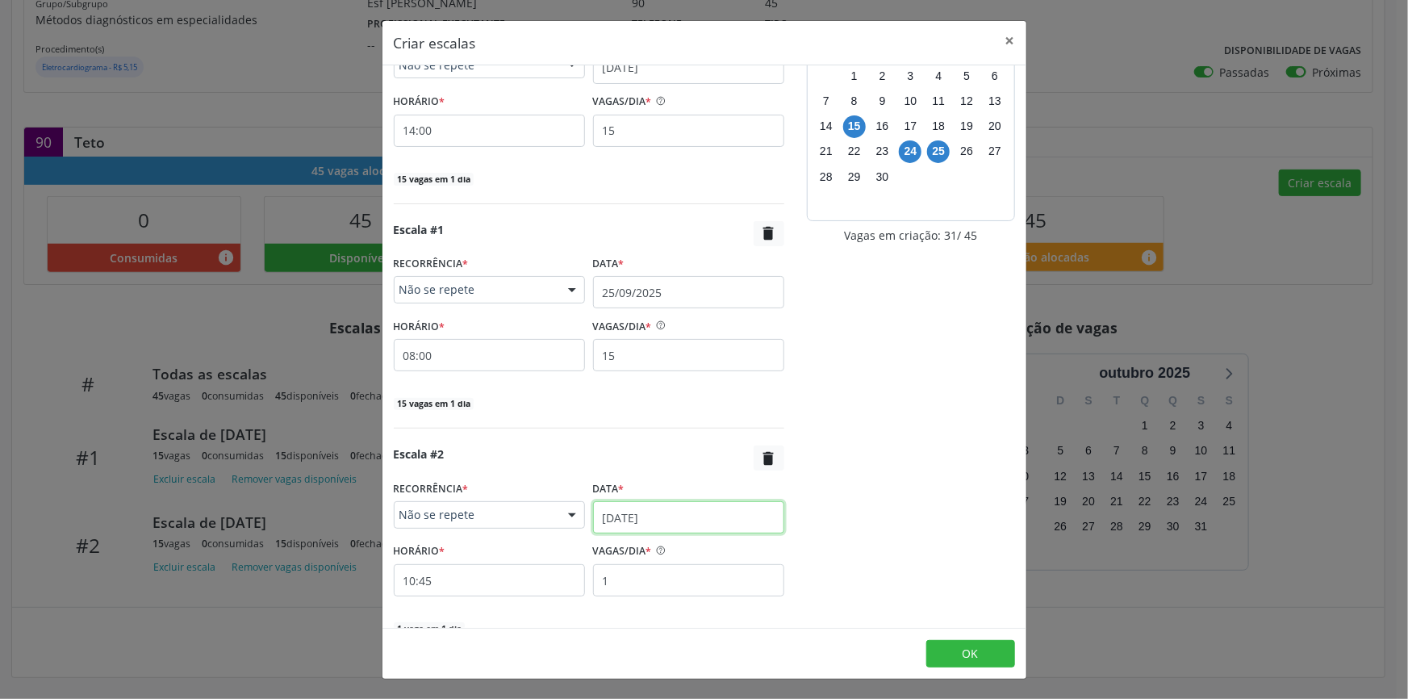
click at [682, 515] on input "[DATE]" at bounding box center [688, 517] width 191 height 32
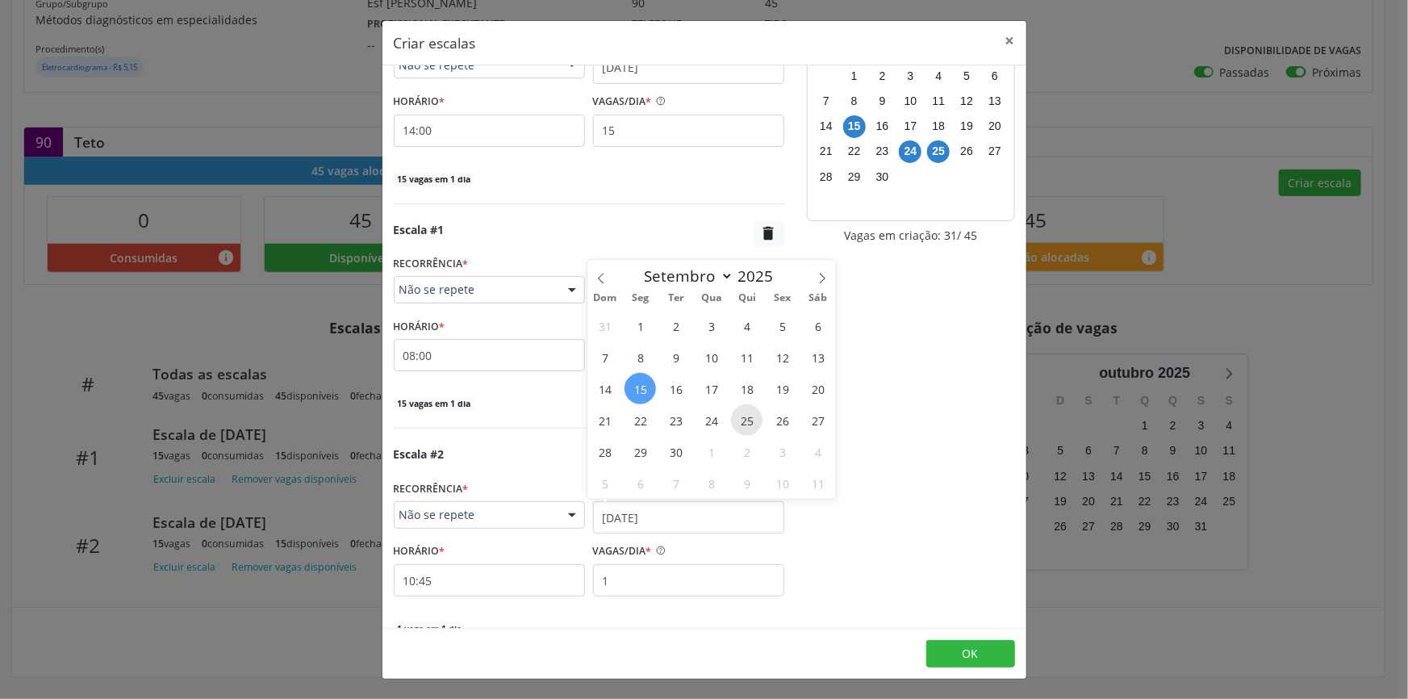
click at [752, 420] on span "25" at bounding box center [746, 419] width 31 height 31
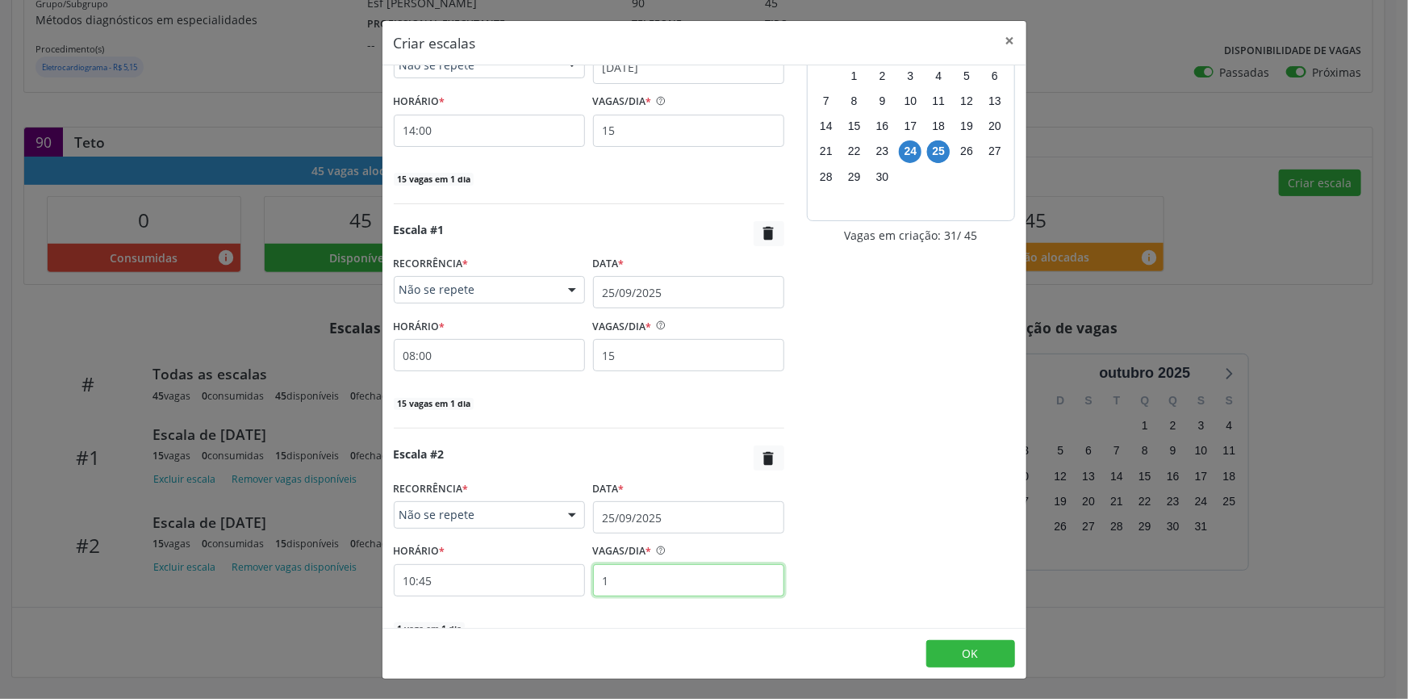
drag, startPoint x: 633, startPoint y: 569, endPoint x: 574, endPoint y: 571, distance: 58.9
click at [574, 571] on div "HORÁRIO * 10:45 VAGAS/DIA * 1" at bounding box center [589, 567] width 399 height 57
type input "15"
click at [527, 573] on input "10:45" at bounding box center [489, 580] width 191 height 32
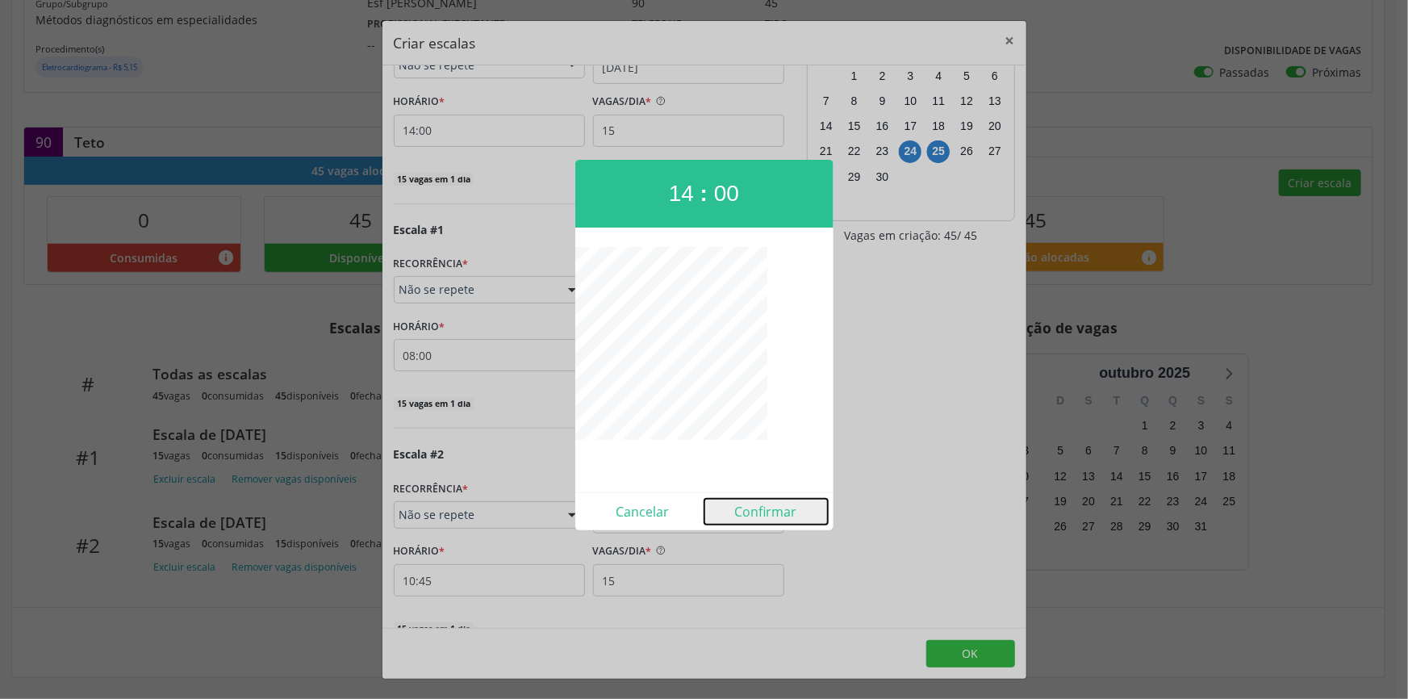
click at [767, 508] on button "Confirmar" at bounding box center [765, 512] width 123 height 26
type input "14:00"
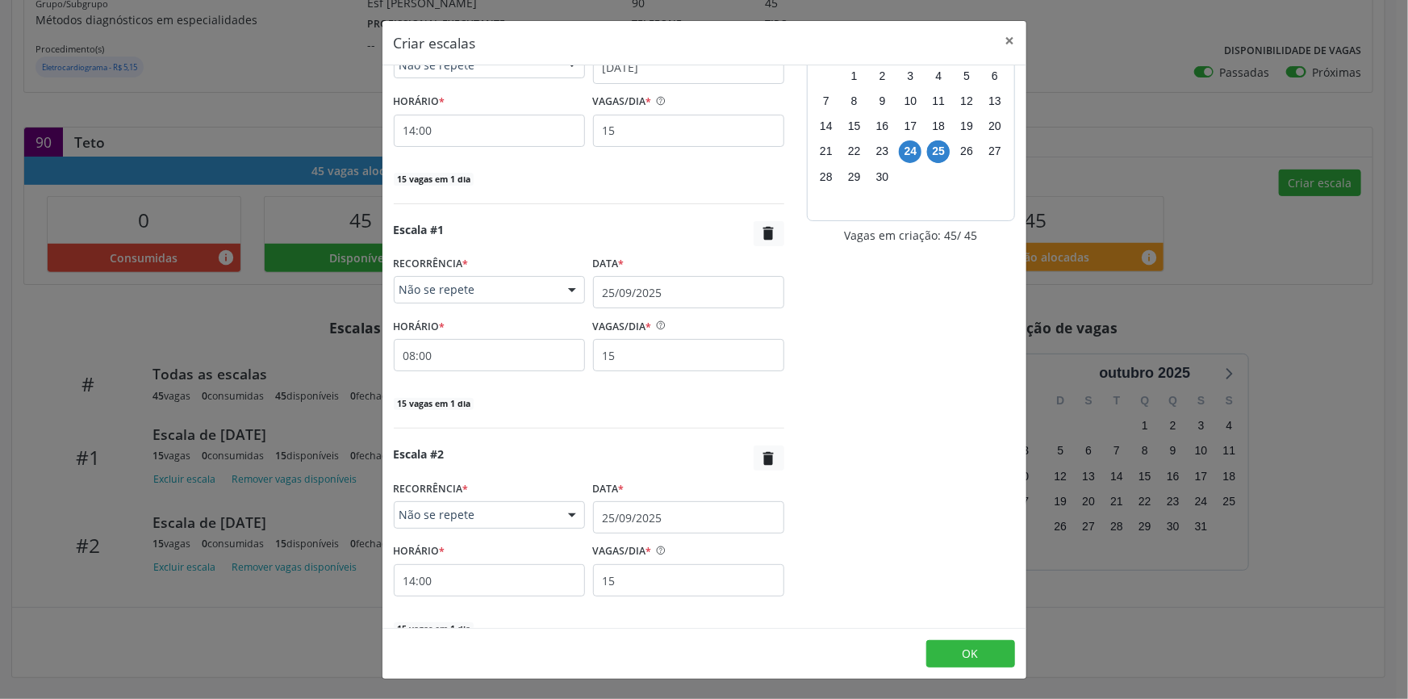
scroll to position [152, 0]
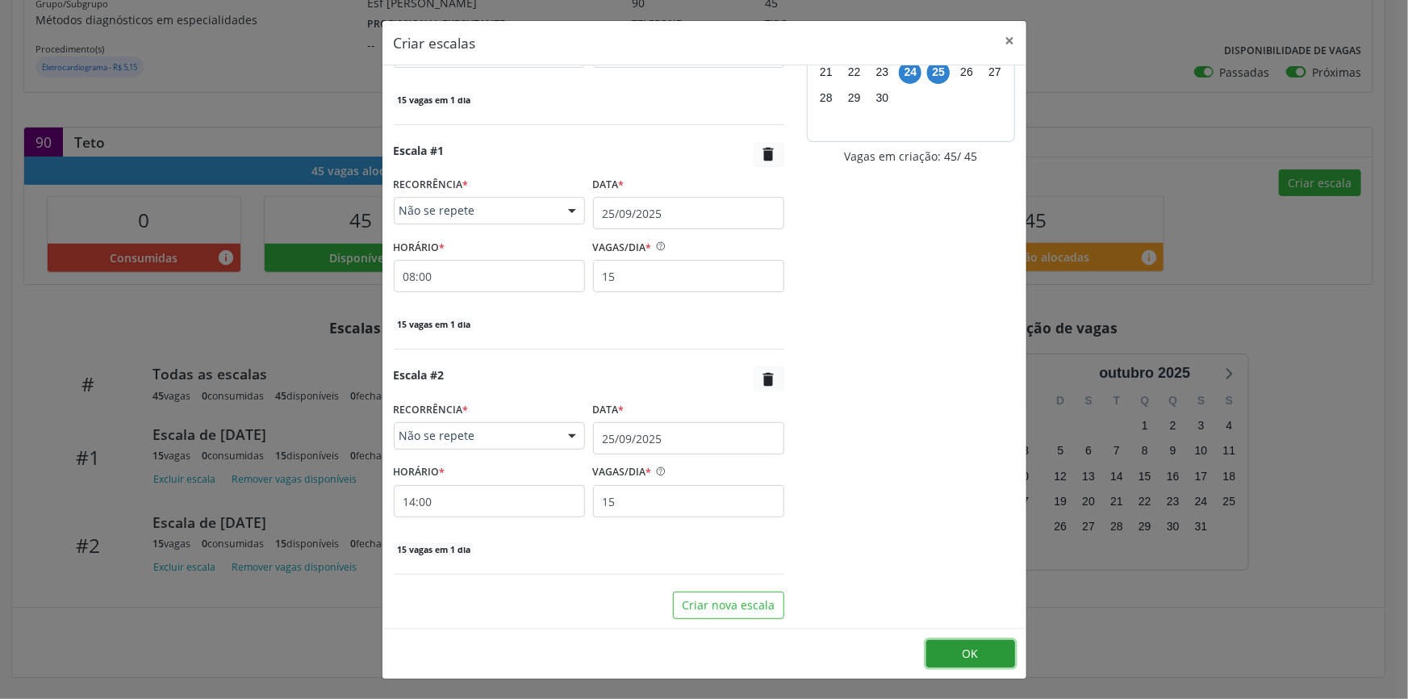
click at [953, 645] on button "OK" at bounding box center [970, 653] width 89 height 27
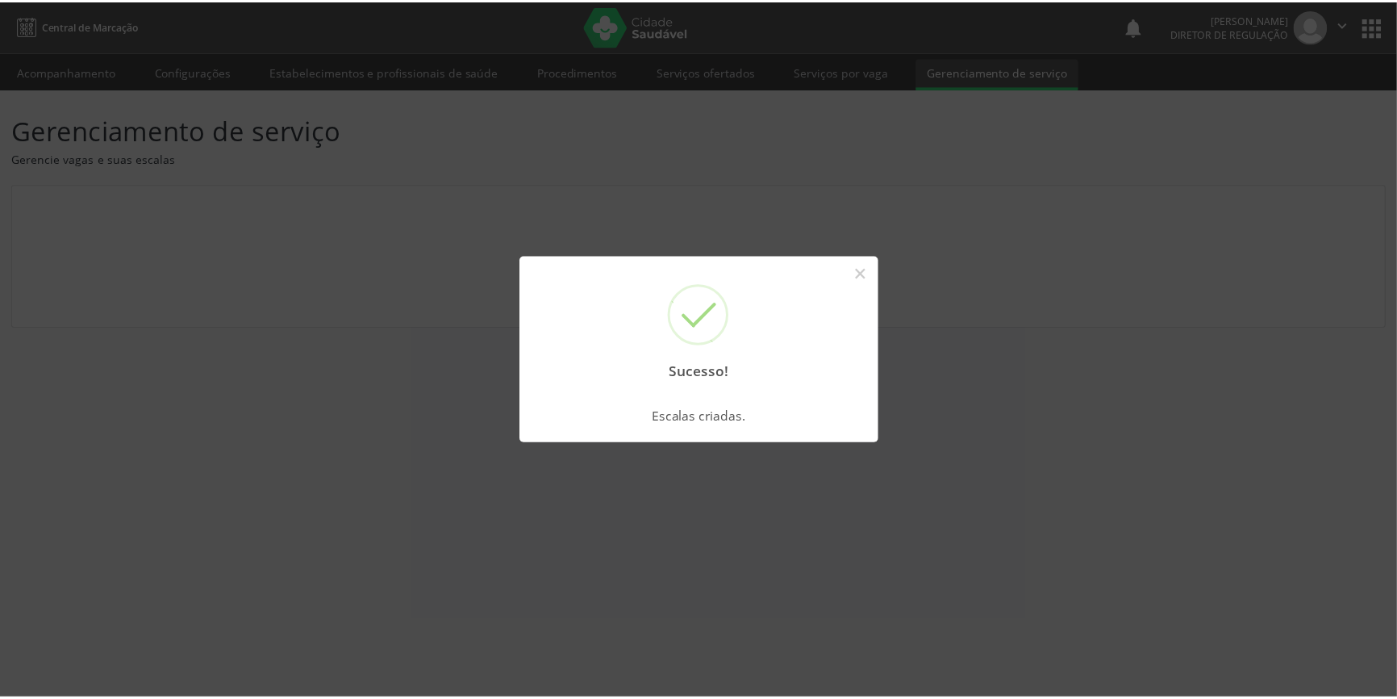
scroll to position [0, 0]
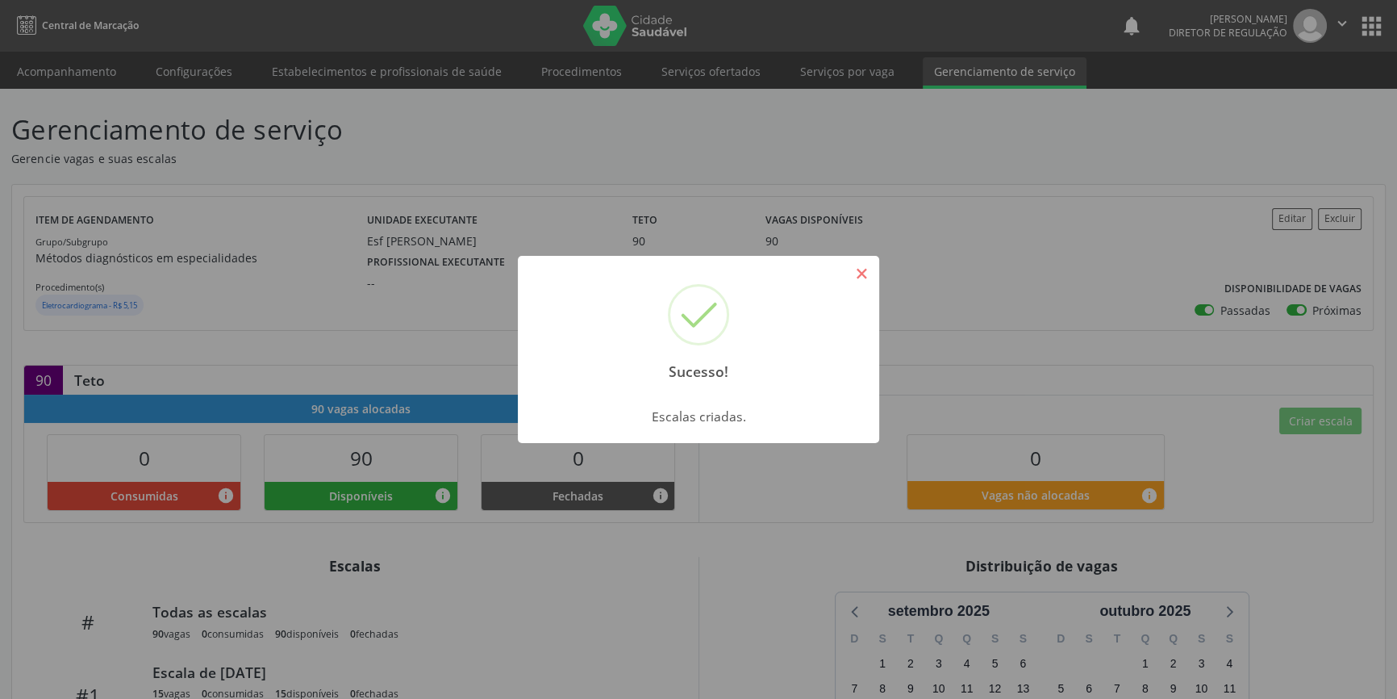
click at [860, 282] on button "×" at bounding box center [861, 273] width 27 height 27
